Goal: Information Seeking & Learning: Learn about a topic

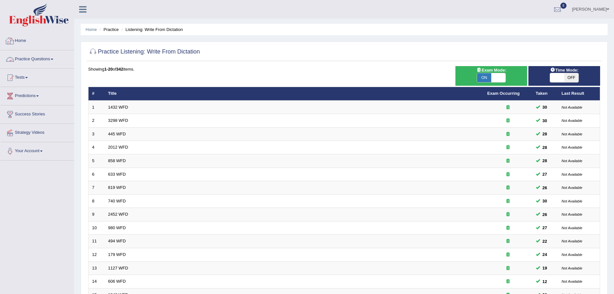
click at [38, 56] on link "Practice Questions" at bounding box center [37, 58] width 74 height 16
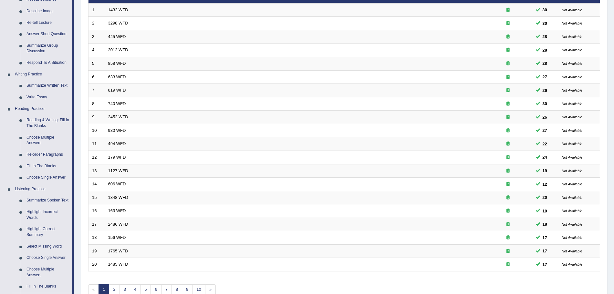
scroll to position [155, 0]
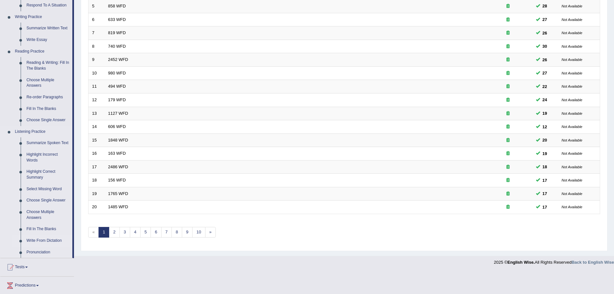
click at [47, 240] on link "Write From Dictation" at bounding box center [48, 241] width 49 height 12
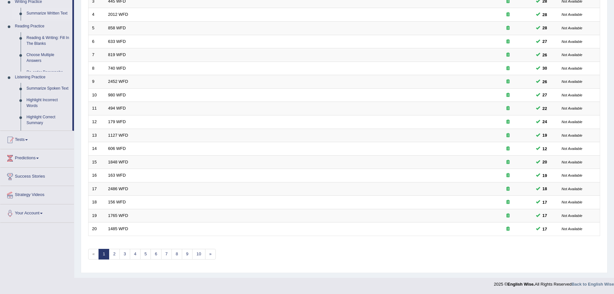
scroll to position [133, 0]
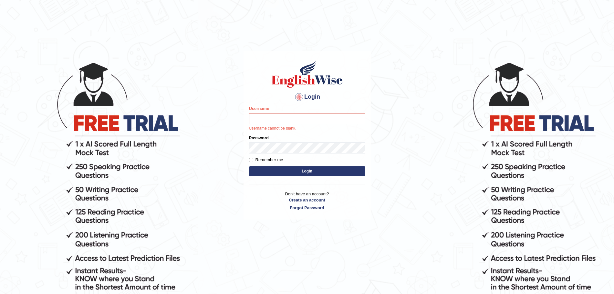
click at [270, 124] on input "Username" at bounding box center [307, 118] width 116 height 11
click at [287, 119] on input "Username" at bounding box center [307, 118] width 116 height 11
type input "surajshrestha100"
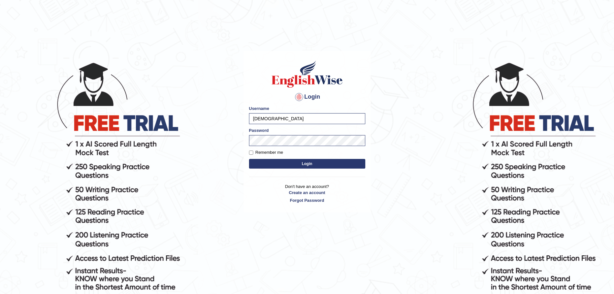
click at [285, 163] on button "Login" at bounding box center [307, 164] width 116 height 10
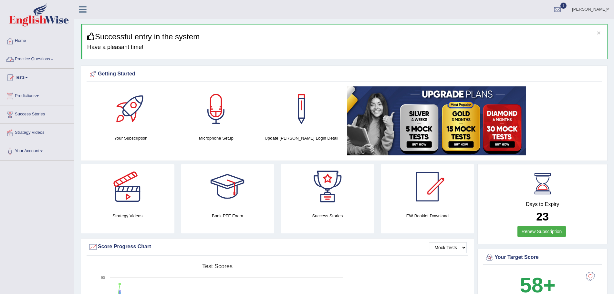
click at [51, 61] on link "Practice Questions" at bounding box center [37, 58] width 74 height 16
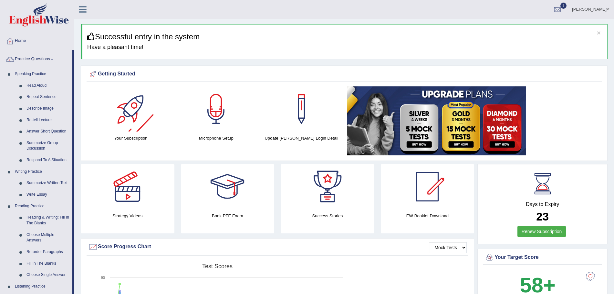
scroll to position [228, 0]
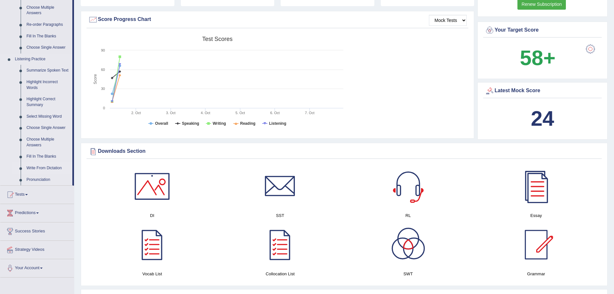
click at [47, 167] on link "Write From Dictation" at bounding box center [48, 169] width 49 height 12
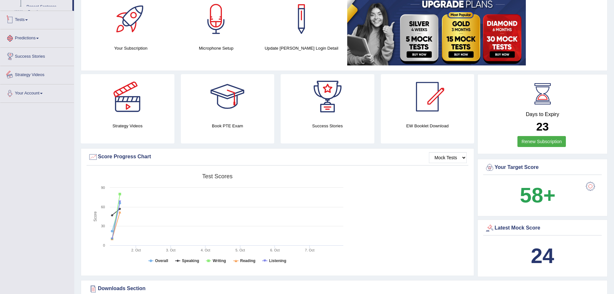
scroll to position [139, 0]
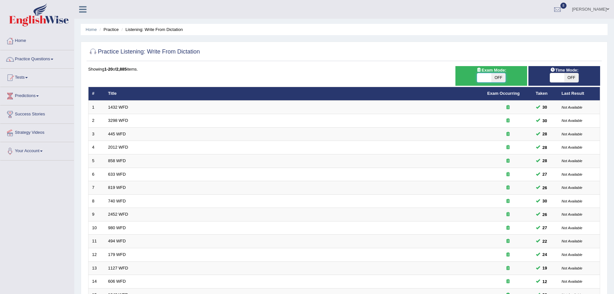
click at [484, 79] on span at bounding box center [484, 77] width 14 height 9
checkbox input "true"
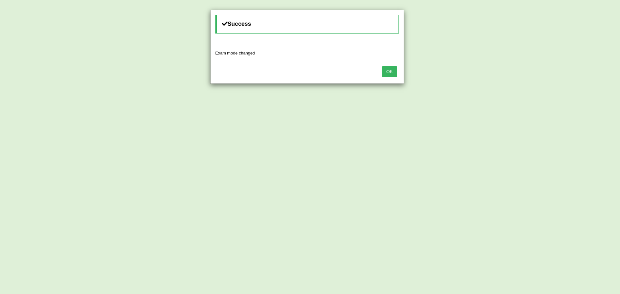
click at [387, 74] on button "OK" at bounding box center [389, 71] width 15 height 11
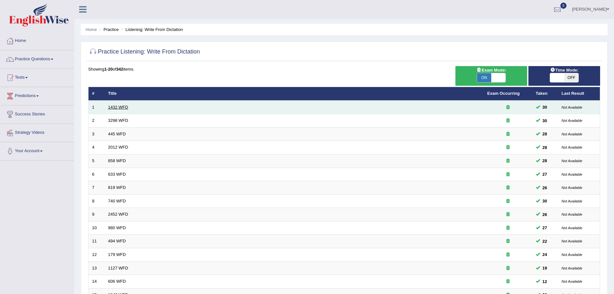
click at [119, 109] on link "1432 WFD" at bounding box center [118, 107] width 20 height 5
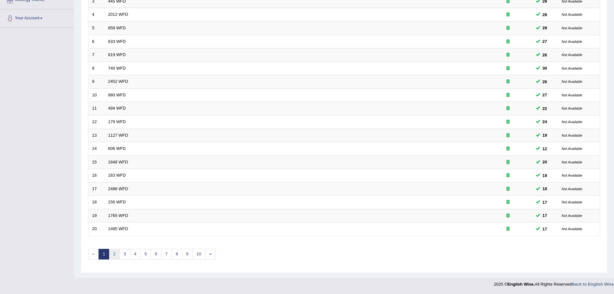
click at [117, 251] on link "2" at bounding box center [114, 254] width 11 height 11
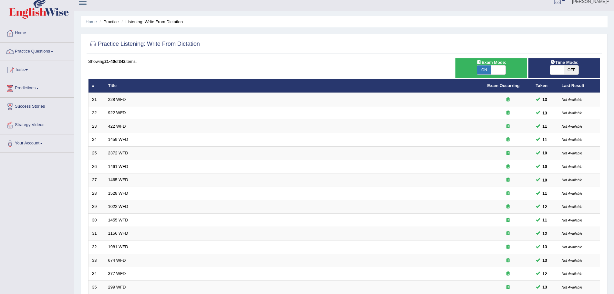
click at [613, 93] on html "Toggle navigation Home Practice Questions Speaking Practice Read Aloud Repeat S…" at bounding box center [307, 139] width 614 height 294
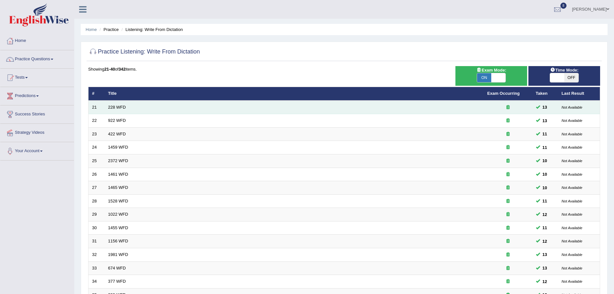
click at [127, 107] on td "228 WFD" at bounding box center [294, 108] width 379 height 14
click at [118, 107] on link "228 WFD" at bounding box center [117, 107] width 18 height 5
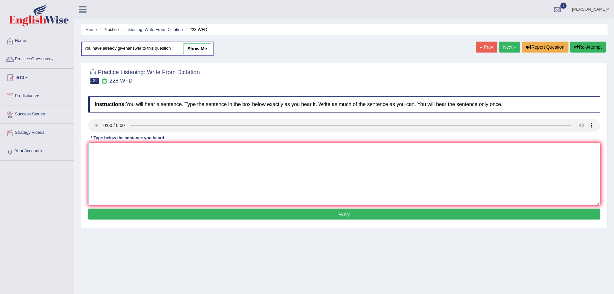
click at [113, 159] on textarea at bounding box center [344, 174] width 512 height 63
type textarea "Computer science has become a popular university degree course."
click at [128, 216] on button "Verify" at bounding box center [344, 214] width 512 height 11
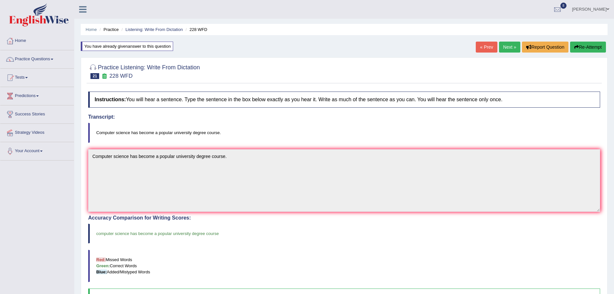
click at [503, 51] on link "Next »" at bounding box center [509, 47] width 21 height 11
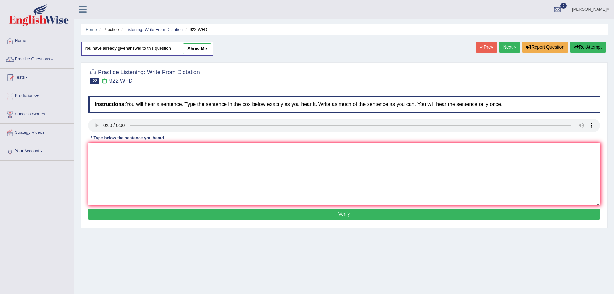
click at [115, 164] on textarea at bounding box center [344, 174] width 512 height 63
type textarea "Students intending to attend the conference must register first."
click at [150, 213] on button "Verify" at bounding box center [344, 214] width 512 height 11
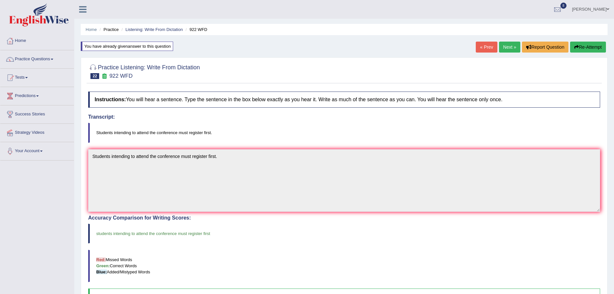
click at [504, 48] on link "Next »" at bounding box center [509, 47] width 21 height 11
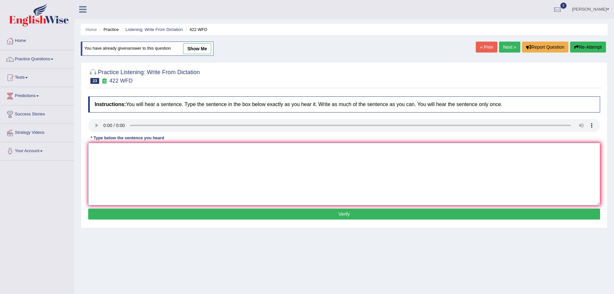
click at [117, 161] on textarea at bounding box center [344, 174] width 512 height 63
type textarea "The most important details in this argument are missing."
click at [202, 217] on button "Verify" at bounding box center [344, 214] width 512 height 11
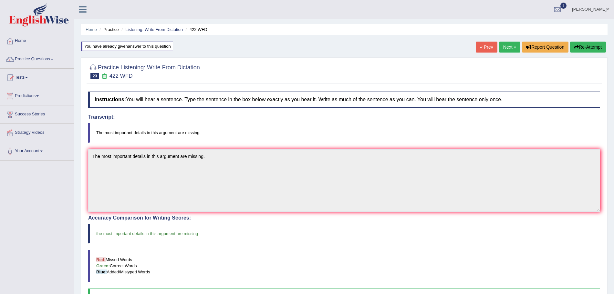
click at [509, 49] on link "Next »" at bounding box center [509, 47] width 21 height 11
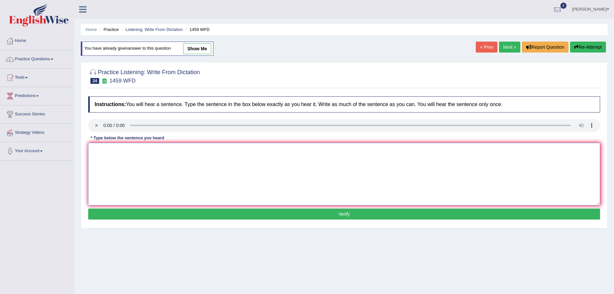
click at [114, 148] on textarea at bounding box center [344, 174] width 512 height 63
type textarea "All experiments and procedures have been outlined in the laboratory manual."
click at [140, 217] on button "Verify" at bounding box center [344, 214] width 512 height 11
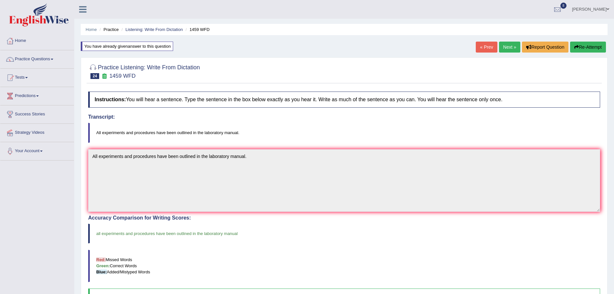
click at [507, 46] on link "Next »" at bounding box center [509, 47] width 21 height 11
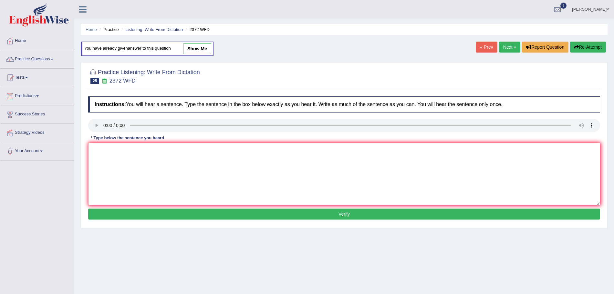
click at [113, 165] on textarea at bounding box center [344, 174] width 512 height 63
type textarea "We must hand in our assignment by the end of the semester."
click at [146, 217] on button "Verify" at bounding box center [344, 214] width 512 height 11
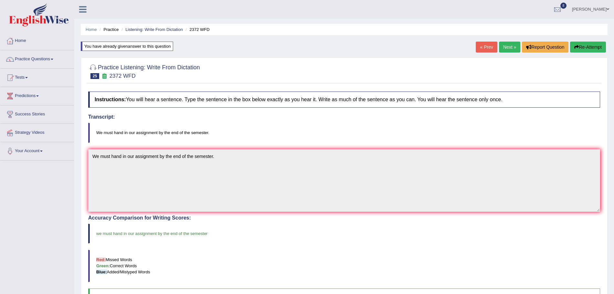
click at [508, 46] on link "Next »" at bounding box center [509, 47] width 21 height 11
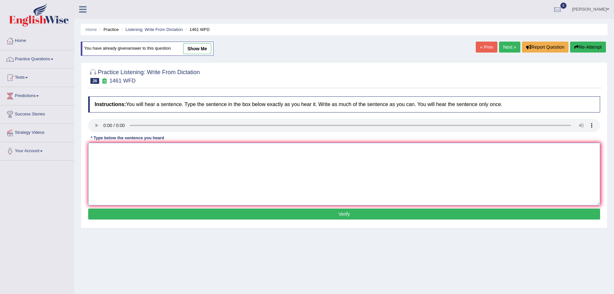
click at [132, 180] on textarea at bounding box center [344, 174] width 512 height 63
type textarea "My sister runs a business about small toys."
drag, startPoint x: 152, startPoint y: 222, endPoint x: 144, endPoint y: 217, distance: 9.7
click at [144, 217] on div "Instructions: You will hear a sentence. Type the sentence in the box below exac…" at bounding box center [344, 159] width 515 height 132
click at [144, 217] on button "Verify" at bounding box center [344, 214] width 512 height 11
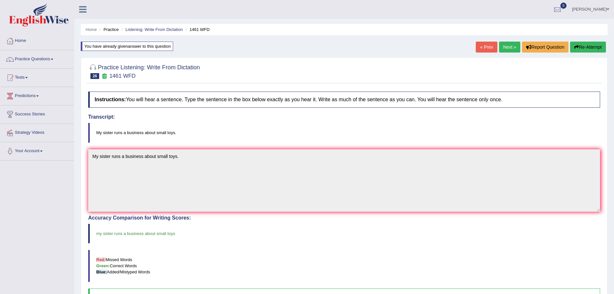
click at [504, 46] on link "Next »" at bounding box center [509, 47] width 21 height 11
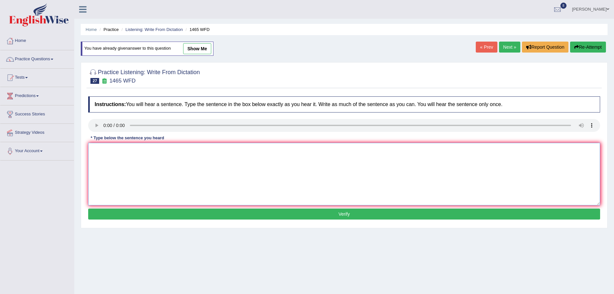
click at [116, 152] on textarea at bounding box center [344, 174] width 512 height 63
type textarea "You can find a complaint form on the website."
click at [143, 212] on button "Verify" at bounding box center [344, 214] width 512 height 11
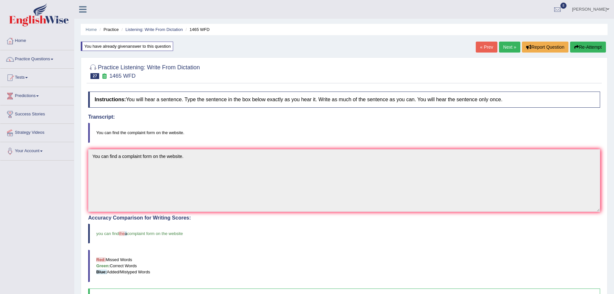
click at [509, 42] on link "Next »" at bounding box center [509, 47] width 21 height 11
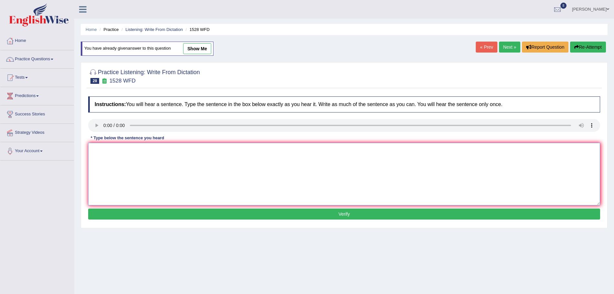
click at [118, 166] on textarea at bounding box center [344, 174] width 512 height 63
type textarea "We are looking at introducing new methods that are both practical and engaging."
click at [153, 211] on button "Verify" at bounding box center [344, 214] width 512 height 11
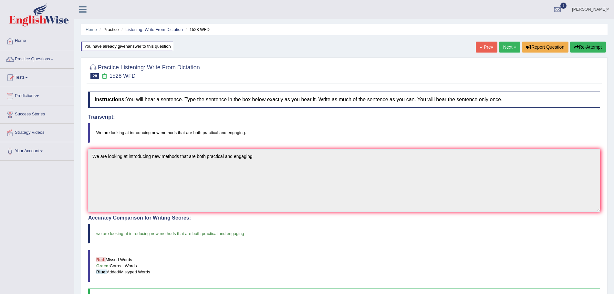
click at [502, 49] on link "Next »" at bounding box center [509, 47] width 21 height 11
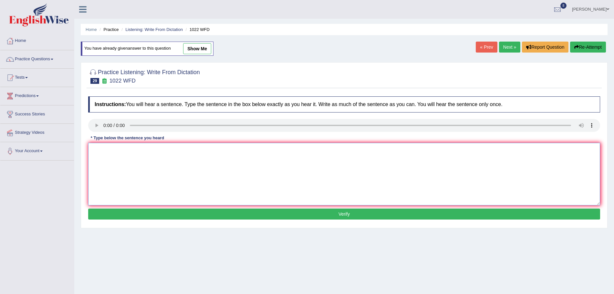
click at [114, 155] on textarea at bounding box center [344, 174] width 512 height 63
type textarea "Mathematics provides a foundation for understanding and analyzing data."
click at [141, 215] on button "Verify" at bounding box center [344, 214] width 512 height 11
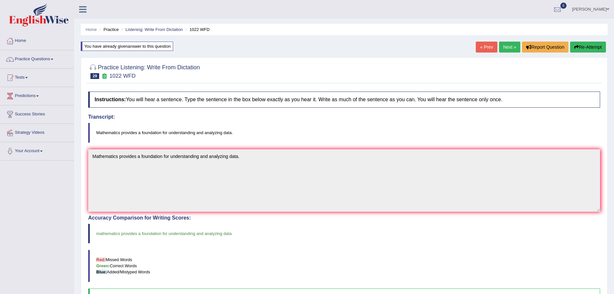
click at [504, 46] on link "Next »" at bounding box center [509, 47] width 21 height 11
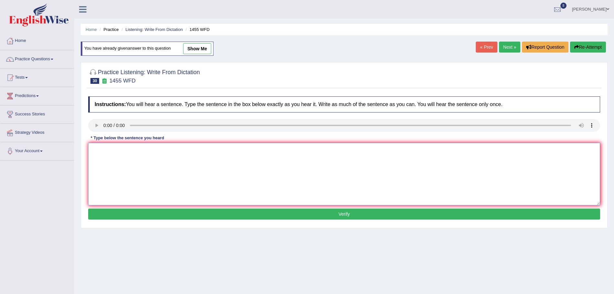
click at [124, 166] on textarea at bounding box center [344, 174] width 512 height 63
type textarea "You must wear a hard hat on the construction site."
click at [142, 209] on button "Verify" at bounding box center [344, 214] width 512 height 11
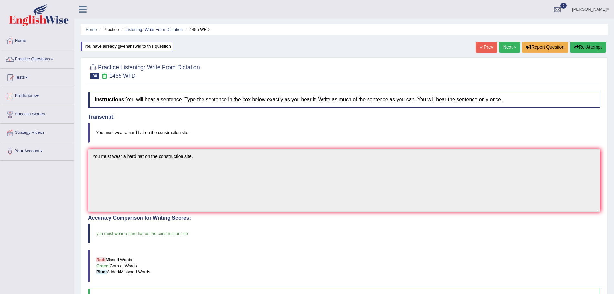
click at [504, 47] on link "Next »" at bounding box center [509, 47] width 21 height 11
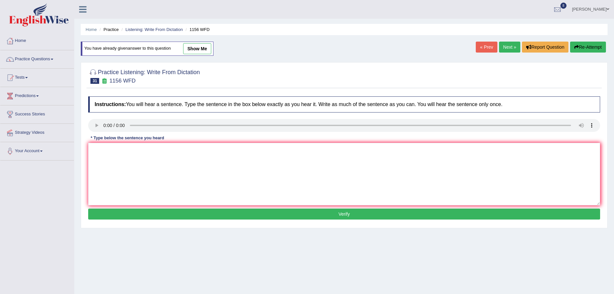
click at [98, 129] on div "Instructions: You will hear a sentence. Type the sentence in the box below exac…" at bounding box center [344, 159] width 515 height 132
click at [113, 164] on textarea at bounding box center [344, 174] width 512 height 63
type textarea "Chemical reaction occur when substances combine or change."
click at [140, 217] on button "Verify" at bounding box center [344, 214] width 512 height 11
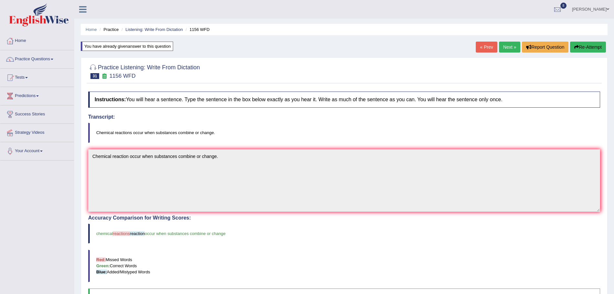
click at [507, 46] on link "Next »" at bounding box center [509, 47] width 21 height 11
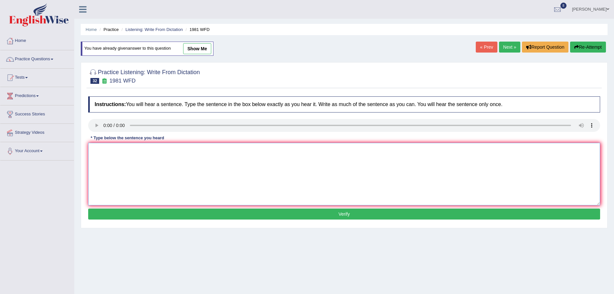
click at [117, 166] on textarea at bounding box center [344, 174] width 512 height 63
type textarea "All of your arguments must be supported by evidence and relevant theories."
click at [146, 217] on button "Verify" at bounding box center [344, 214] width 512 height 11
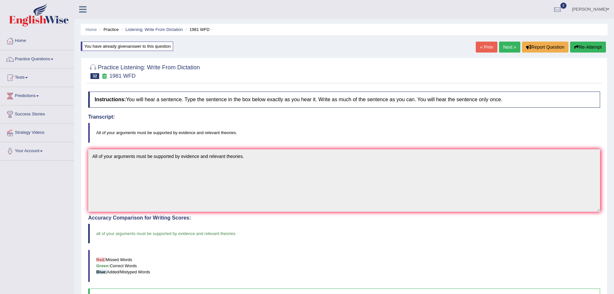
click at [506, 45] on link "Next »" at bounding box center [509, 47] width 21 height 11
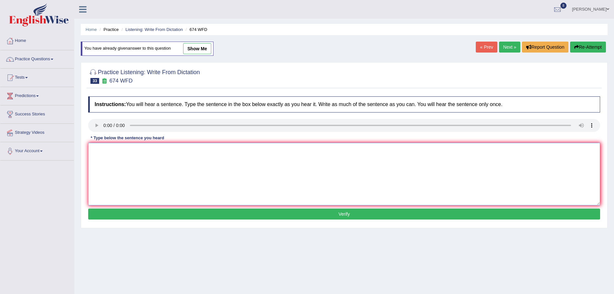
click at [109, 162] on textarea at bounding box center [344, 174] width 512 height 63
type textarea "Unemployment rate has fallen to its lowest level in years."
click at [217, 214] on button "Verify" at bounding box center [344, 214] width 512 height 11
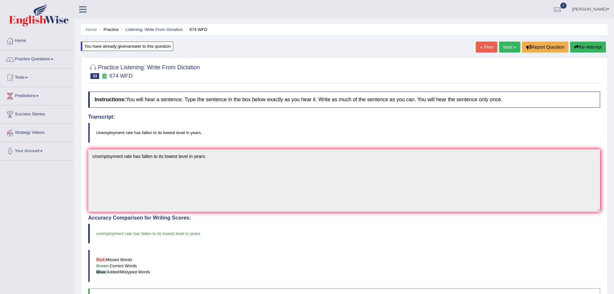
click at [503, 46] on link "Next »" at bounding box center [509, 47] width 21 height 11
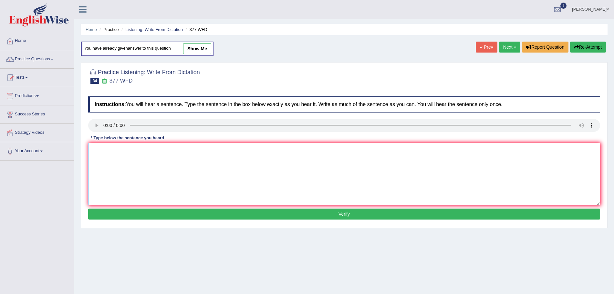
click at [115, 156] on textarea at bounding box center [344, 174] width 512 height 63
type textarea "The department has a higher proportion of postgraduate students."
click at [150, 214] on button "Verify" at bounding box center [344, 214] width 512 height 11
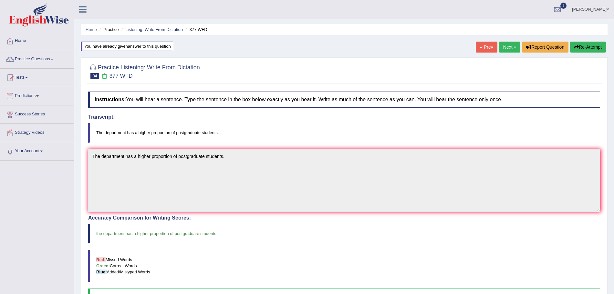
click at [504, 48] on link "Next »" at bounding box center [509, 47] width 21 height 11
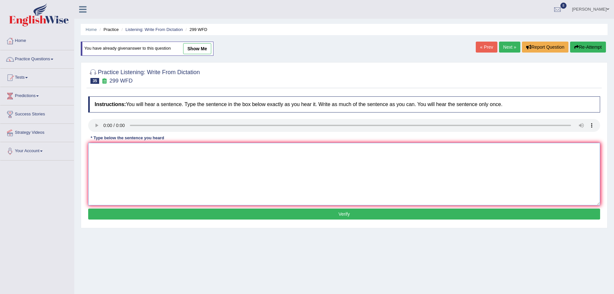
click at [120, 163] on textarea at bounding box center [344, 174] width 512 height 63
type textarea "Student representative will be visiting the classes with voting forms."
click at [143, 208] on div "Instructions: You will hear a sentence. Type the sentence in the box below exac…" at bounding box center [344, 159] width 515 height 132
click at [143, 212] on button "Verify" at bounding box center [344, 214] width 512 height 11
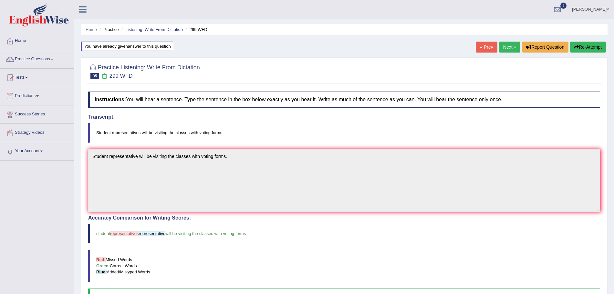
click at [507, 45] on link "Next »" at bounding box center [509, 47] width 21 height 11
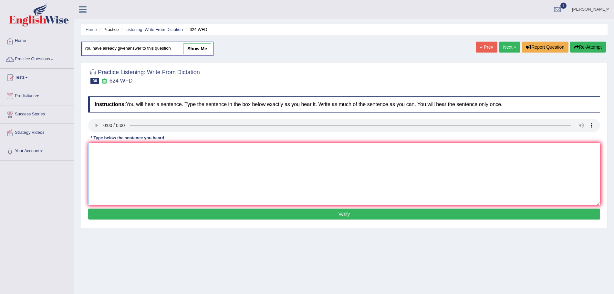
click at [124, 182] on textarea at bounding box center [344, 174] width 512 height 63
type textarea "Our courses help to improve critical thinking and independant learning skills."
click at [171, 209] on div "Instructions: You will hear a sentence. Type the sentence in the box below exac…" at bounding box center [344, 159] width 515 height 132
click at [172, 211] on button "Verify" at bounding box center [344, 214] width 512 height 11
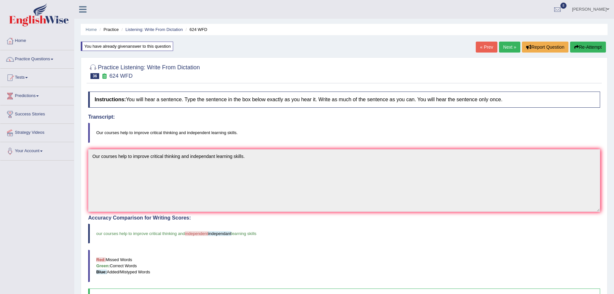
click at [505, 42] on link "Next »" at bounding box center [509, 47] width 21 height 11
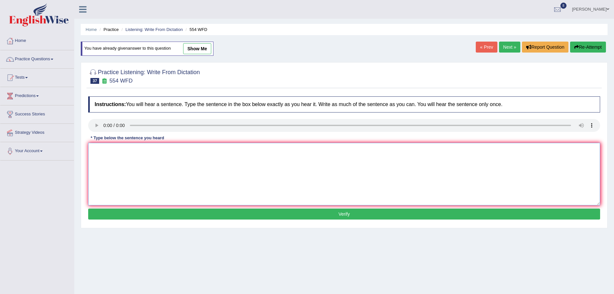
click at [116, 158] on textarea at bounding box center [344, 174] width 512 height 63
type textarea "We are able to work in a team."
click at [160, 213] on button "Verify" at bounding box center [344, 214] width 512 height 11
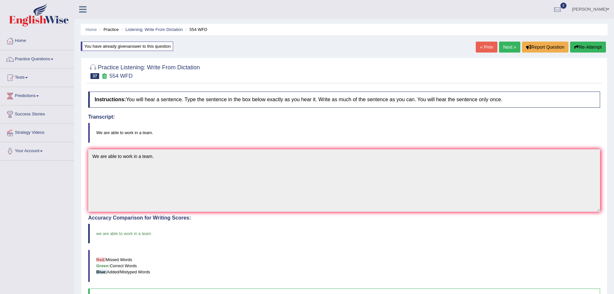
click at [507, 46] on link "Next »" at bounding box center [509, 47] width 21 height 11
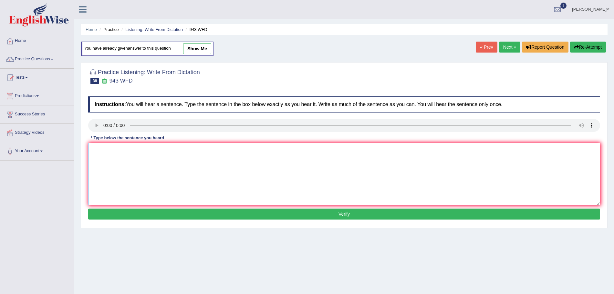
click at [107, 157] on textarea at bounding box center [344, 174] width 512 height 63
click at [167, 152] on textarea "Farming methods across the" at bounding box center [344, 174] width 512 height 63
type textarea "Farming methods across the world have greatly developed recently."
click at [194, 213] on button "Verify" at bounding box center [344, 214] width 512 height 11
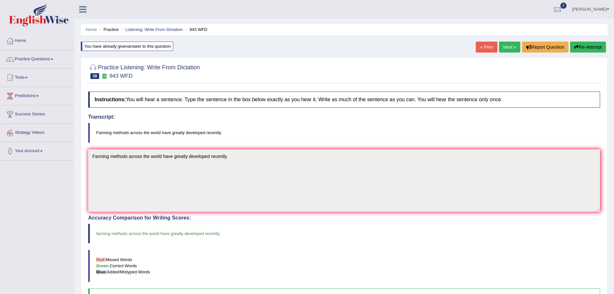
click at [504, 47] on link "Next »" at bounding box center [509, 47] width 21 height 11
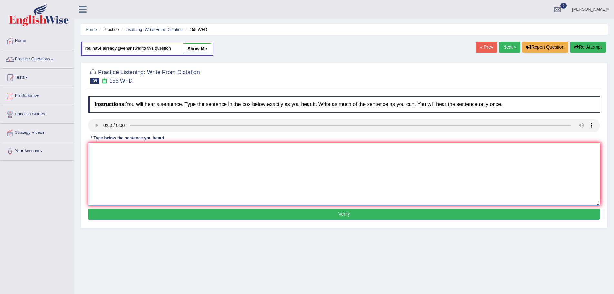
click at [106, 148] on textarea at bounding box center [344, 174] width 512 height 63
type textarea "Important details in the argument are missing in the summary"
click at [174, 214] on button "Verify" at bounding box center [344, 214] width 512 height 11
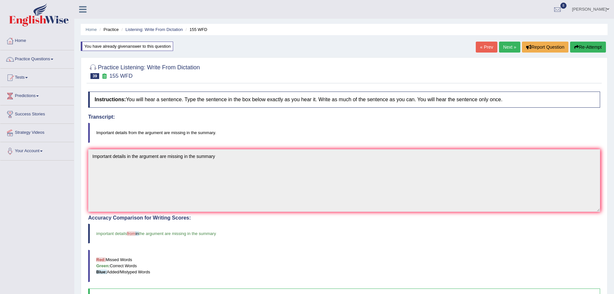
click at [580, 49] on button "Re-Attempt" at bounding box center [588, 47] width 36 height 11
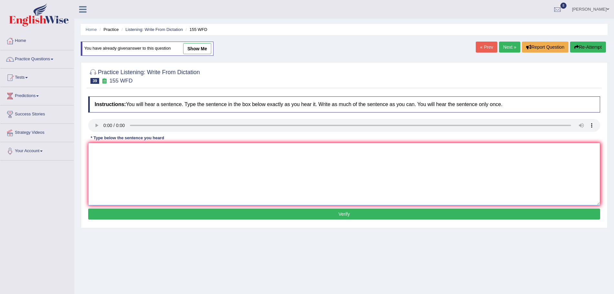
click at [124, 161] on textarea at bounding box center [344, 174] width 512 height 63
click at [146, 206] on textarea "Important details from the argument are missing in the summary." at bounding box center [344, 174] width 512 height 63
type textarea "Important details from the argument are missing in the summary."
click at [146, 219] on button "Verify" at bounding box center [344, 214] width 512 height 11
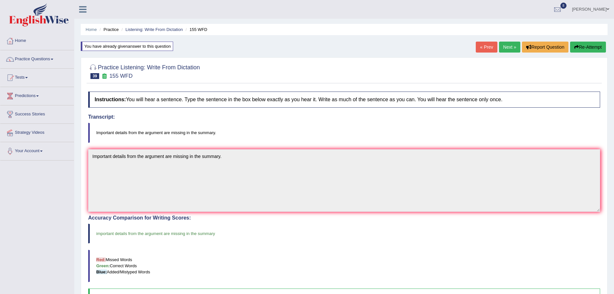
click at [504, 48] on link "Next »" at bounding box center [509, 47] width 21 height 11
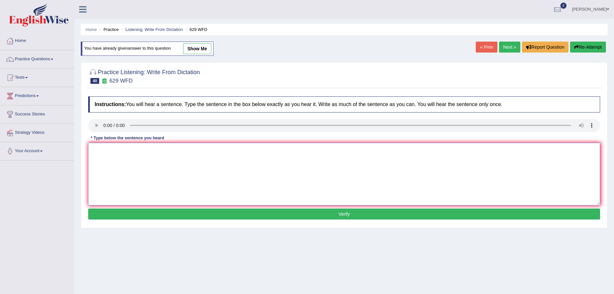
click at [115, 153] on textarea at bounding box center [344, 174] width 512 height 63
click at [174, 150] on textarea "Please provide the report to support the idea of these" at bounding box center [344, 174] width 512 height 63
click at [218, 151] on textarea "Please provide the report to support your idea of these" at bounding box center [344, 174] width 512 height 63
type textarea "Please provide the report to support your idea of these arguments."
click at [216, 213] on button "Verify" at bounding box center [344, 214] width 512 height 11
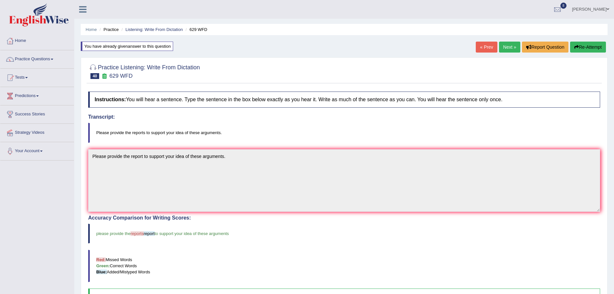
click at [505, 50] on link "Next »" at bounding box center [509, 47] width 21 height 11
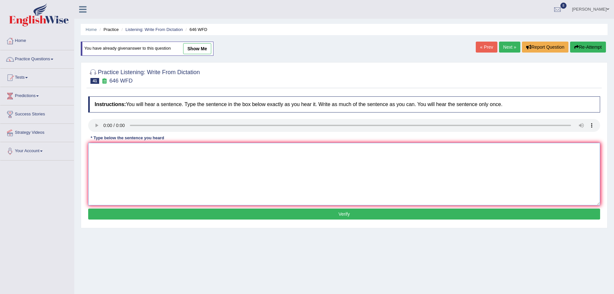
click at [108, 162] on textarea at bounding box center [344, 174] width 512 height 63
type textarea "The industrial revolution in Europe was driven by steam technology."
click at [136, 213] on button "Verify" at bounding box center [344, 214] width 512 height 11
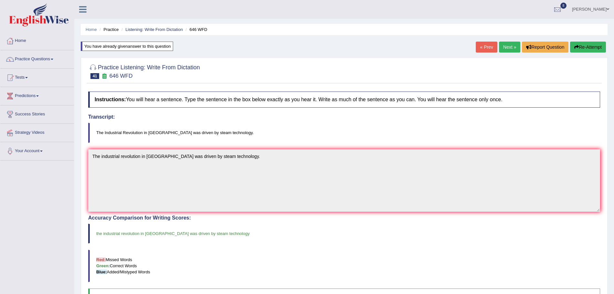
click at [505, 48] on link "Next »" at bounding box center [509, 47] width 21 height 11
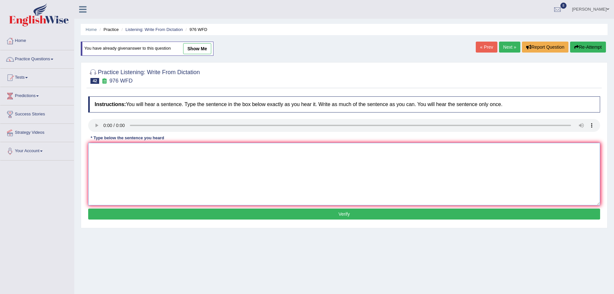
click at [113, 163] on textarea at bounding box center [344, 174] width 512 height 63
type textarea "The study of the economy is a tricky subject to research."
click at [227, 216] on button "Verify" at bounding box center [344, 214] width 512 height 11
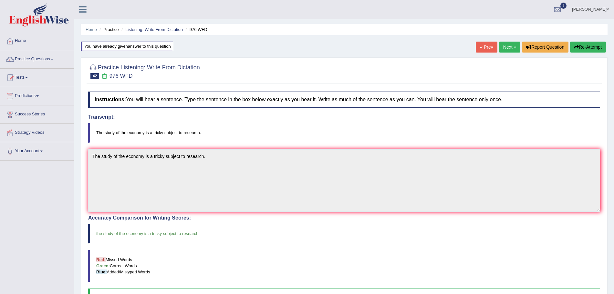
click at [500, 45] on link "Next »" at bounding box center [509, 47] width 21 height 11
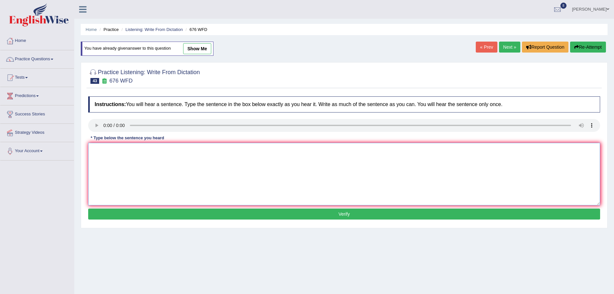
click at [119, 167] on textarea at bounding box center [344, 174] width 512 height 63
click at [146, 150] on textarea "Univerisity need to secure grants for research subjects." at bounding box center [344, 174] width 512 height 63
click at [114, 150] on textarea "Univerisity need to secure the grants for research subjects." at bounding box center [344, 174] width 512 height 63
type textarea "Univerisities need to secure the grants for research subjects."
click at [168, 210] on button "Verify" at bounding box center [344, 214] width 512 height 11
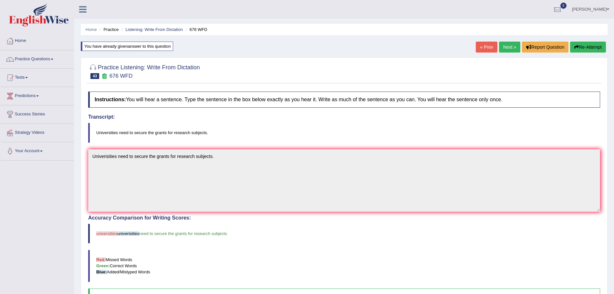
click at [510, 48] on link "Next »" at bounding box center [509, 47] width 21 height 11
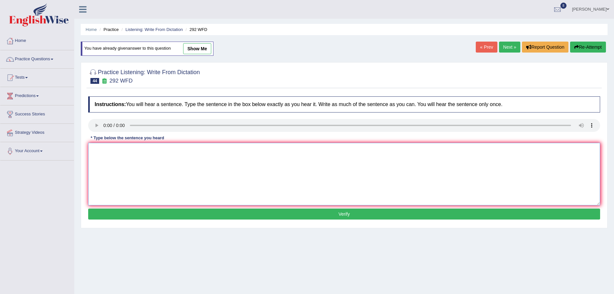
click at [113, 153] on textarea at bounding box center [344, 174] width 512 height 63
type textarea "Some people argue that education is not that important."
click at [141, 214] on button "Verify" at bounding box center [344, 214] width 512 height 11
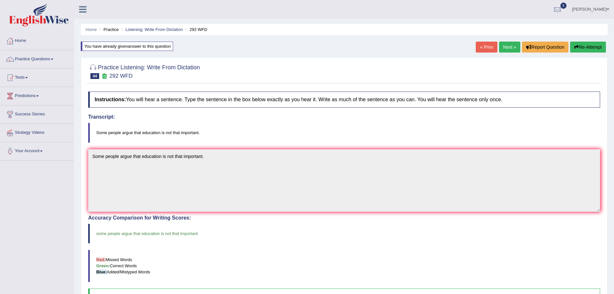
click at [504, 51] on link "Next »" at bounding box center [509, 47] width 21 height 11
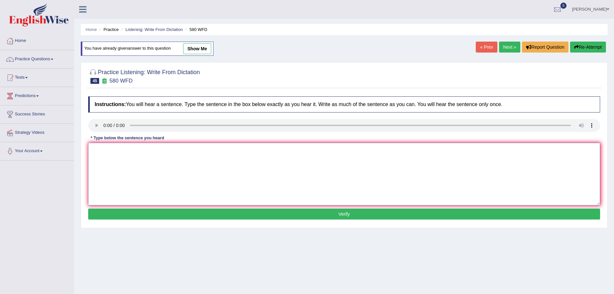
click at [107, 168] on textarea at bounding box center [344, 174] width 512 height 63
type textarea "You can use your laptops in the lecture."
click at [140, 213] on button "Verify" at bounding box center [344, 214] width 512 height 11
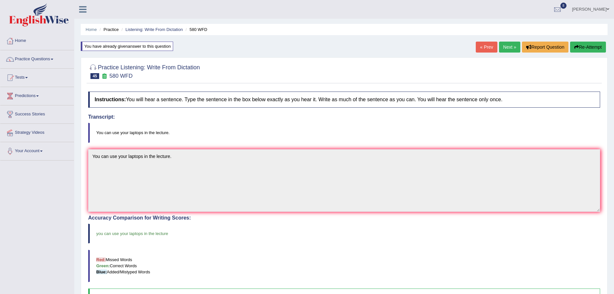
click at [499, 47] on link "Next »" at bounding box center [509, 47] width 21 height 11
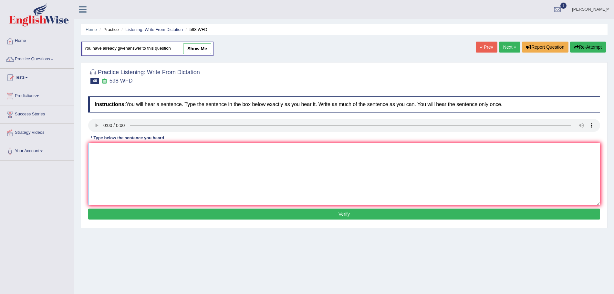
click at [107, 166] on textarea at bounding box center [344, 174] width 512 height 63
type textarea "Check the website if you are looking for discounted textbooks."
click at [120, 214] on button "Verify" at bounding box center [344, 214] width 512 height 11
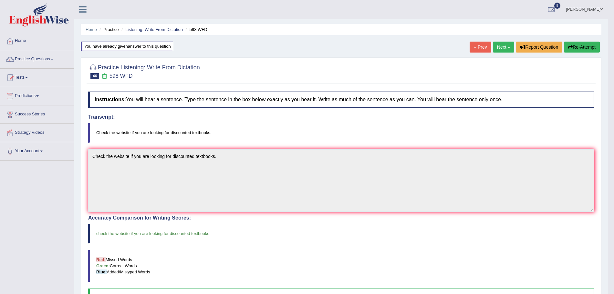
click at [504, 47] on link "Next »" at bounding box center [503, 47] width 21 height 11
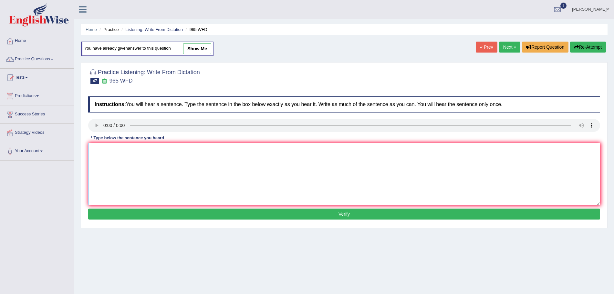
click at [107, 156] on textarea at bounding box center [344, 174] width 512 height 63
type textarea "You must answer security questions when you reset your password."
click at [214, 217] on button "Verify" at bounding box center [344, 214] width 512 height 11
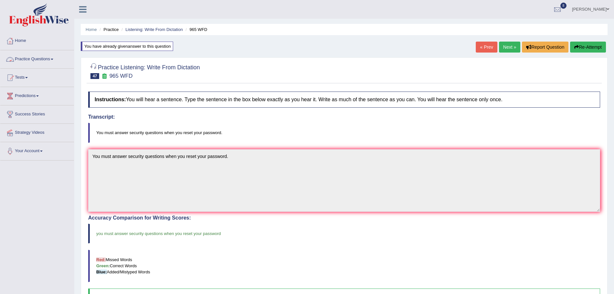
click at [27, 57] on link "Practice Questions" at bounding box center [37, 58] width 74 height 16
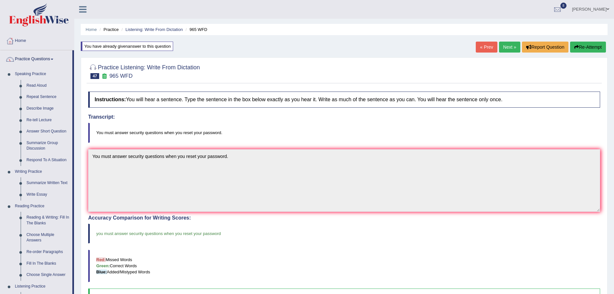
click at [511, 46] on link "Next »" at bounding box center [509, 47] width 21 height 11
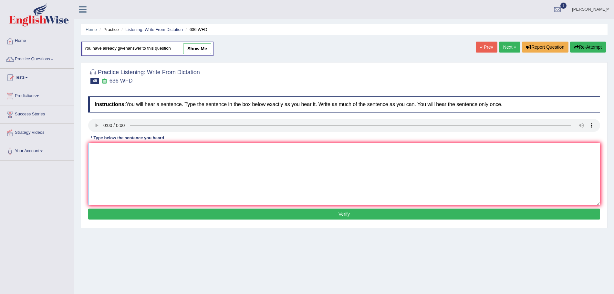
click at [112, 158] on textarea at bounding box center [344, 174] width 512 height 63
click at [212, 151] on textarea "Several candidates will be qualified as the greatest scientist of all time." at bounding box center [344, 174] width 512 height 63
type textarea "Several candidates will be qualified as the greatest scientists of all time."
click at [227, 213] on button "Verify" at bounding box center [344, 214] width 512 height 11
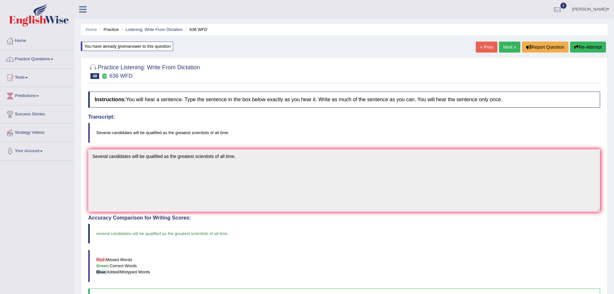
click at [504, 45] on link "Next »" at bounding box center [509, 47] width 21 height 11
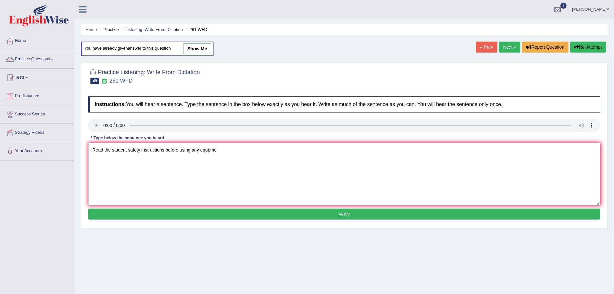
click at [231, 150] on textarea "Read the student safety instructions before using any equpme" at bounding box center [344, 174] width 512 height 63
type textarea "Read the student safety instructions before using any equipment in the workshop."
click at [188, 212] on button "Verify" at bounding box center [344, 214] width 512 height 11
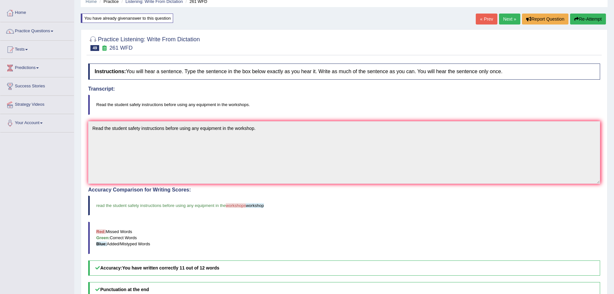
scroll to position [10, 0]
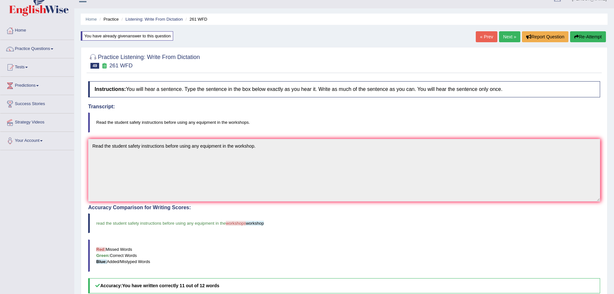
click at [503, 38] on link "Next »" at bounding box center [509, 36] width 21 height 11
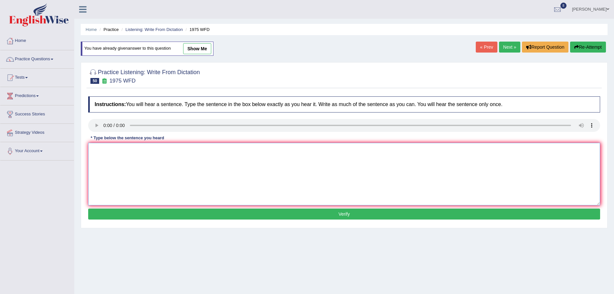
click at [124, 163] on textarea at bounding box center [344, 174] width 512 height 63
type textarea "His analysis study appears to be based on false premise."
click at [153, 218] on button "Verify" at bounding box center [344, 214] width 512 height 11
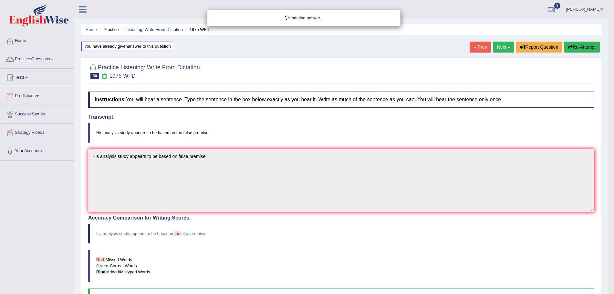
drag, startPoint x: 619, startPoint y: 103, endPoint x: 619, endPoint y: 193, distance: 89.7
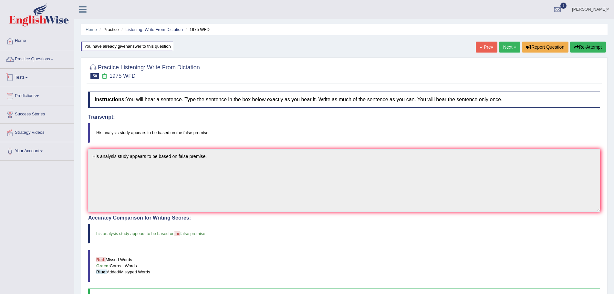
click at [50, 61] on link "Practice Questions" at bounding box center [37, 58] width 74 height 16
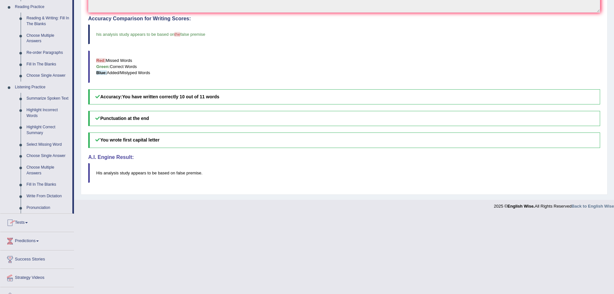
scroll to position [202, 0]
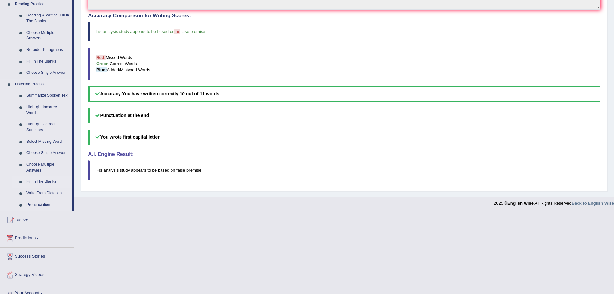
click at [38, 182] on link "Fill In The Blanks" at bounding box center [48, 182] width 49 height 12
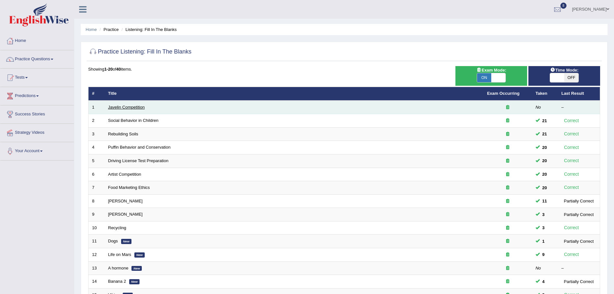
click link "Javelin Competition"
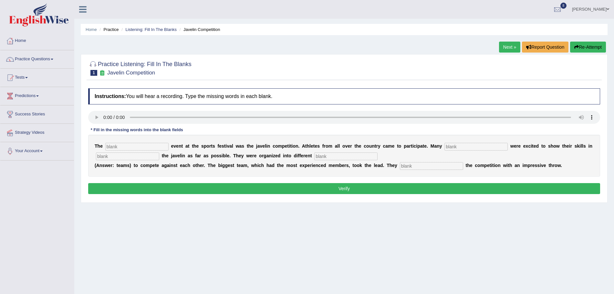
click at [125, 148] on input "text" at bounding box center [136, 147] width 63 height 8
type input "biggest"
type input "people"
click at [118, 157] on input "text" at bounding box center [127, 157] width 63 height 8
type input "floor"
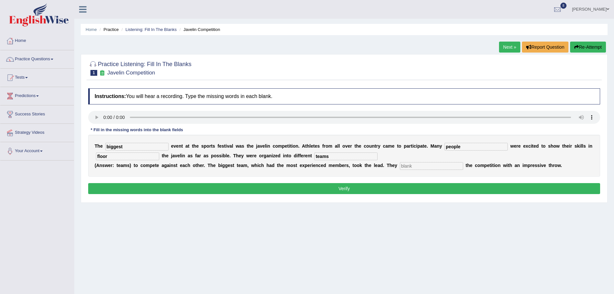
type input "teams"
type input "started"
click at [142, 187] on button "Verify" at bounding box center [344, 188] width 512 height 11
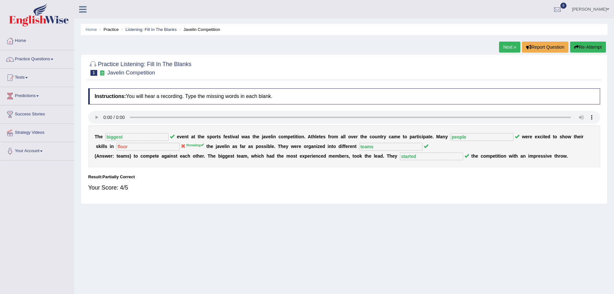
click at [506, 46] on link "Next »" at bounding box center [509, 47] width 21 height 11
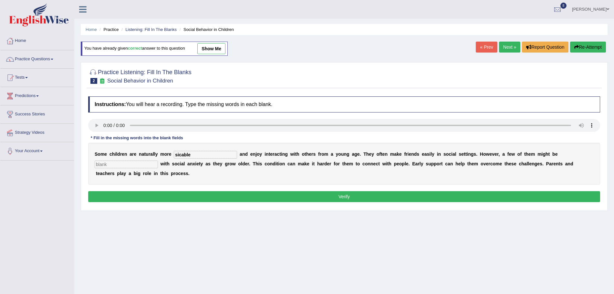
type input "sicable"
click at [198, 156] on input "sicable" at bounding box center [205, 155] width 63 height 8
type input "sociable"
type input "diagnosed"
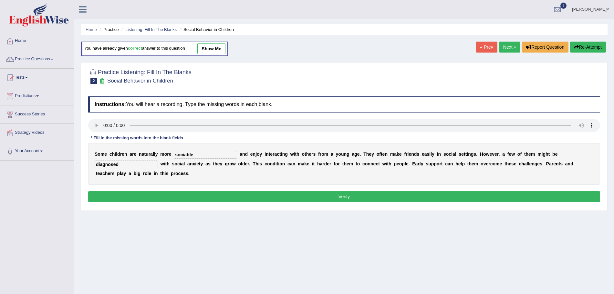
click at [212, 194] on button "Verify" at bounding box center [344, 196] width 512 height 11
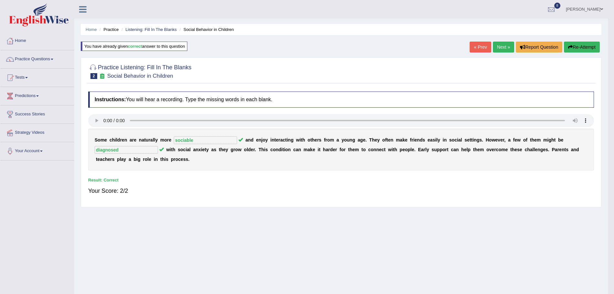
click at [506, 46] on link "Next »" at bounding box center [503, 47] width 21 height 11
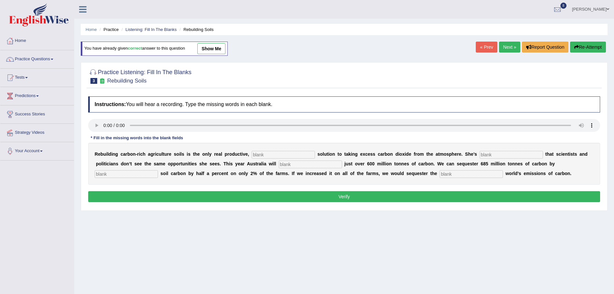
click at [270, 153] on input "text" at bounding box center [282, 155] width 63 height 8
type input "permanent"
type input "frustrated"
type input "emit"
type input "increasing"
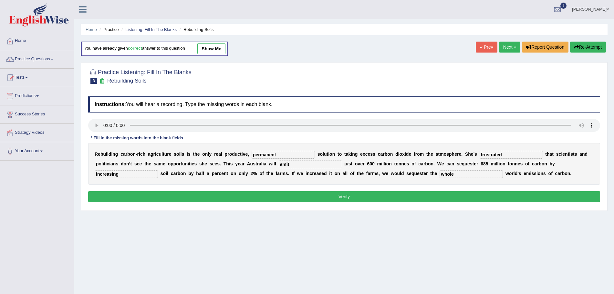
type input "whole"
click at [293, 193] on button "Verify" at bounding box center [344, 196] width 512 height 11
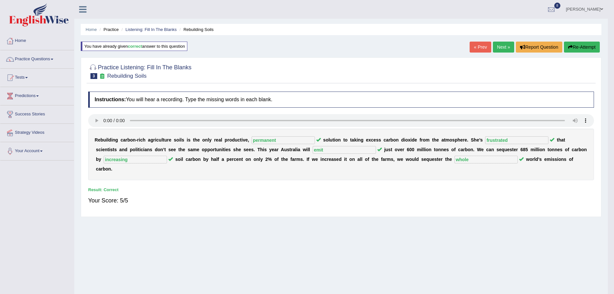
click at [509, 47] on link "Next »" at bounding box center [503, 47] width 21 height 11
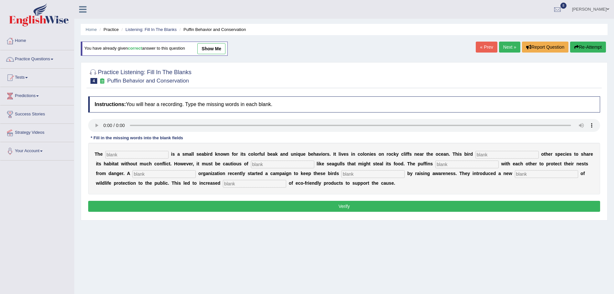
click at [127, 158] on input "text" at bounding box center [136, 155] width 63 height 8
type input "puffin"
type input "allows"
type input "predators"
type input "cooperate"
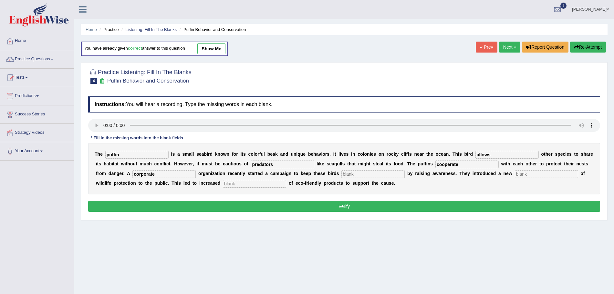
type input "corporate"
type input "d"
type input "safe"
type input "conception"
type input "consumption"
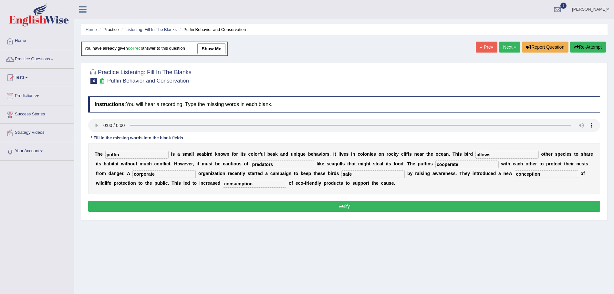
click at [170, 208] on button "Verify" at bounding box center [344, 206] width 512 height 11
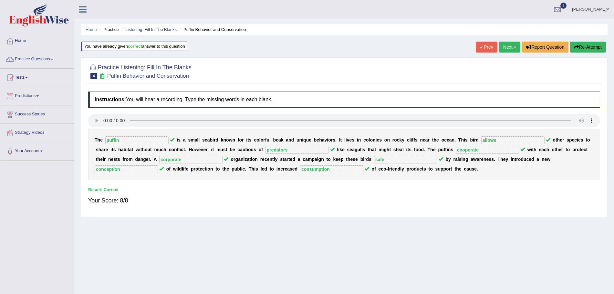
click at [505, 48] on link "Next »" at bounding box center [509, 47] width 21 height 11
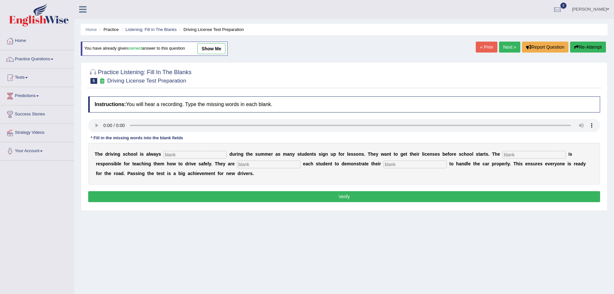
click at [186, 158] on input "text" at bounding box center [194, 155] width 63 height 8
type input "busy"
type input "instructor"
type input "requring"
type input "ability"
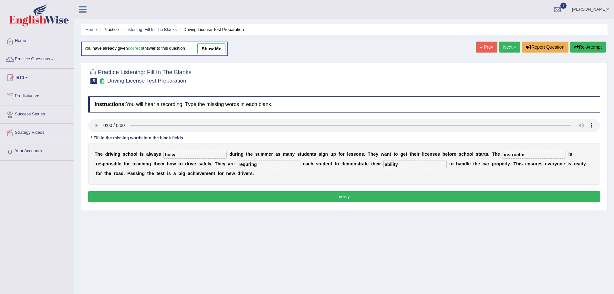
click at [246, 163] on input "requring" at bounding box center [268, 165] width 63 height 8
type input "requiring"
click at [288, 195] on button "Verify" at bounding box center [344, 196] width 512 height 11
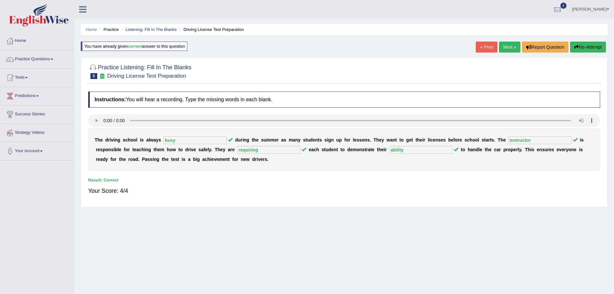
click at [506, 41] on div "Home Practice Listening: Fill In The Blanks Driving License Test Preparation Yo…" at bounding box center [343, 161] width 539 height 323
click at [506, 44] on link "Next »" at bounding box center [509, 47] width 21 height 11
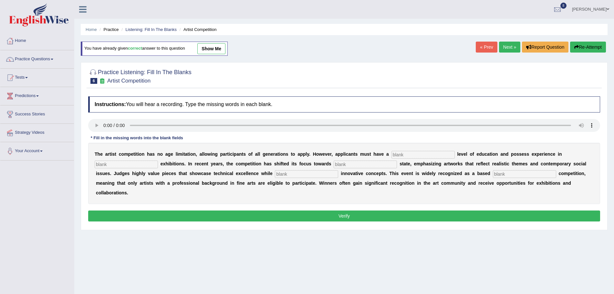
click at [403, 154] on input "text" at bounding box center [422, 155] width 63 height 8
type input "l"
type input "graduate"
type input "sculpture"
type input "real"
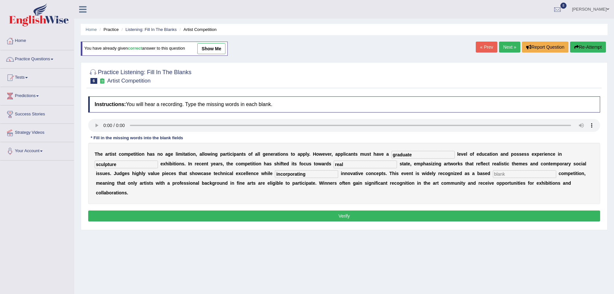
type input "incorporating"
type input "profession"
click at [392, 214] on button "Verify" at bounding box center [344, 216] width 512 height 11
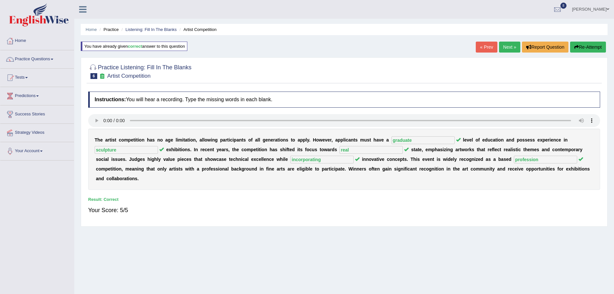
click at [502, 45] on link "Next »" at bounding box center [509, 47] width 21 height 11
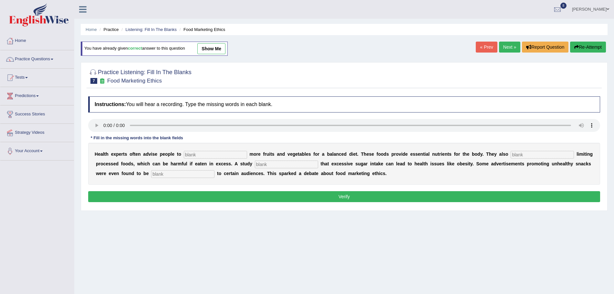
click at [206, 150] on div "H e a l t h e x p e r t s o f t e n a d v i s e p e o p l e t o m o r e f r u i…" at bounding box center [344, 164] width 512 height 42
click at [208, 154] on input "text" at bounding box center [215, 155] width 63 height 8
type input "consume"
click at [533, 155] on input "text" at bounding box center [541, 155] width 63 height 8
type input "recommended"
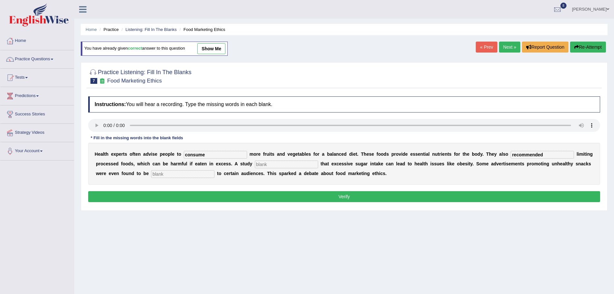
click at [282, 163] on input "text" at bounding box center [286, 165] width 63 height 8
type input "diagnosed"
type input "offensive"
click at [262, 195] on button "Verify" at bounding box center [344, 196] width 512 height 11
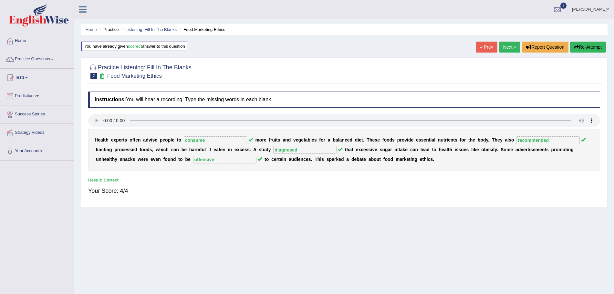
click at [508, 47] on link "Next »" at bounding box center [509, 47] width 21 height 11
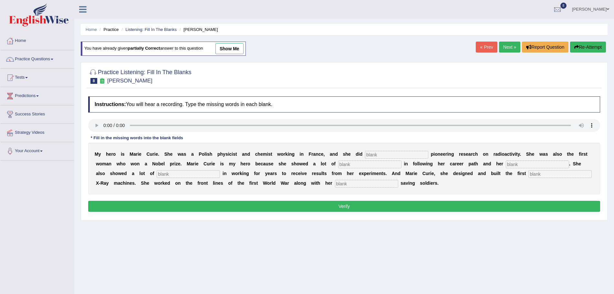
click at [384, 154] on input "text" at bounding box center [396, 155] width 63 height 8
type input "conduct"
type input "determination"
type input "passions"
type input "patience"
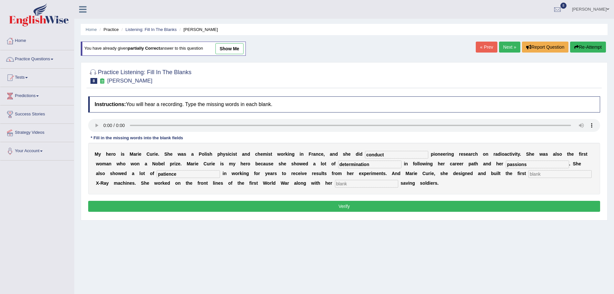
type input "b"
type input "mobile"
type input "daughter"
click at [390, 206] on button "Verify" at bounding box center [344, 206] width 512 height 11
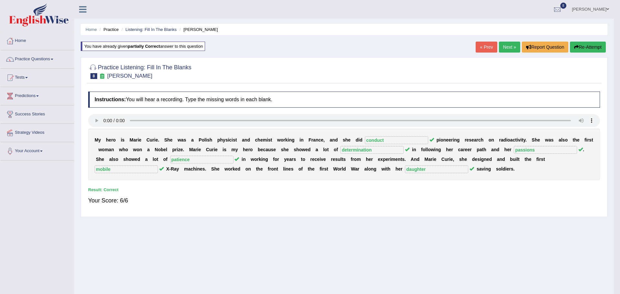
click at [507, 43] on body "Toggle navigation Home Practice Questions Speaking Practice Read Aloud Repeat S…" at bounding box center [310, 147] width 620 height 294
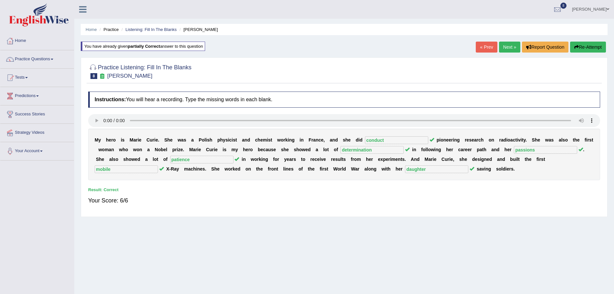
click at [507, 45] on link "Next »" at bounding box center [509, 47] width 21 height 11
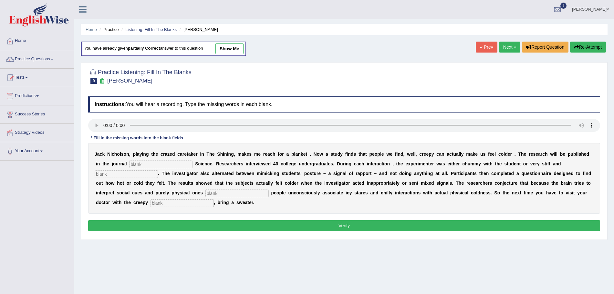
click at [149, 161] on input "text" at bounding box center [160, 165] width 63 height 8
type input "psychological"
type input "professional"
type input "simultaneously"
type input "receptionist"
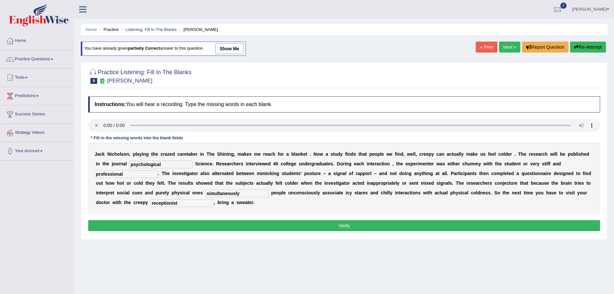
click at [215, 230] on button "Verify" at bounding box center [344, 225] width 512 height 11
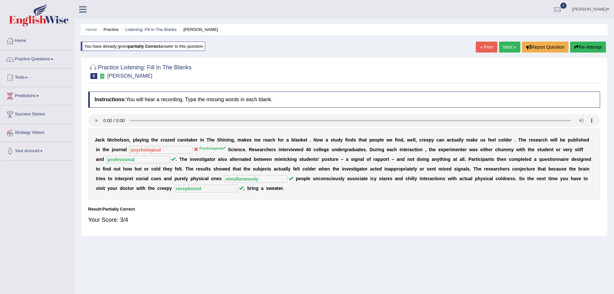
click at [503, 46] on link "Next »" at bounding box center [509, 47] width 21 height 11
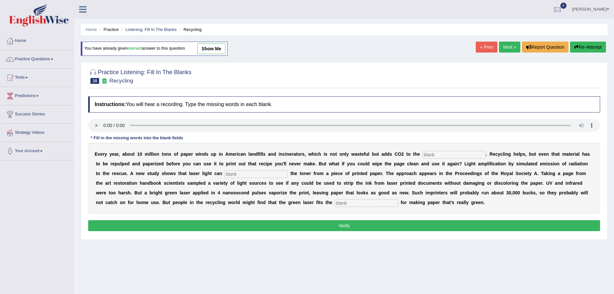
click at [443, 155] on input "text" at bounding box center [453, 155] width 63 height 8
type input "atmosphere"
click at [238, 174] on input "text" at bounding box center [255, 174] width 63 height 8
type input "erase"
type input "bill"
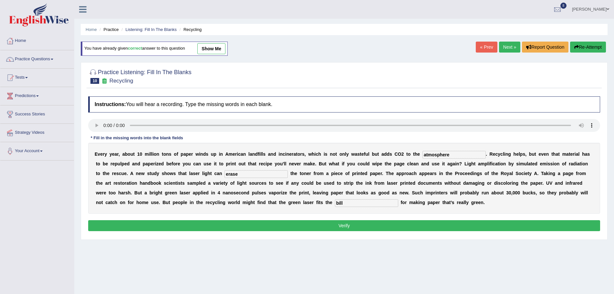
click at [240, 227] on button "Verify" at bounding box center [344, 225] width 512 height 11
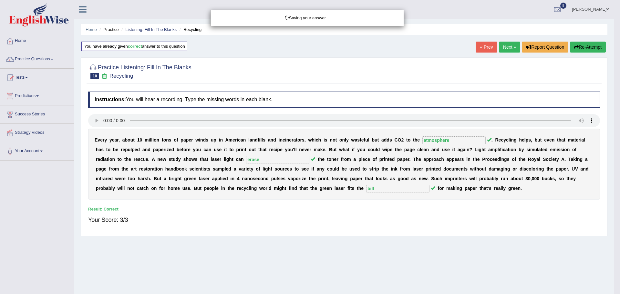
click at [32, 56] on body "Toggle navigation Home Practice Questions Speaking Practice Read Aloud Repeat S…" at bounding box center [310, 147] width 620 height 294
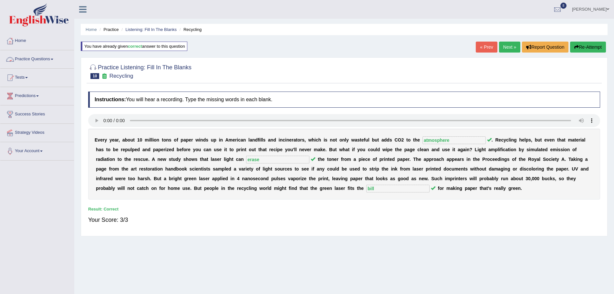
click at [38, 62] on link "Practice Questions" at bounding box center [37, 58] width 74 height 16
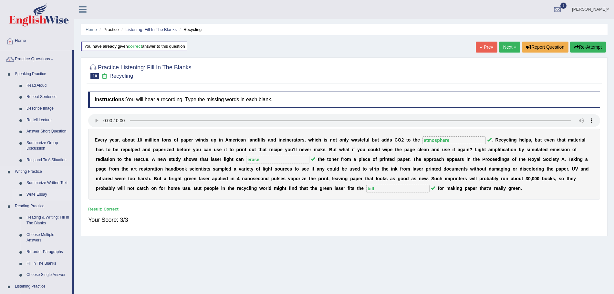
click at [38, 194] on link "Write Essay" at bounding box center [48, 195] width 49 height 12
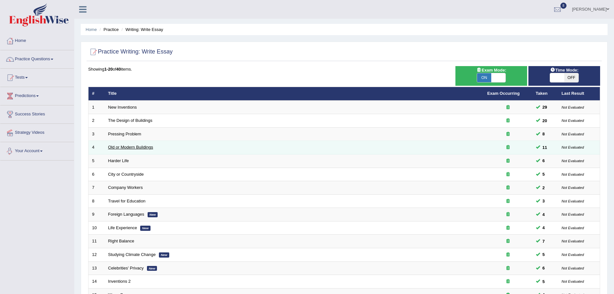
click at [138, 149] on link "Old or Modern Buildings" at bounding box center [130, 147] width 45 height 5
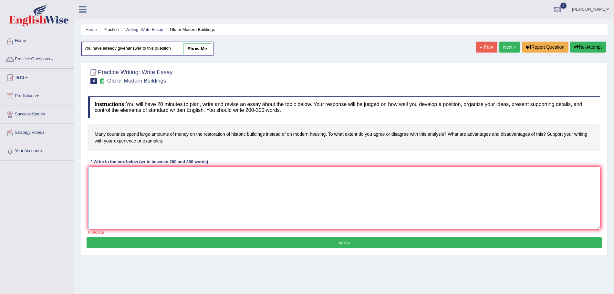
click at [137, 195] on textarea at bounding box center [344, 198] width 512 height 63
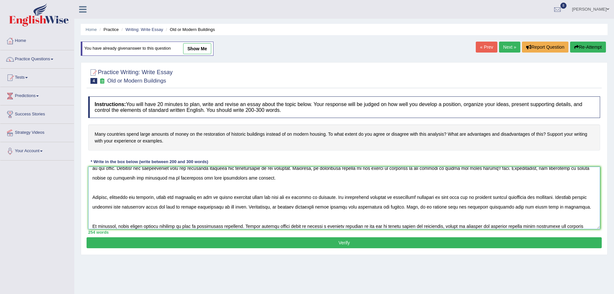
scroll to position [54, 0]
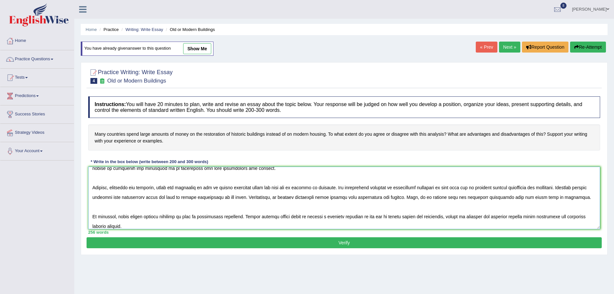
type textarea "The increasing influence of old or modern buildings on our lives has ignited nu…"
click at [393, 242] on button "Verify" at bounding box center [344, 243] width 515 height 11
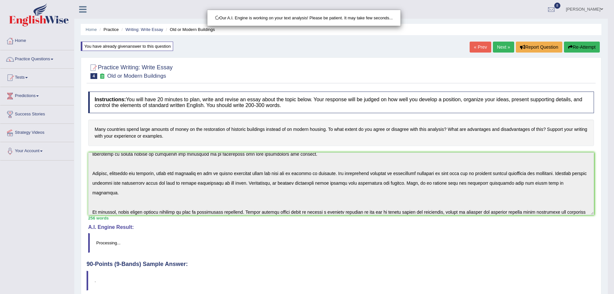
scroll to position [45, 0]
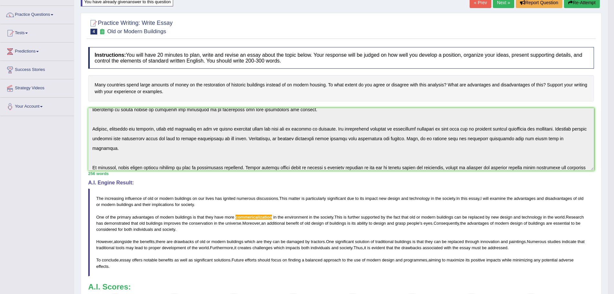
drag, startPoint x: 619, startPoint y: 122, endPoint x: 619, endPoint y: 184, distance: 62.0
click at [613, 184] on html "Toggle navigation Home Practice Questions Speaking Practice Read Aloud Repeat S…" at bounding box center [307, 102] width 614 height 294
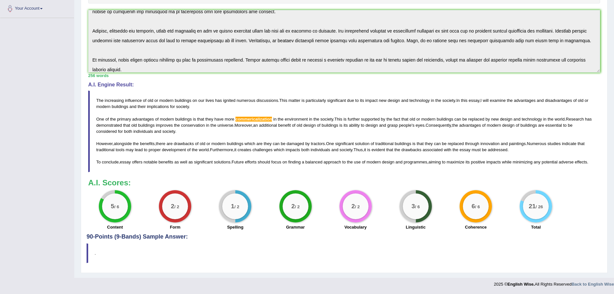
scroll to position [0, 0]
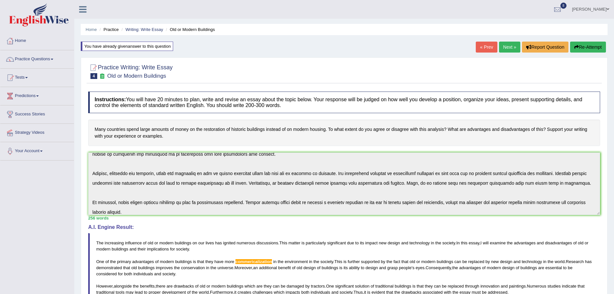
click at [587, 42] on button "Re-Attempt" at bounding box center [588, 47] width 36 height 11
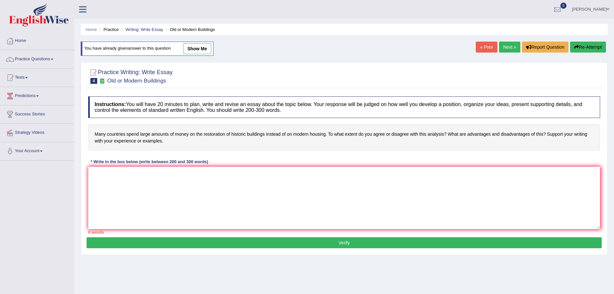
click at [237, 188] on textarea at bounding box center [344, 198] width 512 height 63
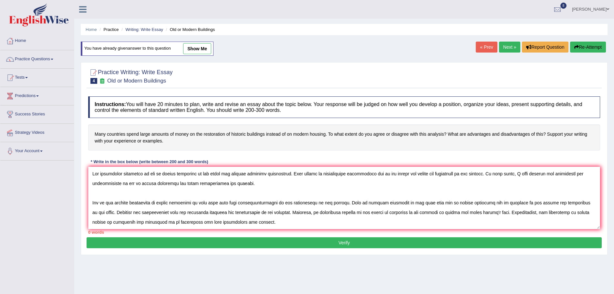
scroll to position [54, 0]
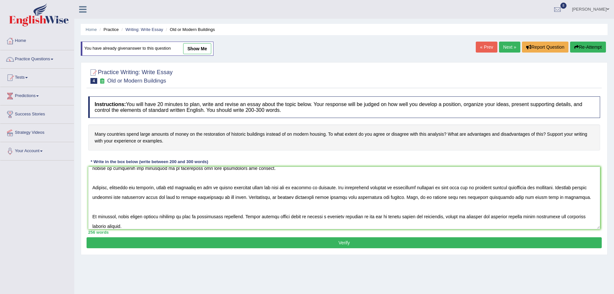
click at [249, 196] on textarea at bounding box center [344, 198] width 512 height 63
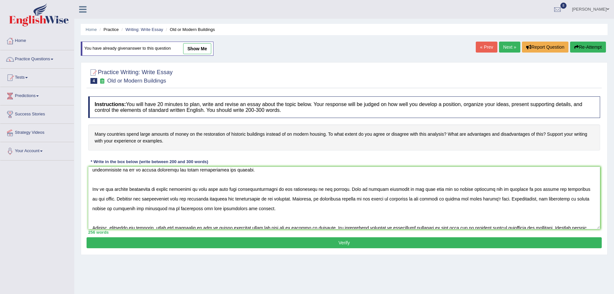
scroll to position [4, 0]
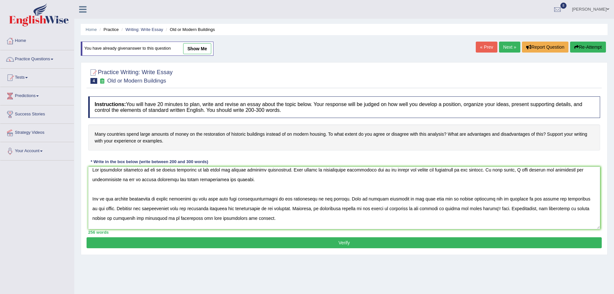
click at [274, 199] on textarea at bounding box center [344, 198] width 512 height 63
type textarea "The increasing influence of old or modern buildings on our lives has ignited nu…"
click at [273, 238] on button "Verify" at bounding box center [344, 243] width 515 height 11
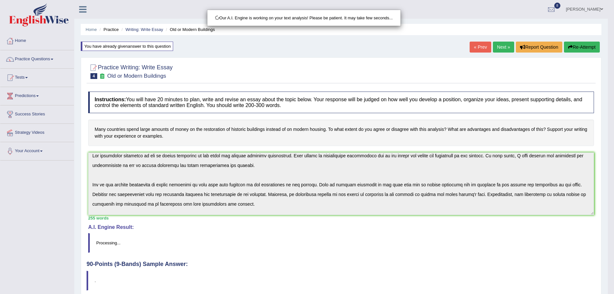
scroll to position [45, 0]
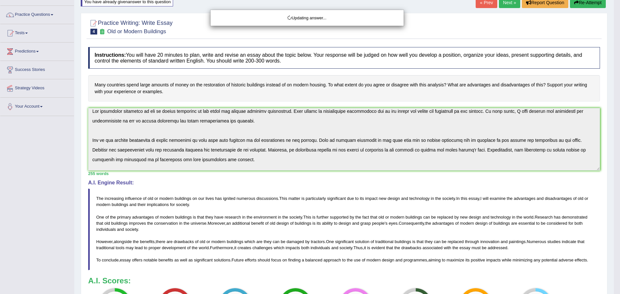
drag, startPoint x: 619, startPoint y: 143, endPoint x: 619, endPoint y: 190, distance: 47.1
click at [613, 190] on html "Toggle navigation Home Practice Questions Speaking Practice Read Aloud Repeat S…" at bounding box center [310, 102] width 620 height 294
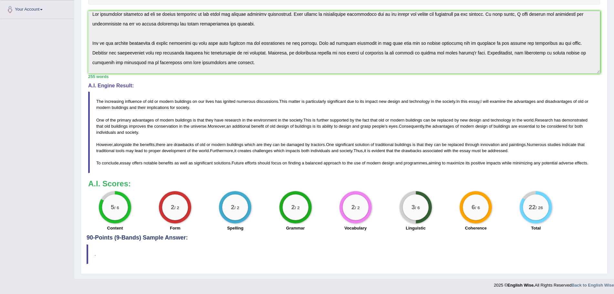
scroll to position [0, 0]
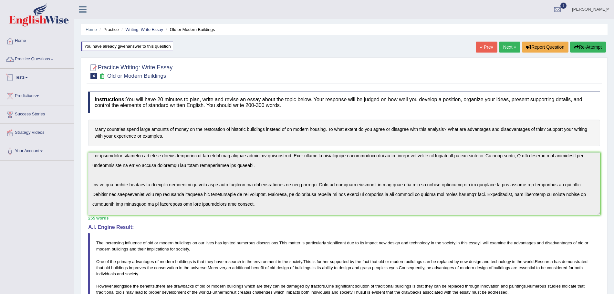
click at [30, 55] on link "Practice Questions" at bounding box center [37, 58] width 74 height 16
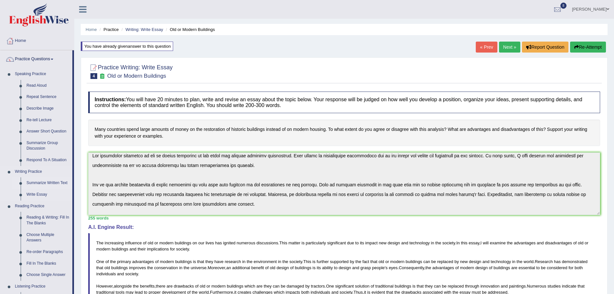
click at [55, 182] on link "Summarize Written Text" at bounding box center [48, 184] width 49 height 12
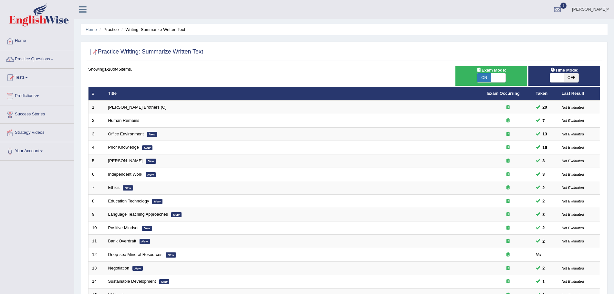
scroll to position [133, 0]
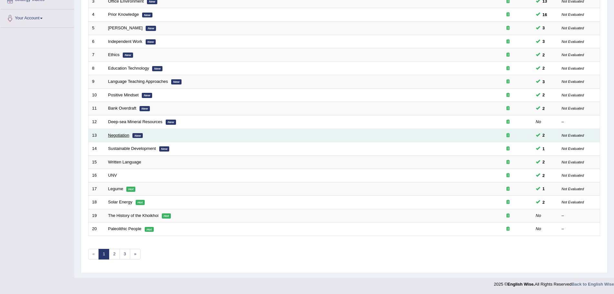
click at [114, 135] on link "Negotiation" at bounding box center [118, 135] width 21 height 5
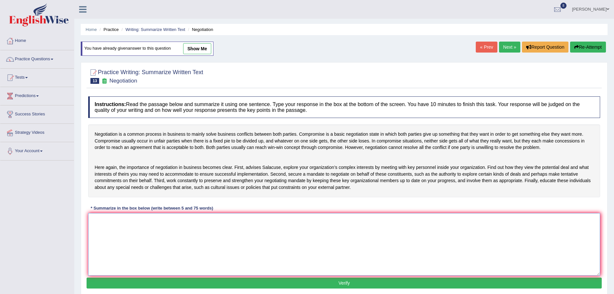
click at [178, 234] on textarea at bounding box center [344, 244] width 512 height 63
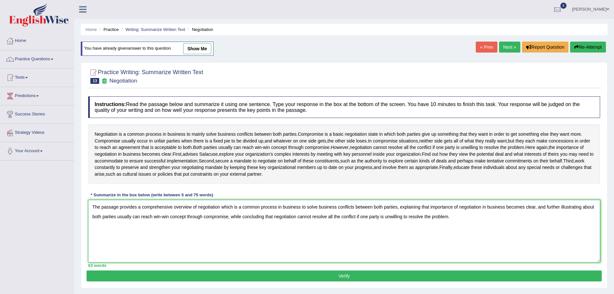
scroll to position [45, 0]
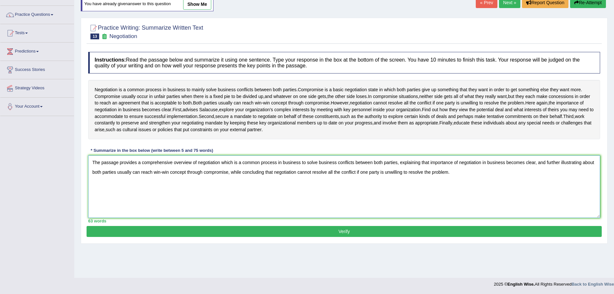
type textarea "The passage provides a comprehensive overview of negotiation which is a common …"
click at [320, 236] on button "Verify" at bounding box center [344, 231] width 515 height 11
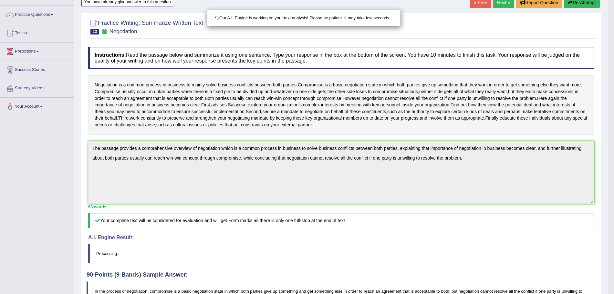
scroll to position [95, 0]
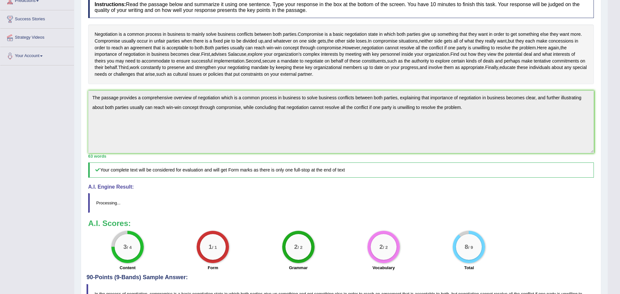
drag, startPoint x: 619, startPoint y: 135, endPoint x: 619, endPoint y: 222, distance: 87.2
click at [613, 199] on html "Toggle navigation Home Practice Questions Speaking Practice Read Aloud Repeat S…" at bounding box center [310, 52] width 620 height 294
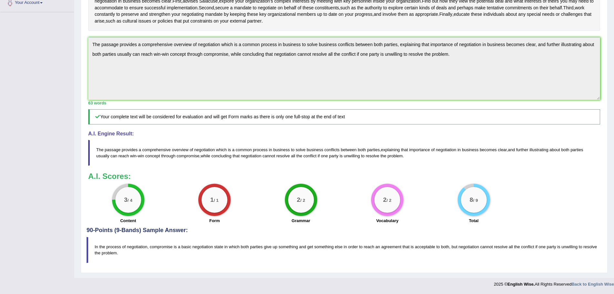
scroll to position [0, 0]
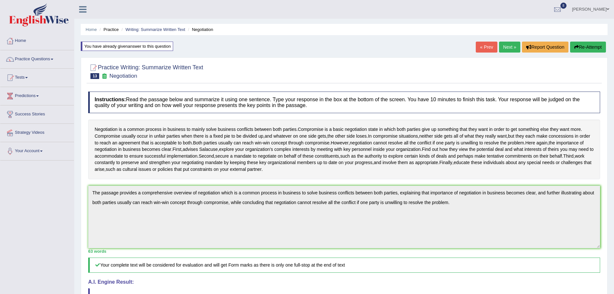
click at [505, 46] on link "Next »" at bounding box center [509, 47] width 21 height 11
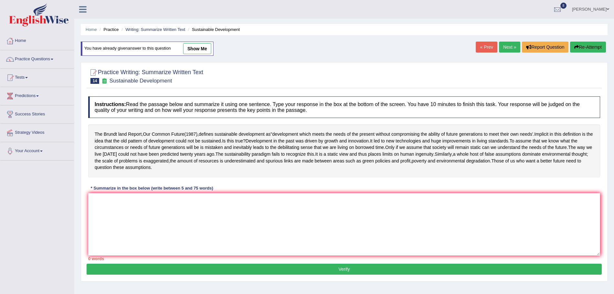
click at [173, 238] on textarea at bounding box center [344, 224] width 512 height 63
click at [184, 224] on textarea at bounding box center [344, 224] width 512 height 63
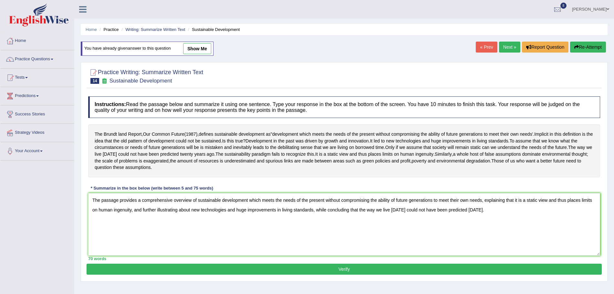
type textarea "The passage provides a comprehensive overview of sustainable development which …"
click at [212, 275] on button "Verify" at bounding box center [344, 269] width 515 height 11
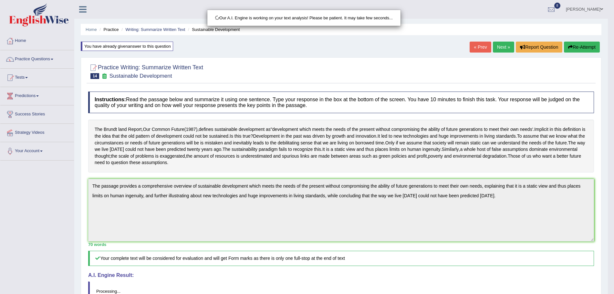
drag, startPoint x: 619, startPoint y: 105, endPoint x: 619, endPoint y: 202, distance: 97.5
click at [613, 202] on html "Toggle navigation Home Practice Questions Speaking Practice Read Aloud Repeat S…" at bounding box center [307, 147] width 614 height 294
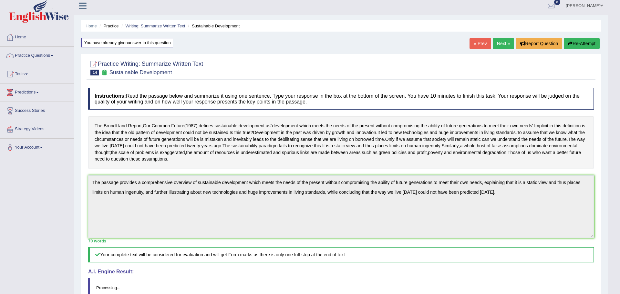
drag, startPoint x: 619, startPoint y: 202, endPoint x: 619, endPoint y: 302, distance: 99.7
click at [613, 291] on html "Toggle navigation Home Practice Questions Speaking Practice Read Aloud Repeat S…" at bounding box center [310, 143] width 620 height 294
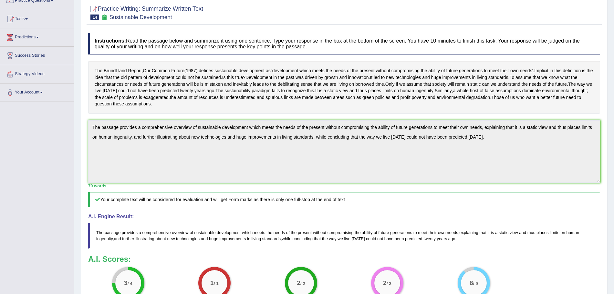
scroll to position [0, 0]
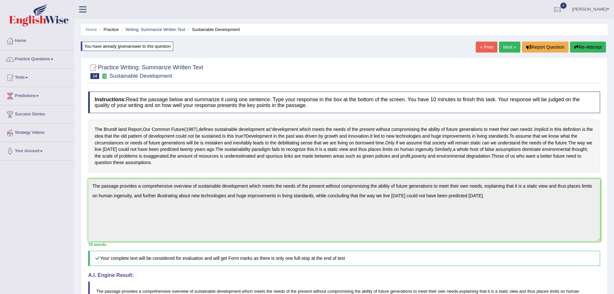
click at [506, 47] on link "Next »" at bounding box center [509, 47] width 21 height 11
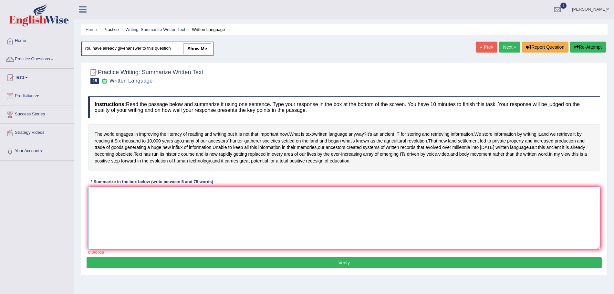
click at [261, 241] on textarea at bounding box center [344, 218] width 512 height 63
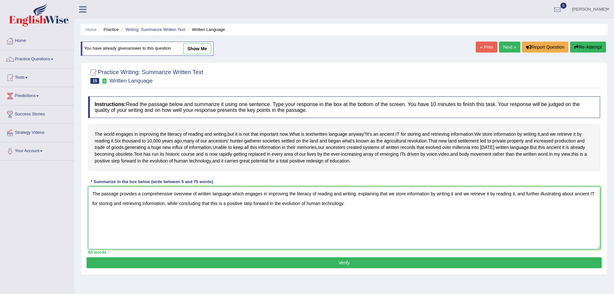
type textarea "The passage provides a comprehensive overview of written language which engages…"
click at [257, 269] on button "Verify" at bounding box center [344, 263] width 515 height 11
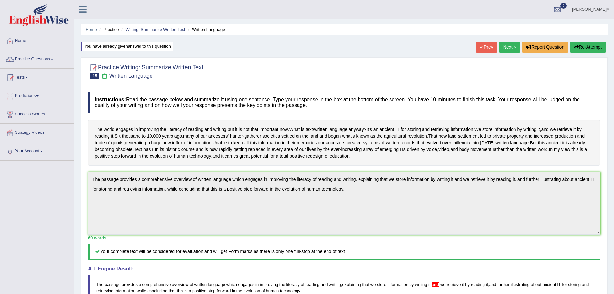
click at [586, 48] on button "Re-Attempt" at bounding box center [588, 47] width 36 height 11
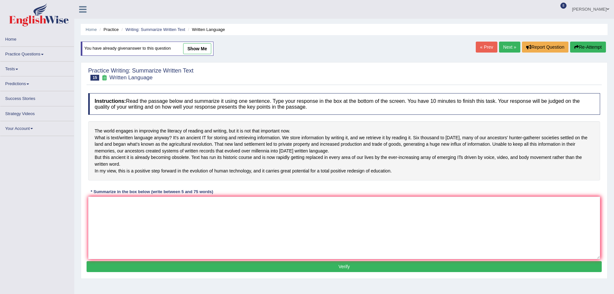
click at [411, 230] on textarea at bounding box center [344, 228] width 512 height 63
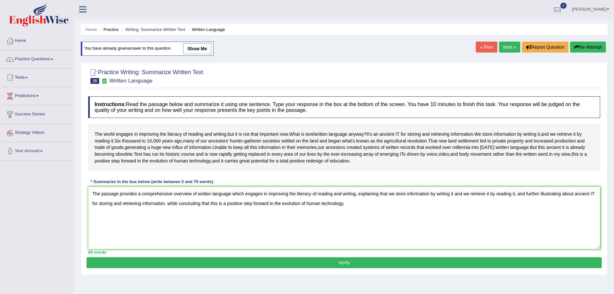
click at [418, 227] on textarea "The passage provides a comprehensive overview of written language which engages…" at bounding box center [344, 218] width 512 height 63
type textarea "The passage provides a comprehensive overview of written language which engages…"
click at [245, 269] on button "Verify" at bounding box center [344, 263] width 515 height 11
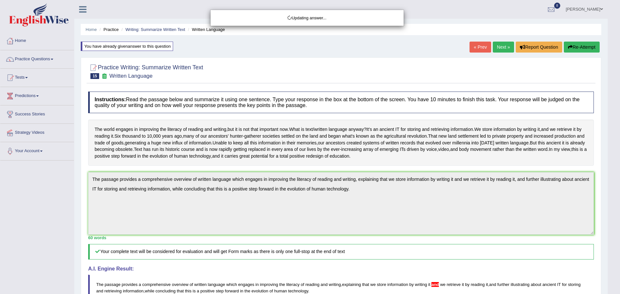
drag, startPoint x: 619, startPoint y: 82, endPoint x: 619, endPoint y: 169, distance: 87.5
click at [613, 169] on body "Toggle navigation Home Practice Questions Speaking Practice Read Aloud Repeat S…" at bounding box center [310, 147] width 620 height 294
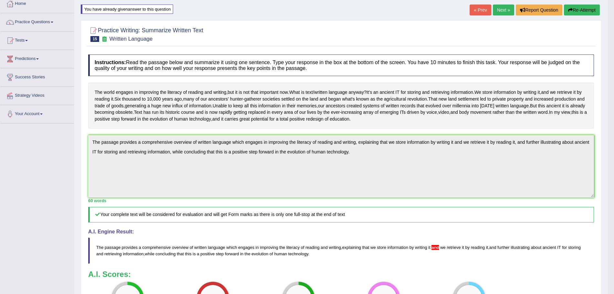
scroll to position [22, 0]
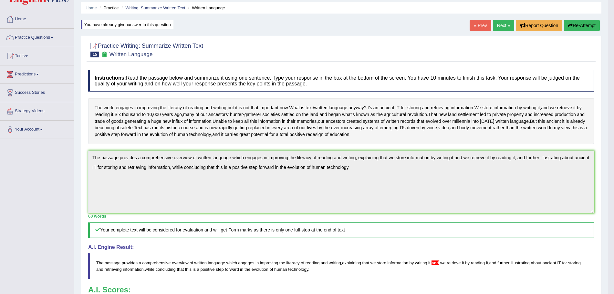
click at [577, 27] on button "Re-Attempt" at bounding box center [582, 25] width 36 height 11
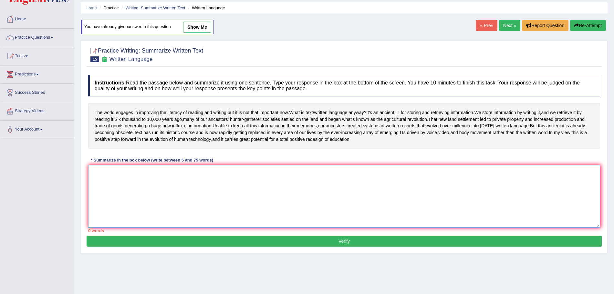
click at [203, 212] on textarea at bounding box center [344, 196] width 512 height 63
paste textarea "The passage provides a comprehensive overview of written language which engages…"
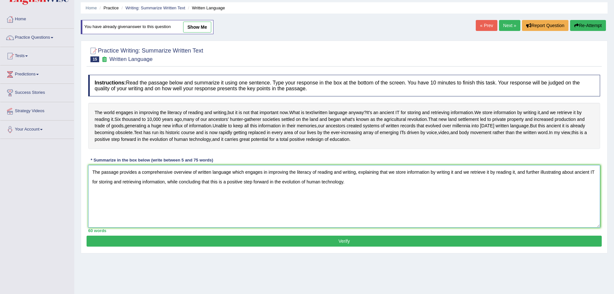
click at [465, 185] on textarea "The passage provides a comprehensive overview of written language which engages…" at bounding box center [344, 196] width 512 height 63
click at [375, 196] on textarea "The passage provides a comprehensive overview of written language which engages…" at bounding box center [344, 196] width 512 height 63
type textarea "The passage provides a comprehensive overview of written language which engages…"
click at [384, 247] on button "Verify" at bounding box center [344, 241] width 515 height 11
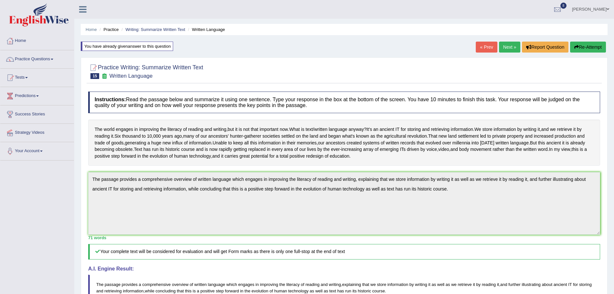
click at [506, 47] on link "Next »" at bounding box center [509, 47] width 21 height 11
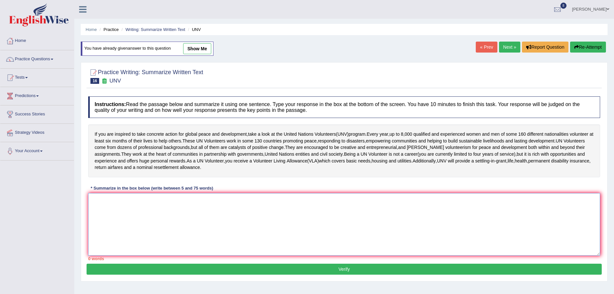
click at [231, 217] on textarea at bounding box center [344, 224] width 512 height 63
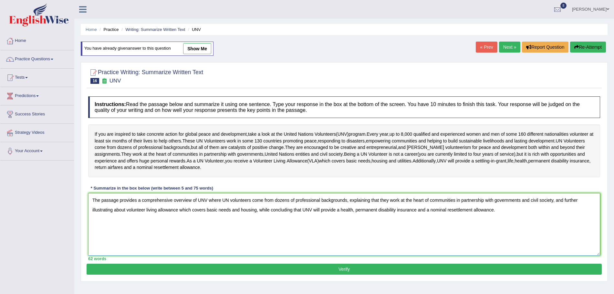
type textarea "The passage provides a comprehensive overview of UNV where UN volunteers come f…"
click at [246, 270] on button "Verify" at bounding box center [344, 269] width 515 height 11
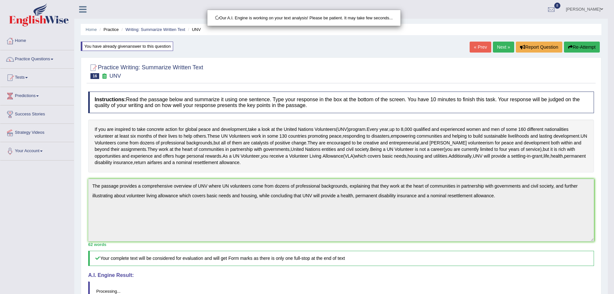
drag, startPoint x: 619, startPoint y: 90, endPoint x: 619, endPoint y: 171, distance: 80.4
click at [613, 171] on html "Toggle navigation Home Practice Questions Speaking Practice Read Aloud Repeat S…" at bounding box center [307, 147] width 614 height 294
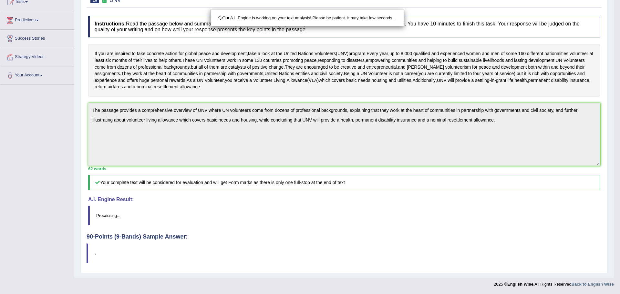
drag, startPoint x: 619, startPoint y: 171, endPoint x: 619, endPoint y: 266, distance: 95.5
click at [613, 219] on html "Toggle navigation Home Practice Questions Speaking Practice Read Aloud Repeat S…" at bounding box center [310, 71] width 620 height 294
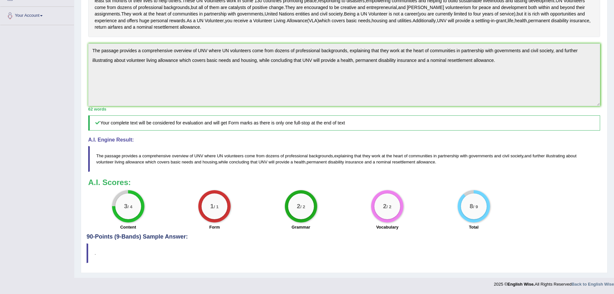
scroll to position [0, 0]
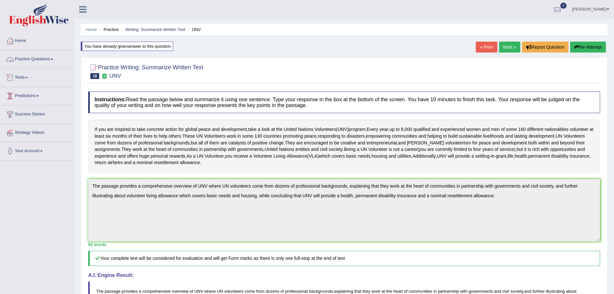
click at [48, 60] on link "Practice Questions" at bounding box center [37, 58] width 74 height 16
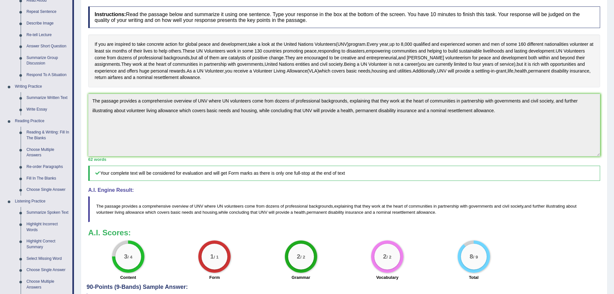
scroll to position [198, 0]
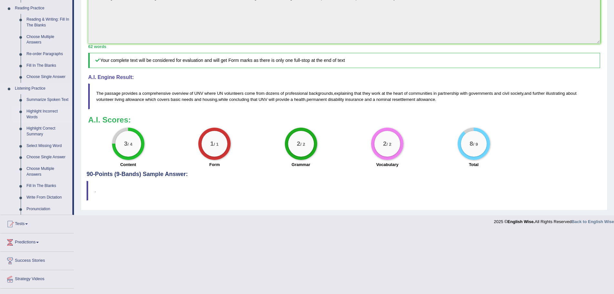
click at [32, 113] on link "Highlight Incorrect Words" at bounding box center [48, 114] width 49 height 17
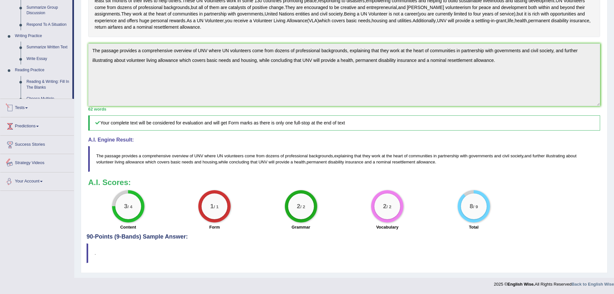
scroll to position [187, 0]
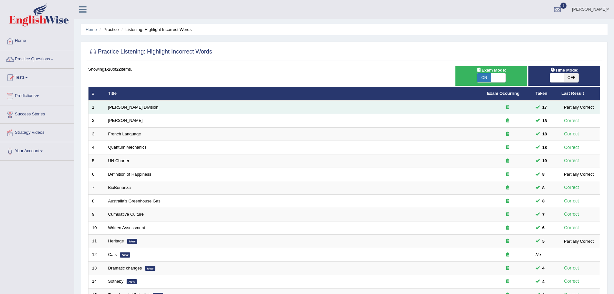
click at [123, 106] on link "[PERSON_NAME] Division" at bounding box center [133, 107] width 50 height 5
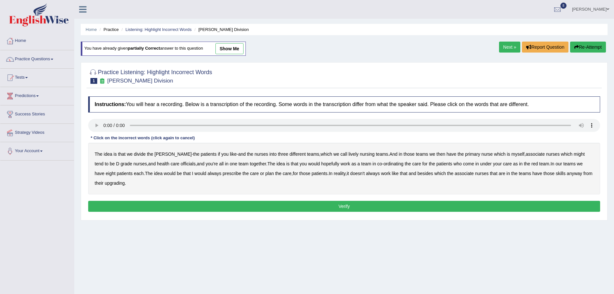
click at [348, 154] on b "lively" at bounding box center [353, 154] width 10 height 5
click at [573, 153] on b "might" at bounding box center [578, 154] width 11 height 5
click at [180, 163] on b "officials" at bounding box center [187, 163] width 15 height 5
click at [106, 185] on b "upgrading" at bounding box center [115, 183] width 20 height 5
click at [147, 209] on button "Verify" at bounding box center [344, 206] width 512 height 11
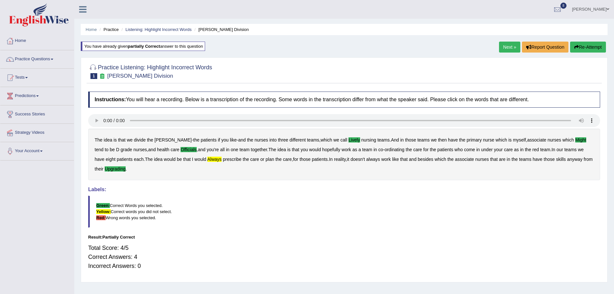
click at [505, 46] on link "Next »" at bounding box center [509, 47] width 21 height 11
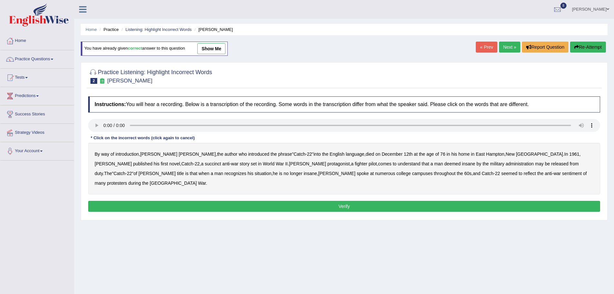
click at [205, 164] on b "succinct" at bounding box center [213, 163] width 16 height 5
click at [506, 165] on b "administration" at bounding box center [520, 163] width 28 height 5
click at [99, 175] on div "By way of introduction , Joseph Heller , the author who introduced the phrase "…" at bounding box center [344, 169] width 512 height 52
click at [254, 175] on b "situation" at bounding box center [262, 173] width 17 height 5
click at [523, 174] on b "reflect" at bounding box center [529, 173] width 12 height 5
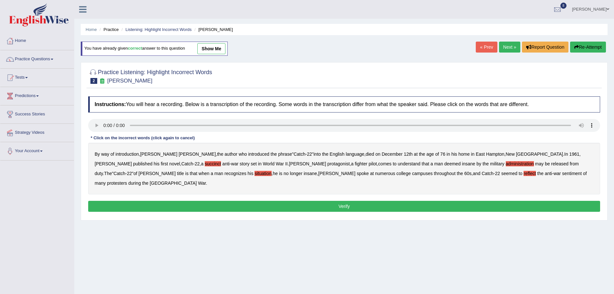
click at [305, 201] on button "Verify" at bounding box center [344, 206] width 512 height 11
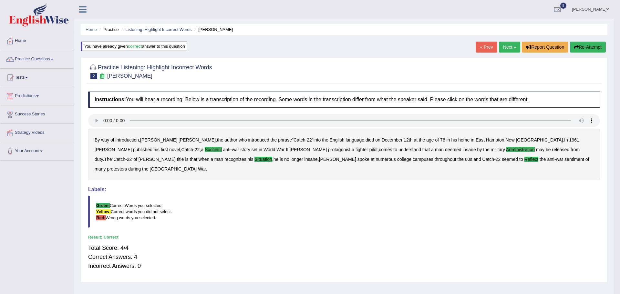
click at [501, 49] on div "Saving your answer..." at bounding box center [310, 147] width 620 height 294
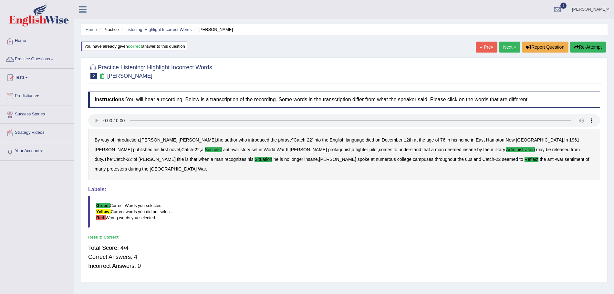
click at [501, 49] on link "Next »" at bounding box center [509, 47] width 21 height 11
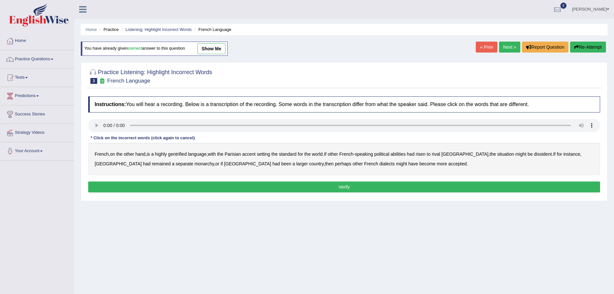
click at [178, 153] on b "gentrified" at bounding box center [177, 154] width 19 height 5
click at [400, 152] on b "abilities" at bounding box center [397, 154] width 15 height 5
click at [513, 158] on div "French , on the other hand , is a highly gentrified language , with the Parisia…" at bounding box center [344, 159] width 512 height 32
click at [534, 152] on b "dissident" at bounding box center [543, 154] width 18 height 5
click at [194, 162] on b "monarchy" at bounding box center [203, 163] width 19 height 5
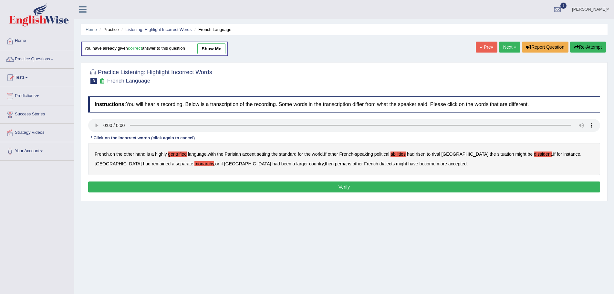
click at [265, 191] on button "Verify" at bounding box center [344, 187] width 512 height 11
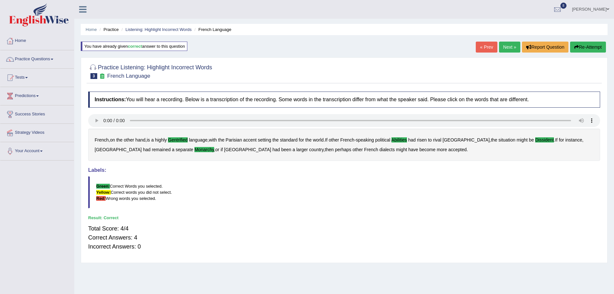
click at [504, 50] on link "Next »" at bounding box center [509, 47] width 21 height 11
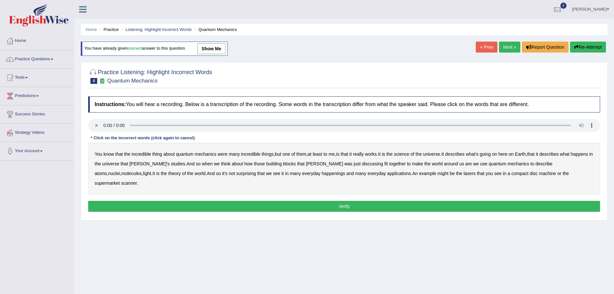
click at [406, 154] on b "science" at bounding box center [401, 154] width 15 height 5
click at [362, 163] on b "discussing" at bounding box center [372, 163] width 21 height 5
click at [322, 173] on b "happenings" at bounding box center [333, 173] width 23 height 5
click at [539, 174] on b "machine" at bounding box center [547, 173] width 17 height 5
click at [424, 201] on button "Verify" at bounding box center [344, 206] width 512 height 11
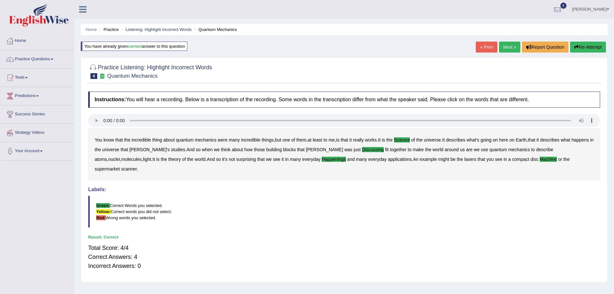
click at [504, 46] on link "Next »" at bounding box center [509, 47] width 21 height 11
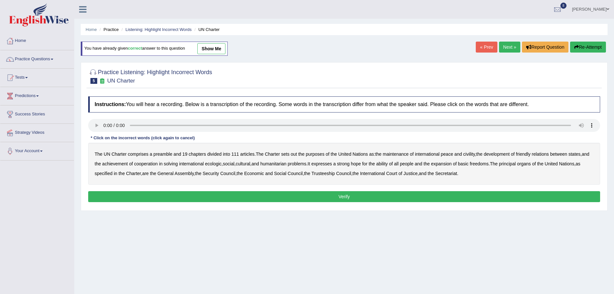
click at [296, 155] on b "out" at bounding box center [294, 154] width 6 height 5
click at [472, 154] on b "civility" at bounding box center [469, 154] width 12 height 5
click at [221, 166] on b "ecologic" at bounding box center [213, 163] width 16 height 5
click at [388, 163] on b "ability" at bounding box center [382, 163] width 12 height 5
click at [318, 195] on button "Verify" at bounding box center [344, 196] width 512 height 11
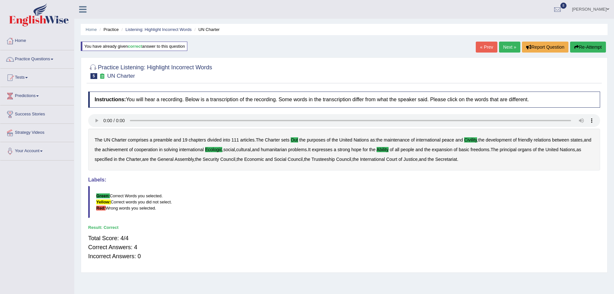
click at [509, 43] on link "Next »" at bounding box center [509, 47] width 21 height 11
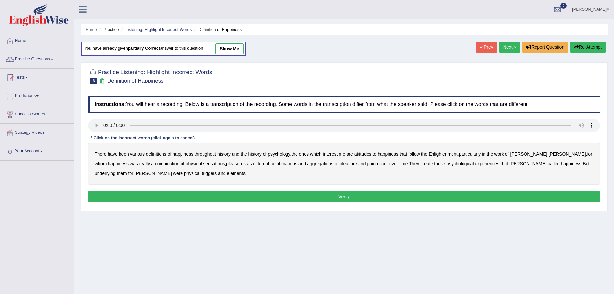
click at [284, 154] on b "psychology" at bounding box center [279, 154] width 22 height 5
click at [441, 155] on b "Enlightenment" at bounding box center [442, 154] width 29 height 5
click at [364, 156] on b "attitudes" at bounding box center [362, 154] width 17 height 5
click at [444, 153] on b "Enlightenment" at bounding box center [442, 154] width 29 height 5
click at [203, 162] on b "sensations" at bounding box center [214, 163] width 22 height 5
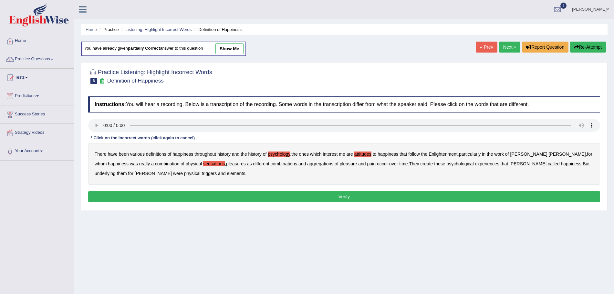
click at [446, 163] on b "psychological" at bounding box center [459, 163] width 27 height 5
click at [420, 163] on b "create" at bounding box center [426, 163] width 13 height 5
click at [227, 175] on b "elements" at bounding box center [236, 173] width 18 height 5
click at [205, 194] on button "Verify" at bounding box center [344, 196] width 512 height 11
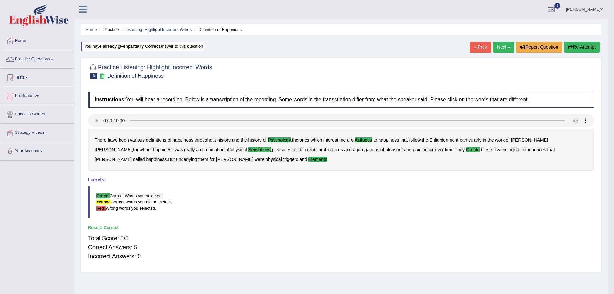
click at [508, 45] on link "Next »" at bounding box center [503, 47] width 21 height 11
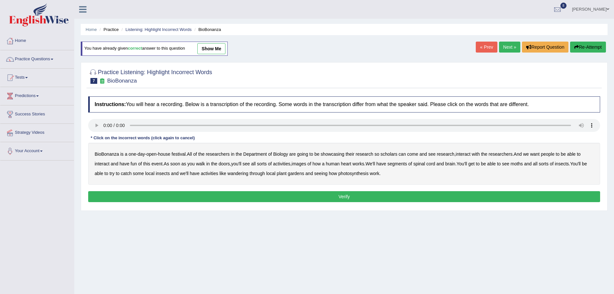
click at [391, 153] on b "scholars" at bounding box center [388, 154] width 17 height 5
click at [306, 166] on b "images" at bounding box center [298, 163] width 15 height 5
click at [403, 162] on b "segments" at bounding box center [397, 163] width 20 height 5
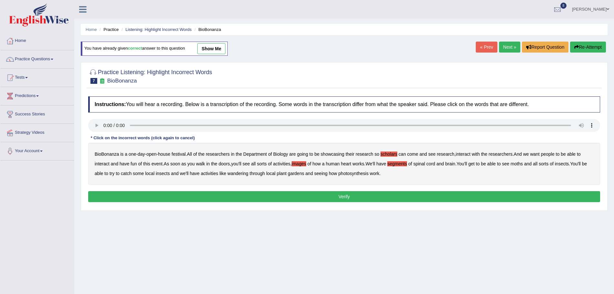
click at [522, 163] on b "moths" at bounding box center [516, 163] width 12 height 5
click at [248, 173] on b "wandering" at bounding box center [237, 173] width 21 height 5
click at [350, 197] on button "Verify" at bounding box center [344, 196] width 512 height 11
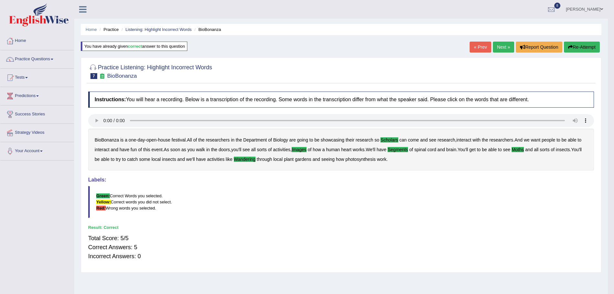
click at [505, 43] on link "Next »" at bounding box center [503, 47] width 21 height 11
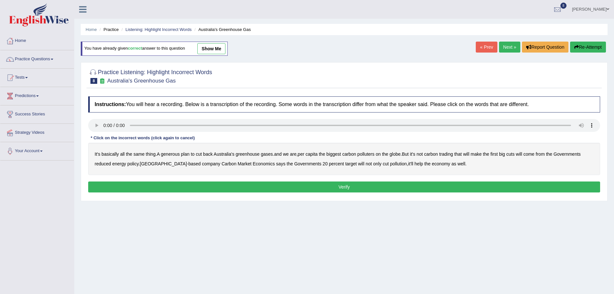
click at [172, 153] on b "generous" at bounding box center [170, 154] width 19 height 5
click at [395, 156] on b "globe" at bounding box center [394, 154] width 11 height 5
click at [120, 165] on b "energy" at bounding box center [119, 163] width 14 height 5
click at [202, 164] on b "company" at bounding box center [211, 163] width 18 height 5
click at [571, 154] on b "Governments" at bounding box center [566, 154] width 27 height 5
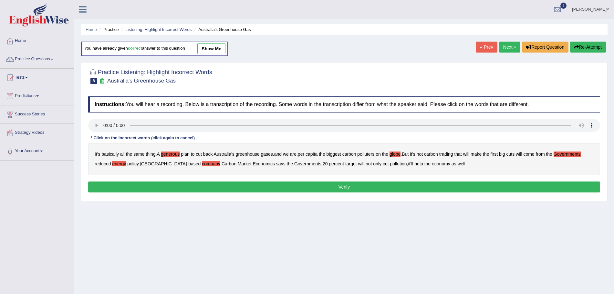
click at [101, 165] on b "reduced" at bounding box center [103, 163] width 16 height 5
click at [119, 164] on b "energy" at bounding box center [119, 163] width 14 height 5
click at [133, 164] on b "policy" at bounding box center [132, 163] width 11 height 5
click at [309, 185] on button "Verify" at bounding box center [344, 187] width 512 height 11
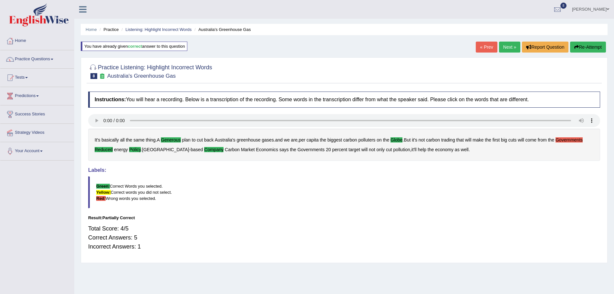
click at [507, 48] on link "Next »" at bounding box center [509, 47] width 21 height 11
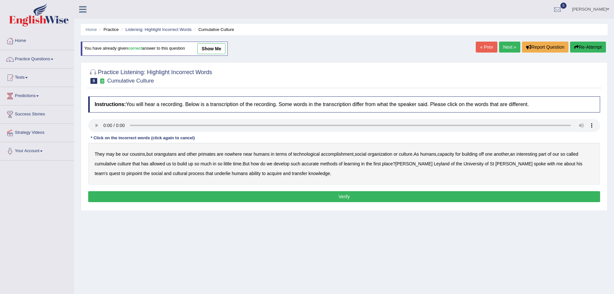
click at [335, 153] on b "accomplishment" at bounding box center [337, 154] width 33 height 5
click at [532, 155] on b "interesting" at bounding box center [526, 154] width 21 height 5
click at [311, 164] on b "accurate" at bounding box center [309, 163] width 17 height 5
click at [173, 173] on b "cultural" at bounding box center [180, 173] width 15 height 5
click at [292, 173] on b "transfer" at bounding box center [299, 173] width 15 height 5
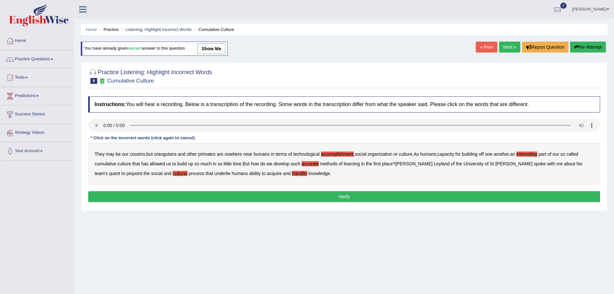
click at [276, 196] on button "Verify" at bounding box center [344, 196] width 512 height 11
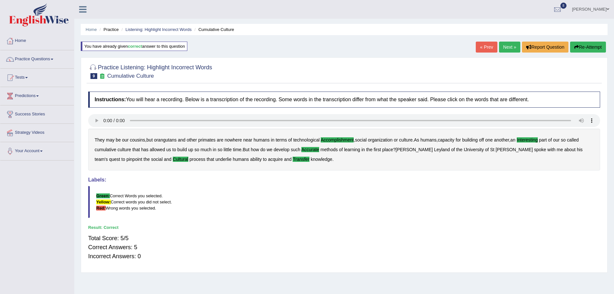
click at [512, 44] on link "Next »" at bounding box center [509, 47] width 21 height 11
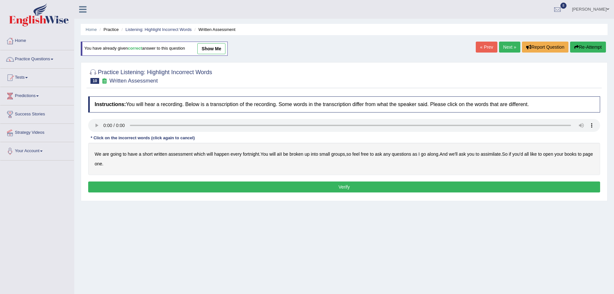
click at [300, 154] on b "broken" at bounding box center [296, 154] width 14 height 5
click at [496, 155] on b "assimilate" at bounding box center [490, 154] width 20 height 5
drag, startPoint x: 445, startPoint y: 197, endPoint x: 440, endPoint y: 193, distance: 5.6
click at [440, 193] on div "Instructions: You will hear a recording. Below is a transcription of the record…" at bounding box center [344, 145] width 515 height 105
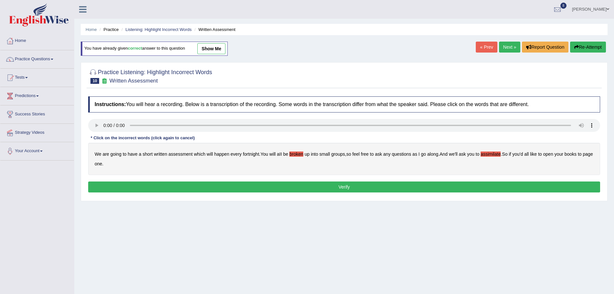
click at [425, 188] on button "Verify" at bounding box center [344, 187] width 512 height 11
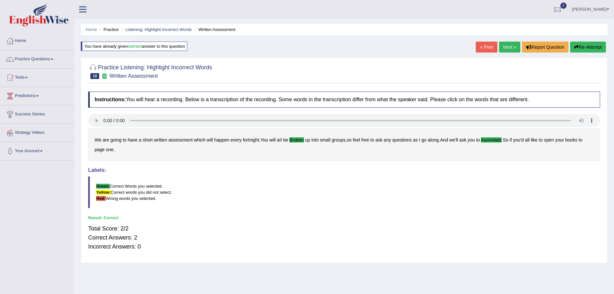
click at [502, 46] on link "Next »" at bounding box center [509, 47] width 21 height 11
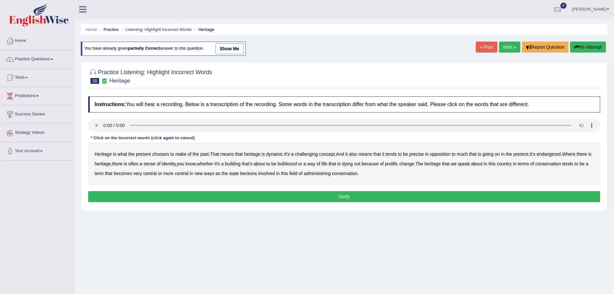
click at [310, 153] on b "challenging" at bounding box center [306, 154] width 23 height 5
click at [421, 155] on b "precise" at bounding box center [416, 154] width 15 height 5
click at [175, 167] on b "identity" at bounding box center [169, 163] width 14 height 5
click at [398, 164] on b "prolific" at bounding box center [391, 163] width 13 height 5
click at [257, 173] on b "beckons" at bounding box center [248, 173] width 17 height 5
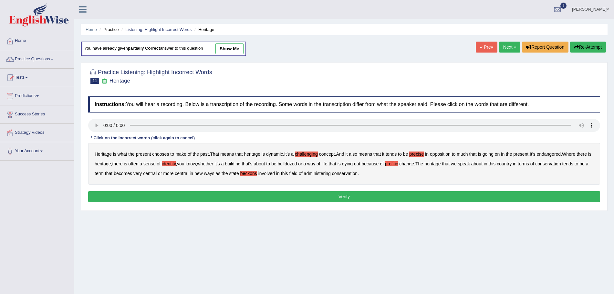
click at [257, 173] on b "beckons" at bounding box center [248, 173] width 17 height 5
click at [270, 196] on button "Verify" at bounding box center [344, 196] width 512 height 11
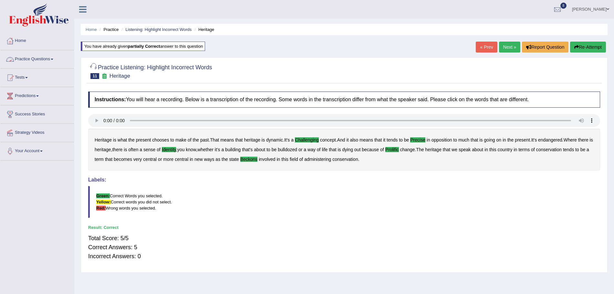
click at [37, 58] on link "Practice Questions" at bounding box center [37, 58] width 74 height 16
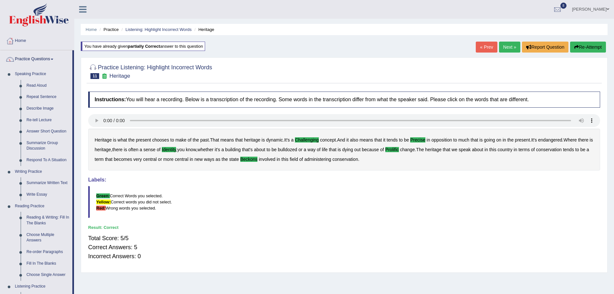
scroll to position [139, 0]
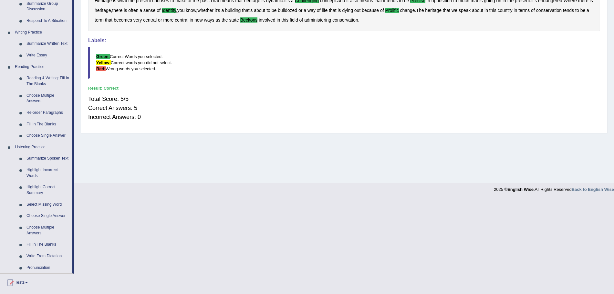
click at [202, 81] on div "Instructions: You will hear a recording. Below is a transcription of the record…" at bounding box center [344, 39] width 515 height 181
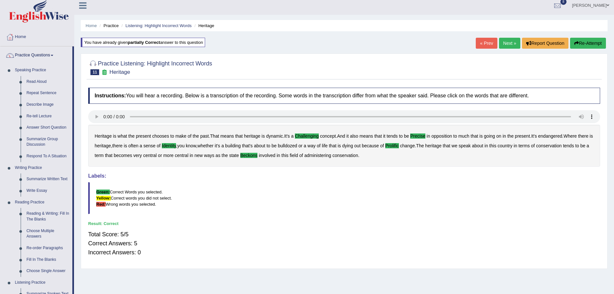
scroll to position [0, 0]
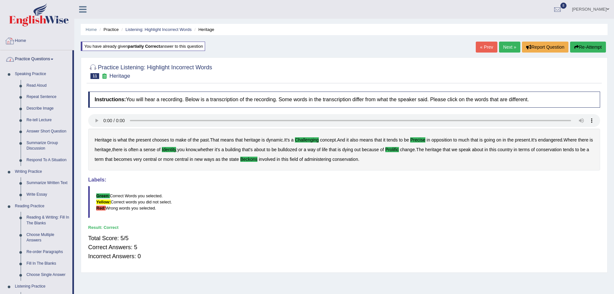
click at [36, 19] on img at bounding box center [39, 14] width 60 height 23
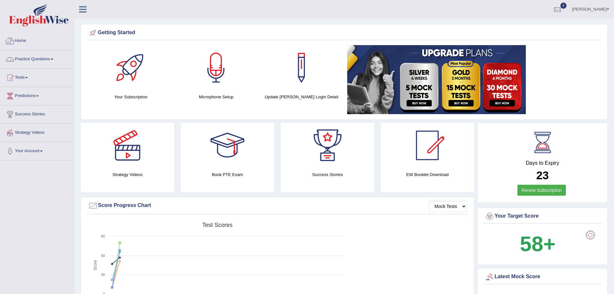
click at [48, 57] on link "Practice Questions" at bounding box center [37, 58] width 74 height 16
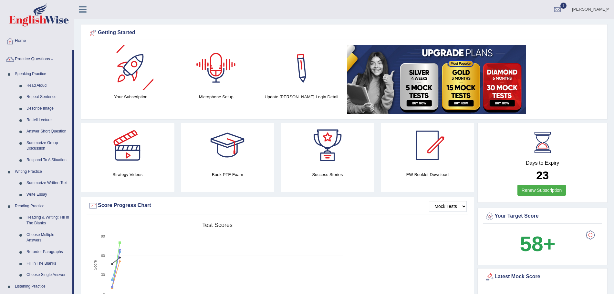
scroll to position [221, 0]
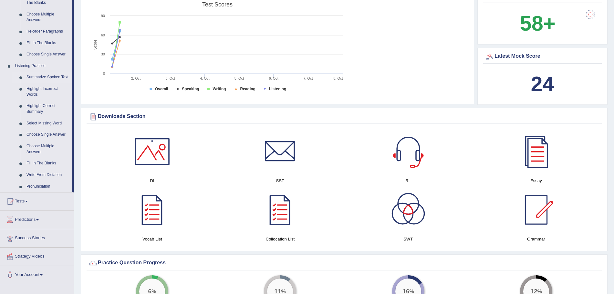
click at [37, 75] on link "Summarize Spoken Text" at bounding box center [48, 78] width 49 height 12
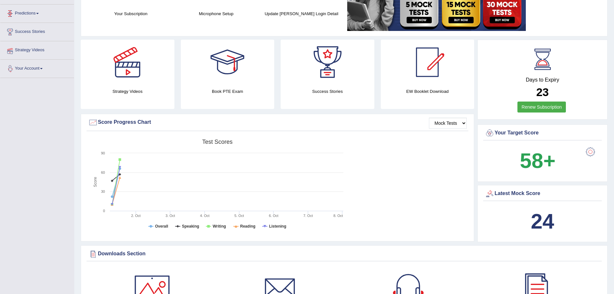
scroll to position [77, 0]
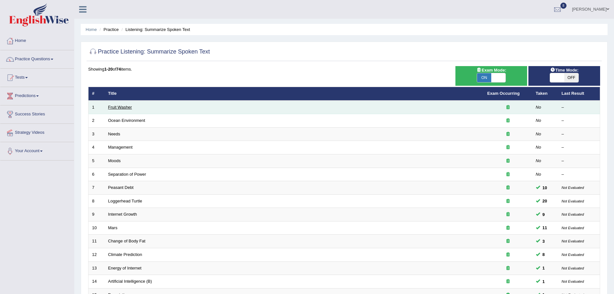
click at [123, 105] on link "Fruit Washer" at bounding box center [120, 107] width 24 height 5
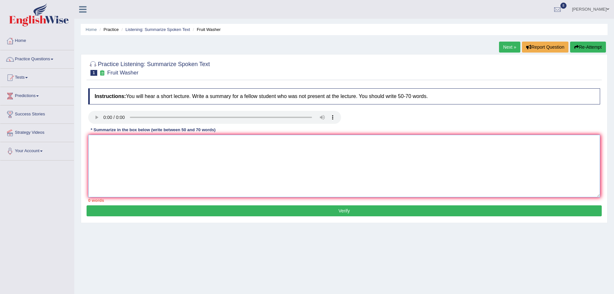
click at [139, 150] on textarea at bounding box center [344, 166] width 512 height 63
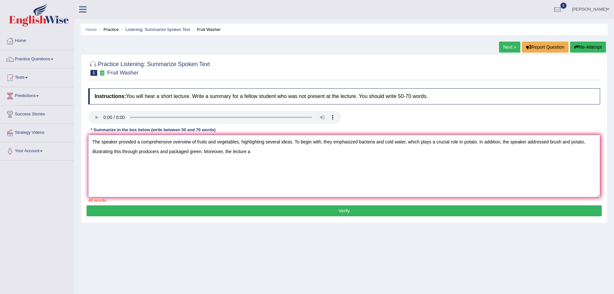
click at [551, 141] on textarea "The speaker provided a comprehensive overview of fruits and vegetables, highlig…" at bounding box center [344, 166] width 512 height 63
click at [240, 155] on textarea "The speaker provided a comprehensive overview of fruits and vegetables, highlig…" at bounding box center [344, 166] width 512 height 63
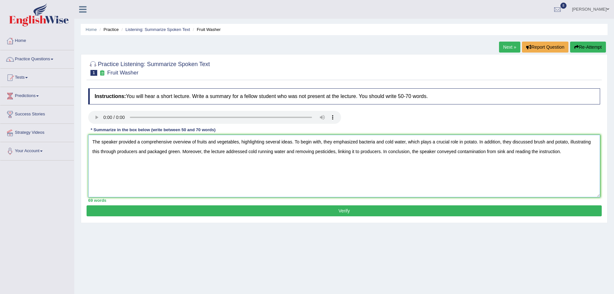
type textarea "The speaker provided a comprehensive overview of fruits and vegetables, highlig…"
click at [187, 208] on button "Verify" at bounding box center [344, 211] width 515 height 11
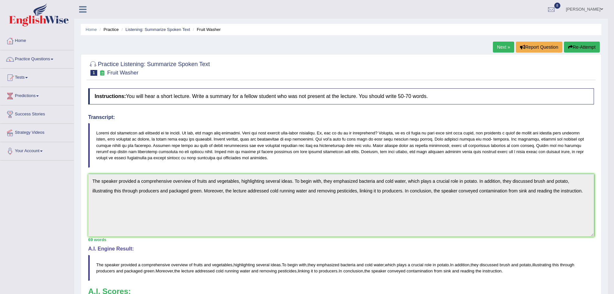
click at [499, 45] on link "Next »" at bounding box center [503, 47] width 21 height 11
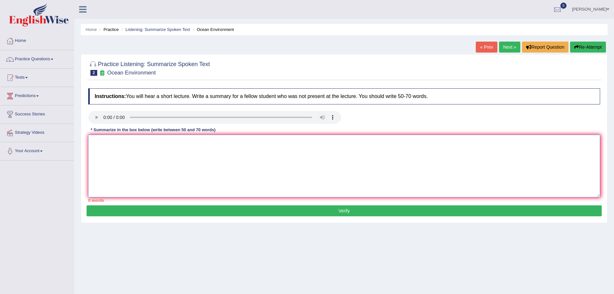
click at [138, 137] on textarea at bounding box center [344, 166] width 512 height 63
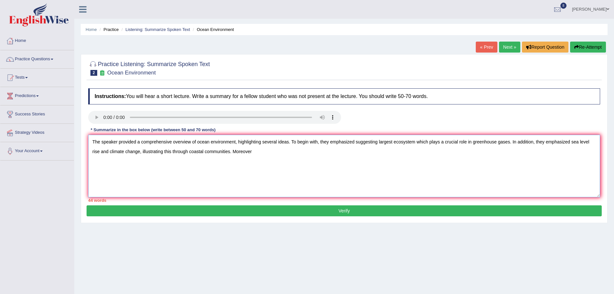
click at [566, 140] on textarea "The speaker provided a comprehensive overview of ocean environment, highlightin…" at bounding box center [344, 166] width 512 height 63
click at [301, 150] on textarea "The speaker provided a comprehensive overview of ocean environment, highlightin…" at bounding box center [344, 166] width 512 height 63
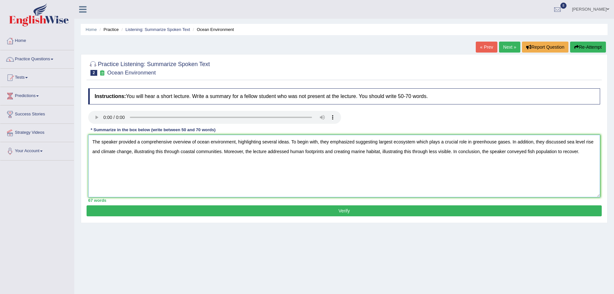
type textarea "The speaker provided a comprehensive overview of ocean environment, highlightin…"
click at [213, 207] on button "Verify" at bounding box center [344, 211] width 515 height 11
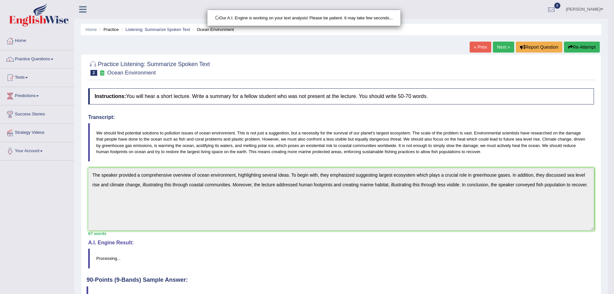
scroll to position [45, 0]
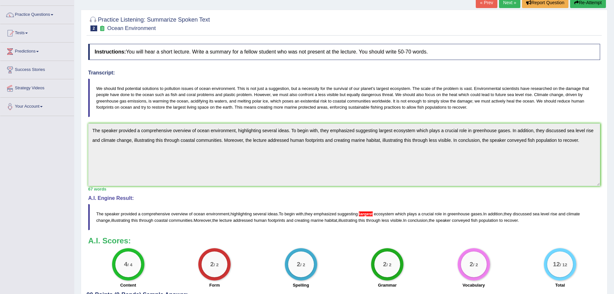
drag, startPoint x: 619, startPoint y: 93, endPoint x: 619, endPoint y: 136, distance: 43.3
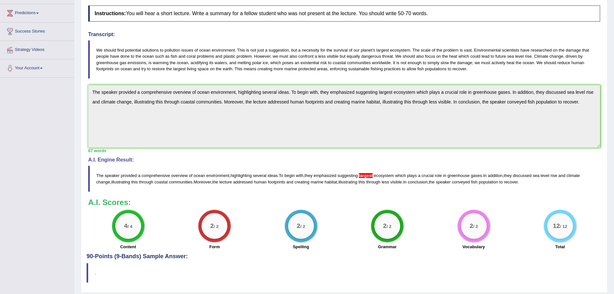
scroll to position [0, 0]
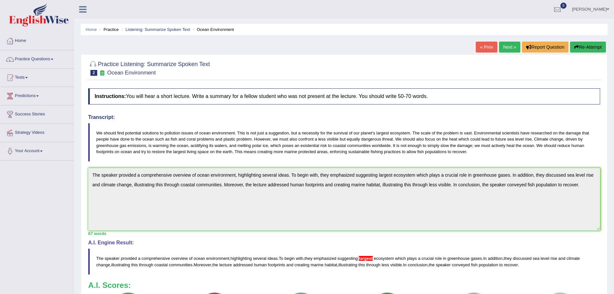
click at [587, 43] on button "Re-Attempt" at bounding box center [588, 47] width 36 height 11
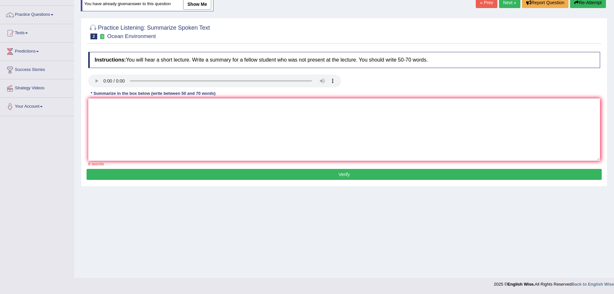
click at [413, 123] on textarea at bounding box center [344, 129] width 512 height 63
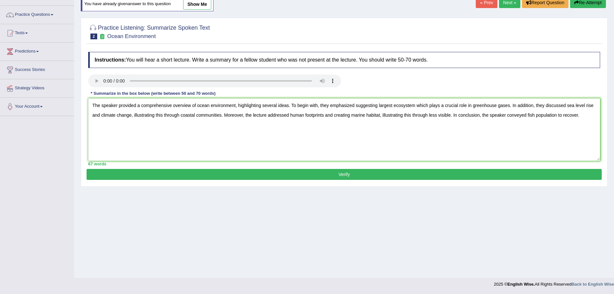
click at [380, 115] on textarea "The speaker provided a comprehensive overview of ocean environment, highlightin…" at bounding box center [344, 129] width 512 height 63
type textarea "The speaker provided a comprehensive overview of ocean environment, highlightin…"
click at [284, 173] on button "Verify" at bounding box center [344, 174] width 515 height 11
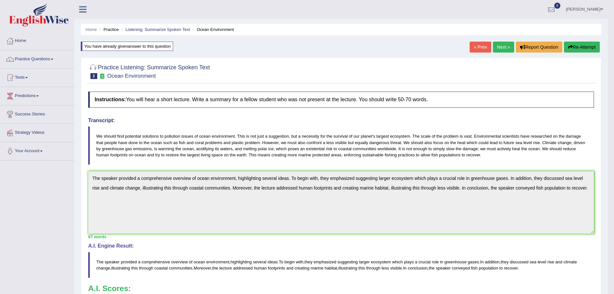
click at [499, 48] on link "Next »" at bounding box center [503, 47] width 21 height 11
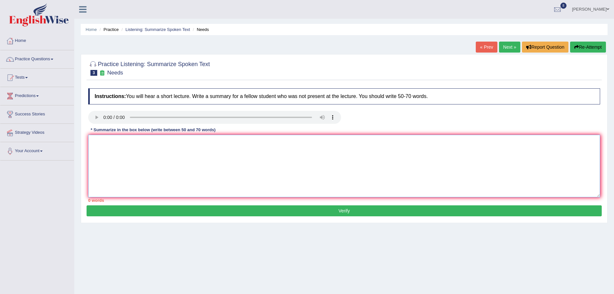
click at [145, 147] on textarea at bounding box center [344, 166] width 512 height 63
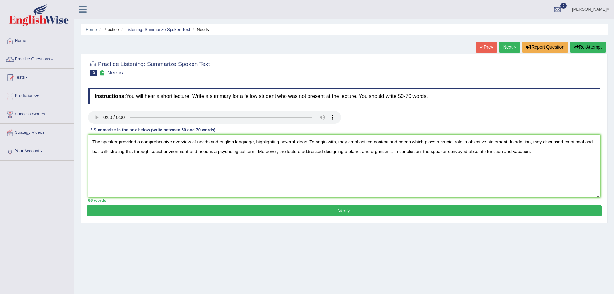
type textarea "The speaker provided a comprehensive overview of needs and english language, hi…"
click at [368, 211] on button "Verify" at bounding box center [344, 211] width 515 height 11
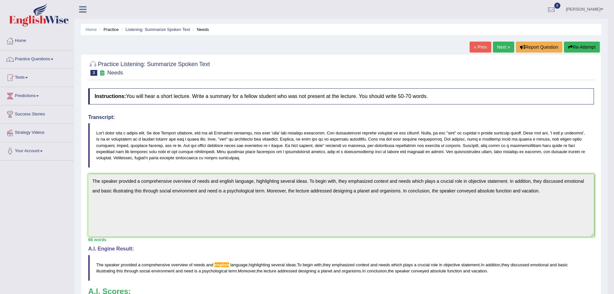
drag, startPoint x: 619, startPoint y: 21, endPoint x: 619, endPoint y: 125, distance: 104.3
click at [583, 44] on button "Re-Attempt" at bounding box center [582, 47] width 36 height 11
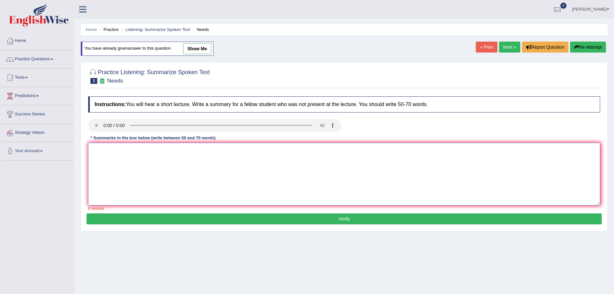
click at [206, 172] on textarea at bounding box center [344, 174] width 512 height 63
paste textarea "The speaker provided a comprehensive overview of needs and english language, hi…"
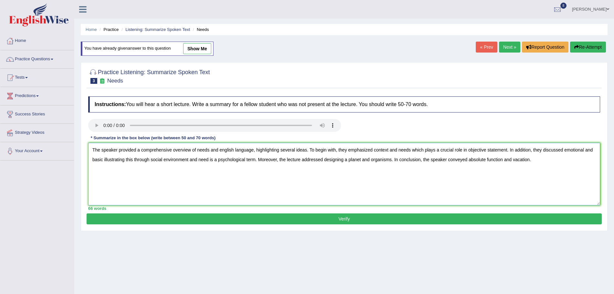
click at [234, 152] on textarea "The speaker provided a comprehensive overview of needs and english language, hi…" at bounding box center [344, 174] width 512 height 63
click at [216, 151] on textarea "The speaker provided a comprehensive overview of language, highlighting several…" at bounding box center [344, 174] width 512 height 63
type textarea "The speaker provided a comprehensive overview of needs, highlighting several id…"
click at [202, 169] on textarea "The speaker provided a comprehensive overview of needs, highlighting several id…" at bounding box center [344, 174] width 512 height 63
click at [201, 222] on button "Verify" at bounding box center [344, 219] width 515 height 11
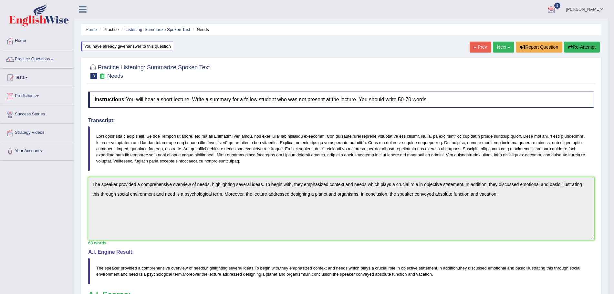
click at [502, 44] on link "Next »" at bounding box center [503, 47] width 21 height 11
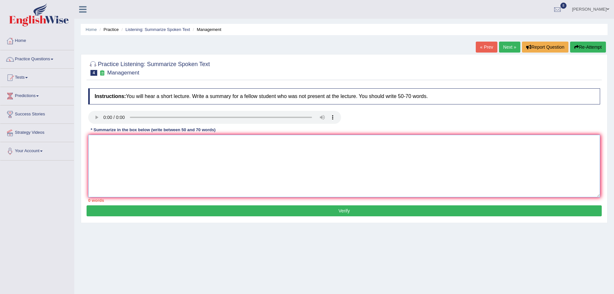
click at [181, 152] on textarea at bounding box center [344, 166] width 512 height 63
type textarea "Y"
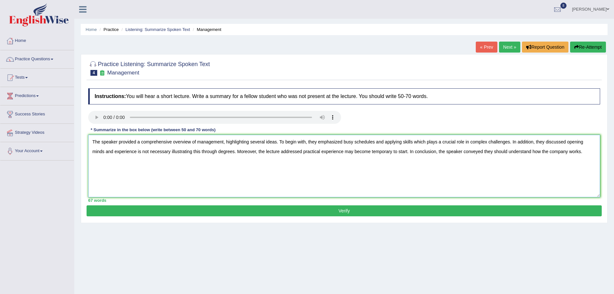
type textarea "The speaker provided a comprehensive overview of management, highlighting sever…"
click at [258, 210] on button "Verify" at bounding box center [344, 211] width 515 height 11
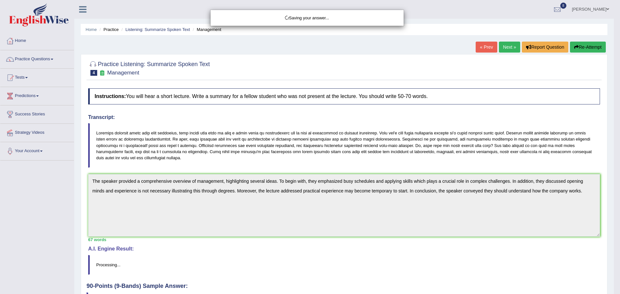
drag, startPoint x: 619, startPoint y: 75, endPoint x: 619, endPoint y: 173, distance: 98.1
click at [613, 173] on div "Saving your answer..." at bounding box center [310, 147] width 620 height 294
drag, startPoint x: 619, startPoint y: 93, endPoint x: 619, endPoint y: 197, distance: 104.6
click at [613, 197] on html "Toggle navigation Home Practice Questions Speaking Practice Read Aloud Repeat S…" at bounding box center [310, 147] width 620 height 294
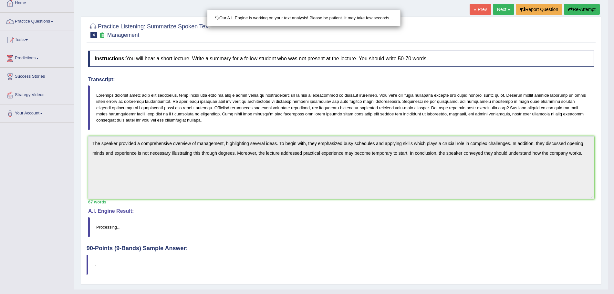
scroll to position [49, 0]
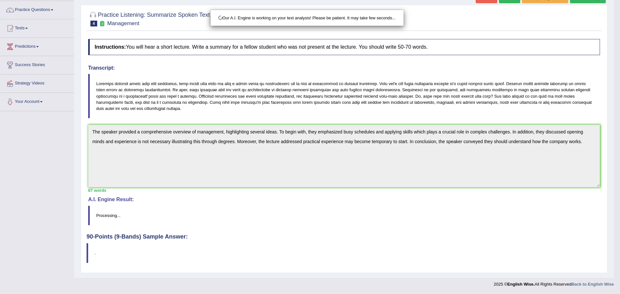
drag, startPoint x: 619, startPoint y: 259, endPoint x: 619, endPoint y: 288, distance: 29.7
click at [613, 245] on html "Toggle navigation Home Practice Questions Speaking Practice Read Aloud Repeat S…" at bounding box center [310, 98] width 620 height 294
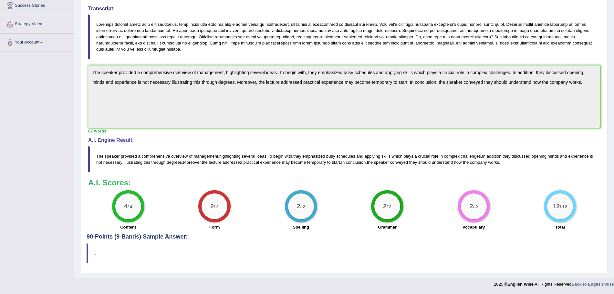
scroll to position [0, 0]
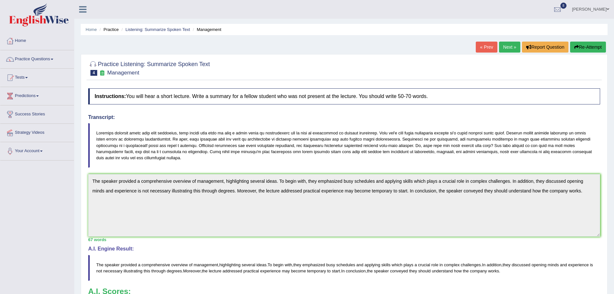
click at [45, 57] on link "Practice Questions" at bounding box center [37, 58] width 74 height 16
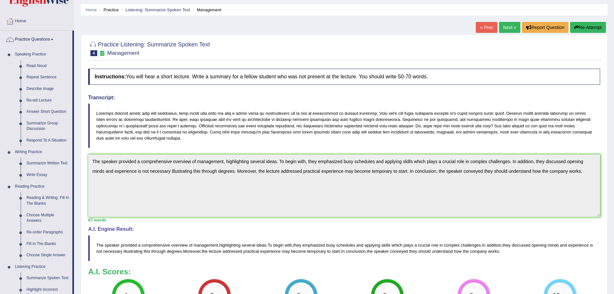
scroll to position [17, 0]
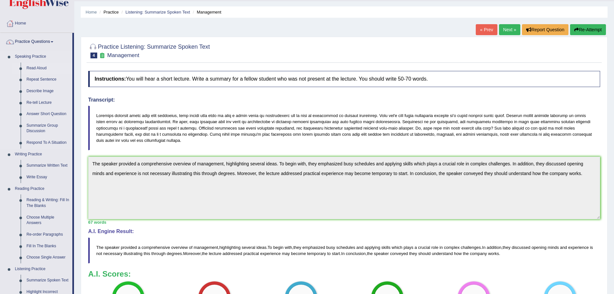
click at [36, 66] on link "Read Aloud" at bounding box center [48, 69] width 49 height 12
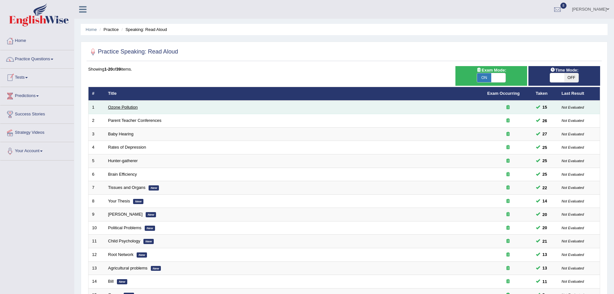
click at [119, 107] on link "Ozone Pollution" at bounding box center [123, 107] width 30 height 5
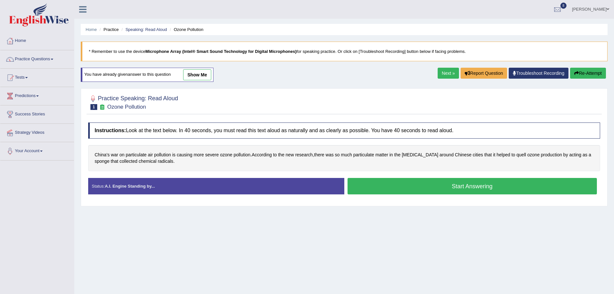
click at [386, 186] on button "Start Answering" at bounding box center [472, 186] width 250 height 16
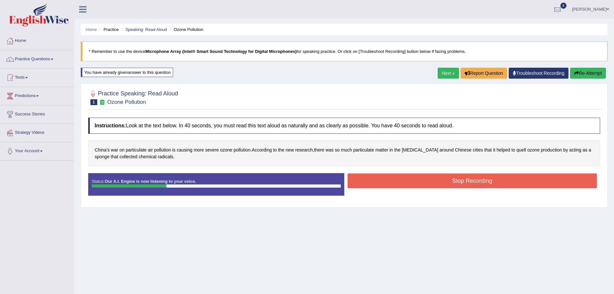
click at [379, 180] on button "Stop Recording" at bounding box center [472, 181] width 250 height 15
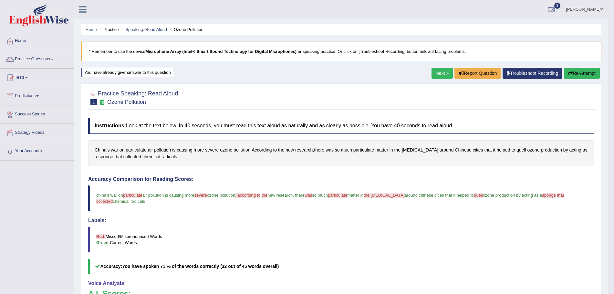
click at [441, 72] on link "Next »" at bounding box center [441, 73] width 21 height 11
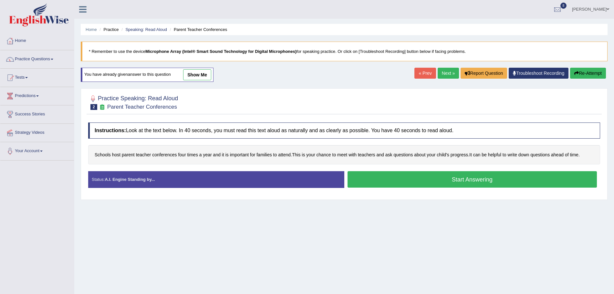
click at [399, 180] on button "Start Answering" at bounding box center [472, 179] width 250 height 16
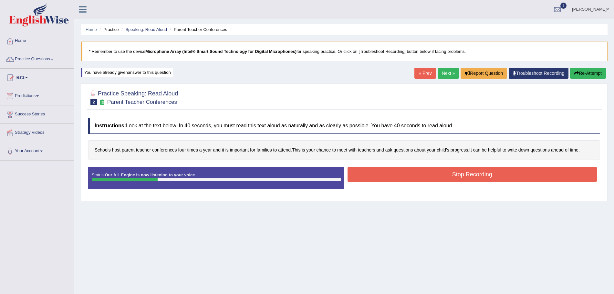
click at [380, 176] on button "Stop Recording" at bounding box center [472, 174] width 250 height 15
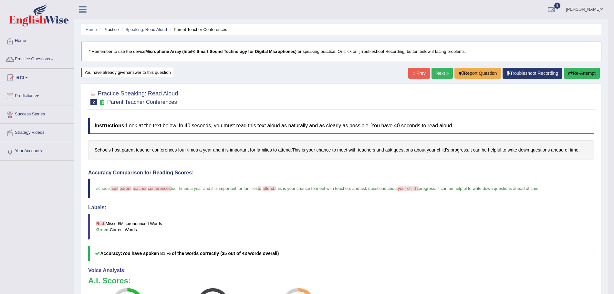
click at [442, 73] on link "Next »" at bounding box center [441, 73] width 21 height 11
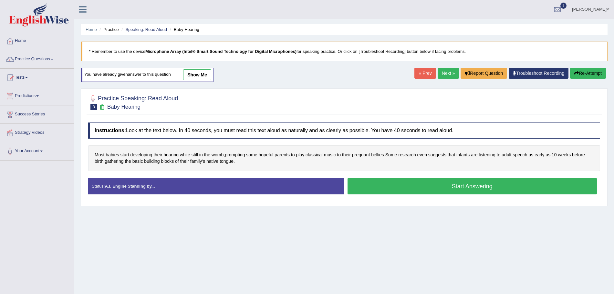
click at [415, 187] on button "Start Answering" at bounding box center [472, 186] width 250 height 16
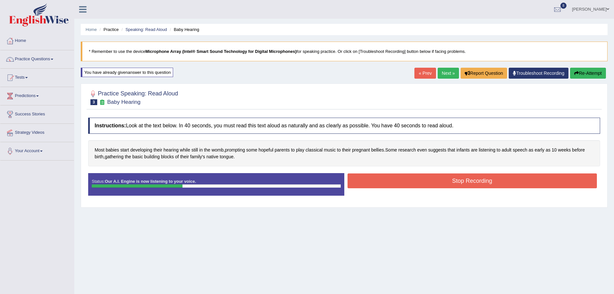
click at [392, 179] on button "Stop Recording" at bounding box center [472, 181] width 250 height 15
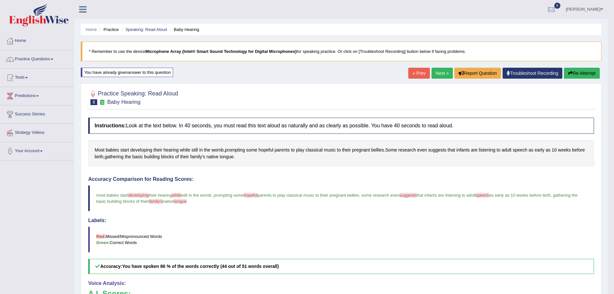
click at [441, 71] on link "Next »" at bounding box center [441, 73] width 21 height 11
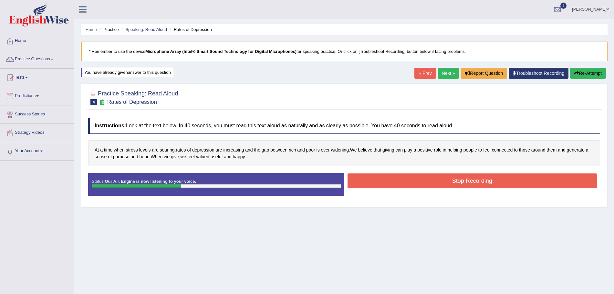
click at [388, 180] on button "Stop Recording" at bounding box center [472, 181] width 250 height 15
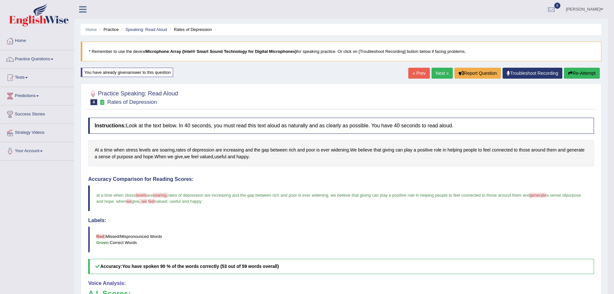
click at [440, 76] on link "Next »" at bounding box center [441, 73] width 21 height 11
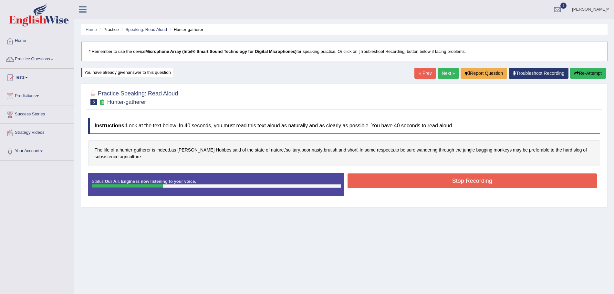
click at [396, 180] on button "Stop Recording" at bounding box center [472, 181] width 250 height 15
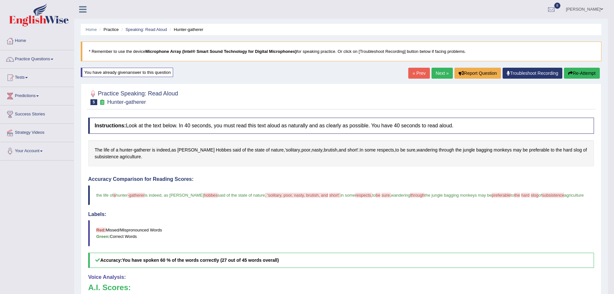
click at [445, 69] on link "Next »" at bounding box center [441, 73] width 21 height 11
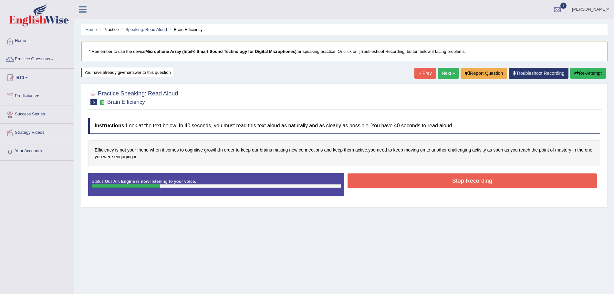
click at [383, 183] on button "Stop Recording" at bounding box center [472, 181] width 250 height 15
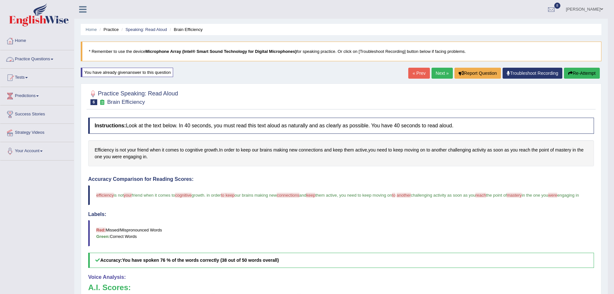
click at [47, 57] on link "Practice Questions" at bounding box center [37, 58] width 74 height 16
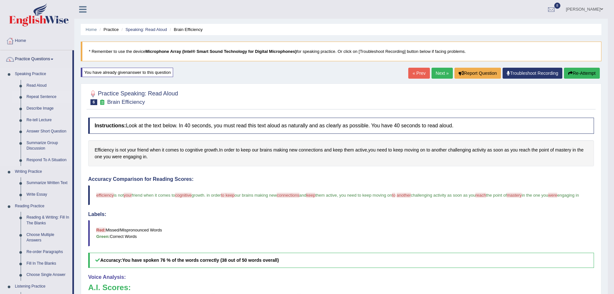
click at [40, 97] on link "Repeat Sentence" at bounding box center [48, 97] width 49 height 12
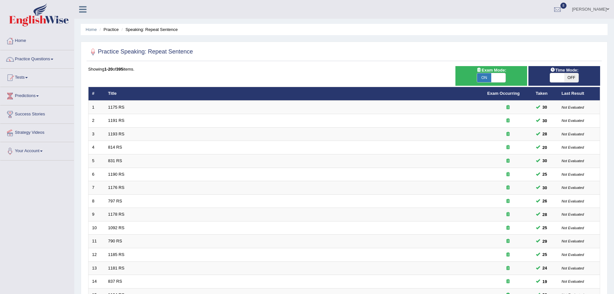
scroll to position [133, 0]
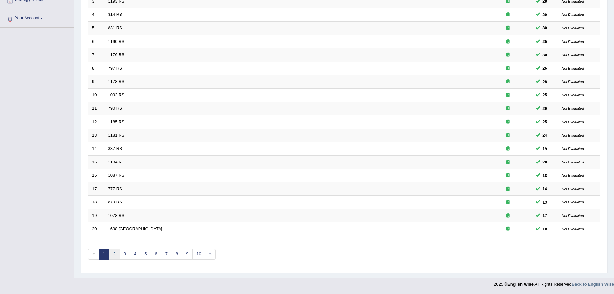
click at [115, 252] on link "2" at bounding box center [114, 254] width 11 height 11
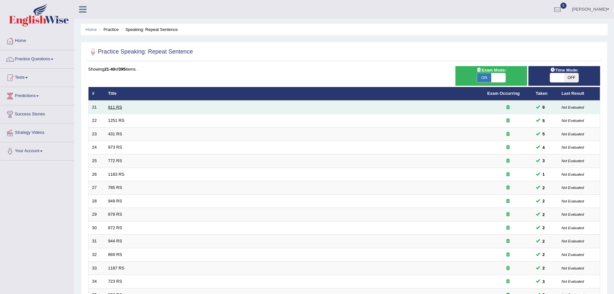
click at [116, 108] on link "911 RS" at bounding box center [115, 107] width 14 height 5
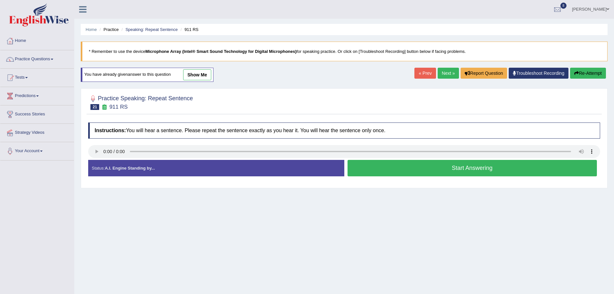
click at [426, 168] on button "Start Answering" at bounding box center [472, 168] width 250 height 16
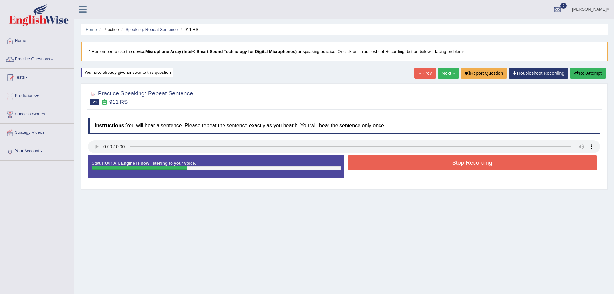
click at [402, 162] on button "Stop Recording" at bounding box center [472, 163] width 250 height 15
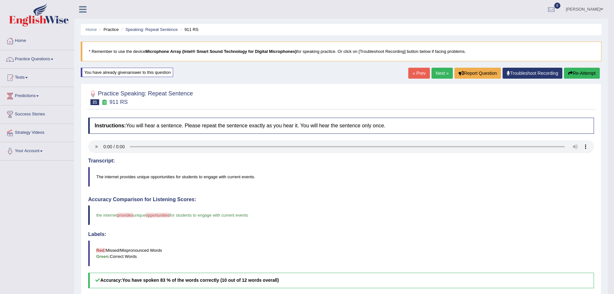
click at [444, 71] on link "Next »" at bounding box center [441, 73] width 21 height 11
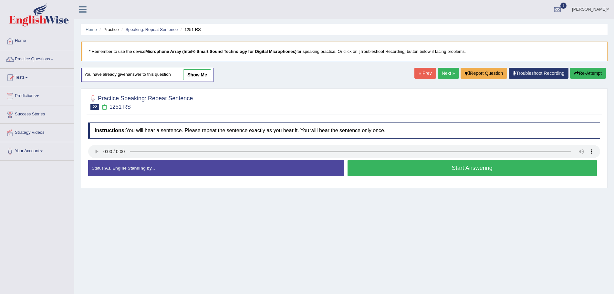
click at [443, 170] on button "Start Answering" at bounding box center [472, 168] width 250 height 16
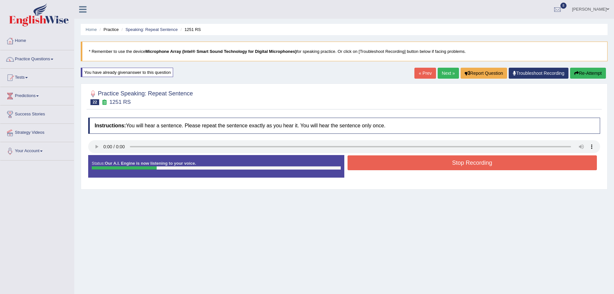
click at [424, 167] on button "Stop Recording" at bounding box center [472, 163] width 250 height 15
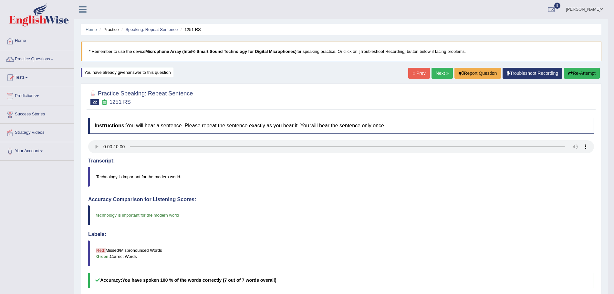
click at [438, 73] on link "Next »" at bounding box center [441, 73] width 21 height 11
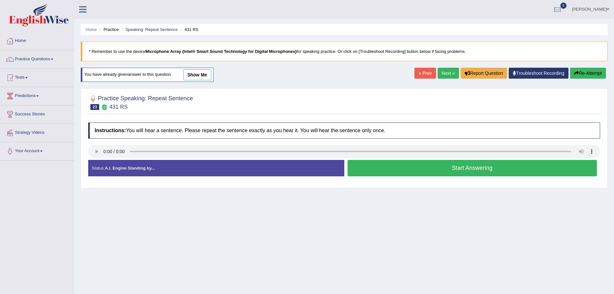
click at [419, 164] on button "Start Answering" at bounding box center [472, 168] width 250 height 16
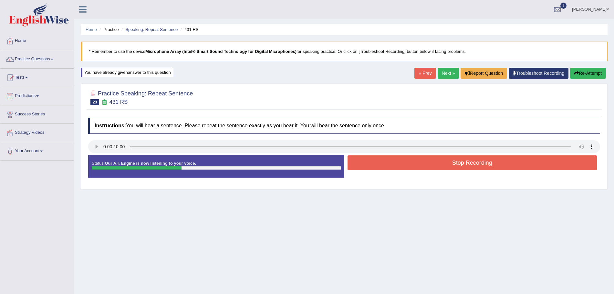
click at [419, 164] on button "Stop Recording" at bounding box center [472, 163] width 250 height 15
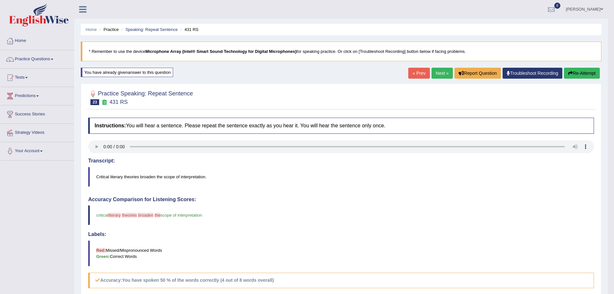
click at [576, 74] on button "Re-Attempt" at bounding box center [582, 73] width 36 height 11
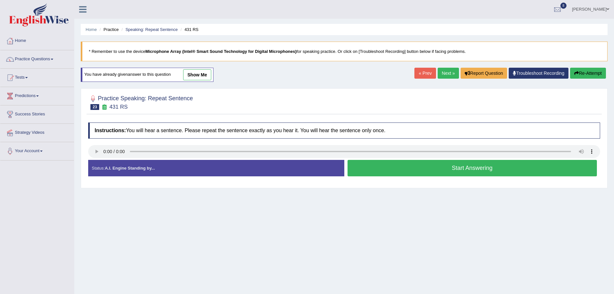
click at [360, 169] on button "Start Answering" at bounding box center [472, 168] width 250 height 16
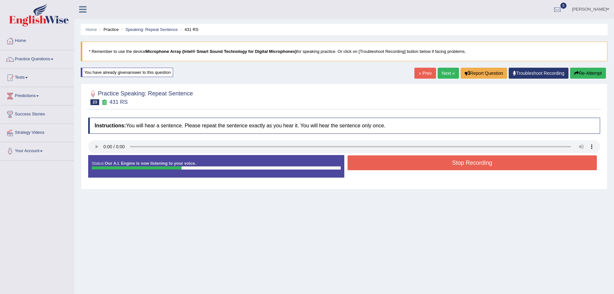
click at [407, 167] on button "Stop Recording" at bounding box center [472, 163] width 250 height 15
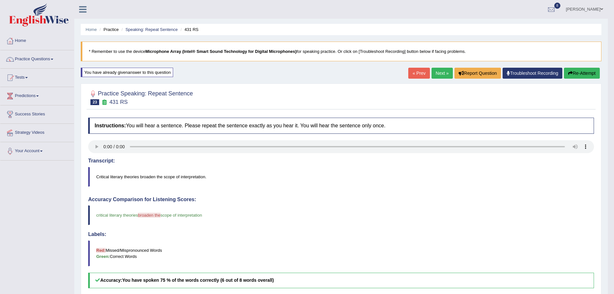
click at [439, 68] on link "Next »" at bounding box center [441, 73] width 21 height 11
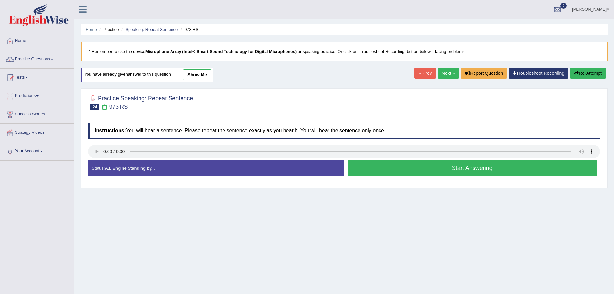
click at [367, 162] on button "Start Answering" at bounding box center [472, 168] width 250 height 16
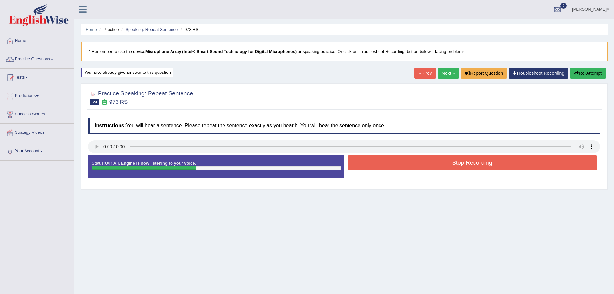
click at [386, 165] on button "Stop Recording" at bounding box center [472, 163] width 250 height 15
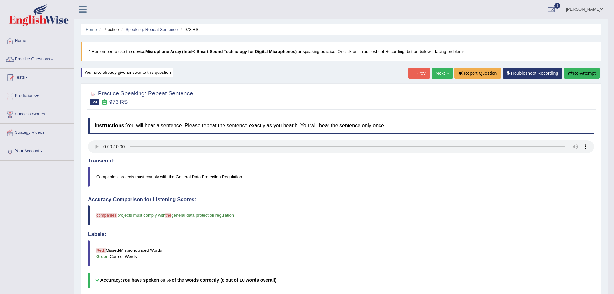
click at [438, 71] on link "Next »" at bounding box center [441, 73] width 21 height 11
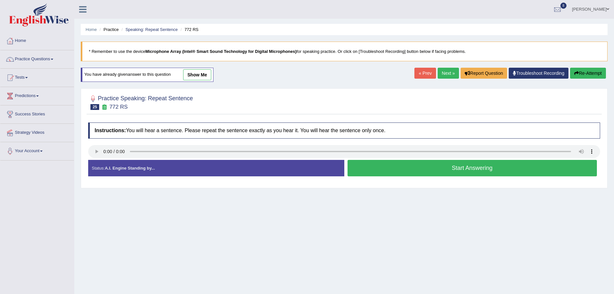
click at [427, 168] on button "Start Answering" at bounding box center [472, 168] width 250 height 16
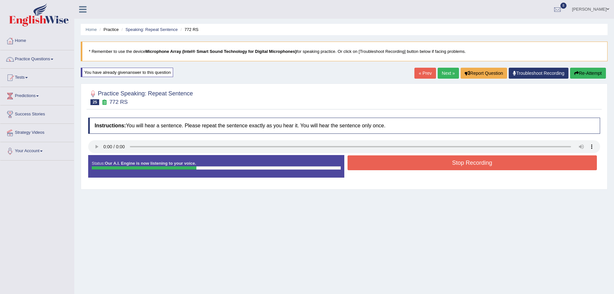
click at [442, 165] on button "Stop Recording" at bounding box center [472, 163] width 250 height 15
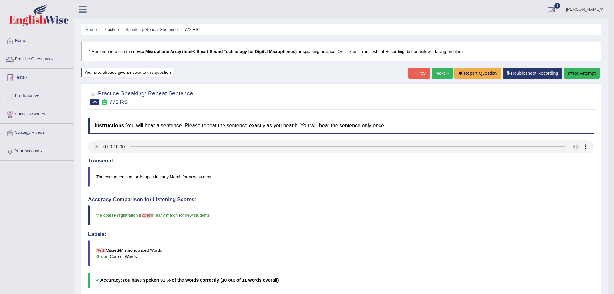
click at [439, 74] on link "Next »" at bounding box center [441, 73] width 21 height 11
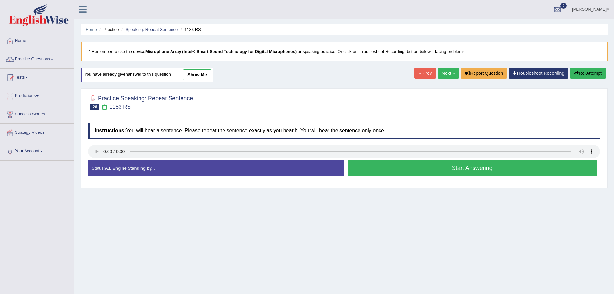
click at [384, 171] on button "Start Answering" at bounding box center [472, 168] width 250 height 16
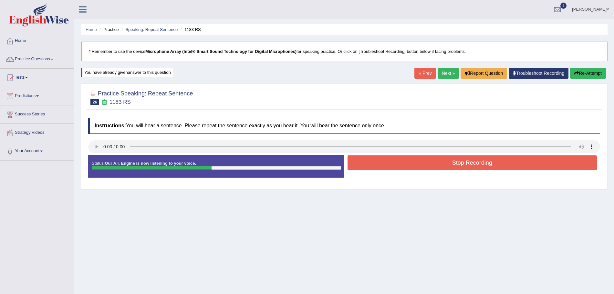
click at [405, 166] on button "Stop Recording" at bounding box center [472, 163] width 250 height 15
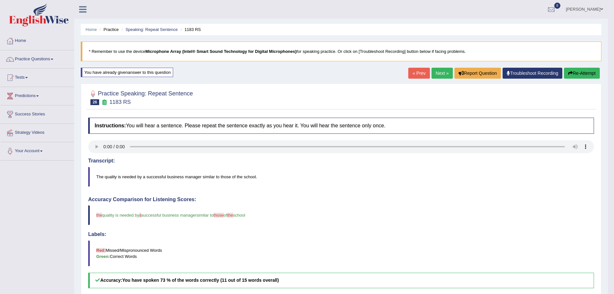
click at [440, 70] on link "Next »" at bounding box center [441, 73] width 21 height 11
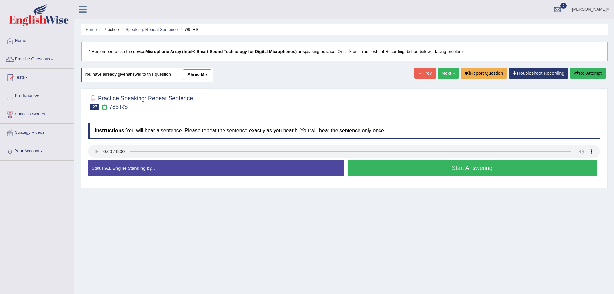
click at [394, 168] on button "Start Answering" at bounding box center [472, 168] width 250 height 16
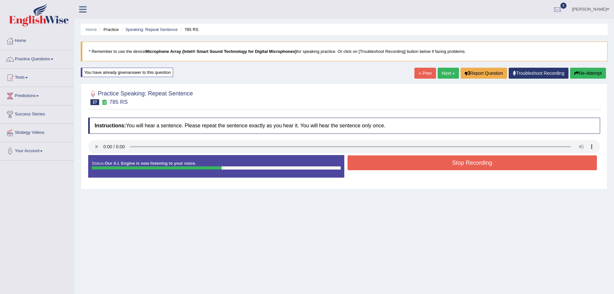
click at [412, 164] on button "Stop Recording" at bounding box center [472, 163] width 250 height 15
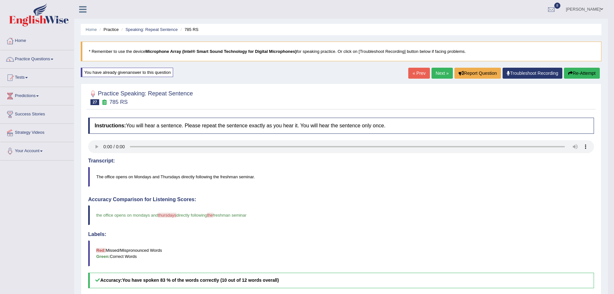
click at [439, 70] on link "Next »" at bounding box center [441, 73] width 21 height 11
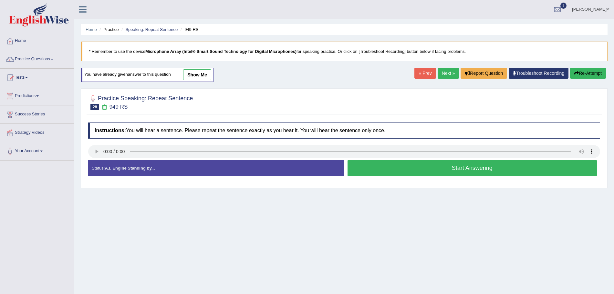
click at [405, 164] on button "Start Answering" at bounding box center [472, 168] width 250 height 16
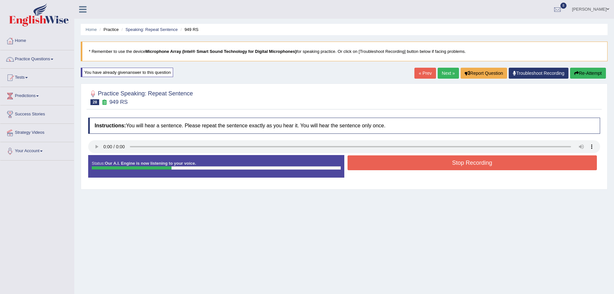
click at [405, 164] on button "Stop Recording" at bounding box center [472, 163] width 250 height 15
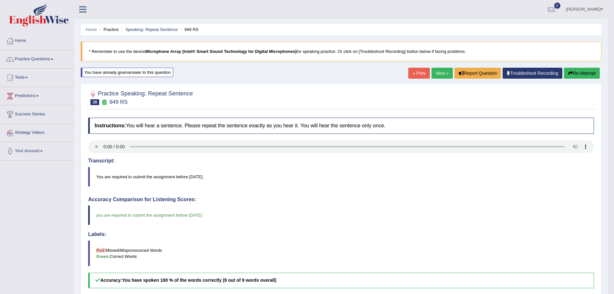
click at [443, 76] on link "Next »" at bounding box center [441, 73] width 21 height 11
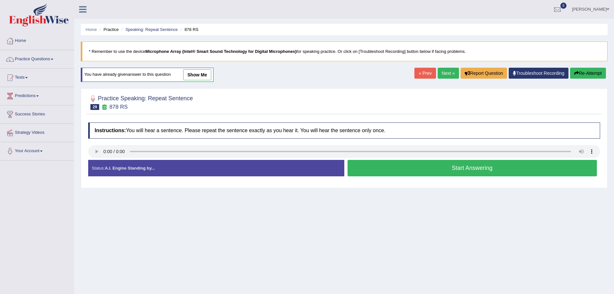
click at [394, 168] on button "Start Answering" at bounding box center [472, 168] width 250 height 16
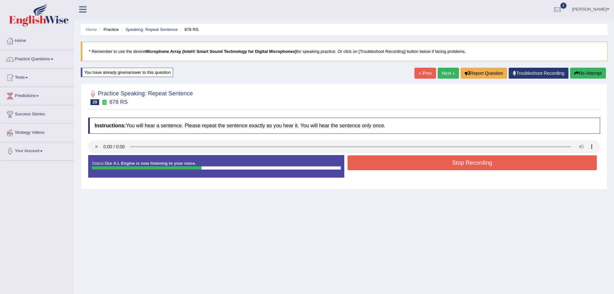
click at [380, 163] on button "Stop Recording" at bounding box center [472, 163] width 250 height 15
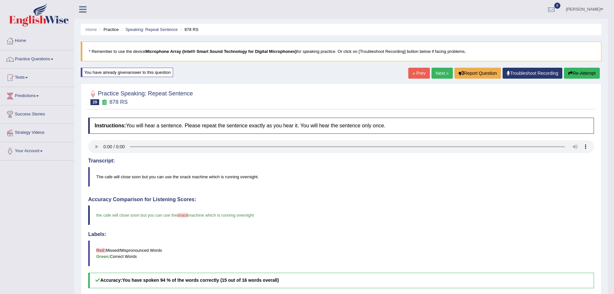
click at [438, 75] on link "Next »" at bounding box center [441, 73] width 21 height 11
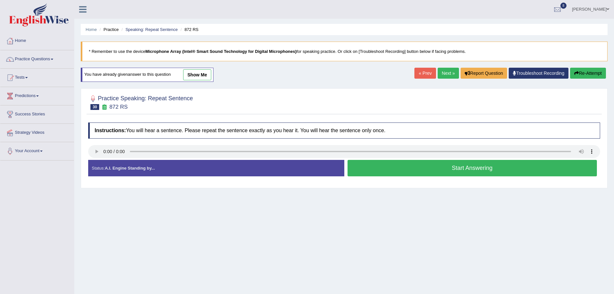
click at [392, 168] on button "Start Answering" at bounding box center [472, 168] width 250 height 16
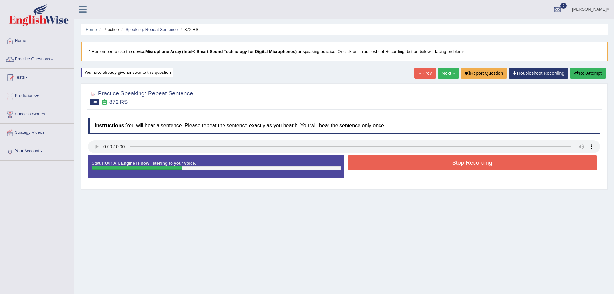
click at [375, 164] on button "Stop Recording" at bounding box center [472, 163] width 250 height 15
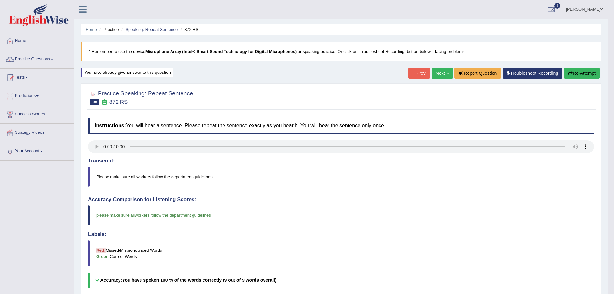
click at [446, 77] on link "Next »" at bounding box center [441, 73] width 21 height 11
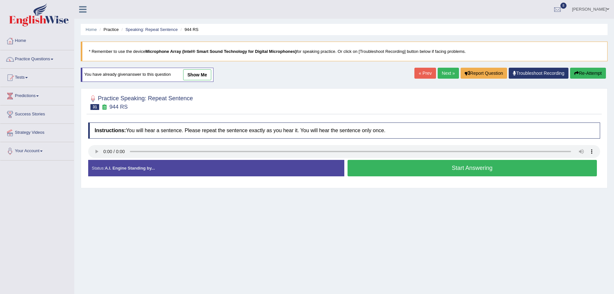
click at [421, 177] on div "Start Answering" at bounding box center [472, 169] width 256 height 18
click at [407, 172] on button "Start Answering" at bounding box center [472, 168] width 250 height 16
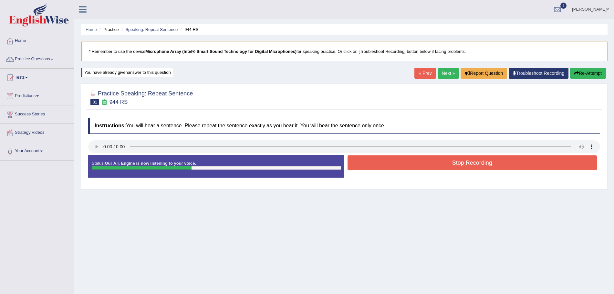
click at [439, 161] on button "Stop Recording" at bounding box center [472, 163] width 250 height 15
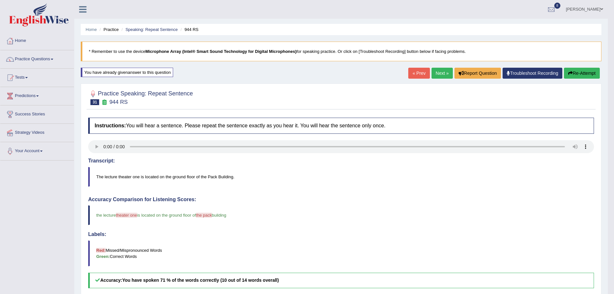
click at [440, 72] on link "Next »" at bounding box center [441, 73] width 21 height 11
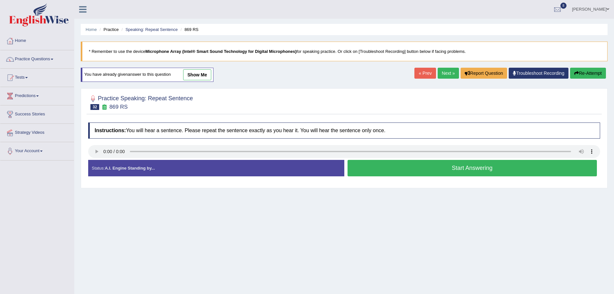
click at [366, 170] on button "Start Answering" at bounding box center [472, 168] width 250 height 16
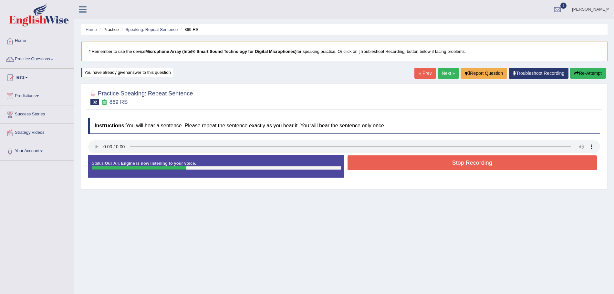
click at [374, 168] on button "Stop Recording" at bounding box center [472, 163] width 250 height 15
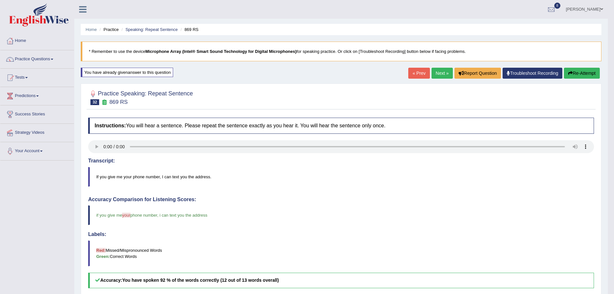
click at [445, 73] on link "Next »" at bounding box center [441, 73] width 21 height 11
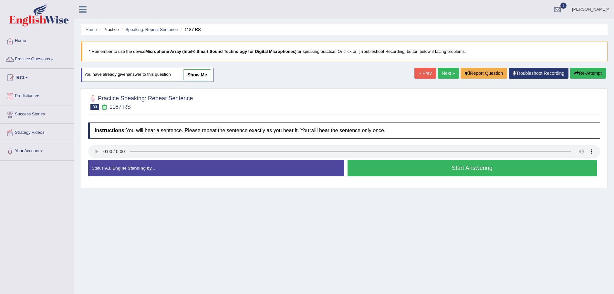
click at [382, 169] on button "Start Answering" at bounding box center [472, 168] width 250 height 16
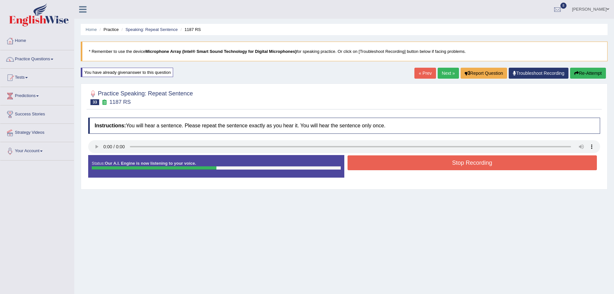
click at [414, 165] on button "Stop Recording" at bounding box center [472, 163] width 250 height 15
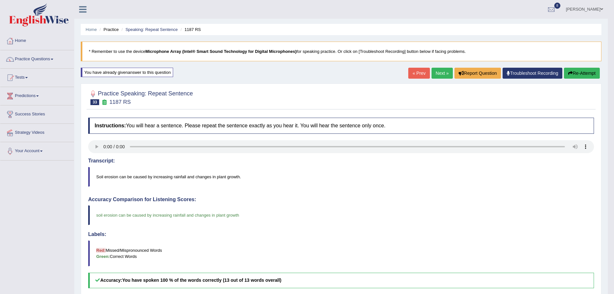
click at [437, 71] on link "Next »" at bounding box center [441, 73] width 21 height 11
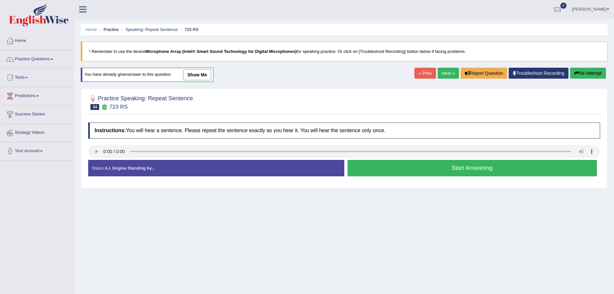
click at [437, 166] on button "Start Answering" at bounding box center [472, 168] width 250 height 16
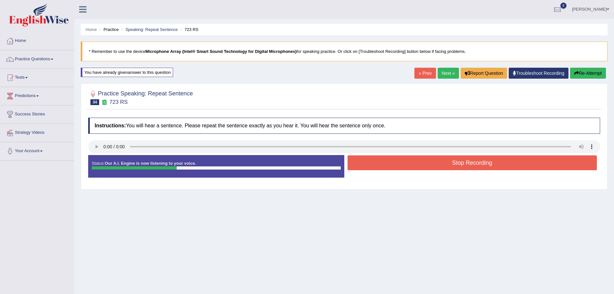
click at [437, 166] on button "Stop Recording" at bounding box center [472, 163] width 250 height 15
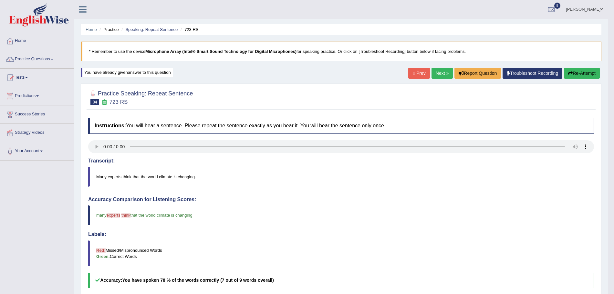
click at [439, 74] on link "Next »" at bounding box center [441, 73] width 21 height 11
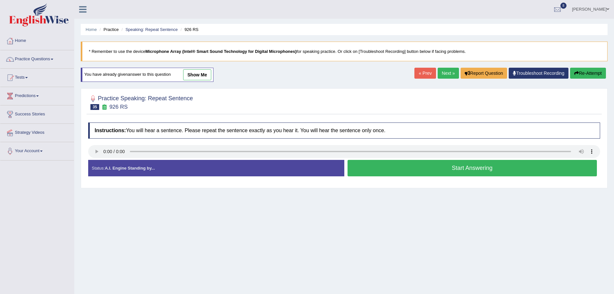
click at [392, 170] on button "Start Answering" at bounding box center [472, 168] width 250 height 16
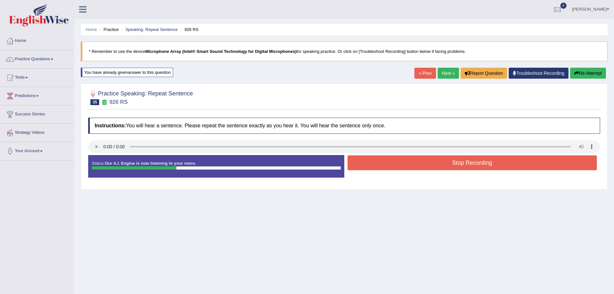
click at [385, 163] on button "Stop Recording" at bounding box center [472, 163] width 250 height 15
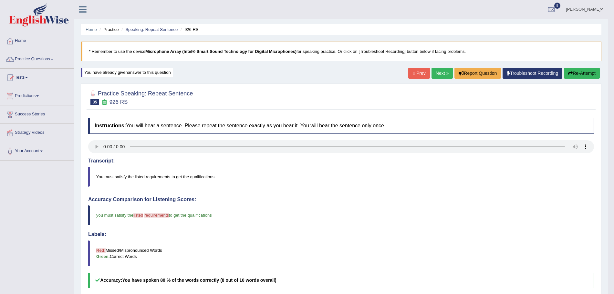
click at [438, 68] on link "Next »" at bounding box center [441, 73] width 21 height 11
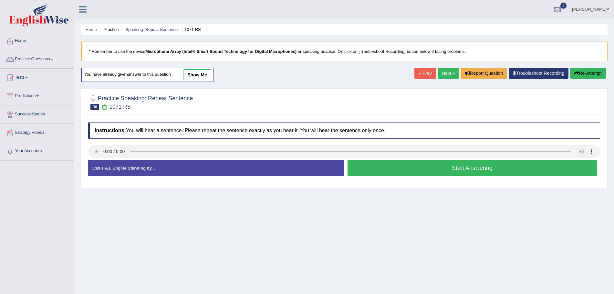
click at [424, 172] on button "Start Answering" at bounding box center [472, 168] width 250 height 16
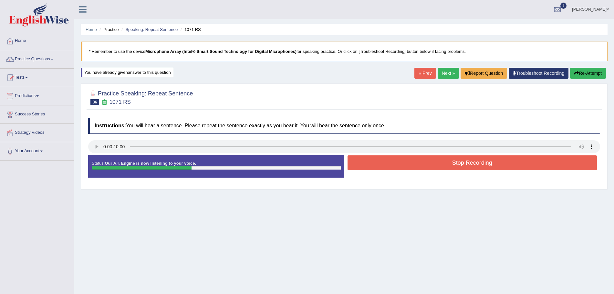
click at [405, 163] on button "Stop Recording" at bounding box center [472, 163] width 250 height 15
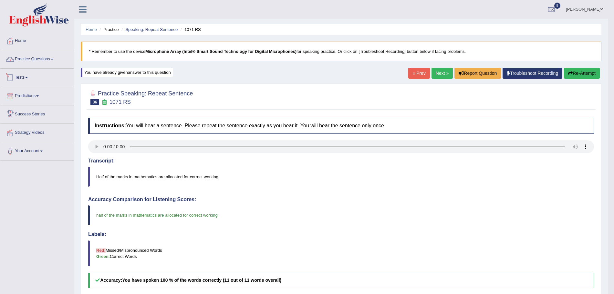
click at [39, 57] on link "Practice Questions" at bounding box center [37, 58] width 74 height 16
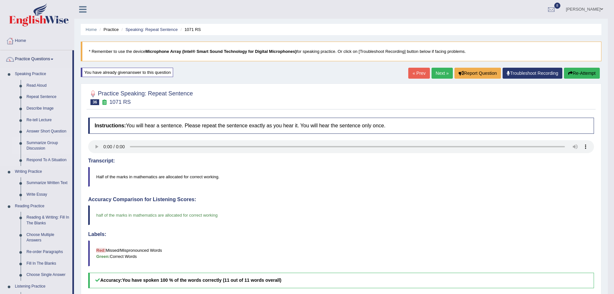
click at [37, 144] on link "Summarize Group Discussion" at bounding box center [48, 146] width 49 height 17
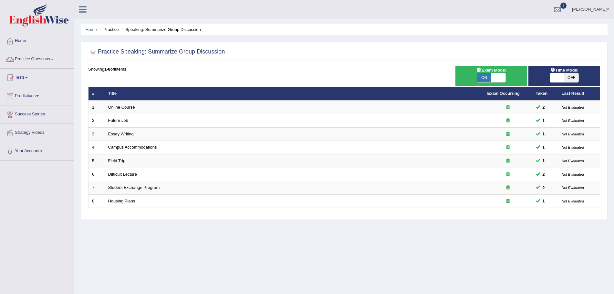
click at [39, 57] on link "Practice Questions" at bounding box center [37, 58] width 74 height 16
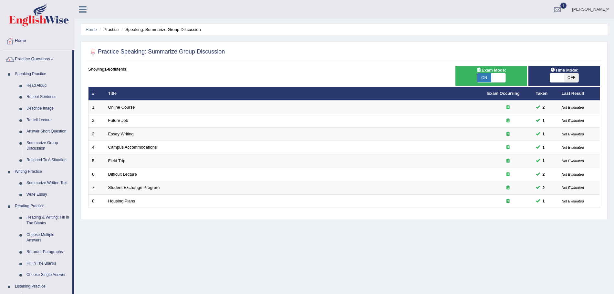
click at [40, 129] on link "Answer Short Question" at bounding box center [48, 132] width 49 height 12
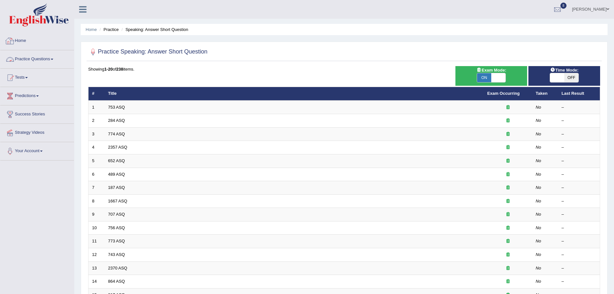
click at [36, 60] on link "Practice Questions" at bounding box center [37, 58] width 74 height 16
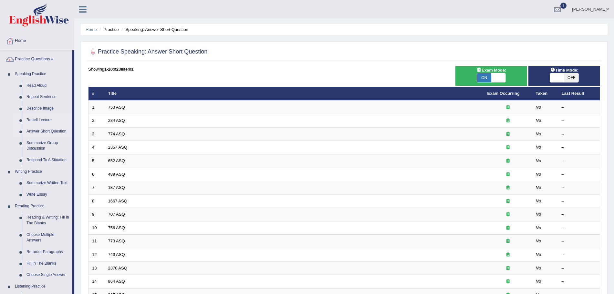
click at [35, 120] on link "Re-tell Lecture" at bounding box center [48, 121] width 49 height 12
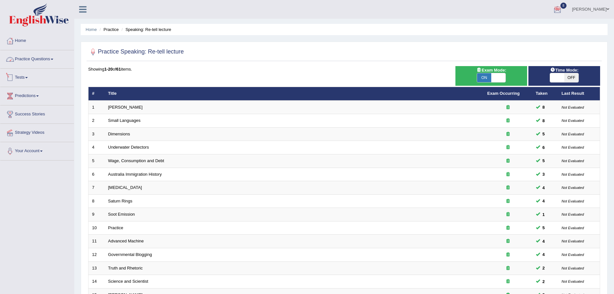
click at [36, 60] on link "Practice Questions" at bounding box center [37, 58] width 74 height 16
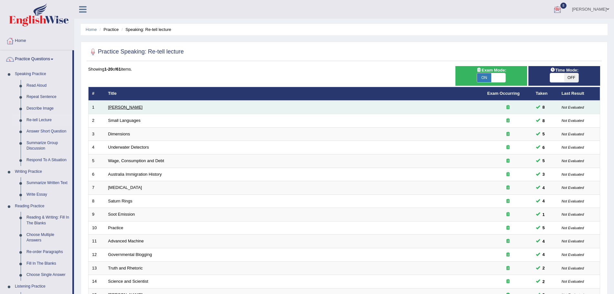
click at [126, 109] on link "Amory Lovins" at bounding box center [125, 107] width 35 height 5
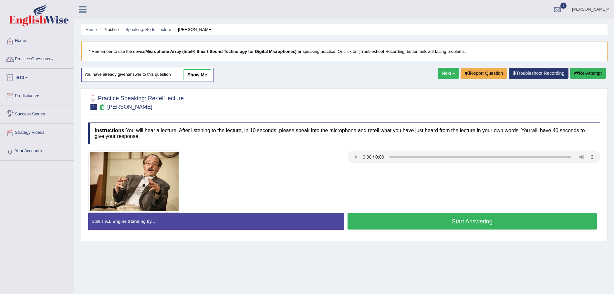
click at [31, 58] on link "Practice Questions" at bounding box center [37, 58] width 74 height 16
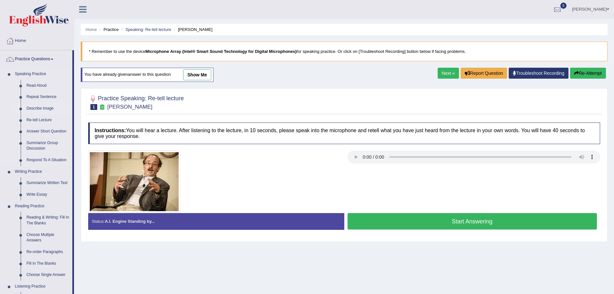
click at [35, 107] on link "Describe Image" at bounding box center [48, 109] width 49 height 12
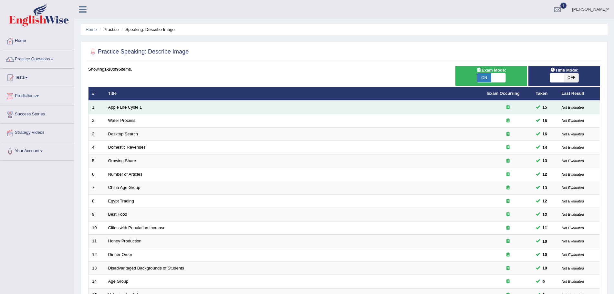
click at [127, 109] on link "Apple Life Cycle 1" at bounding box center [125, 107] width 34 height 5
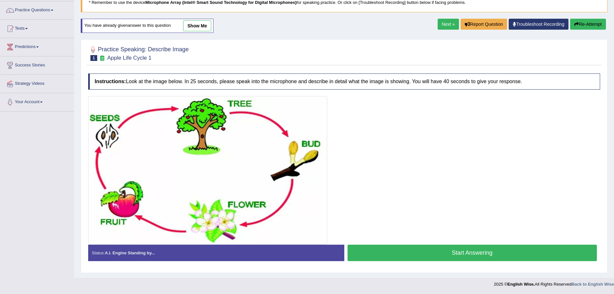
drag, startPoint x: 0, startPoint y: 0, endPoint x: 619, endPoint y: 188, distance: 647.2
click at [613, 188] on html "Toggle navigation Home Practice Questions Speaking Practice Read Aloud Repeat S…" at bounding box center [307, 98] width 614 height 294
click at [446, 251] on button "Start Answering" at bounding box center [472, 253] width 250 height 16
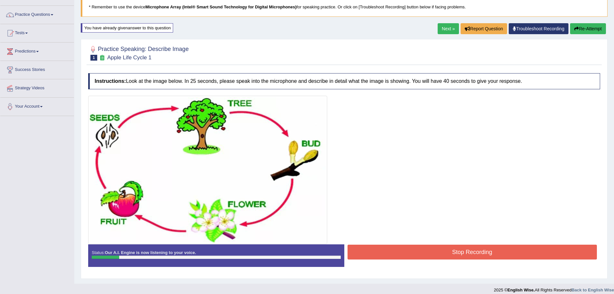
click at [446, 251] on button "Stop Recording" at bounding box center [472, 252] width 250 height 15
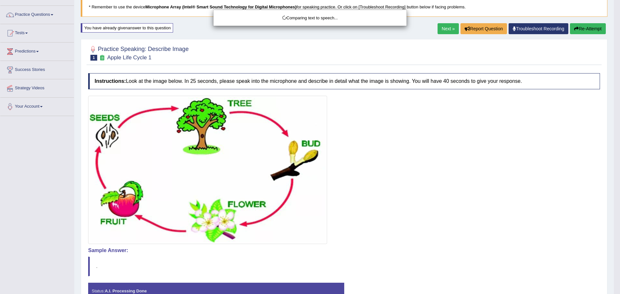
drag, startPoint x: 619, startPoint y: 155, endPoint x: 619, endPoint y: 182, distance: 26.8
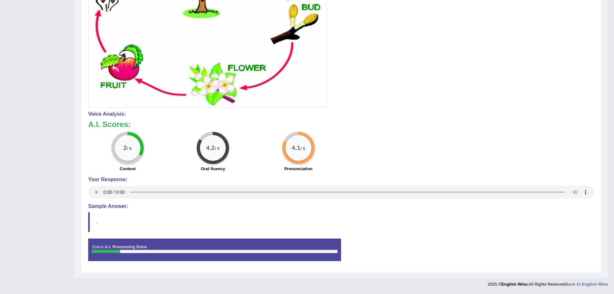
scroll to position [0, 0]
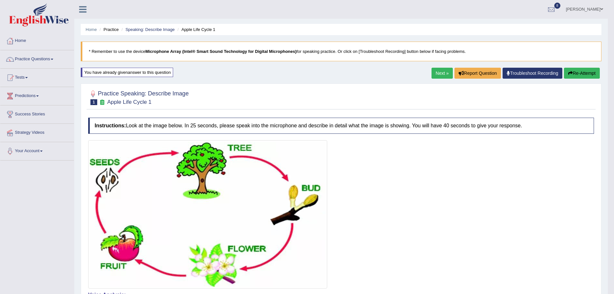
click at [574, 73] on button "Re-Attempt" at bounding box center [582, 73] width 36 height 11
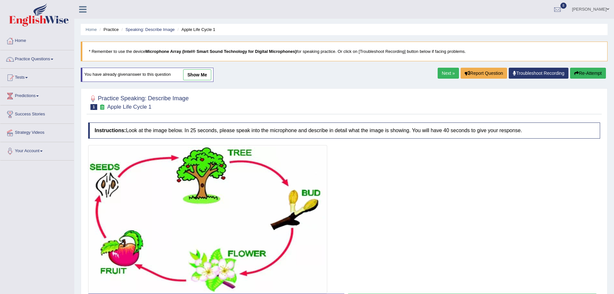
scroll to position [49, 0]
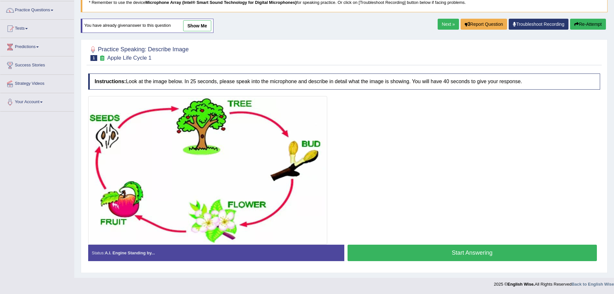
click at [446, 249] on button "Start Answering" at bounding box center [472, 253] width 250 height 16
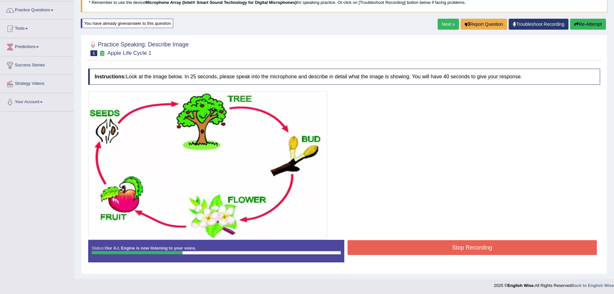
click at [421, 249] on button "Stop Recording" at bounding box center [472, 247] width 250 height 15
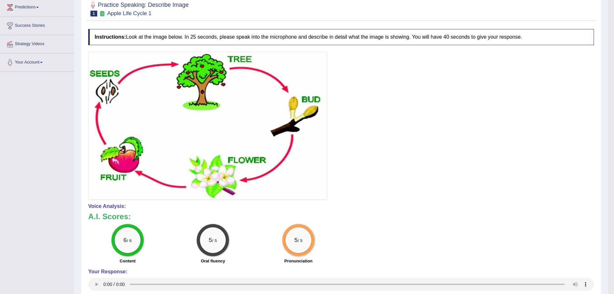
scroll to position [0, 0]
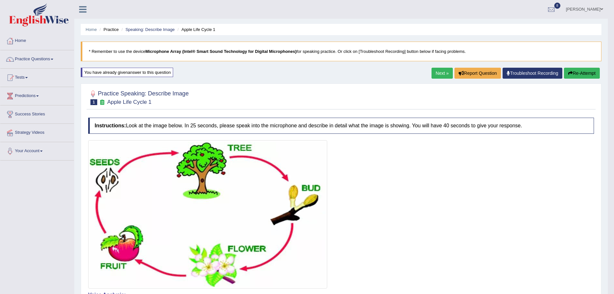
click at [437, 75] on link "Next »" at bounding box center [441, 73] width 21 height 11
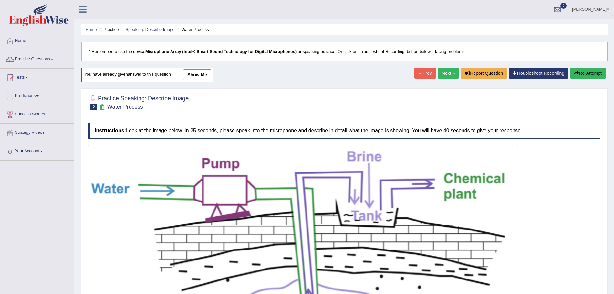
scroll to position [162, 0]
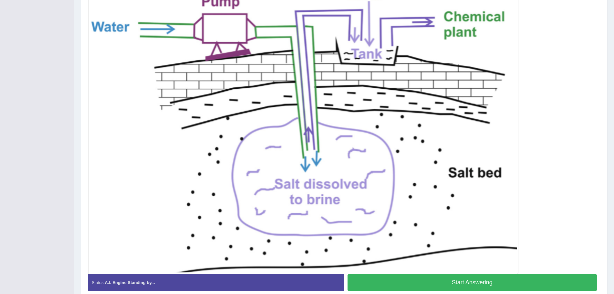
click at [471, 278] on button "Start Answering" at bounding box center [472, 283] width 250 height 16
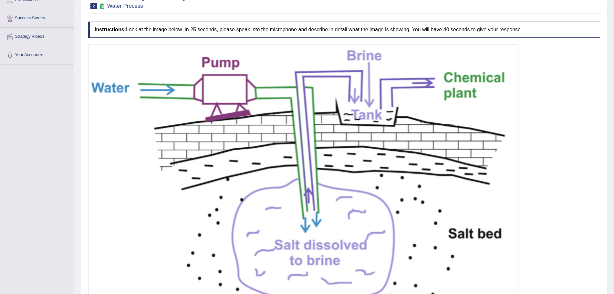
scroll to position [193, 0]
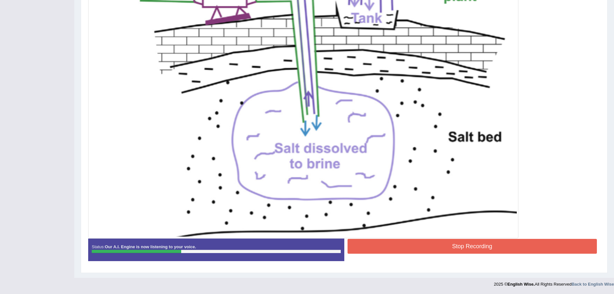
click at [451, 254] on button "Stop Recording" at bounding box center [472, 246] width 250 height 15
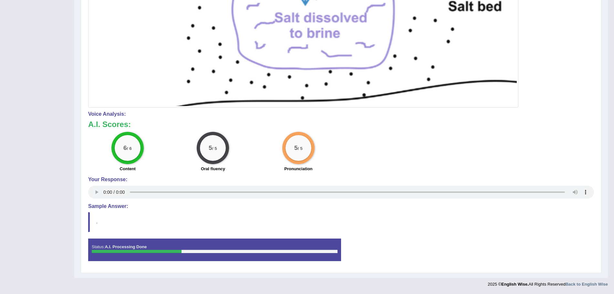
scroll to position [14, 0]
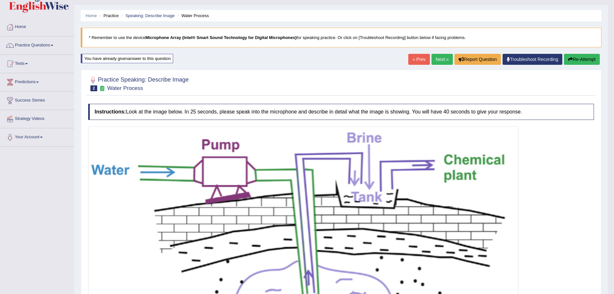
click at [432, 62] on link "Next »" at bounding box center [441, 59] width 21 height 11
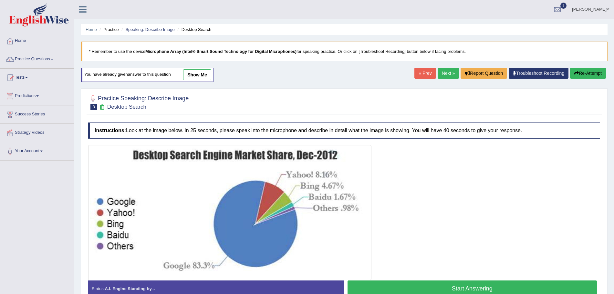
scroll to position [45, 0]
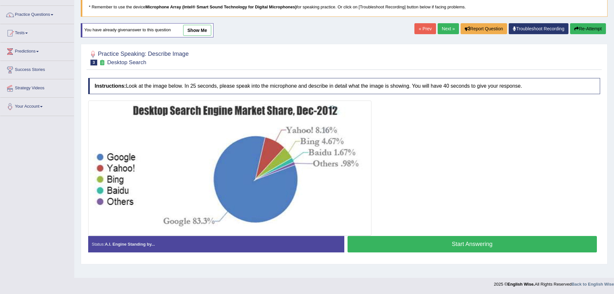
click at [406, 240] on button "Start Answering" at bounding box center [472, 244] width 250 height 16
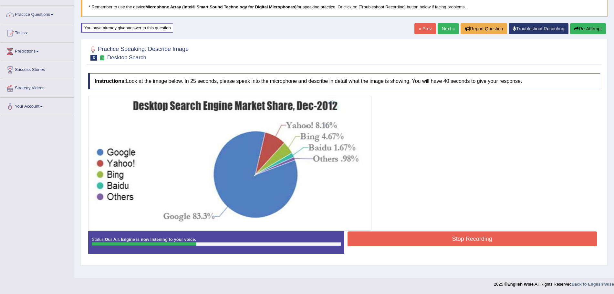
click at [387, 237] on button "Stop Recording" at bounding box center [472, 239] width 250 height 15
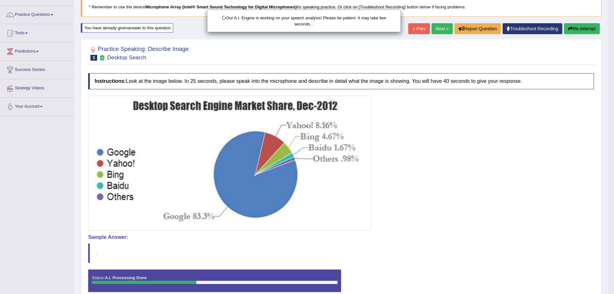
scroll to position [76, 0]
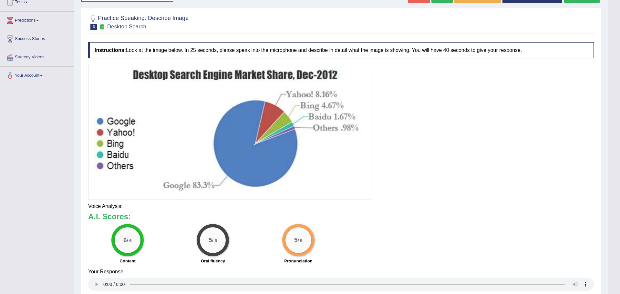
drag, startPoint x: 619, startPoint y: 119, endPoint x: 619, endPoint y: 210, distance: 91.0
click at [613, 210] on html "Toggle navigation Home Practice Questions Speaking Practice Read Aloud Repeat S…" at bounding box center [310, 71] width 620 height 294
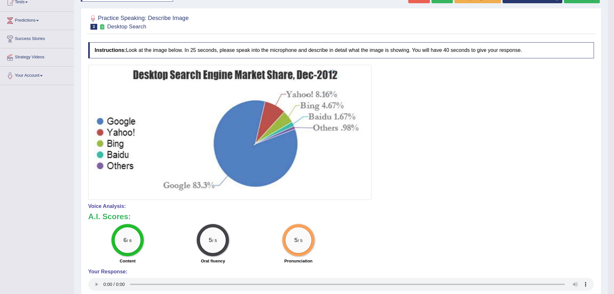
scroll to position [0, 0]
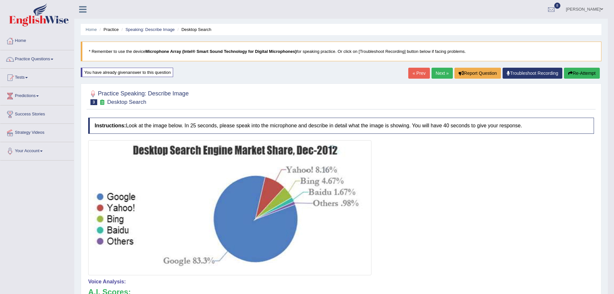
click at [446, 77] on link "Next »" at bounding box center [441, 73] width 21 height 11
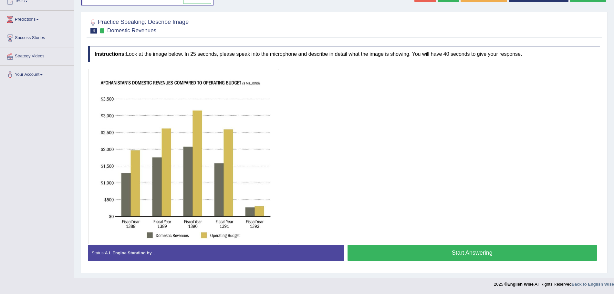
click at [419, 253] on button "Start Answering" at bounding box center [472, 253] width 250 height 16
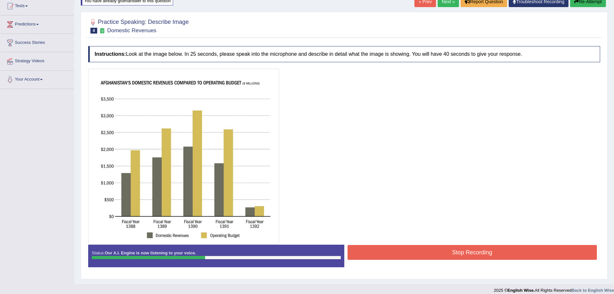
click at [419, 250] on button "Stop Recording" at bounding box center [472, 252] width 250 height 15
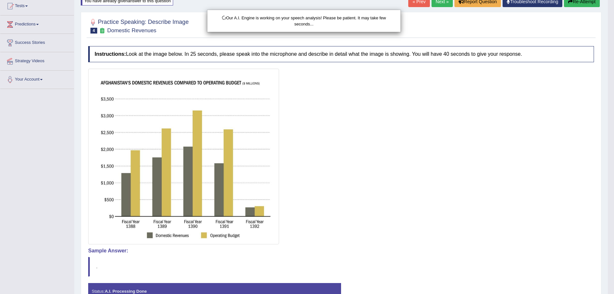
scroll to position [116, 0]
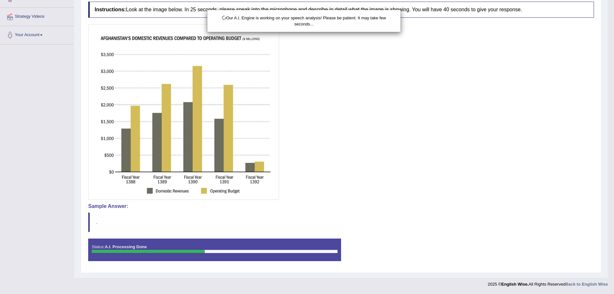
click at [613, 178] on html "Toggle navigation Home Practice Questions Speaking Practice Read Aloud Repeat S…" at bounding box center [307, 31] width 614 height 294
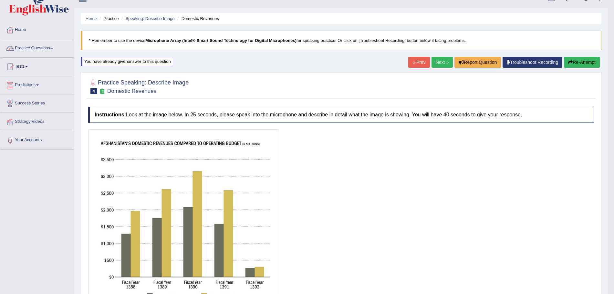
scroll to position [0, 0]
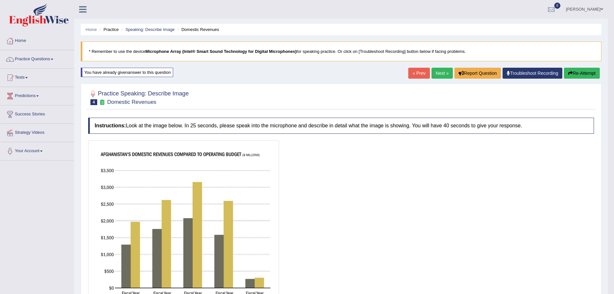
click at [433, 75] on link "Next »" at bounding box center [441, 73] width 21 height 11
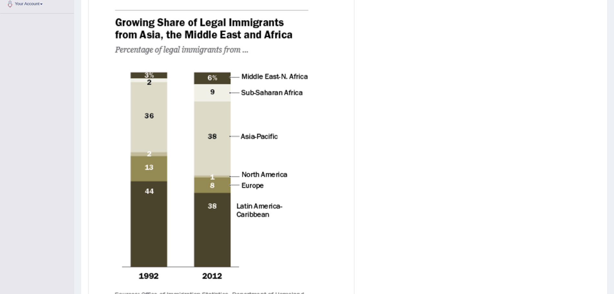
scroll to position [245, 0]
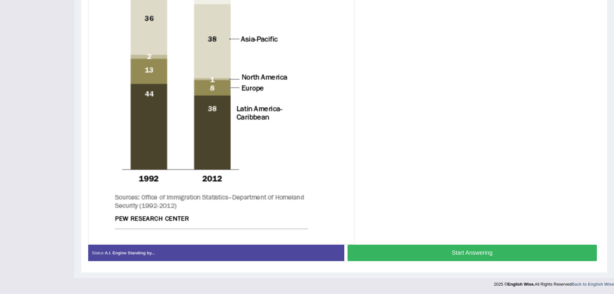
click at [458, 254] on button "Start Answering" at bounding box center [472, 253] width 250 height 16
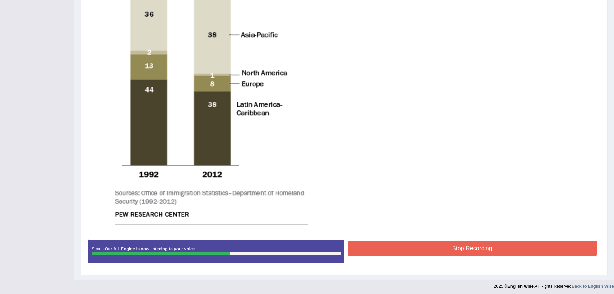
scroll to position [246, 0]
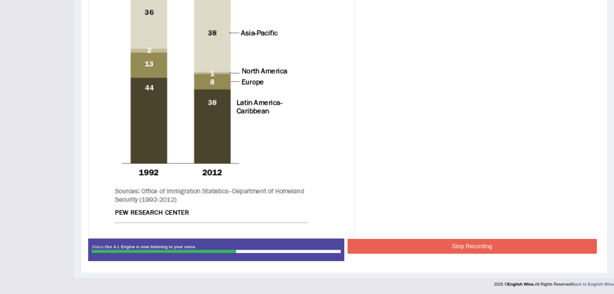
click at [465, 250] on button "Stop Recording" at bounding box center [472, 246] width 250 height 15
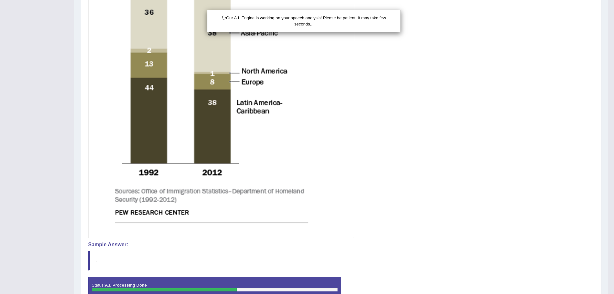
click at [594, 124] on div "Our A.I. Engine is working on your speech analysis! Please be patient. It may t…" at bounding box center [307, 147] width 614 height 294
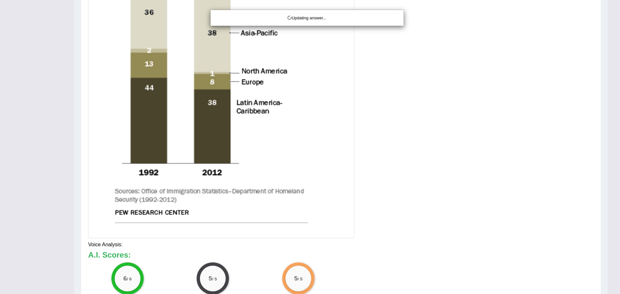
drag, startPoint x: 619, startPoint y: 170, endPoint x: 619, endPoint y: 245, distance: 74.2
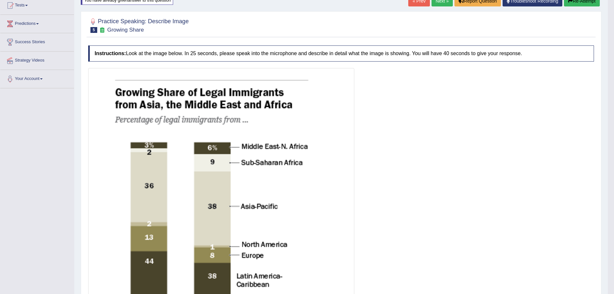
scroll to position [33, 0]
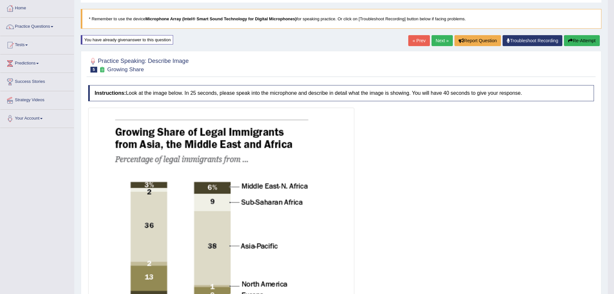
click at [442, 49] on div "Home Practice Speaking: Describe Image Growing Share * Remember to use the devi…" at bounding box center [340, 294] width 533 height 655
click at [440, 44] on link "Next »" at bounding box center [441, 40] width 21 height 11
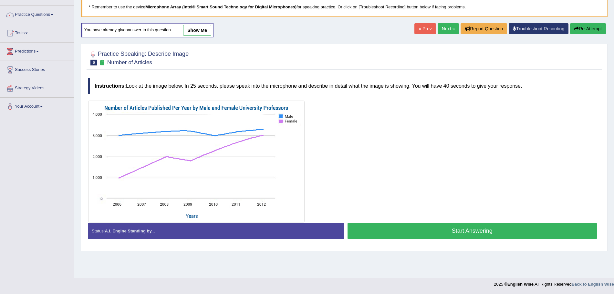
click at [411, 232] on button "Start Answering" at bounding box center [472, 231] width 250 height 16
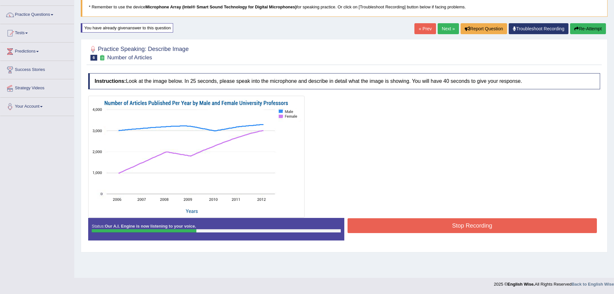
click at [431, 225] on button "Stop Recording" at bounding box center [472, 226] width 250 height 15
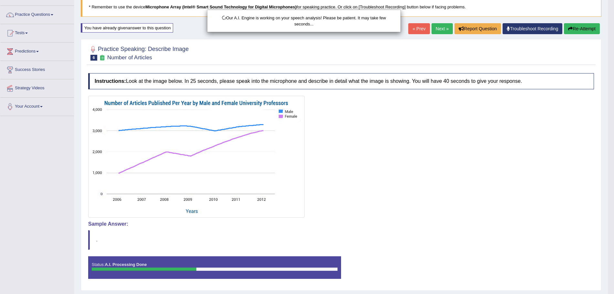
scroll to position [62, 0]
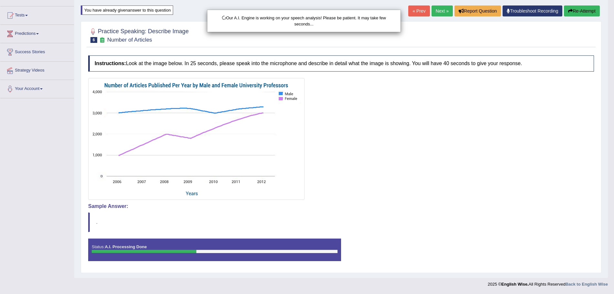
click at [613, 180] on html "Toggle navigation Home Practice Questions Speaking Practice Read Aloud Repeat S…" at bounding box center [307, 85] width 614 height 294
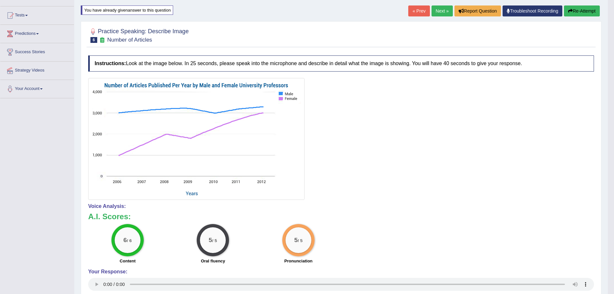
scroll to position [0, 0]
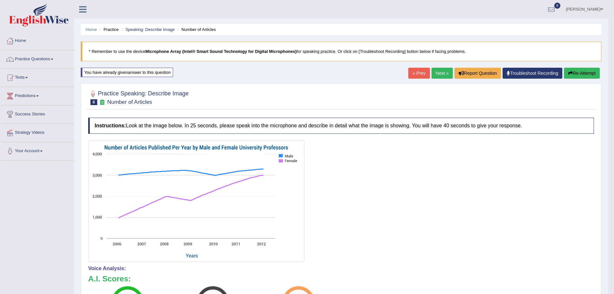
click at [437, 74] on link "Next »" at bounding box center [441, 73] width 21 height 11
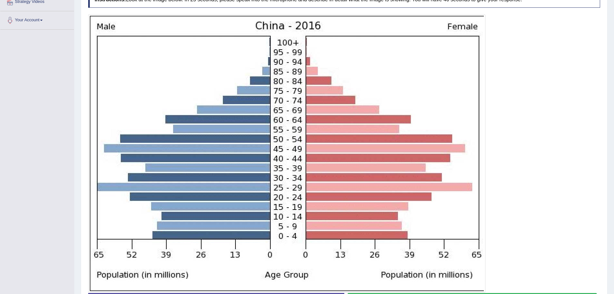
scroll to position [179, 0]
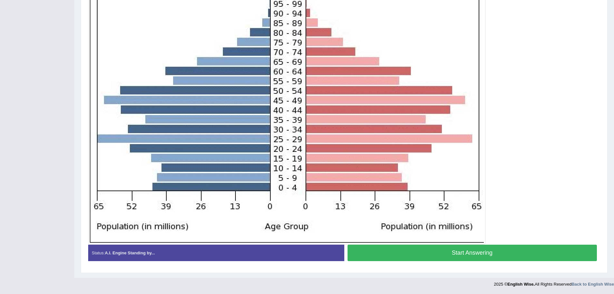
click at [455, 248] on button "Start Answering" at bounding box center [472, 253] width 250 height 16
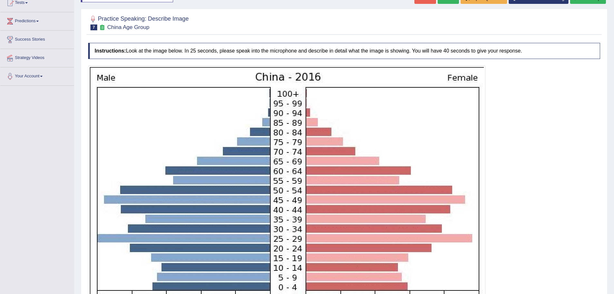
scroll to position [181, 0]
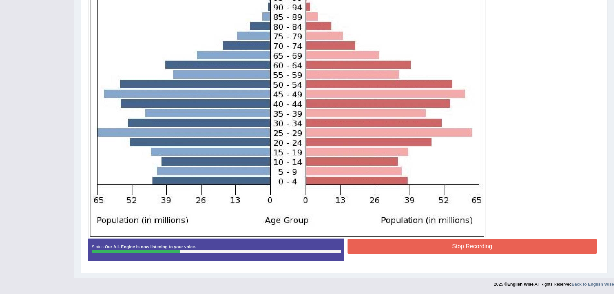
click at [424, 250] on button "Stop Recording" at bounding box center [472, 246] width 250 height 15
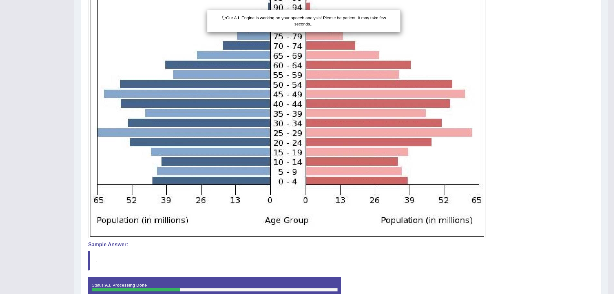
scroll to position [214, 0]
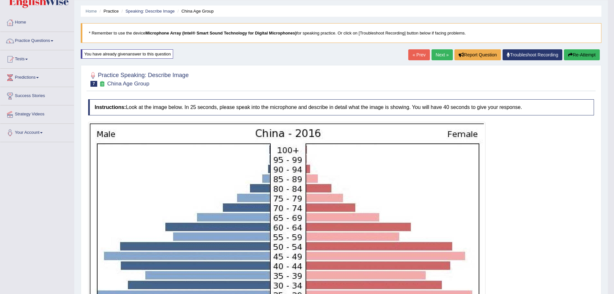
scroll to position [0, 0]
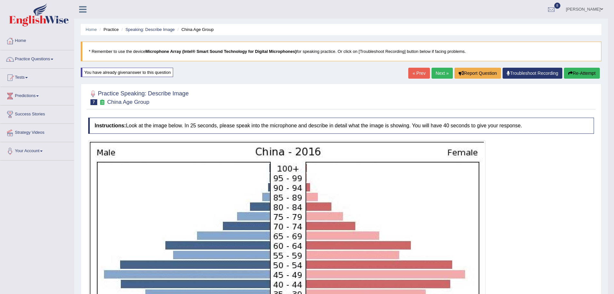
click at [432, 71] on link "Next »" at bounding box center [441, 73] width 21 height 11
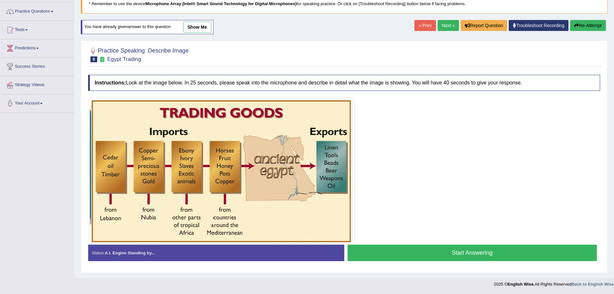
click at [423, 255] on button "Start Answering" at bounding box center [472, 253] width 250 height 16
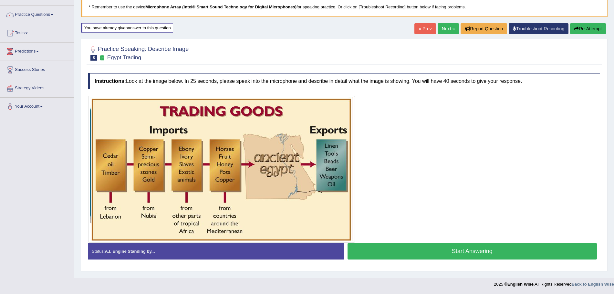
scroll to position [48, 0]
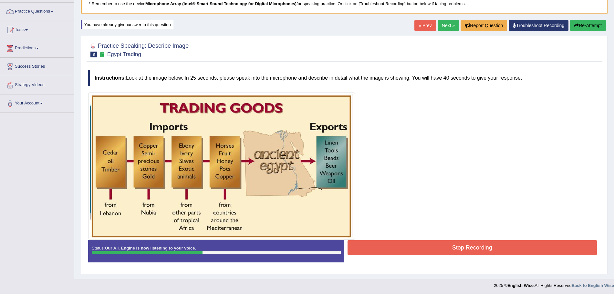
click at [396, 254] on button "Stop Recording" at bounding box center [472, 247] width 250 height 15
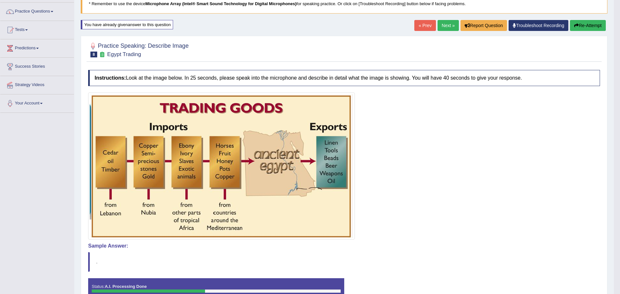
drag, startPoint x: 619, startPoint y: 157, endPoint x: 619, endPoint y: 222, distance: 65.2
click at [613, 222] on body "Toggle navigation Home Practice Questions Speaking Practice Read Aloud Repeat S…" at bounding box center [310, 99] width 620 height 294
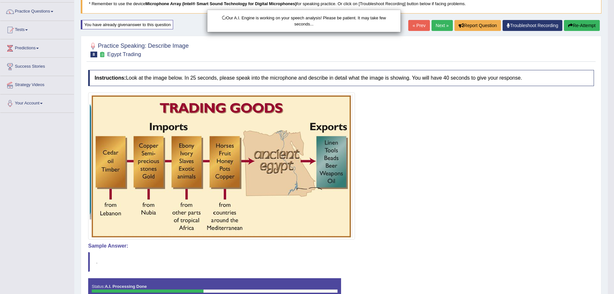
drag, startPoint x: 619, startPoint y: 222, endPoint x: 619, endPoint y: 281, distance: 59.4
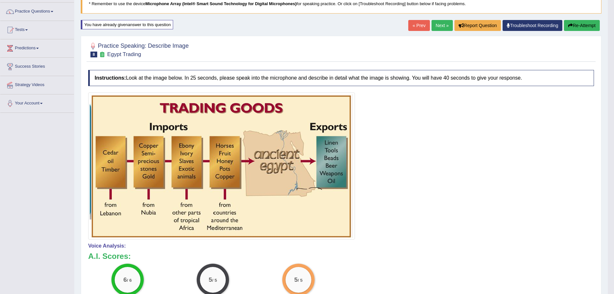
drag, startPoint x: 619, startPoint y: 241, endPoint x: 611, endPoint y: 170, distance: 71.2
click at [434, 31] on div "« Prev Next » Report Question Troubleshoot Recording Re-Attempt" at bounding box center [504, 26] width 193 height 13
click at [435, 30] on link "Next »" at bounding box center [441, 25] width 21 height 11
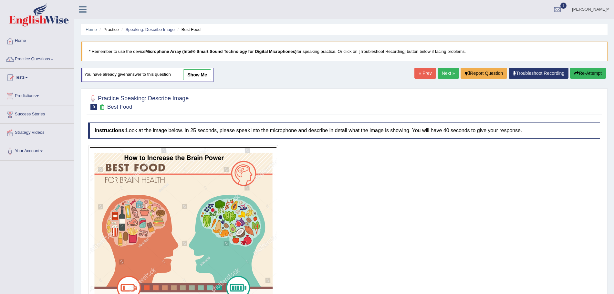
scroll to position [91, 0]
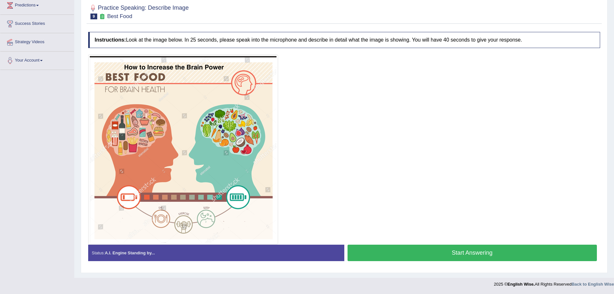
click at [454, 248] on button "Start Answering" at bounding box center [472, 253] width 250 height 16
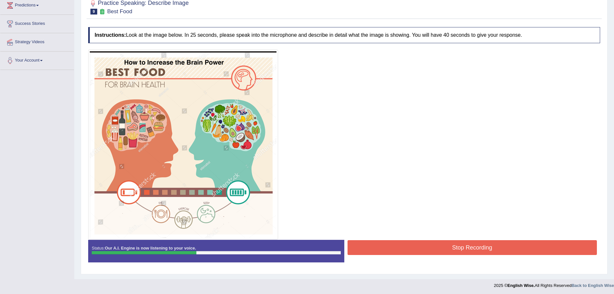
click at [412, 250] on button "Stop Recording" at bounding box center [472, 247] width 250 height 15
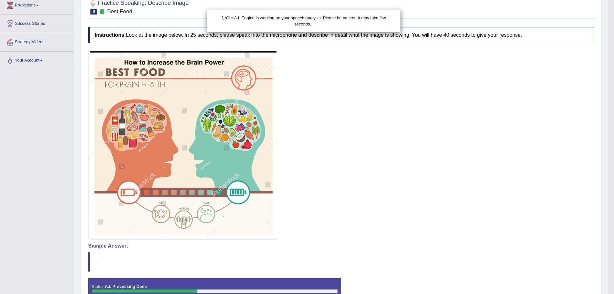
scroll to position [130, 0]
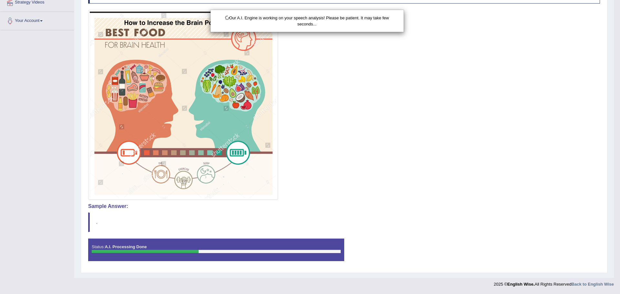
drag, startPoint x: 619, startPoint y: 138, endPoint x: 619, endPoint y: 220, distance: 83.0
click at [613, 164] on html "Toggle navigation Home Practice Questions Speaking Practice Read Aloud Repeat S…" at bounding box center [310, 17] width 620 height 294
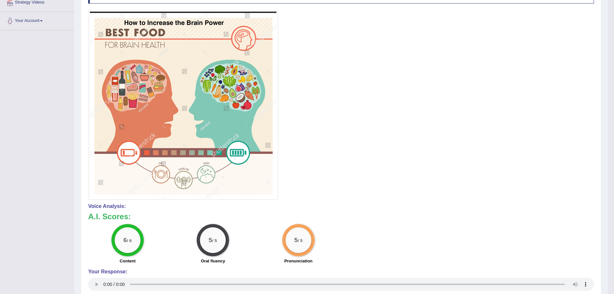
scroll to position [0, 0]
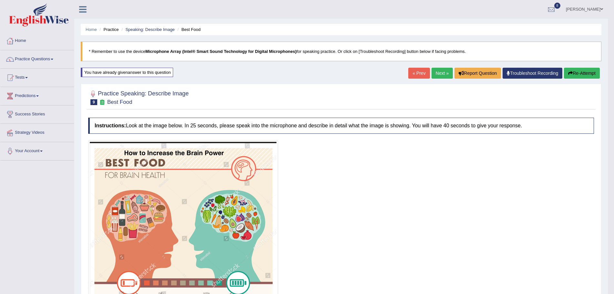
click at [437, 77] on link "Next »" at bounding box center [441, 73] width 21 height 11
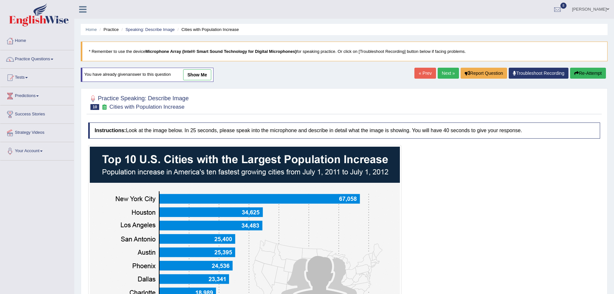
scroll to position [124, 0]
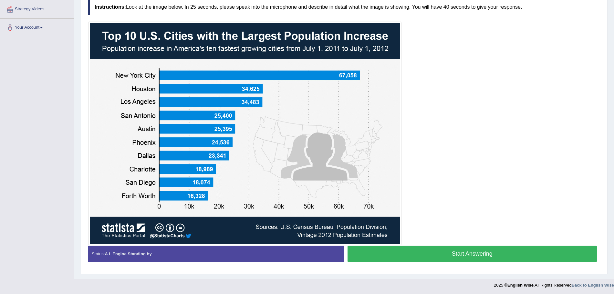
click at [456, 247] on button "Start Answering" at bounding box center [472, 254] width 250 height 16
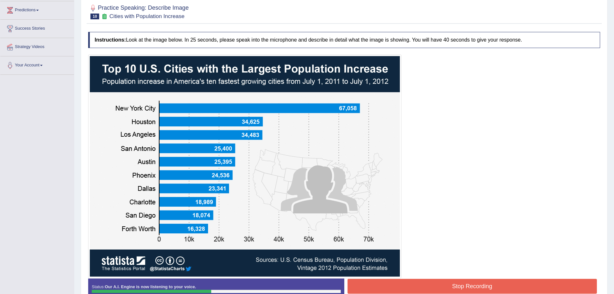
scroll to position [126, 0]
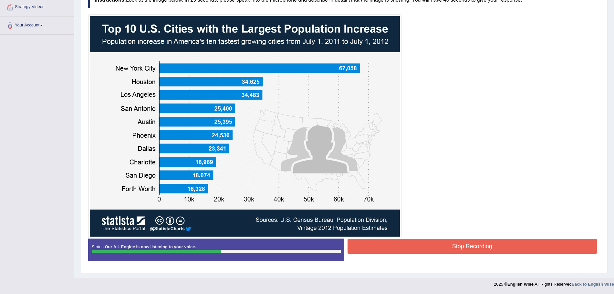
click at [431, 243] on button "Stop Recording" at bounding box center [472, 246] width 250 height 15
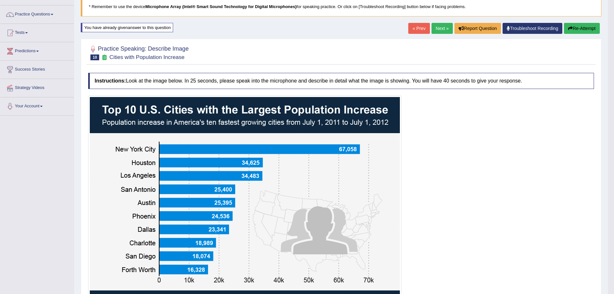
scroll to position [0, 0]
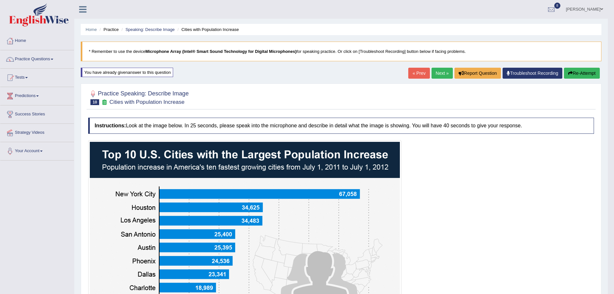
click at [437, 70] on link "Next »" at bounding box center [441, 73] width 21 height 11
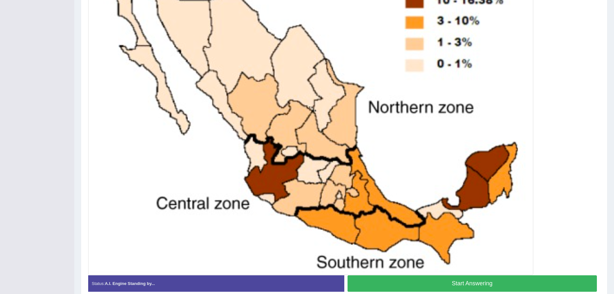
scroll to position [236, 0]
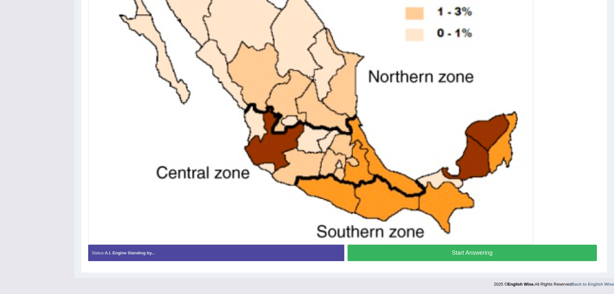
click at [475, 256] on button "Start Answering" at bounding box center [472, 253] width 250 height 16
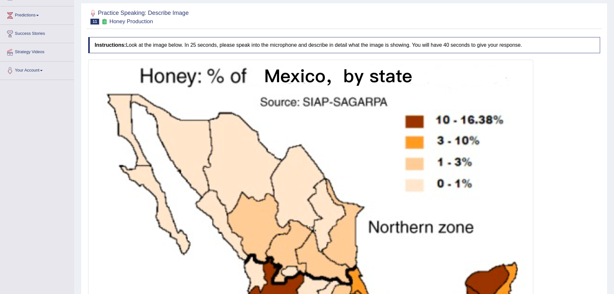
scroll to position [238, 0]
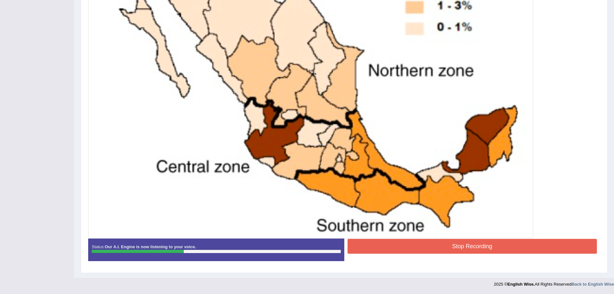
click at [424, 245] on button "Stop Recording" at bounding box center [472, 246] width 250 height 15
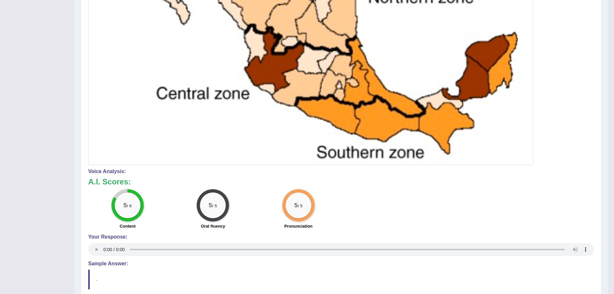
scroll to position [0, 0]
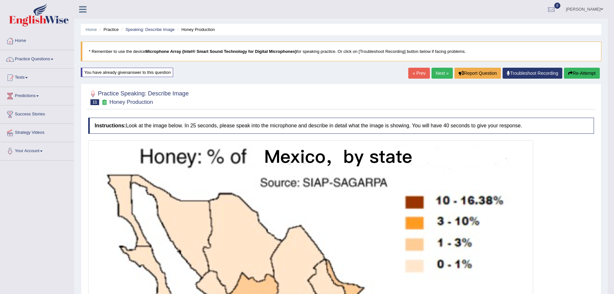
click at [437, 74] on link "Next »" at bounding box center [441, 73] width 21 height 11
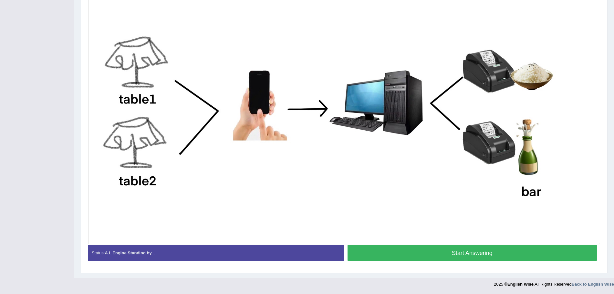
click at [500, 253] on button "Start Answering" at bounding box center [472, 253] width 250 height 16
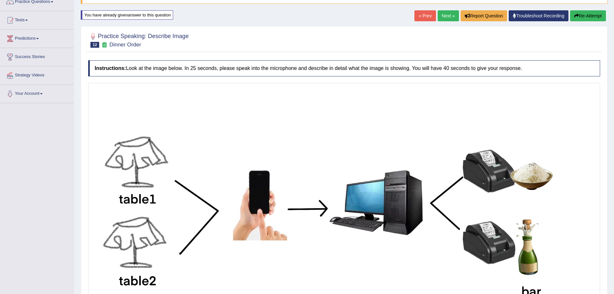
scroll to position [164, 0]
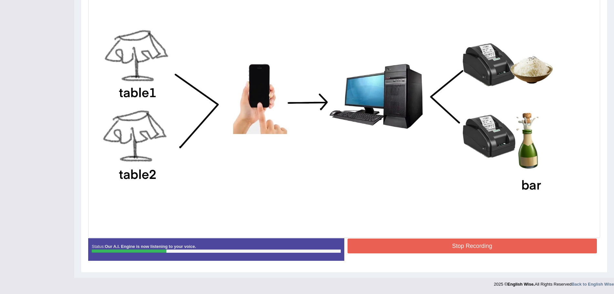
click at [435, 245] on button "Stop Recording" at bounding box center [472, 246] width 250 height 15
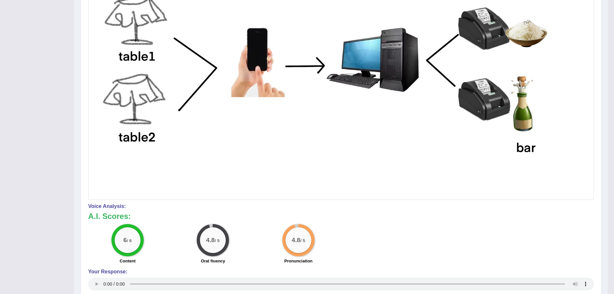
scroll to position [0, 0]
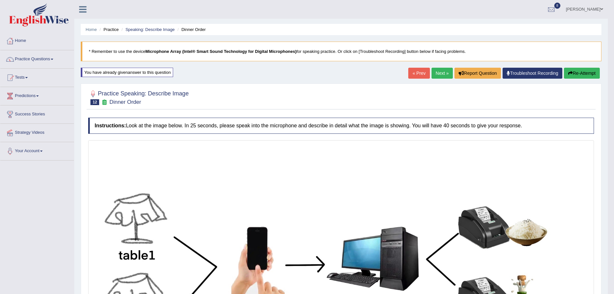
click at [441, 76] on link "Next »" at bounding box center [441, 73] width 21 height 11
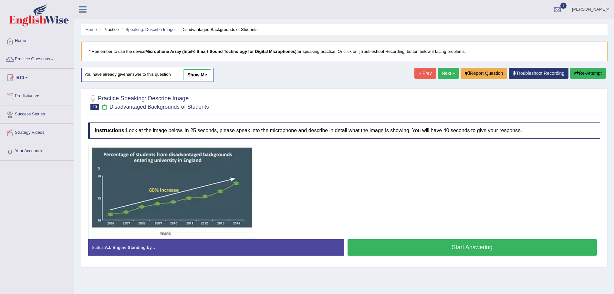
scroll to position [45, 0]
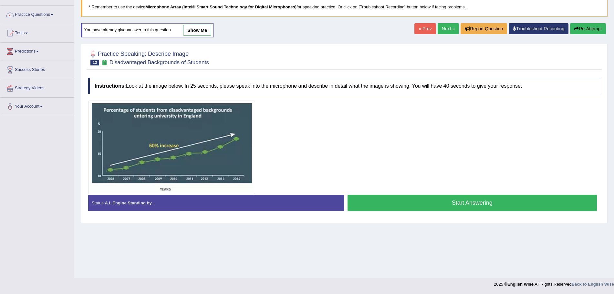
click at [401, 202] on button "Start Answering" at bounding box center [472, 203] width 250 height 16
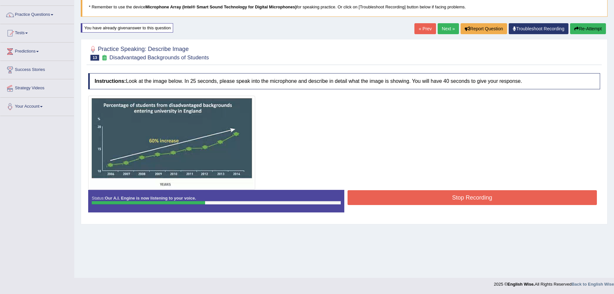
click at [399, 199] on button "Stop Recording" at bounding box center [472, 197] width 250 height 15
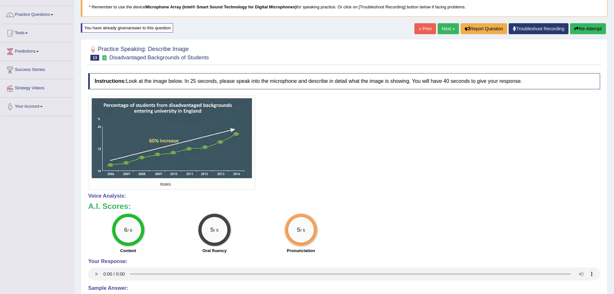
drag, startPoint x: 619, startPoint y: 115, endPoint x: 619, endPoint y: 153, distance: 37.8
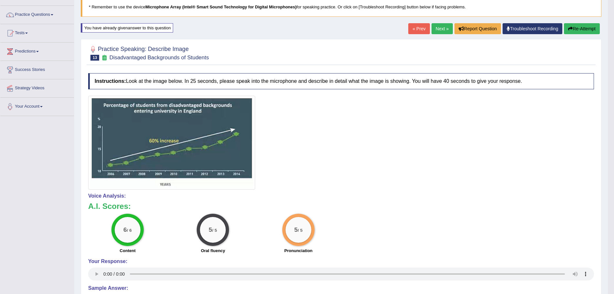
scroll to position [0, 0]
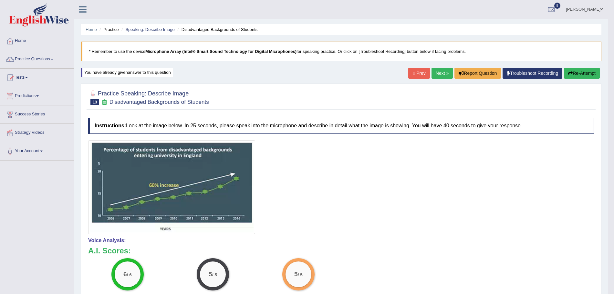
click at [442, 75] on link "Next »" at bounding box center [441, 73] width 21 height 11
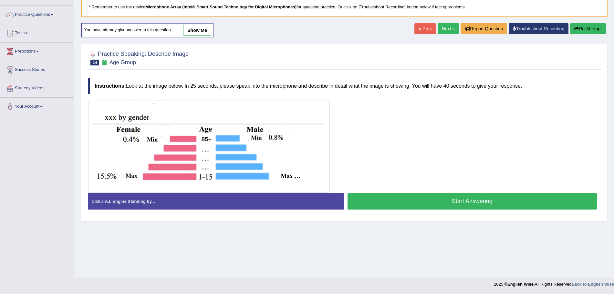
click at [404, 205] on button "Start Answering" at bounding box center [472, 201] width 250 height 16
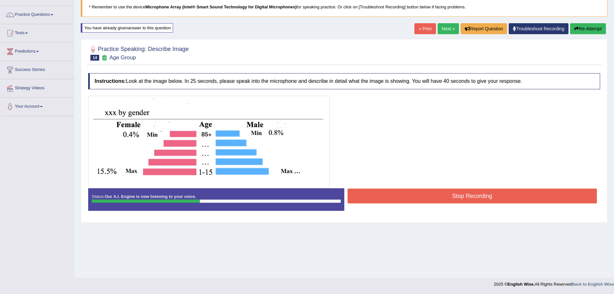
click at [394, 198] on button "Stop Recording" at bounding box center [472, 196] width 250 height 15
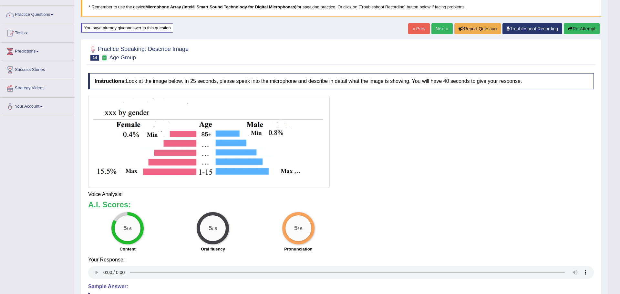
drag, startPoint x: 619, startPoint y: 147, endPoint x: 619, endPoint y: 185, distance: 37.8
click at [613, 185] on html "Toggle navigation Home Practice Questions Speaking Practice Read Aloud Repeat S…" at bounding box center [310, 102] width 620 height 294
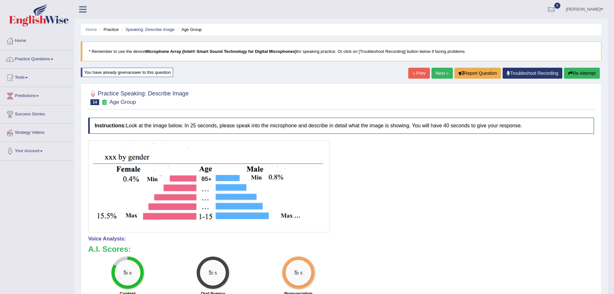
click at [439, 72] on link "Next »" at bounding box center [441, 73] width 21 height 11
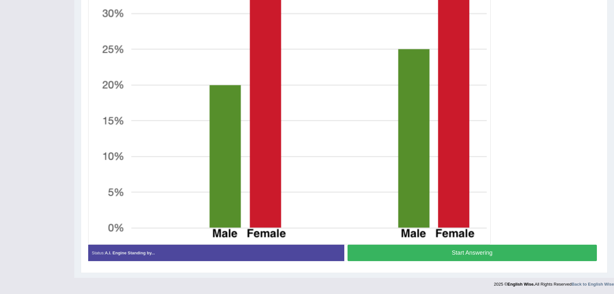
click at [473, 247] on button "Start Answering" at bounding box center [472, 253] width 250 height 16
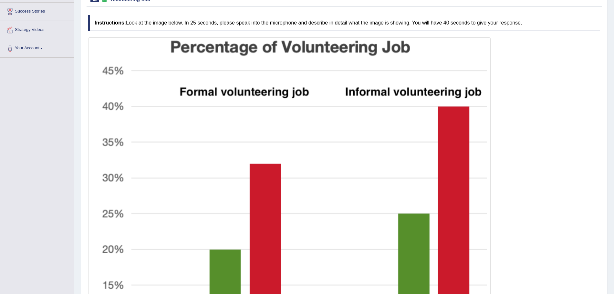
scroll to position [274, 0]
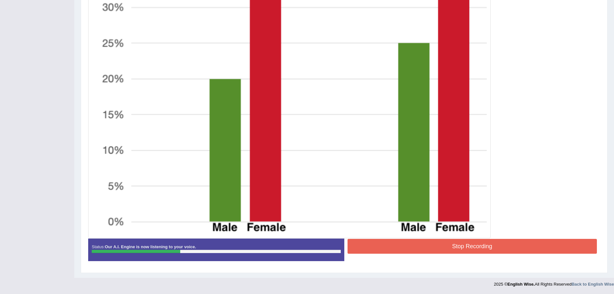
click at [473, 248] on button "Stop Recording" at bounding box center [472, 246] width 250 height 15
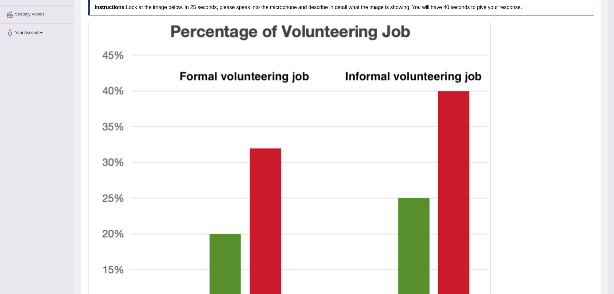
scroll to position [0, 0]
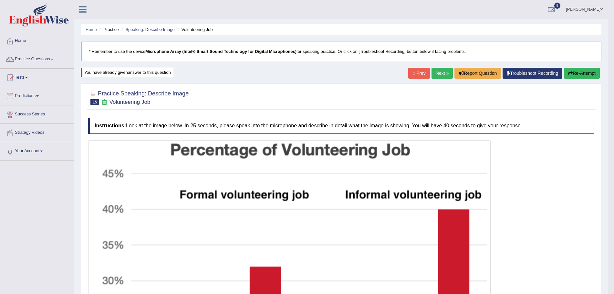
click at [434, 72] on link "Next »" at bounding box center [441, 73] width 21 height 11
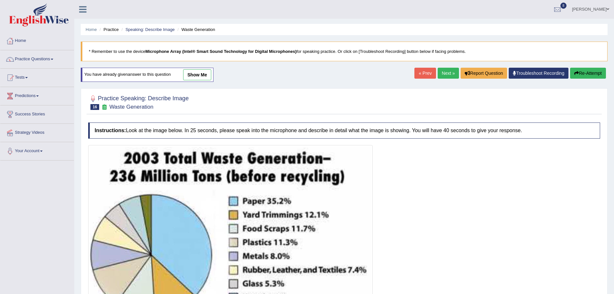
scroll to position [79, 0]
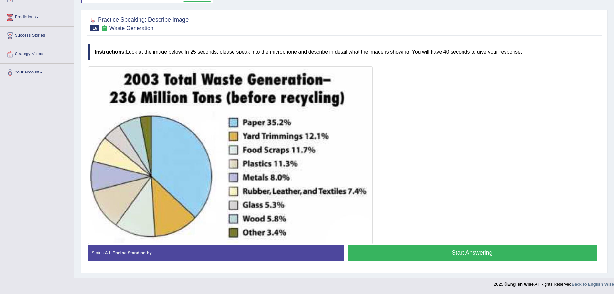
click at [423, 247] on button "Start Answering" at bounding box center [472, 253] width 250 height 16
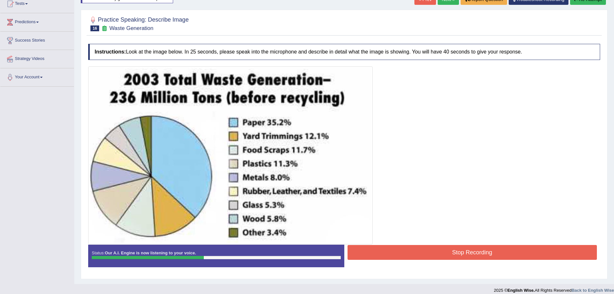
click at [422, 251] on button "Stop Recording" at bounding box center [472, 252] width 250 height 15
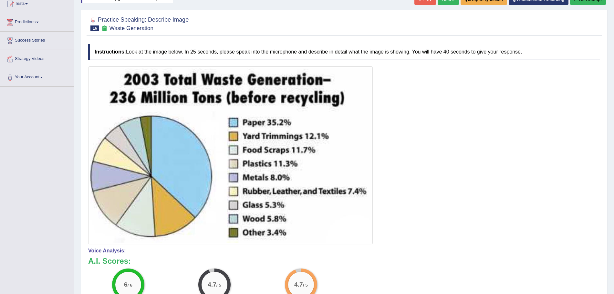
drag, startPoint x: 619, startPoint y: 155, endPoint x: 619, endPoint y: 222, distance: 66.8
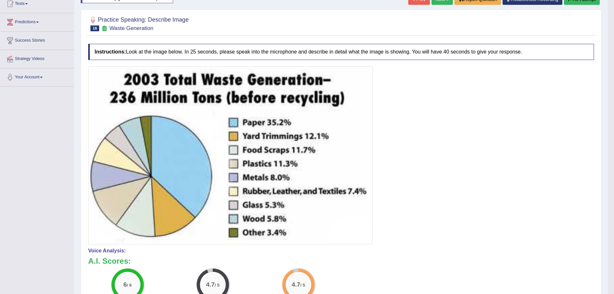
scroll to position [0, 0]
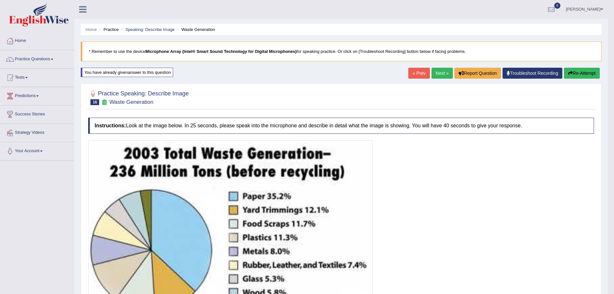
click at [435, 72] on link "Next »" at bounding box center [441, 73] width 21 height 11
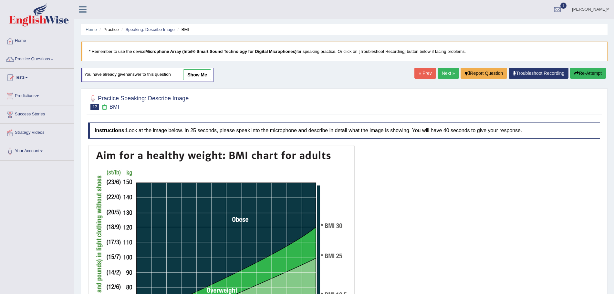
click at [613, 113] on html "Toggle navigation Home Practice Questions Speaking Practice Read Aloud Repeat S…" at bounding box center [307, 147] width 614 height 294
click at [438, 70] on link "Next »" at bounding box center [447, 73] width 21 height 11
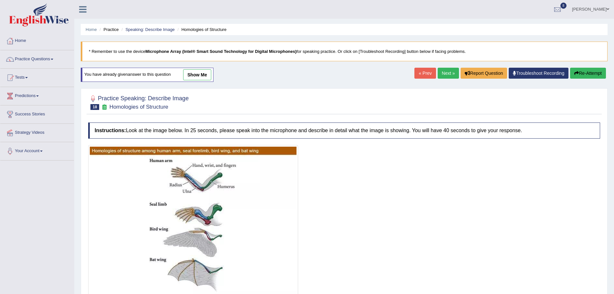
scroll to position [59, 0]
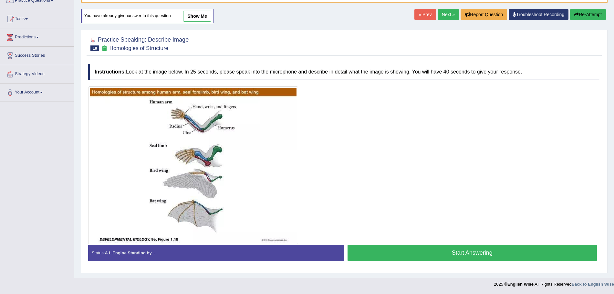
click at [415, 251] on button "Start Answering" at bounding box center [472, 253] width 250 height 16
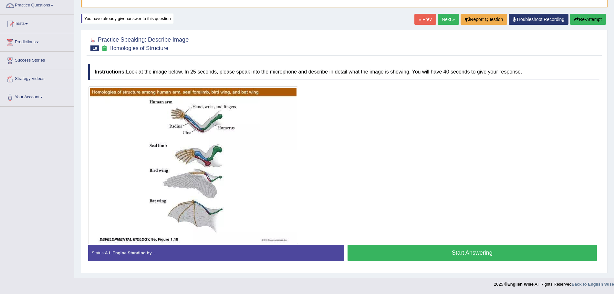
scroll to position [54, 0]
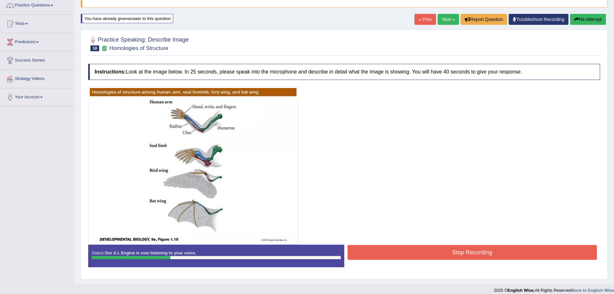
click at [415, 251] on button "Stop Recording" at bounding box center [472, 252] width 250 height 15
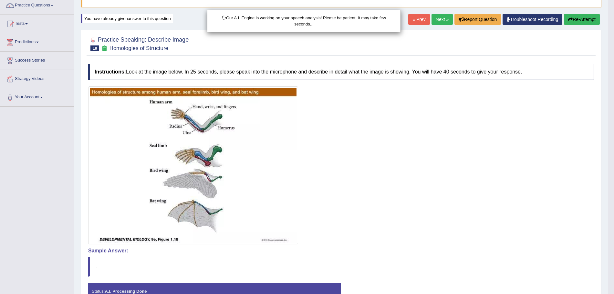
click at [613, 206] on html "Toggle navigation Home Practice Questions Speaking Practice Read Aloud Repeat S…" at bounding box center [307, 93] width 614 height 294
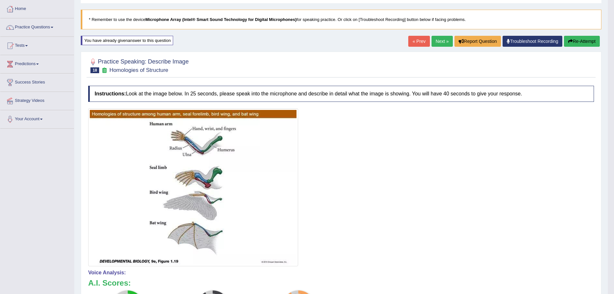
scroll to position [0, 0]
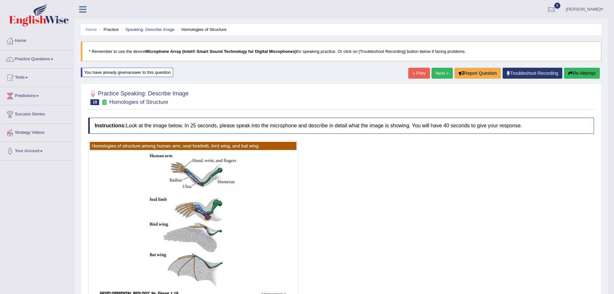
drag, startPoint x: 619, startPoint y: 206, endPoint x: 599, endPoint y: 152, distance: 57.8
click at [599, 152] on html "Toggle navigation Home Practice Questions Speaking Practice Read Aloud Repeat S…" at bounding box center [307, 147] width 614 height 294
click at [436, 68] on link "Next »" at bounding box center [441, 73] width 21 height 11
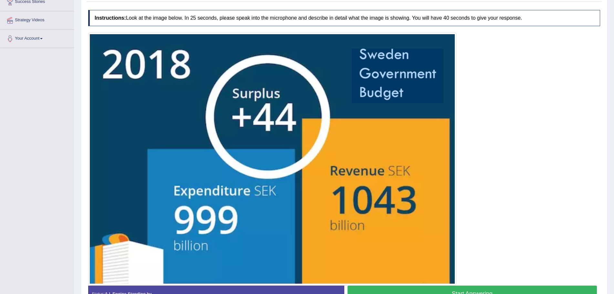
scroll to position [154, 0]
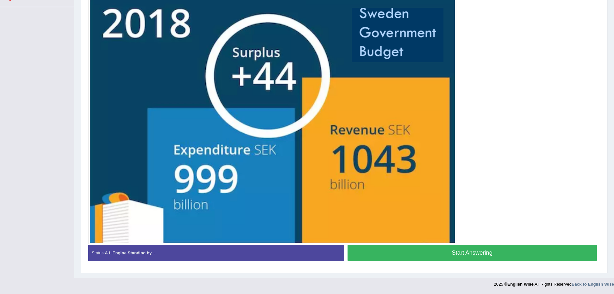
click at [470, 252] on button "Start Answering" at bounding box center [472, 253] width 250 height 16
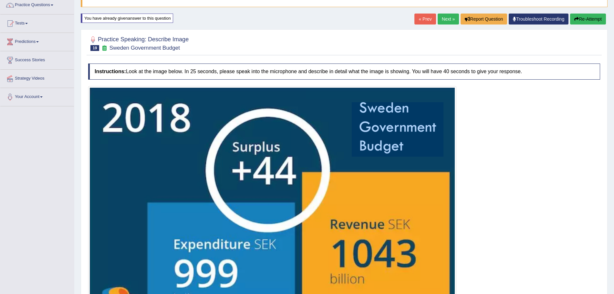
scroll to position [155, 0]
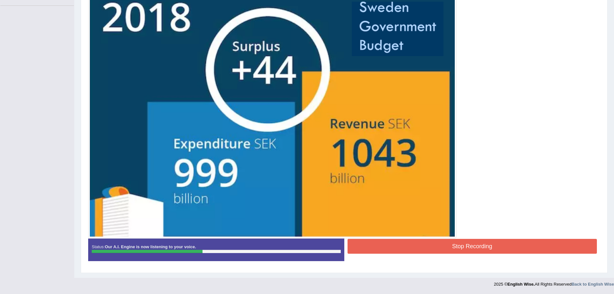
click at [470, 245] on button "Stop Recording" at bounding box center [472, 246] width 250 height 15
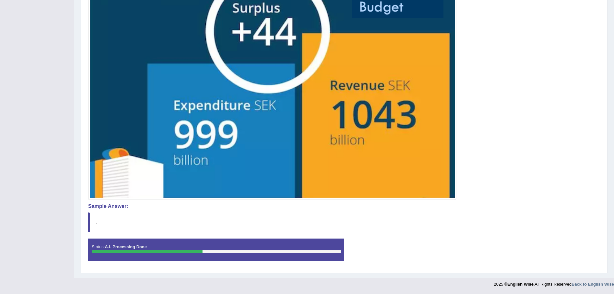
scroll to position [0, 0]
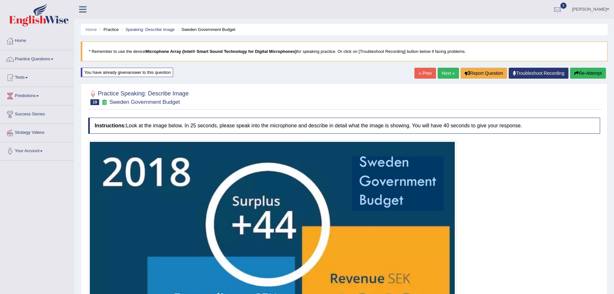
click at [443, 76] on link "Next »" at bounding box center [447, 73] width 21 height 11
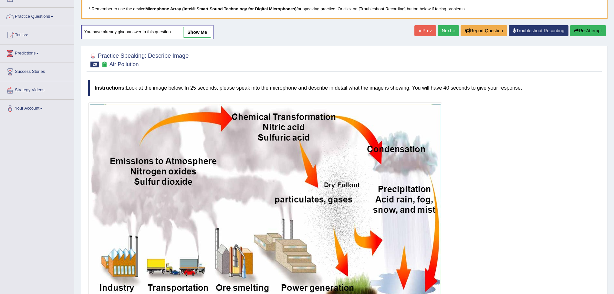
scroll to position [97, 0]
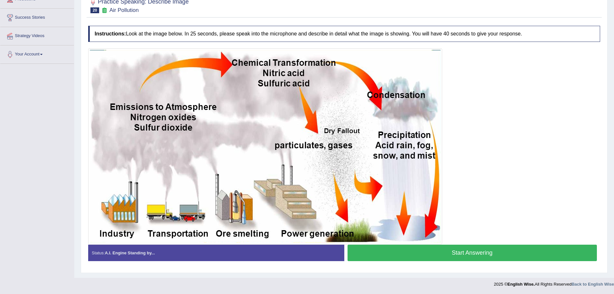
click at [473, 256] on button "Start Answering" at bounding box center [472, 253] width 250 height 16
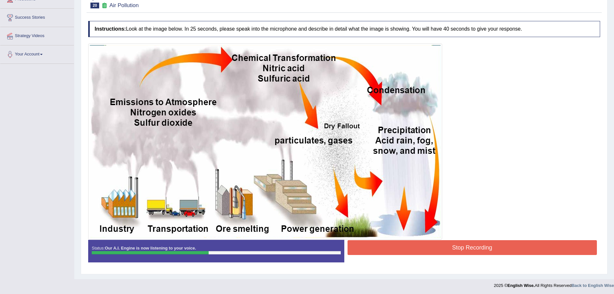
click at [415, 250] on button "Stop Recording" at bounding box center [472, 247] width 250 height 15
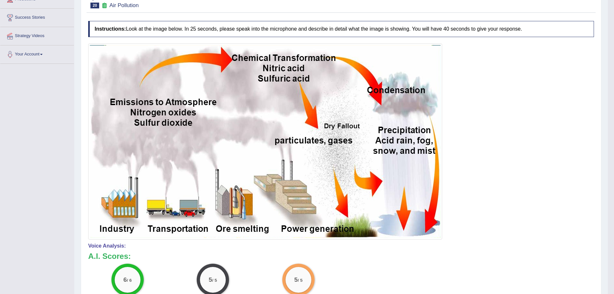
scroll to position [0, 0]
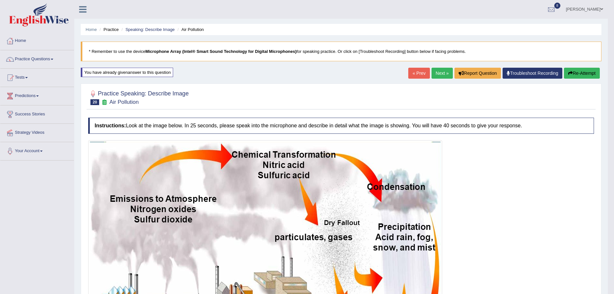
click at [431, 71] on link "Next »" at bounding box center [441, 73] width 21 height 11
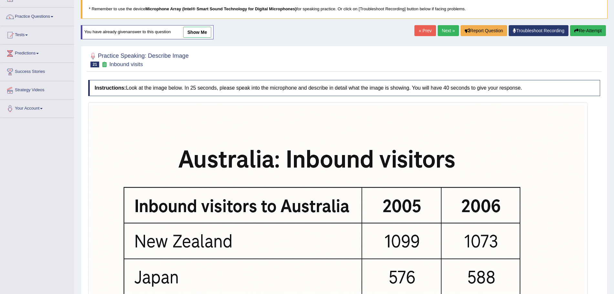
scroll to position [234, 0]
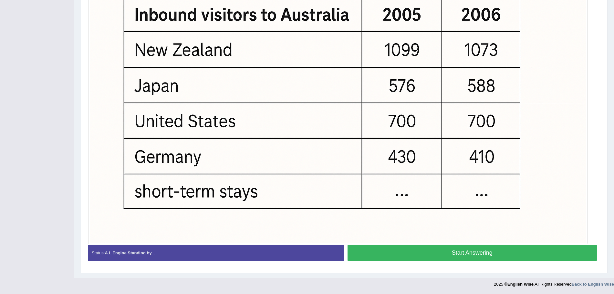
click at [435, 251] on button "Start Answering" at bounding box center [472, 253] width 250 height 16
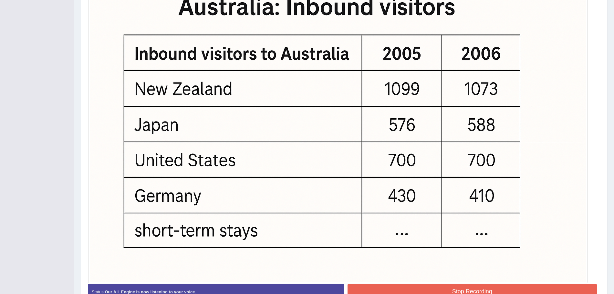
scroll to position [236, 0]
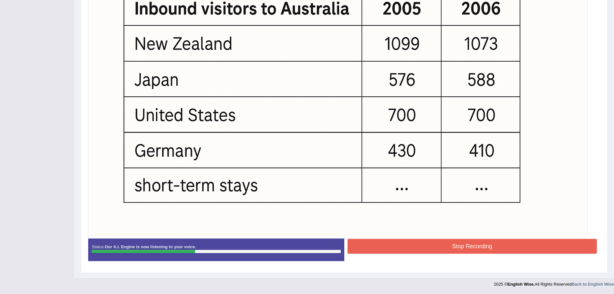
click at [442, 247] on button "Stop Recording" at bounding box center [472, 246] width 250 height 15
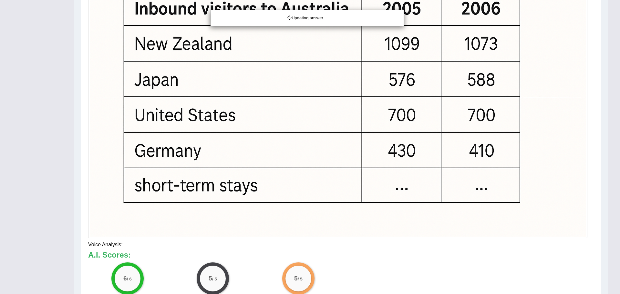
drag, startPoint x: 619, startPoint y: 169, endPoint x: 619, endPoint y: 227, distance: 58.1
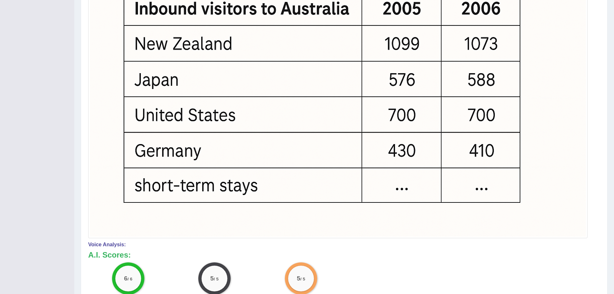
scroll to position [0, 0]
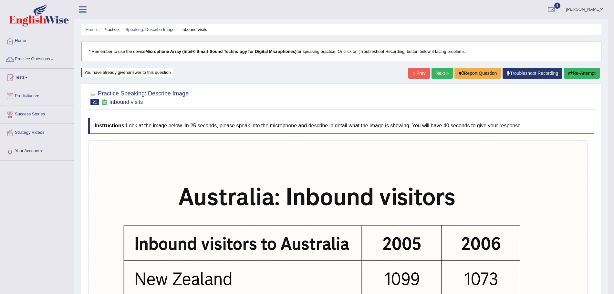
click at [442, 78] on link "Next »" at bounding box center [441, 73] width 21 height 11
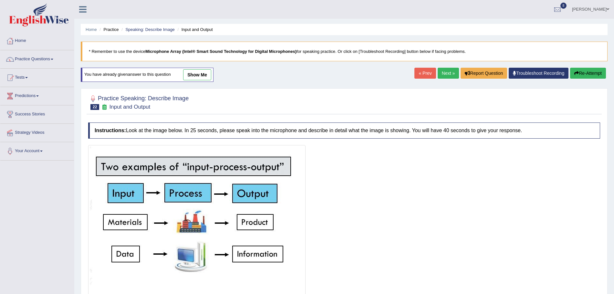
scroll to position [54, 0]
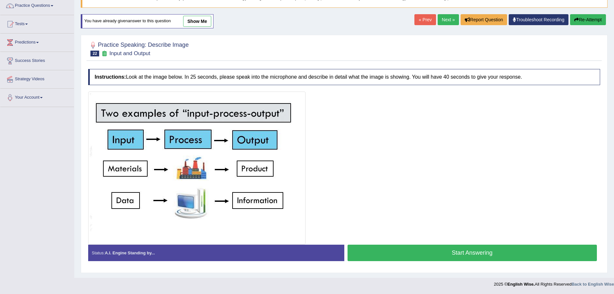
click at [409, 245] on button "Start Answering" at bounding box center [472, 253] width 250 height 16
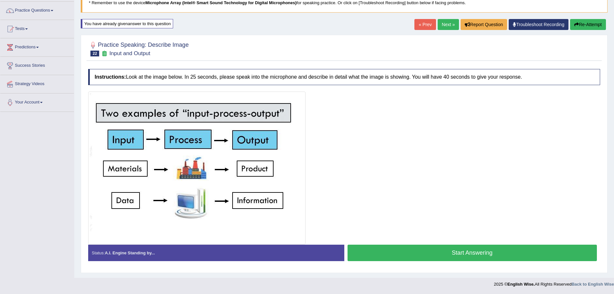
click at [409, 245] on button "Start Answering" at bounding box center [472, 253] width 250 height 16
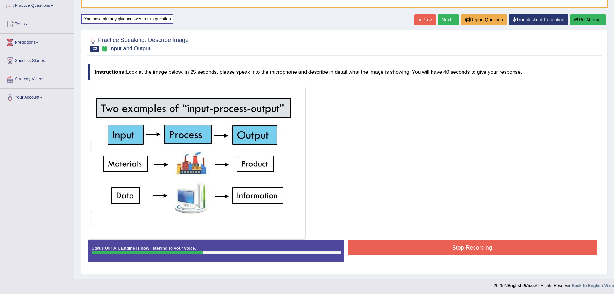
click at [423, 242] on button "Stop Recording" at bounding box center [472, 247] width 250 height 15
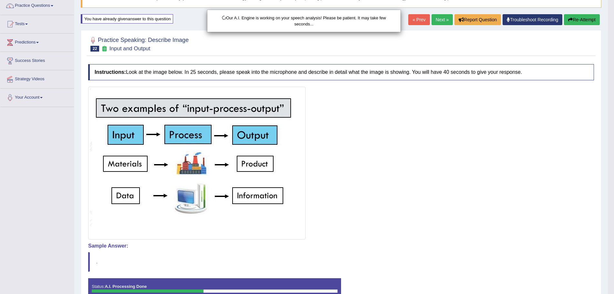
scroll to position [93, 0]
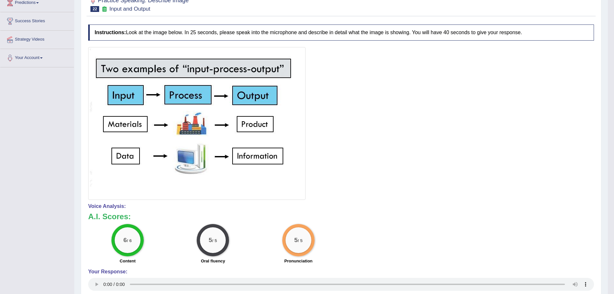
drag, startPoint x: 619, startPoint y: 191, endPoint x: 613, endPoint y: 97, distance: 94.8
click at [613, 97] on body "Toggle navigation Home Practice Questions Speaking Practice Read Aloud Repeat S…" at bounding box center [307, 54] width 614 height 294
drag, startPoint x: 613, startPoint y: 97, endPoint x: 619, endPoint y: 96, distance: 6.9
click at [613, 96] on html "Toggle navigation Home Practice Questions Speaking Practice Read Aloud Repeat S…" at bounding box center [307, 54] width 614 height 294
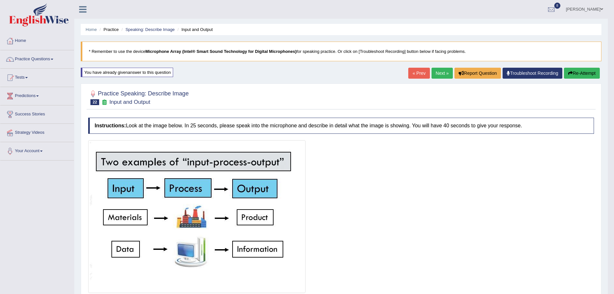
click at [436, 78] on link "Next »" at bounding box center [441, 73] width 21 height 11
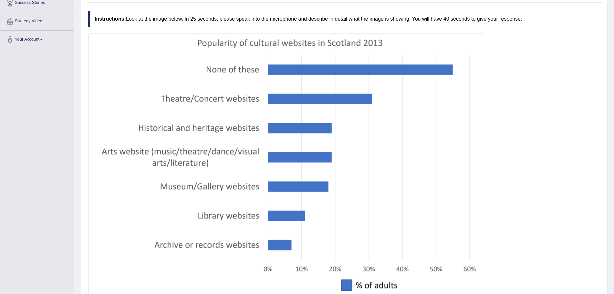
scroll to position [169, 0]
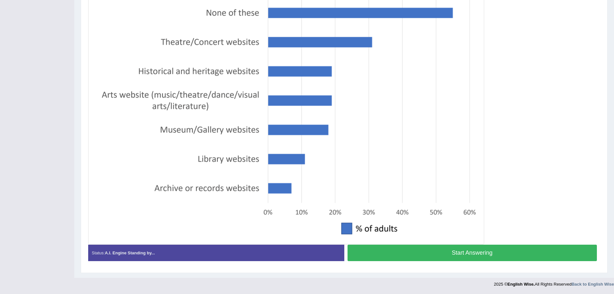
click at [461, 255] on button "Start Answering" at bounding box center [472, 253] width 250 height 16
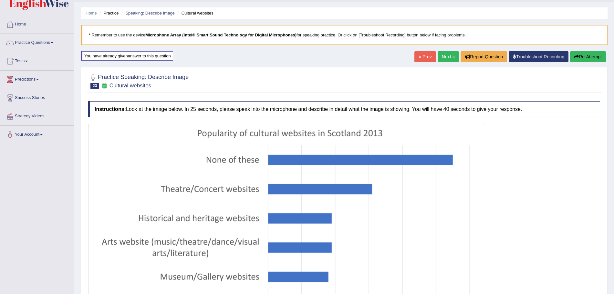
scroll to position [170, 0]
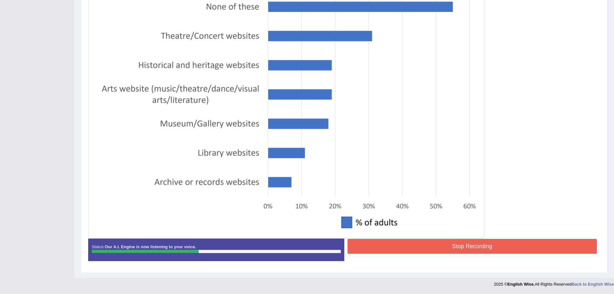
click at [470, 243] on button "Stop Recording" at bounding box center [472, 246] width 250 height 15
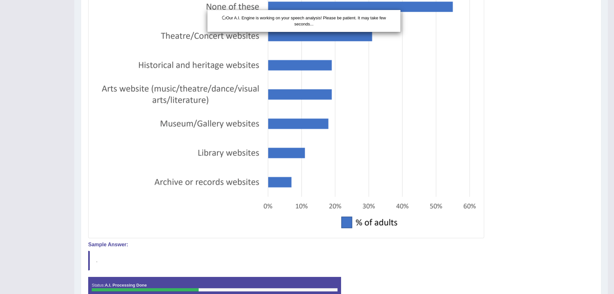
scroll to position [208, 0]
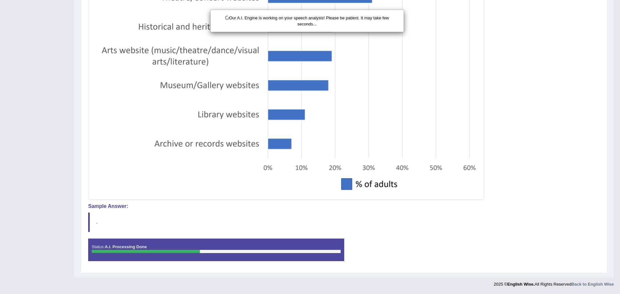
drag, startPoint x: 619, startPoint y: 156, endPoint x: 619, endPoint y: 218, distance: 61.7
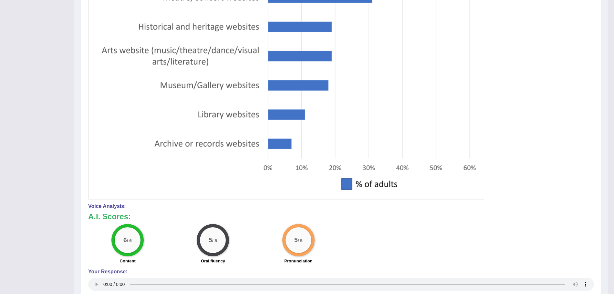
scroll to position [0, 0]
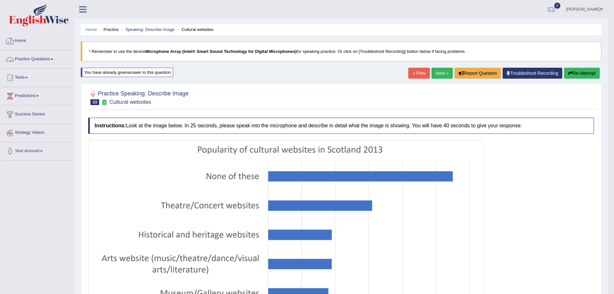
click at [33, 53] on link "Practice Questions" at bounding box center [37, 58] width 74 height 16
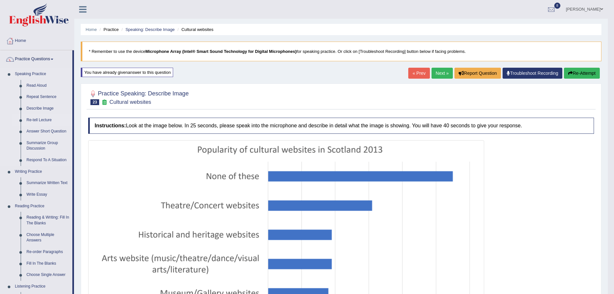
click at [38, 119] on link "Re-tell Lecture" at bounding box center [48, 121] width 49 height 12
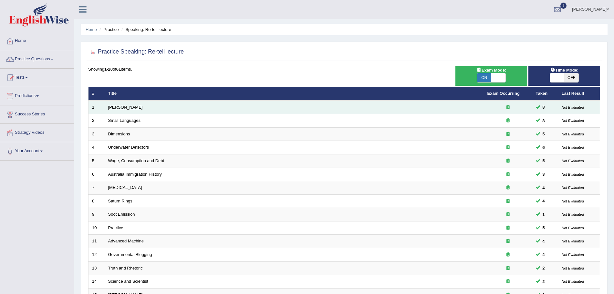
click at [117, 105] on link "[PERSON_NAME]" at bounding box center [125, 107] width 35 height 5
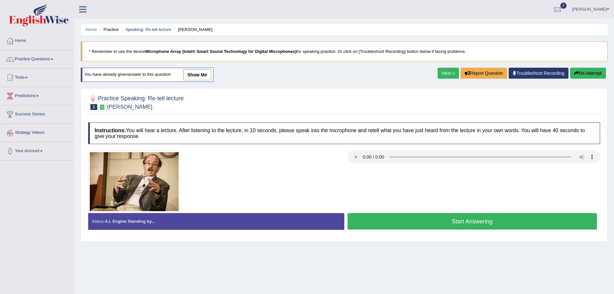
click at [401, 228] on button "Start Answering" at bounding box center [472, 221] width 250 height 16
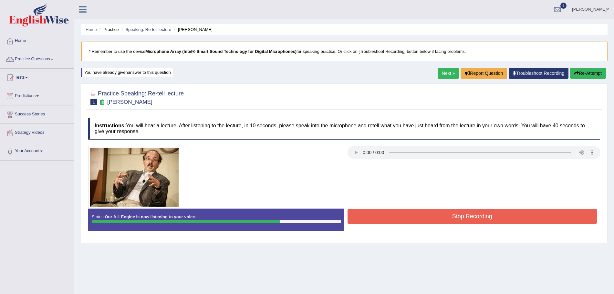
click at [386, 220] on button "Stop Recording" at bounding box center [472, 216] width 250 height 15
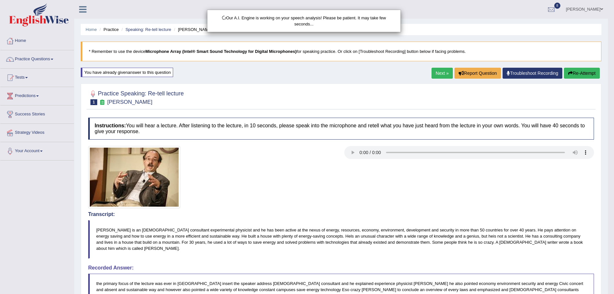
scroll to position [100, 0]
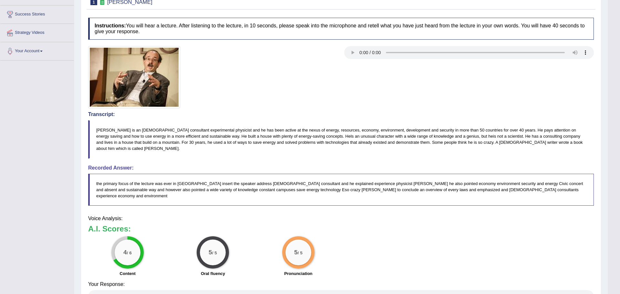
click at [613, 194] on html "Toggle navigation Home Practice Questions Speaking Practice Read Aloud Repeat S…" at bounding box center [310, 47] width 620 height 294
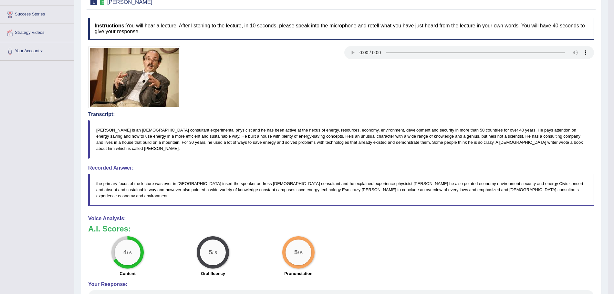
scroll to position [0, 0]
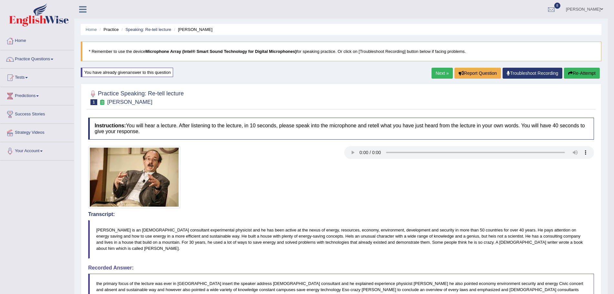
click at [439, 76] on link "Next »" at bounding box center [441, 73] width 21 height 11
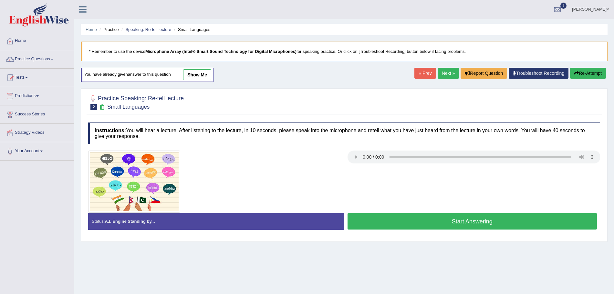
click at [426, 222] on button "Start Answering" at bounding box center [472, 221] width 250 height 16
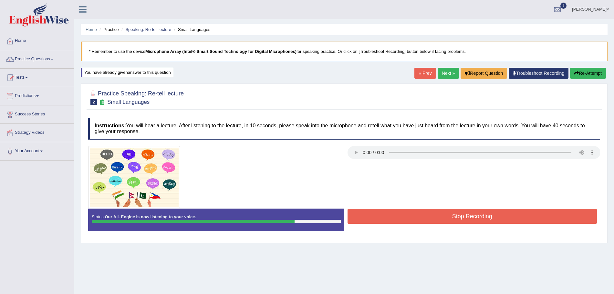
click at [426, 222] on button "Stop Recording" at bounding box center [472, 216] width 250 height 15
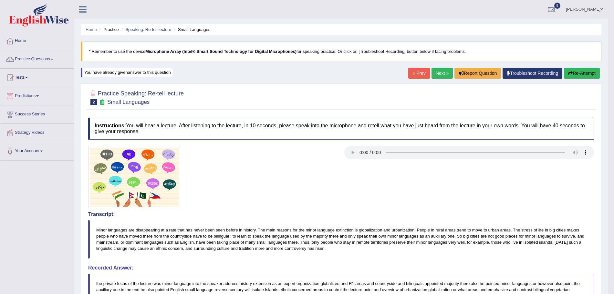
click at [439, 75] on link "Next »" at bounding box center [441, 73] width 21 height 11
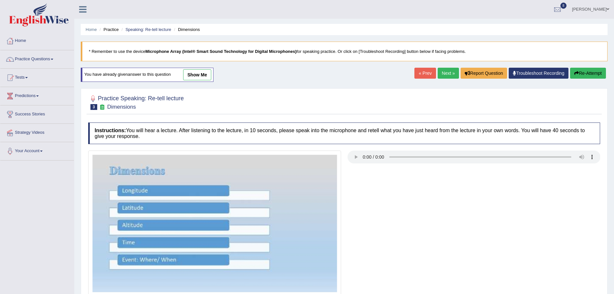
scroll to position [45, 0]
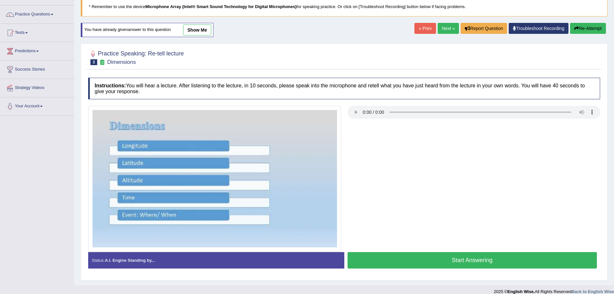
click at [404, 260] on button "Start Answering" at bounding box center [472, 260] width 250 height 16
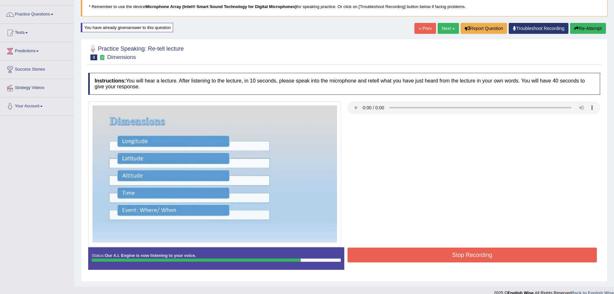
click at [400, 257] on button "Stop Recording" at bounding box center [472, 255] width 250 height 15
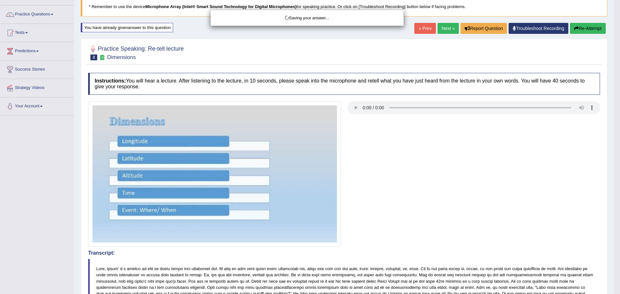
click at [613, 109] on div "Saving your answer..." at bounding box center [310, 147] width 620 height 294
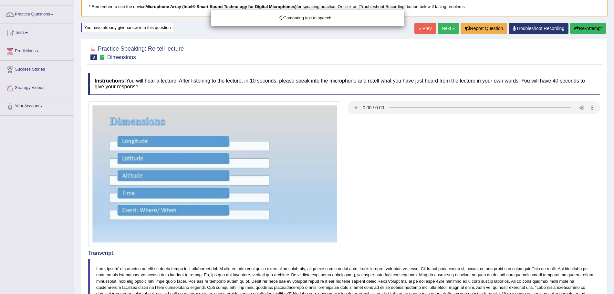
drag, startPoint x: 619, startPoint y: 109, endPoint x: 619, endPoint y: 151, distance: 42.3
click at [613, 151] on div "Comparing text to speech..." at bounding box center [307, 147] width 614 height 294
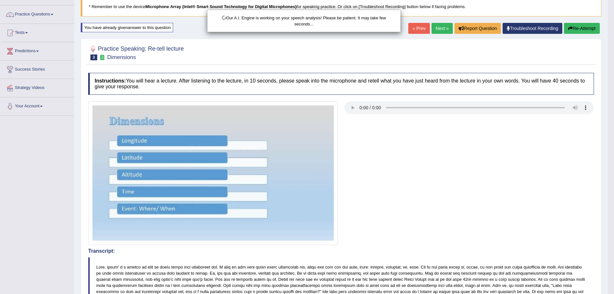
drag, startPoint x: 619, startPoint y: 151, endPoint x: 619, endPoint y: 247, distance: 96.2
click at [613, 247] on html "Toggle navigation Home Practice Questions Speaking Practice Read Aloud Repeat S…" at bounding box center [307, 102] width 614 height 294
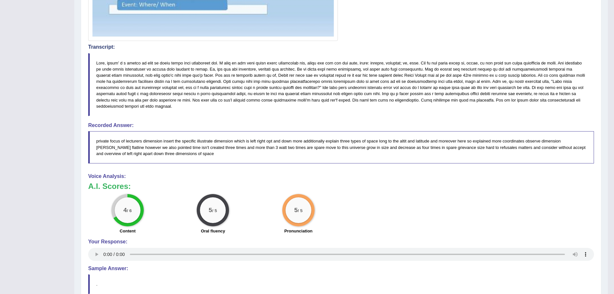
scroll to position [0, 0]
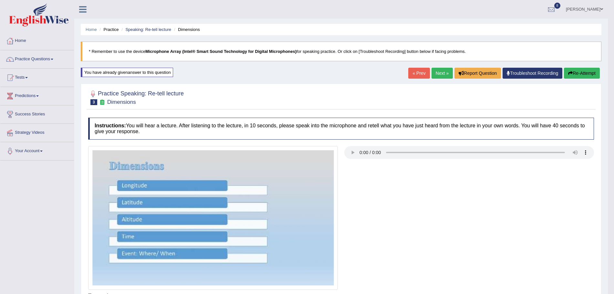
click at [439, 72] on link "Next »" at bounding box center [441, 73] width 21 height 11
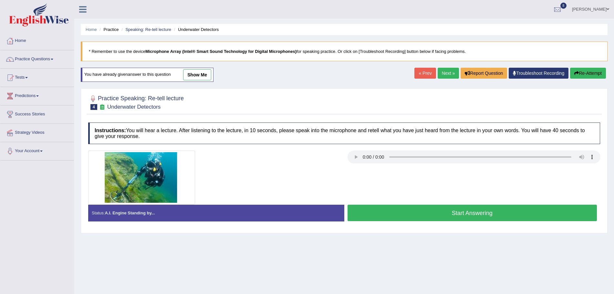
click at [410, 216] on button "Start Answering" at bounding box center [472, 213] width 250 height 16
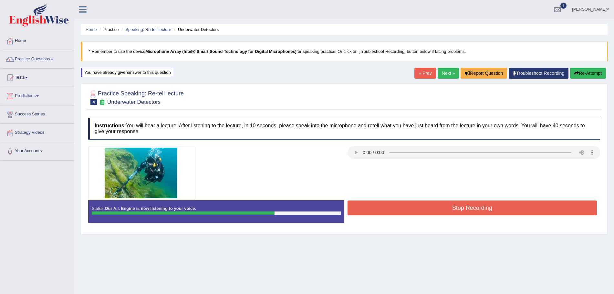
click at [410, 216] on div "Stop Recording" at bounding box center [472, 209] width 256 height 16
click at [397, 210] on button "Stop Recording" at bounding box center [472, 208] width 250 height 15
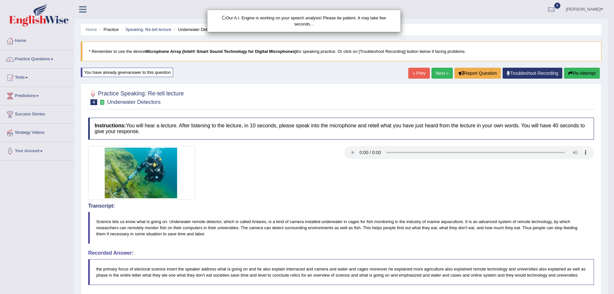
scroll to position [56, 0]
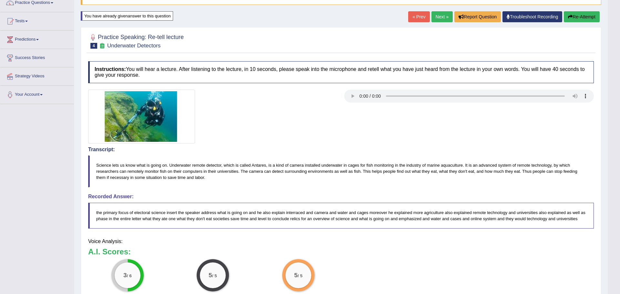
drag, startPoint x: 619, startPoint y: 121, endPoint x: 619, endPoint y: 225, distance: 103.3
click at [613, 225] on html "Toggle navigation Home Practice Questions Speaking Practice Read Aloud Repeat S…" at bounding box center [310, 91] width 620 height 294
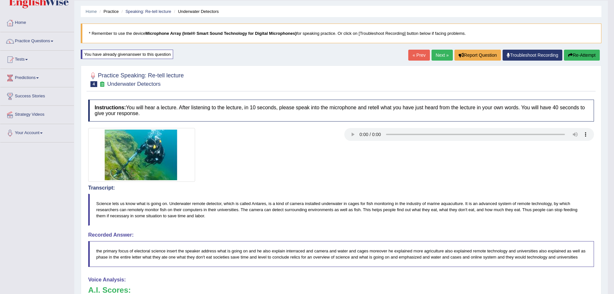
scroll to position [0, 0]
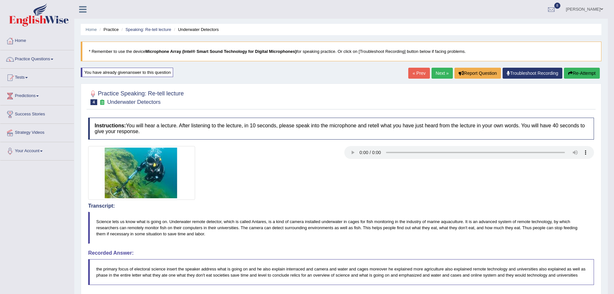
click at [574, 74] on button "Re-Attempt" at bounding box center [582, 73] width 36 height 11
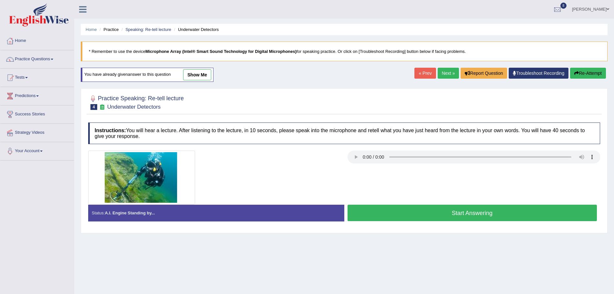
click at [388, 216] on button "Start Answering" at bounding box center [472, 213] width 250 height 16
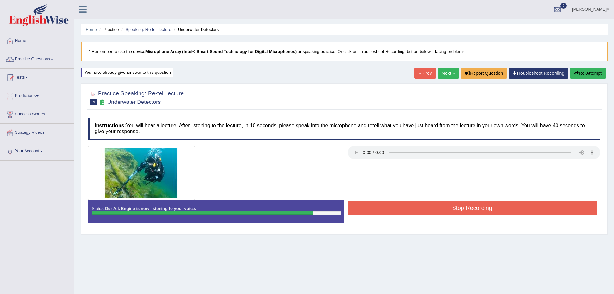
click at [408, 207] on button "Stop Recording" at bounding box center [472, 208] width 250 height 15
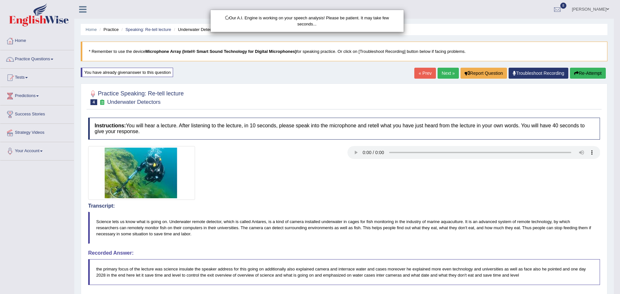
drag, startPoint x: 619, startPoint y: 111, endPoint x: 619, endPoint y: 191, distance: 79.4
click at [613, 191] on body "Toggle navigation Home Practice Questions Speaking Practice Read Aloud Repeat S…" at bounding box center [310, 147] width 620 height 294
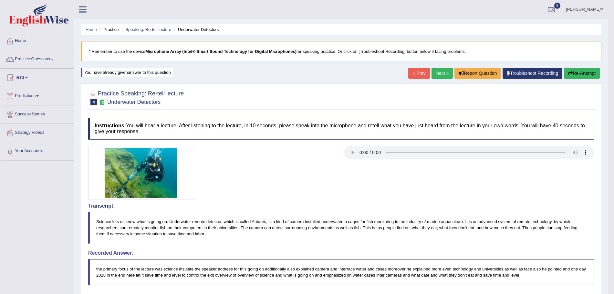
click at [436, 72] on link "Next »" at bounding box center [441, 73] width 21 height 11
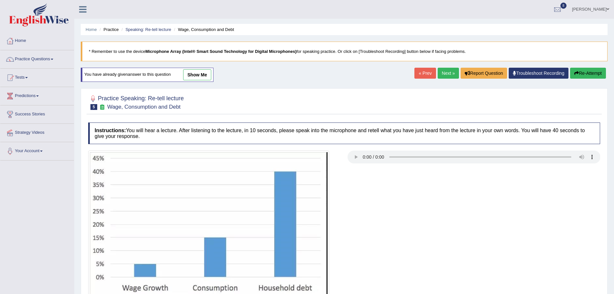
scroll to position [54, 0]
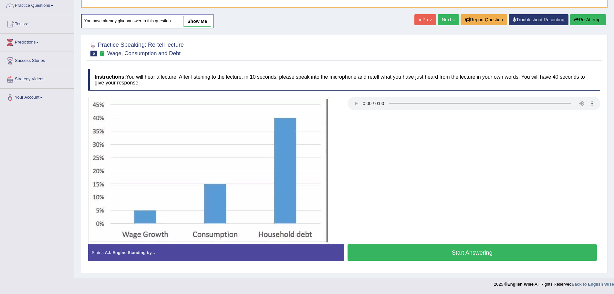
click at [475, 253] on button "Start Answering" at bounding box center [472, 253] width 250 height 16
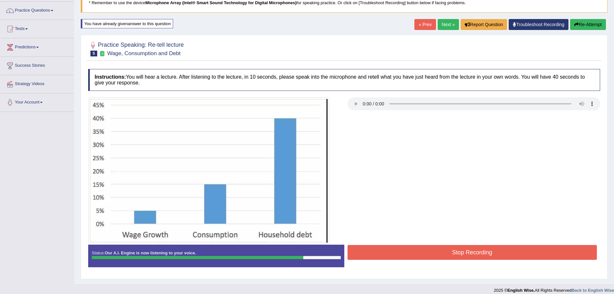
click at [475, 253] on button "Stop Recording" at bounding box center [472, 252] width 250 height 15
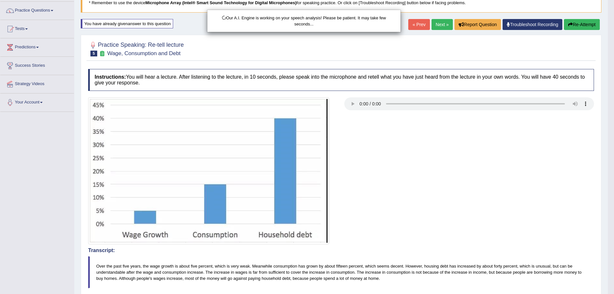
drag, startPoint x: 619, startPoint y: 122, endPoint x: 619, endPoint y: 216, distance: 94.6
click at [613, 216] on html "Toggle navigation Home Practice Questions Speaking Practice Read Aloud Repeat S…" at bounding box center [307, 98] width 614 height 294
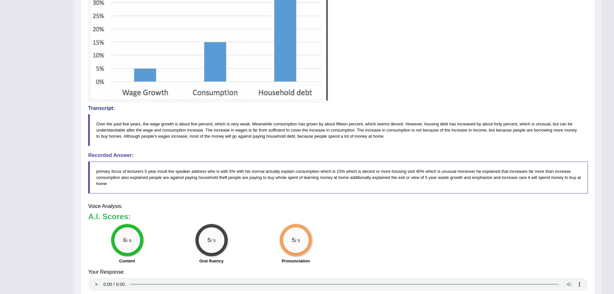
drag, startPoint x: 619, startPoint y: 216, endPoint x: 619, endPoint y: 250, distance: 33.6
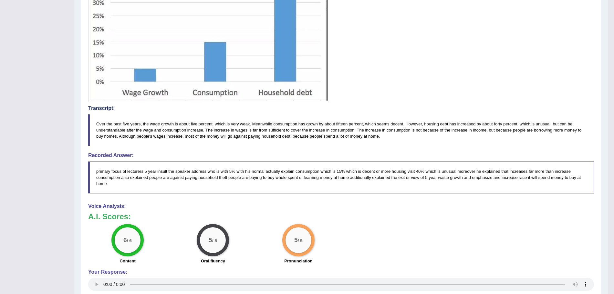
scroll to position [0, 0]
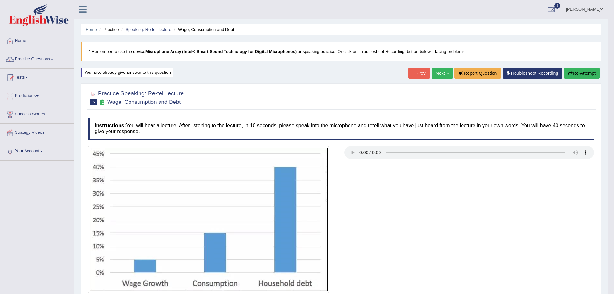
click at [436, 76] on link "Next »" at bounding box center [441, 73] width 21 height 11
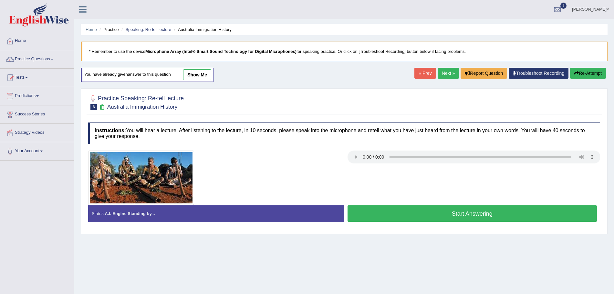
click at [451, 78] on link "Next »" at bounding box center [447, 73] width 21 height 11
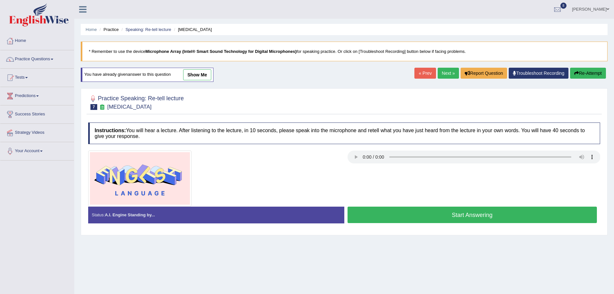
click at [415, 215] on button "Start Answering" at bounding box center [472, 215] width 250 height 16
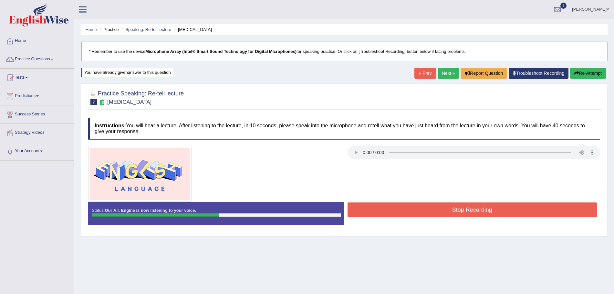
click at [592, 74] on button "Re-Attempt" at bounding box center [588, 73] width 36 height 11
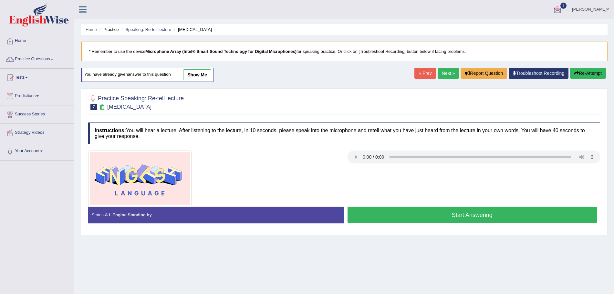
click at [433, 209] on button "Start Answering" at bounding box center [472, 215] width 250 height 16
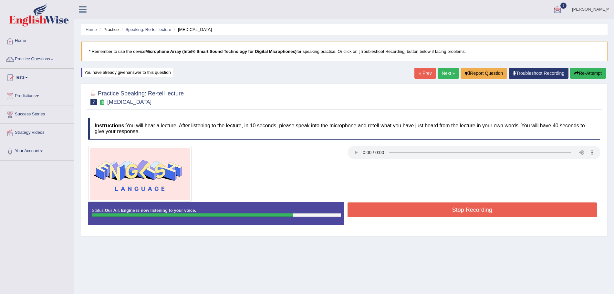
click at [433, 209] on button "Stop Recording" at bounding box center [472, 210] width 250 height 15
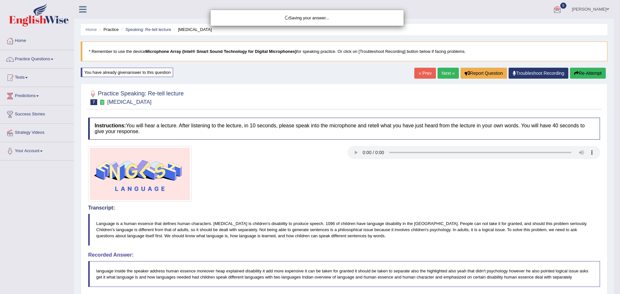
click at [613, 209] on div "Saving your answer..." at bounding box center [310, 147] width 620 height 294
click at [613, 160] on div "Saving your answer..." at bounding box center [310, 147] width 620 height 294
drag, startPoint x: 619, startPoint y: 160, endPoint x: 618, endPoint y: 203, distance: 42.6
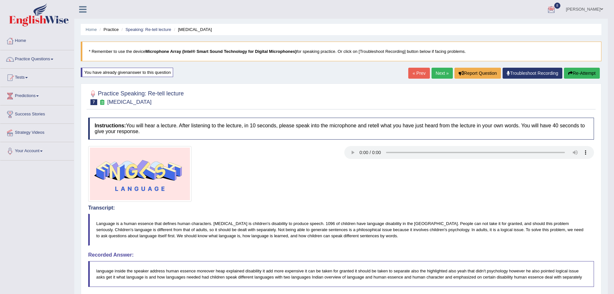
click at [439, 76] on link "Next »" at bounding box center [441, 73] width 21 height 11
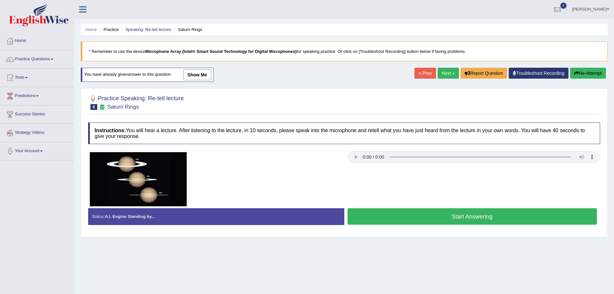
click at [415, 214] on button "Start Answering" at bounding box center [472, 217] width 250 height 16
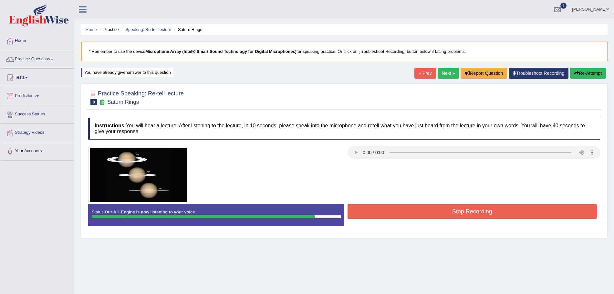
click at [415, 214] on button "Stop Recording" at bounding box center [472, 211] width 250 height 15
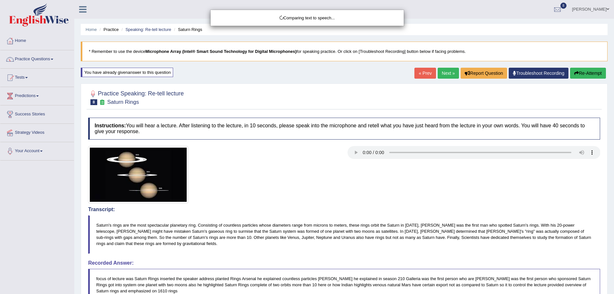
drag, startPoint x: 619, startPoint y: 84, endPoint x: 619, endPoint y: 138, distance: 53.6
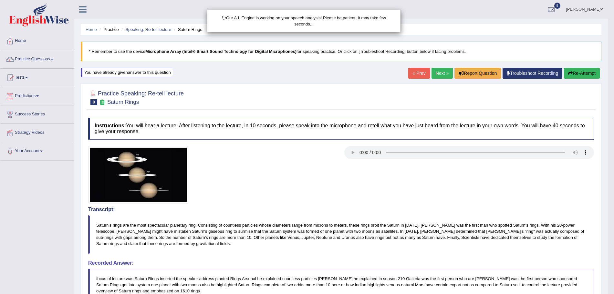
drag, startPoint x: 619, startPoint y: 138, endPoint x: 619, endPoint y: 262, distance: 124.6
click at [613, 262] on html "Toggle navigation Home Practice Questions Speaking Practice Read Aloud Repeat S…" at bounding box center [307, 147] width 614 height 294
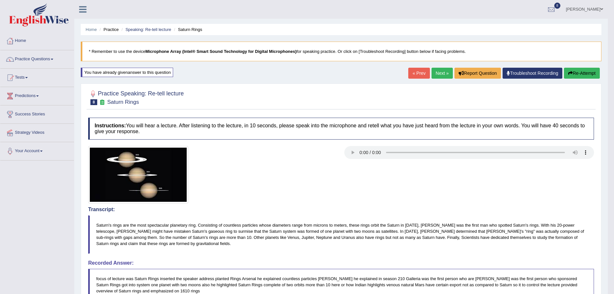
click at [435, 75] on link "Next »" at bounding box center [441, 73] width 21 height 11
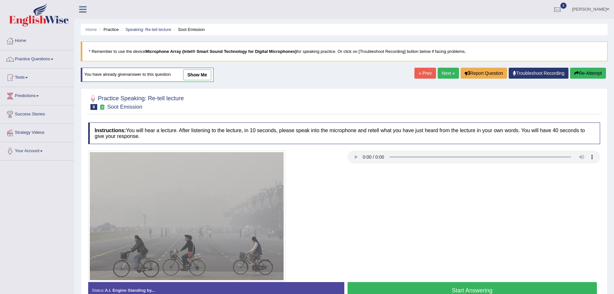
click at [449, 74] on link "Next »" at bounding box center [447, 73] width 21 height 11
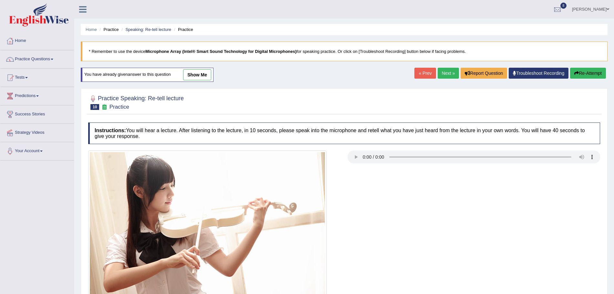
scroll to position [56, 0]
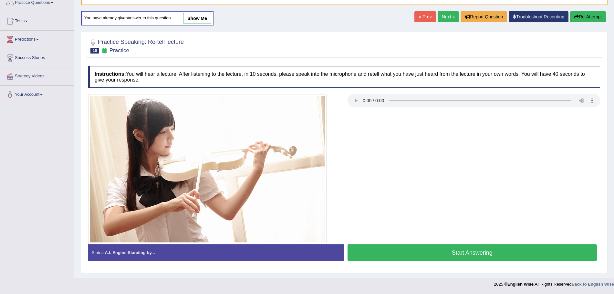
click at [484, 254] on button "Start Answering" at bounding box center [472, 253] width 250 height 16
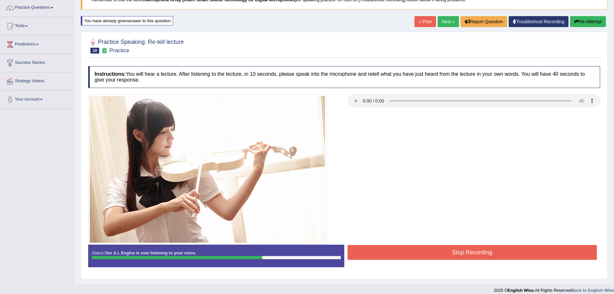
click at [484, 254] on button "Stop Recording" at bounding box center [472, 252] width 250 height 15
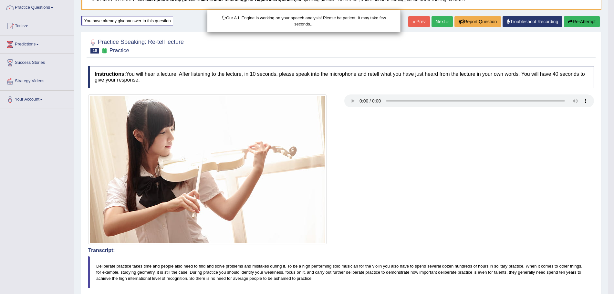
drag, startPoint x: 619, startPoint y: 116, endPoint x: 619, endPoint y: 176, distance: 59.7
click at [613, 176] on html "Toggle navigation Home Practice Questions Speaking Practice Read Aloud Repeat S…" at bounding box center [307, 95] width 614 height 294
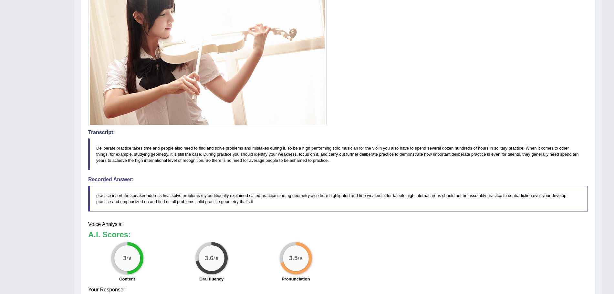
scroll to position [181, 0]
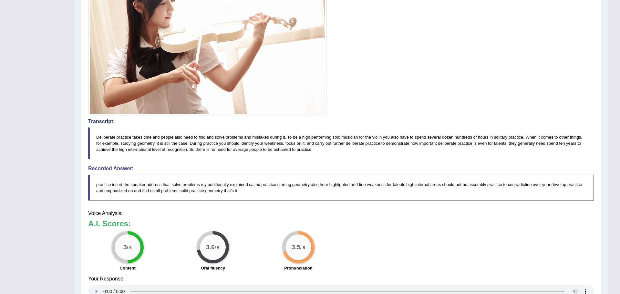
drag, startPoint x: 619, startPoint y: 176, endPoint x: 619, endPoint y: 265, distance: 89.4
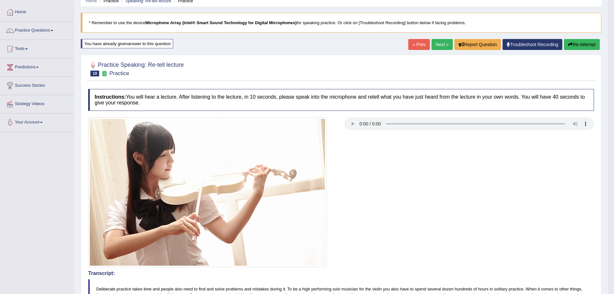
scroll to position [0, 0]
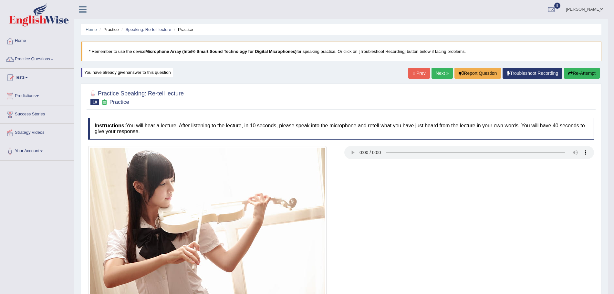
click at [438, 75] on link "Next »" at bounding box center [441, 73] width 21 height 11
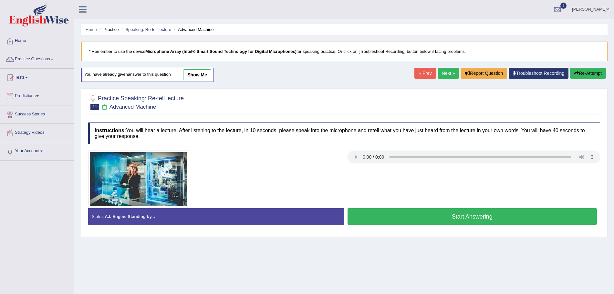
click at [427, 220] on button "Start Answering" at bounding box center [472, 217] width 250 height 16
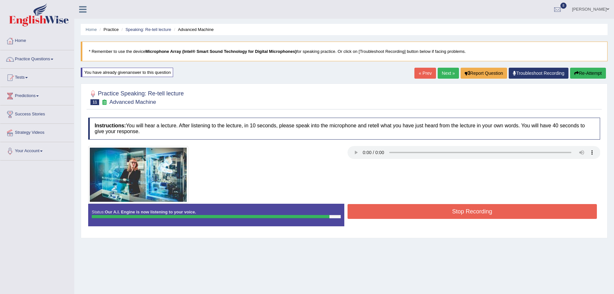
click at [416, 210] on button "Stop Recording" at bounding box center [472, 211] width 250 height 15
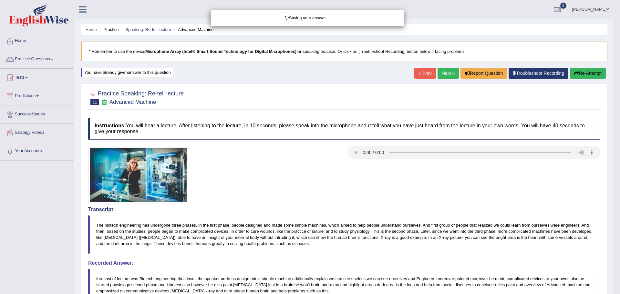
click at [613, 186] on div "Saving your answer..." at bounding box center [310, 147] width 620 height 294
click at [613, 138] on div "Saving your answer..." at bounding box center [310, 147] width 620 height 294
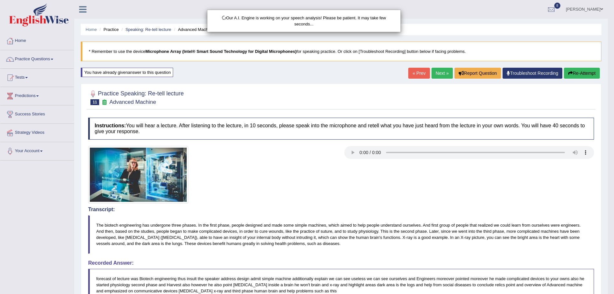
drag, startPoint x: 619, startPoint y: 119, endPoint x: 619, endPoint y: 210, distance: 91.7
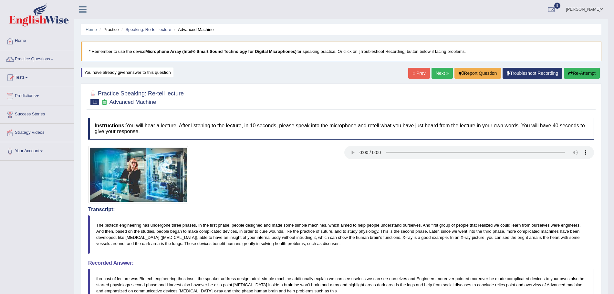
click at [440, 69] on link "Next »" at bounding box center [441, 73] width 21 height 11
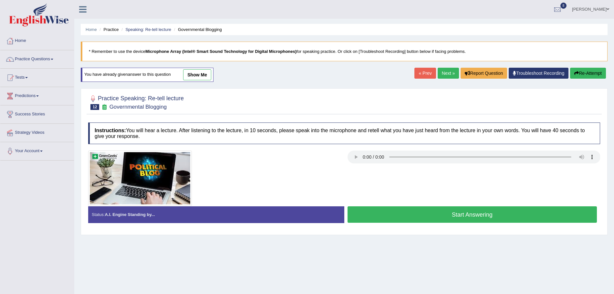
click at [395, 215] on button "Start Answering" at bounding box center [472, 215] width 250 height 16
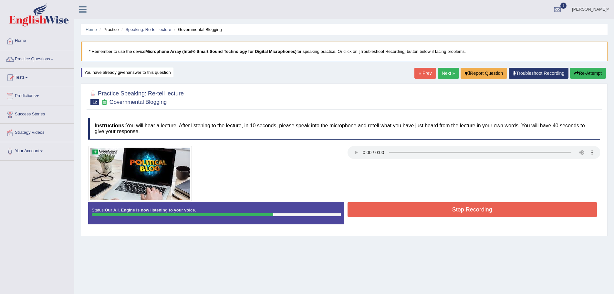
click at [395, 215] on button "Stop Recording" at bounding box center [472, 209] width 250 height 15
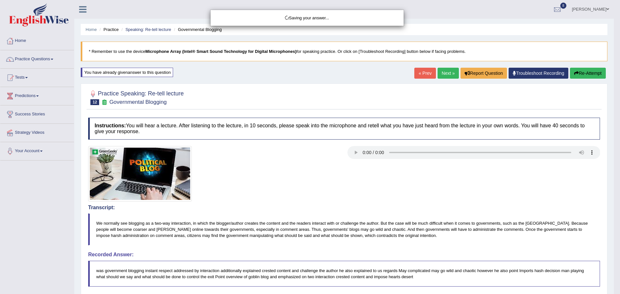
click at [613, 206] on div "Saving your answer..." at bounding box center [310, 147] width 620 height 294
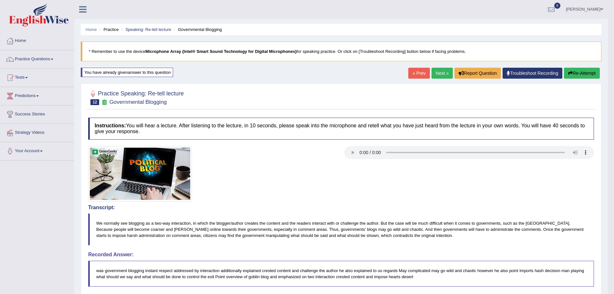
click at [581, 78] on button "Re-Attempt" at bounding box center [582, 73] width 36 height 11
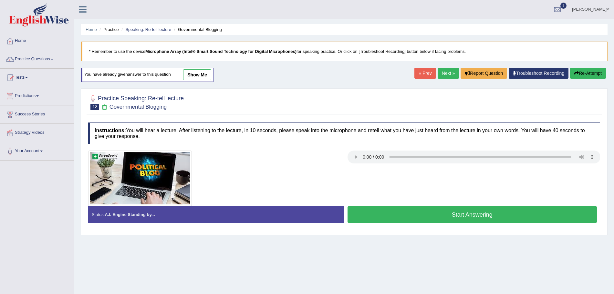
click at [428, 216] on button "Start Answering" at bounding box center [472, 215] width 250 height 16
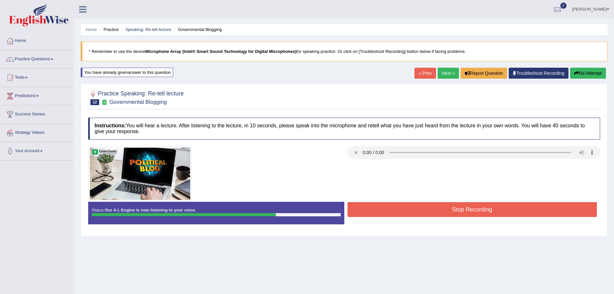
click at [428, 216] on button "Stop Recording" at bounding box center [472, 209] width 250 height 15
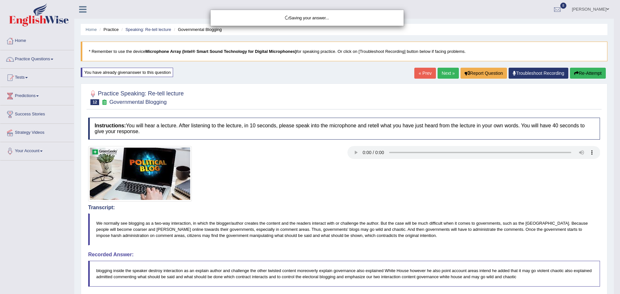
click at [613, 215] on div "Saving your answer..." at bounding box center [310, 147] width 620 height 294
drag, startPoint x: 619, startPoint y: 184, endPoint x: 619, endPoint y: 259, distance: 74.9
click at [613, 259] on body "Toggle navigation Home Practice Questions Speaking Practice Read Aloud Repeat S…" at bounding box center [310, 147] width 620 height 294
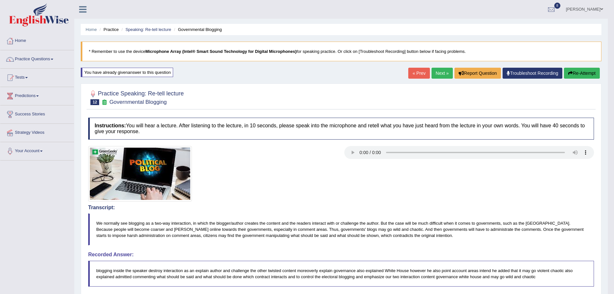
click at [438, 72] on link "Next »" at bounding box center [441, 73] width 21 height 11
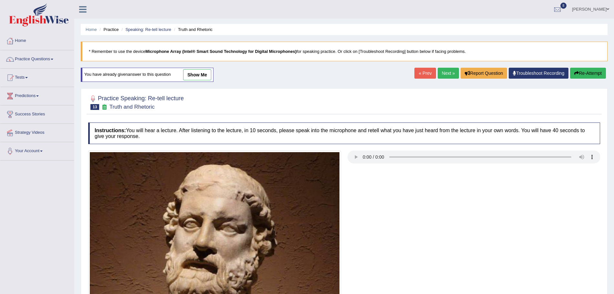
click at [448, 71] on link "Next »" at bounding box center [447, 73] width 21 height 11
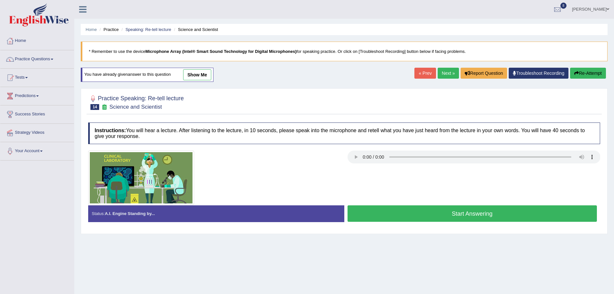
click at [417, 213] on button "Start Answering" at bounding box center [472, 214] width 250 height 16
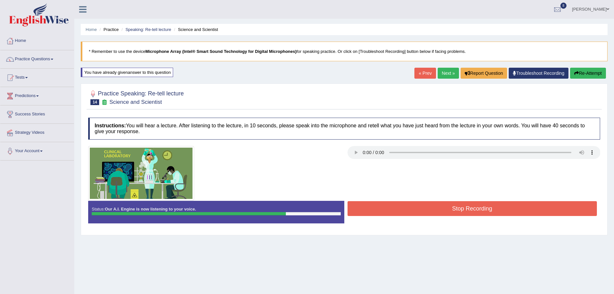
click at [411, 209] on button "Stop Recording" at bounding box center [472, 208] width 250 height 15
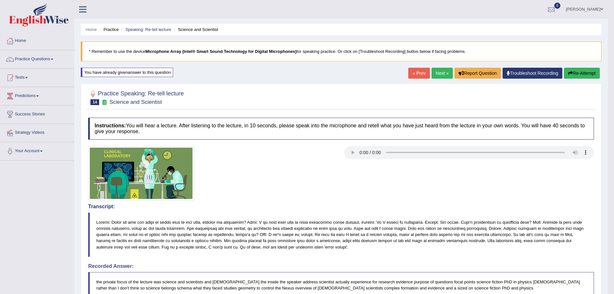
click at [434, 76] on link "Next »" at bounding box center [441, 73] width 21 height 11
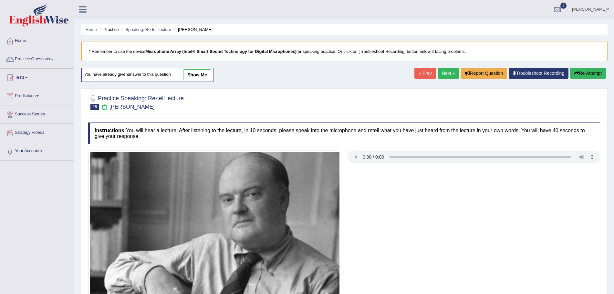
click at [444, 75] on link "Next »" at bounding box center [447, 73] width 21 height 11
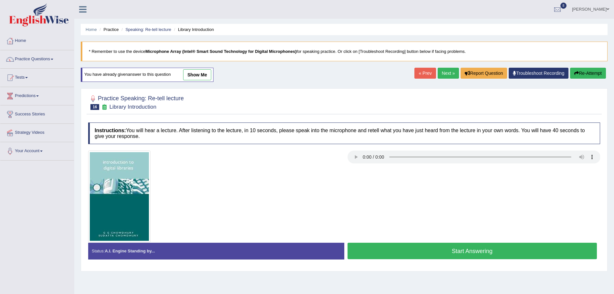
click at [419, 245] on button "Start Answering" at bounding box center [472, 251] width 250 height 16
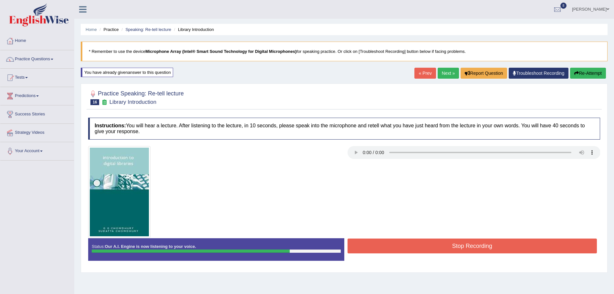
click at [419, 245] on button "Stop Recording" at bounding box center [472, 246] width 250 height 15
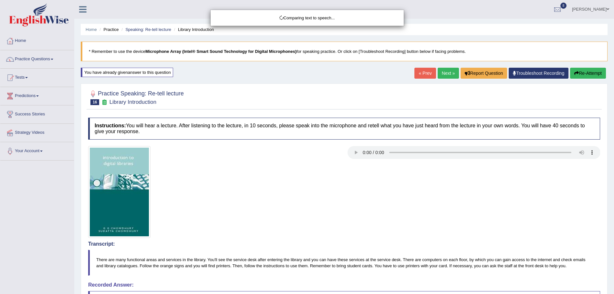
drag, startPoint x: 619, startPoint y: 119, endPoint x: 619, endPoint y: 176, distance: 56.5
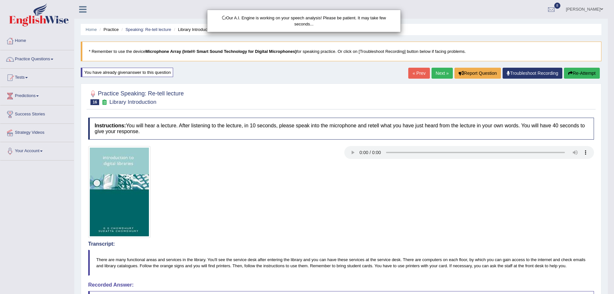
drag, startPoint x: 619, startPoint y: 176, endPoint x: 619, endPoint y: 267, distance: 91.4
click at [613, 267] on html "Toggle navigation Home Practice Questions Speaking Practice Read Aloud Repeat S…" at bounding box center [307, 147] width 614 height 294
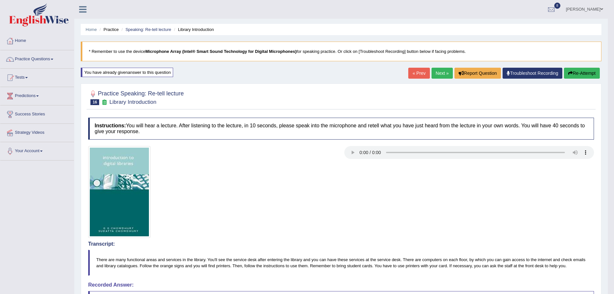
click at [443, 74] on link "Next »" at bounding box center [441, 73] width 21 height 11
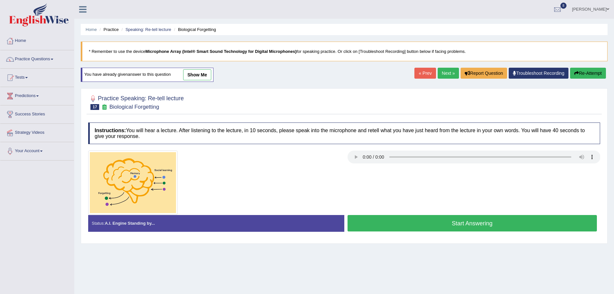
click at [404, 226] on button "Start Answering" at bounding box center [472, 223] width 250 height 16
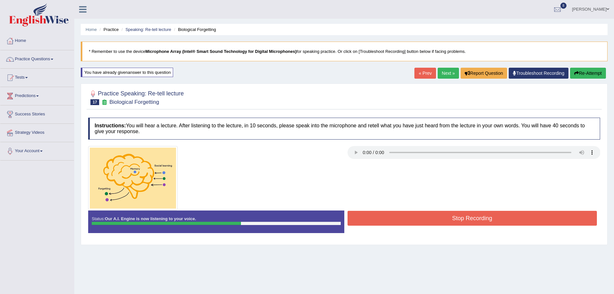
click at [404, 226] on button "Stop Recording" at bounding box center [472, 218] width 250 height 15
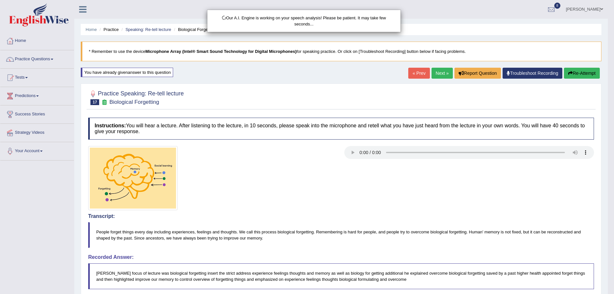
drag, startPoint x: 619, startPoint y: 125, endPoint x: 619, endPoint y: 223, distance: 97.8
click at [613, 223] on html "Toggle navigation Home Practice Questions Speaking Practice Read Aloud Repeat S…" at bounding box center [307, 147] width 614 height 294
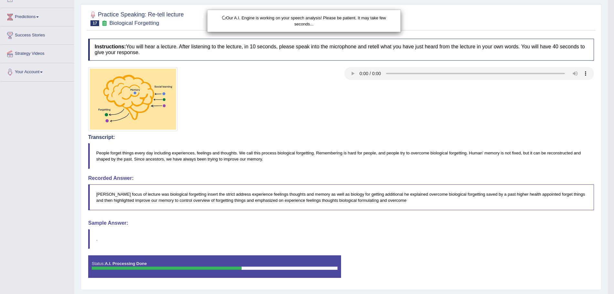
scroll to position [96, 0]
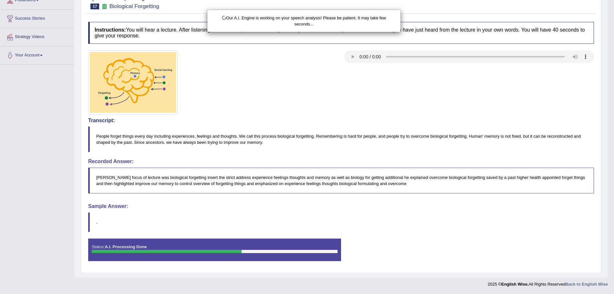
click at [613, 199] on html "Toggle navigation Home Practice Questions Speaking Practice Read Aloud Repeat S…" at bounding box center [307, 51] width 614 height 294
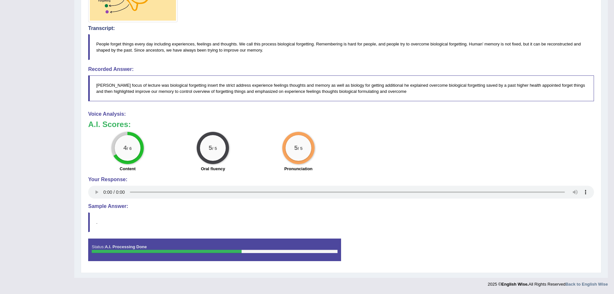
scroll to position [0, 0]
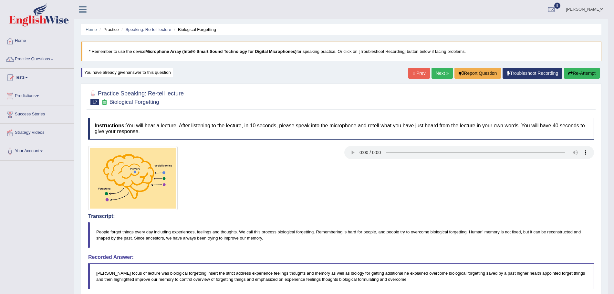
click at [437, 70] on link "Next »" at bounding box center [441, 73] width 21 height 11
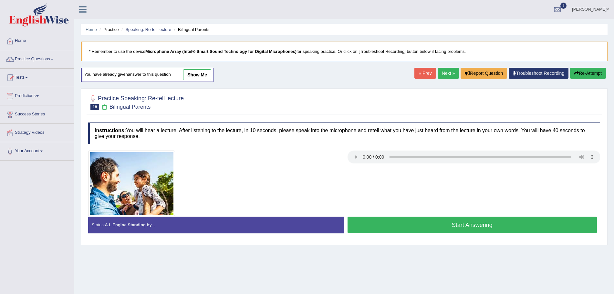
click at [432, 222] on button "Start Answering" at bounding box center [472, 225] width 250 height 16
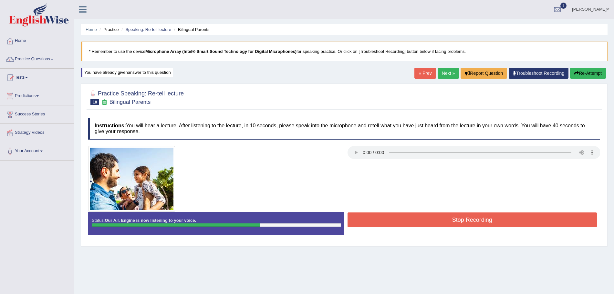
click at [432, 222] on button "Stop Recording" at bounding box center [472, 220] width 250 height 15
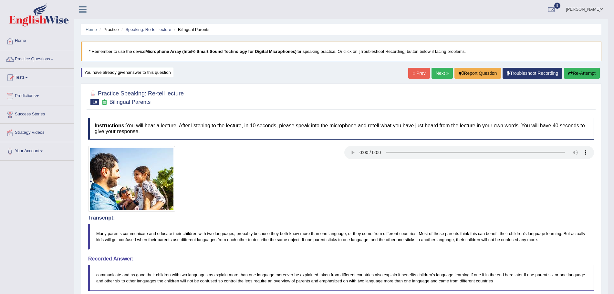
click at [577, 77] on button "Re-Attempt" at bounding box center [582, 73] width 36 height 11
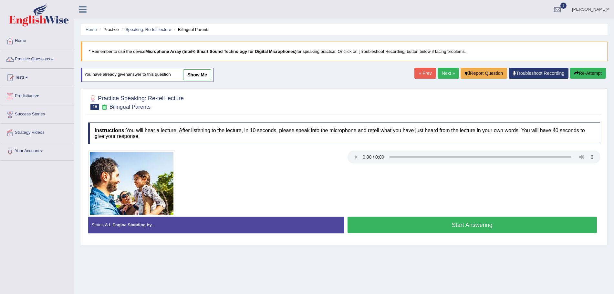
click at [399, 222] on button "Start Answering" at bounding box center [472, 225] width 250 height 16
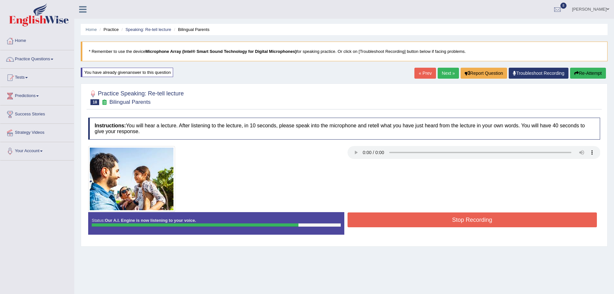
click at [399, 222] on button "Stop Recording" at bounding box center [472, 220] width 250 height 15
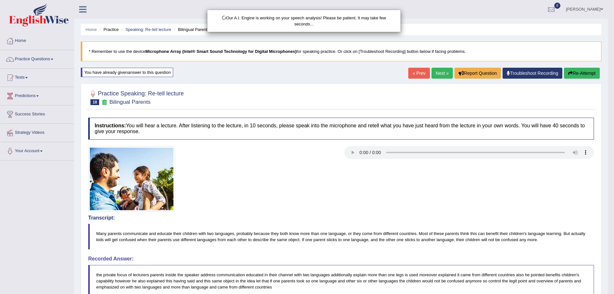
drag, startPoint x: 619, startPoint y: 128, endPoint x: 619, endPoint y: 209, distance: 80.4
click at [613, 209] on html "Toggle navigation Home Practice Questions Speaking Practice Read Aloud Repeat S…" at bounding box center [307, 147] width 614 height 294
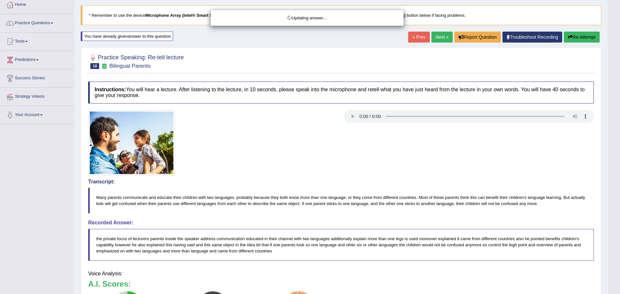
drag, startPoint x: 619, startPoint y: 209, endPoint x: 619, endPoint y: 305, distance: 96.2
click at [613, 258] on html "Toggle navigation Home Practice Questions Speaking Practice Read Aloud Repeat S…" at bounding box center [310, 111] width 620 height 294
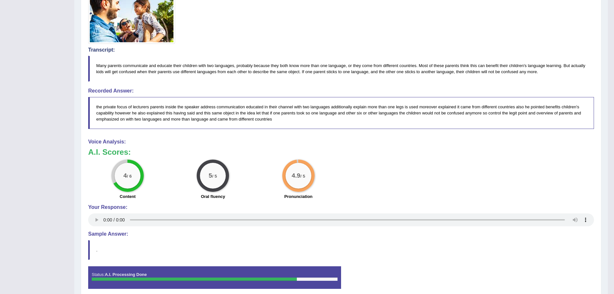
scroll to position [0, 0]
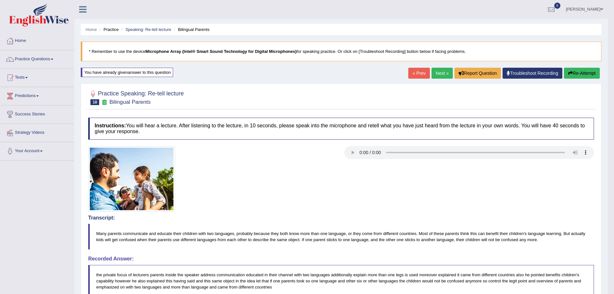
click at [439, 71] on link "Next »" at bounding box center [441, 73] width 21 height 11
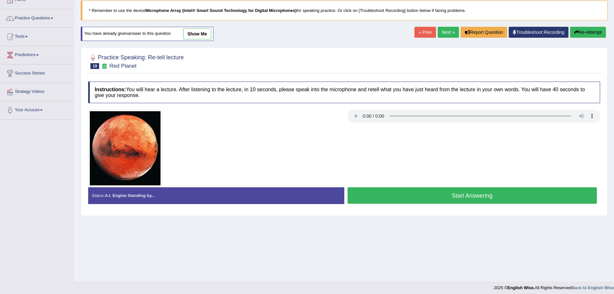
click at [442, 36] on link "Next »" at bounding box center [447, 32] width 21 height 11
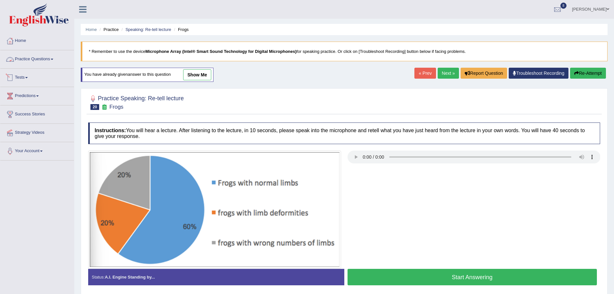
click at [46, 58] on link "Practice Questions" at bounding box center [37, 58] width 74 height 16
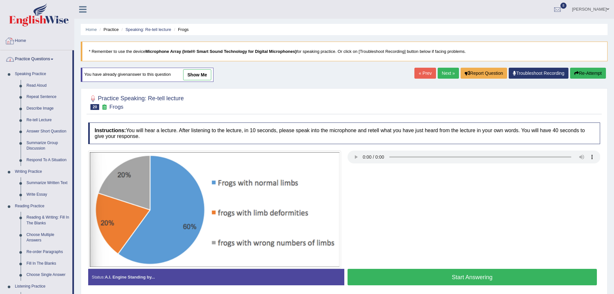
click at [37, 10] on img at bounding box center [39, 14] width 60 height 23
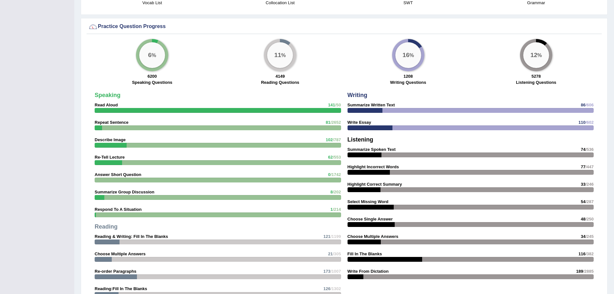
scroll to position [464, 0]
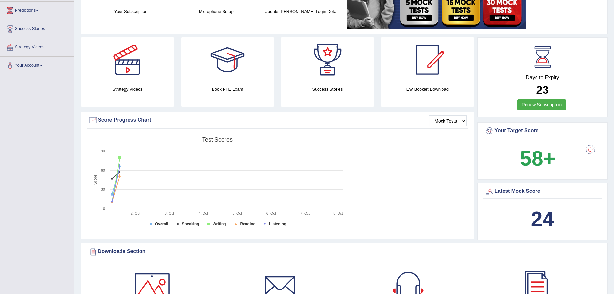
drag, startPoint x: 0, startPoint y: 0, endPoint x: 617, endPoint y: 45, distance: 618.2
click at [613, 45] on html "Toggle navigation Home Practice Questions Speaking Practice Read Aloud Repeat S…" at bounding box center [307, 61] width 614 height 294
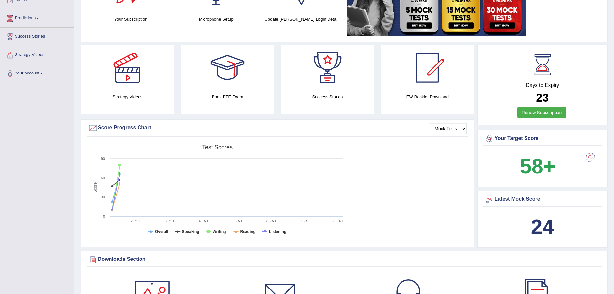
scroll to position [0, 0]
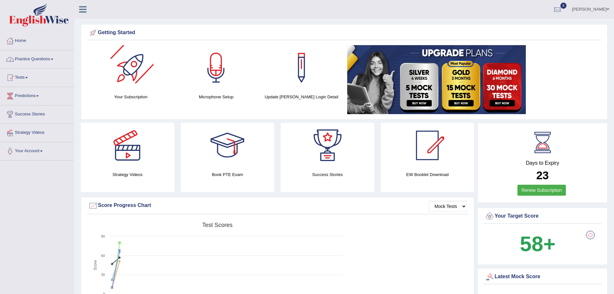
click at [48, 56] on link "Practice Questions" at bounding box center [37, 58] width 74 height 16
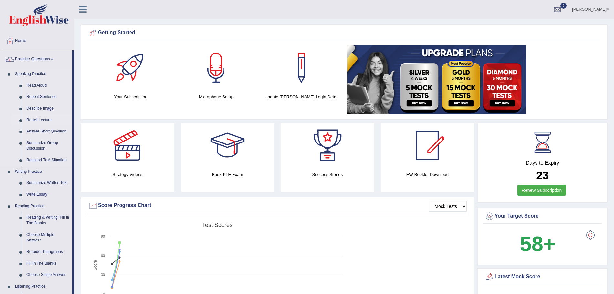
click at [38, 118] on link "Re-tell Lecture" at bounding box center [48, 121] width 49 height 12
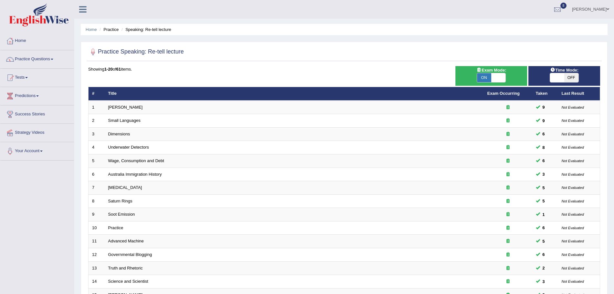
scroll to position [133, 0]
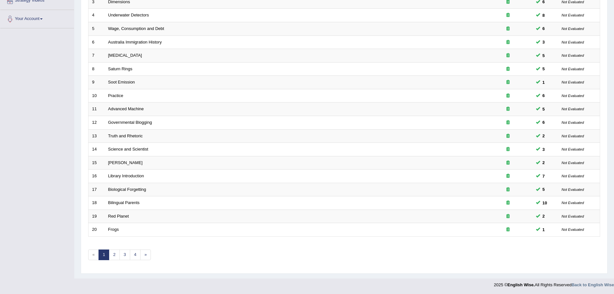
click at [613, 162] on html "Toggle navigation Home Practice Questions Speaking Practice Read Aloud Repeat S…" at bounding box center [307, 15] width 614 height 294
click at [111, 251] on link "2" at bounding box center [114, 254] width 11 height 11
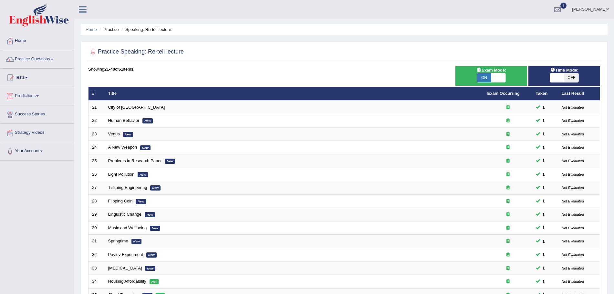
scroll to position [133, 0]
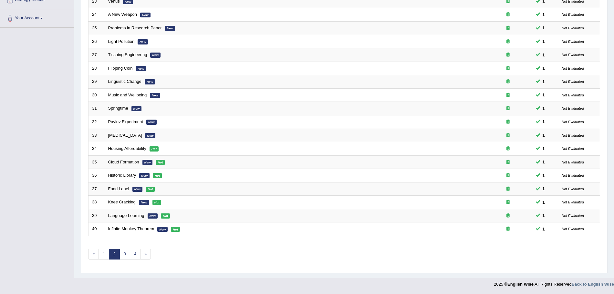
drag, startPoint x: 0, startPoint y: 0, endPoint x: 619, endPoint y: 245, distance: 666.3
click at [613, 161] on html "Toggle navigation Home Practice Questions Speaking Practice Read Aloud Repeat S…" at bounding box center [307, 14] width 614 height 294
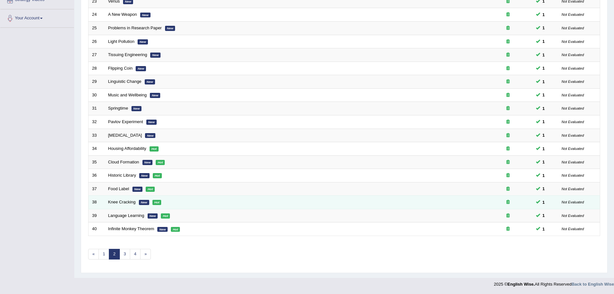
click at [126, 199] on td "Knee Cracking New Hot" at bounding box center [294, 203] width 379 height 14
click at [125, 201] on link "Knee Cracking" at bounding box center [121, 202] width 27 height 5
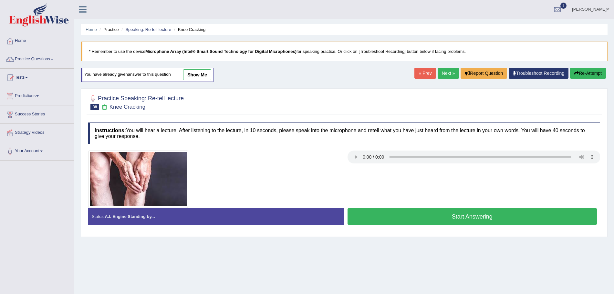
click at [439, 71] on link "Next »" at bounding box center [447, 73] width 21 height 11
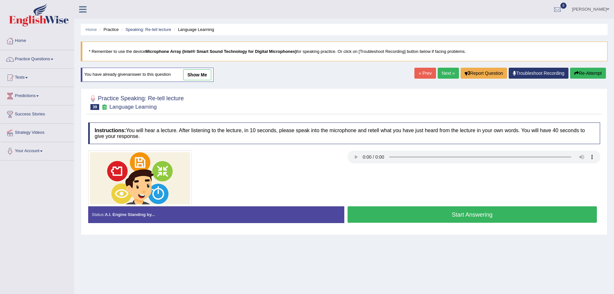
click at [415, 210] on button "Start Answering" at bounding box center [472, 215] width 250 height 16
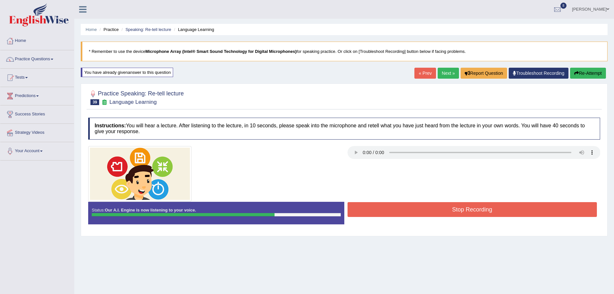
click at [415, 210] on button "Stop Recording" at bounding box center [472, 209] width 250 height 15
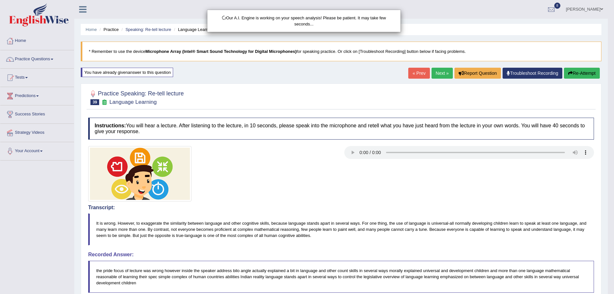
drag, startPoint x: 619, startPoint y: 111, endPoint x: 619, endPoint y: 173, distance: 61.3
click at [613, 173] on html "Toggle navigation Home Practice Questions Speaking Practice Read Aloud Repeat S…" at bounding box center [307, 147] width 614 height 294
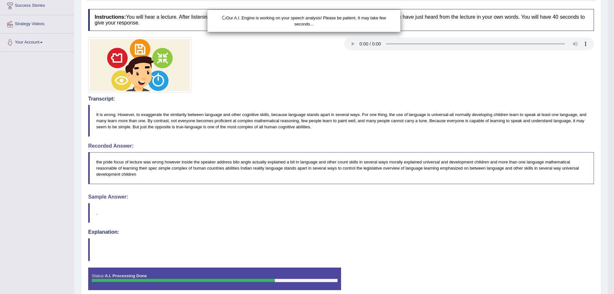
scroll to position [138, 0]
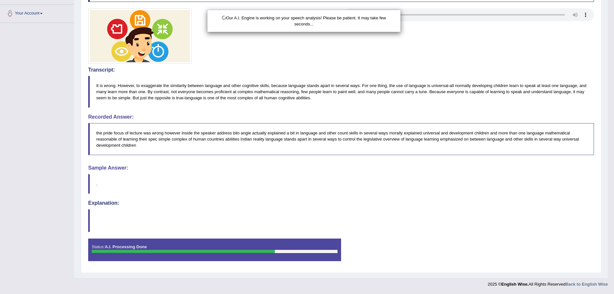
click at [613, 157] on html "Toggle navigation Home Practice Questions Speaking Practice Read Aloud Repeat S…" at bounding box center [307, 9] width 614 height 294
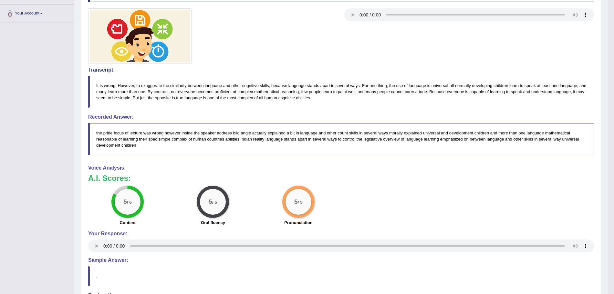
scroll to position [0, 0]
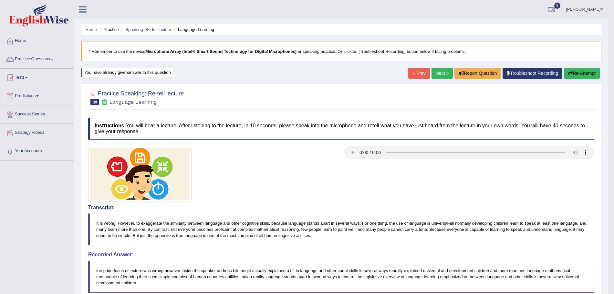
click at [435, 70] on link "Next »" at bounding box center [441, 73] width 21 height 11
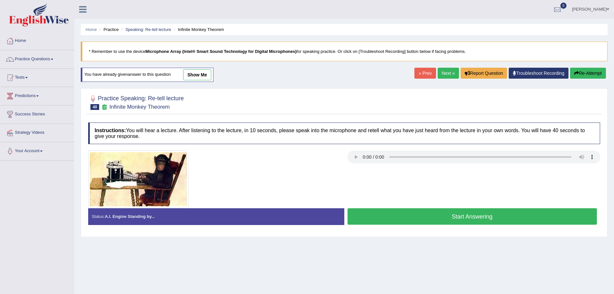
click at [427, 219] on button "Start Answering" at bounding box center [472, 217] width 250 height 16
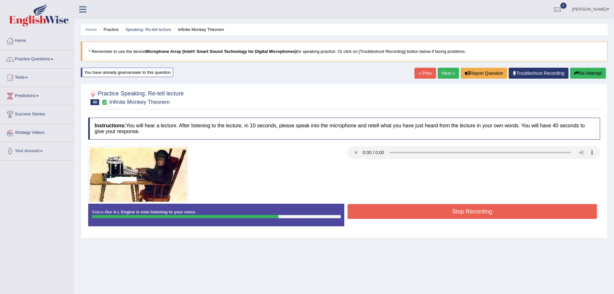
click at [426, 216] on button "Stop Recording" at bounding box center [472, 211] width 250 height 15
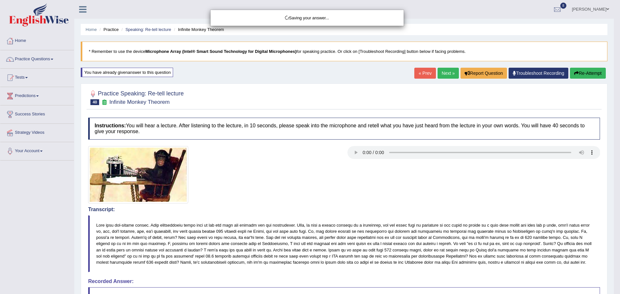
click at [613, 145] on div "Saving your answer..." at bounding box center [310, 147] width 620 height 294
drag, startPoint x: 619, startPoint y: 132, endPoint x: 619, endPoint y: 164, distance: 32.6
click at [613, 164] on div "Saving your answer..." at bounding box center [310, 147] width 620 height 294
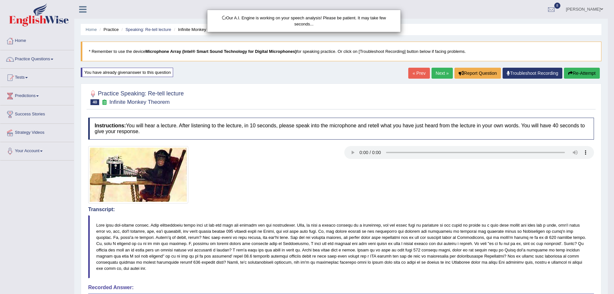
drag, startPoint x: 619, startPoint y: 148, endPoint x: 619, endPoint y: 207, distance: 58.7
click at [613, 207] on html "Toggle navigation Home Practice Questions Speaking Practice Read Aloud Repeat S…" at bounding box center [307, 147] width 614 height 294
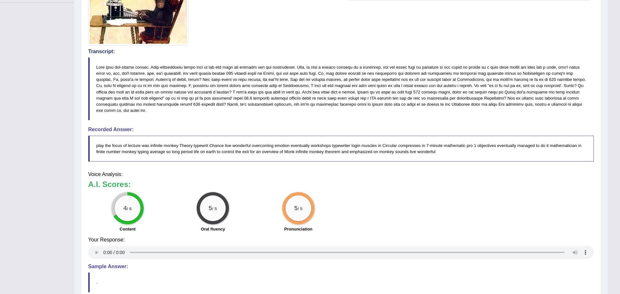
drag, startPoint x: 619, startPoint y: 207, endPoint x: 619, endPoint y: 227, distance: 20.0
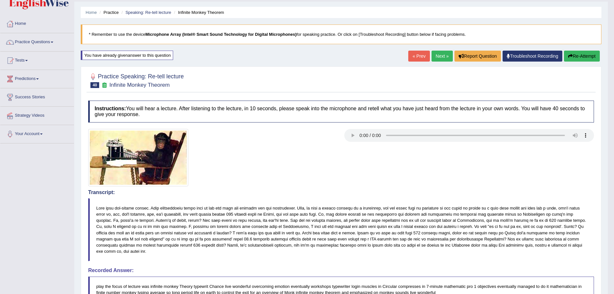
scroll to position [0, 0]
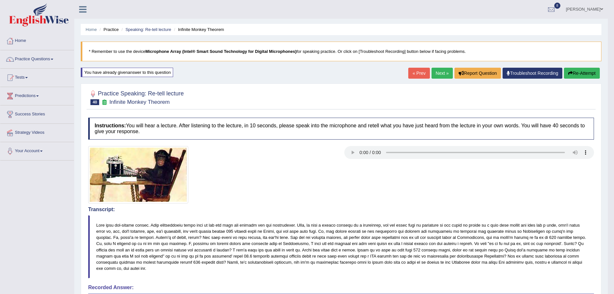
click at [445, 74] on link "Next »" at bounding box center [441, 73] width 21 height 11
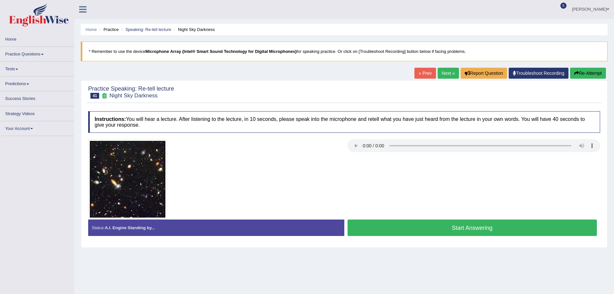
click at [613, 119] on html "Toggle navigation Home Practice Questions Speaking Practice Read Aloud Repeat S…" at bounding box center [307, 147] width 614 height 294
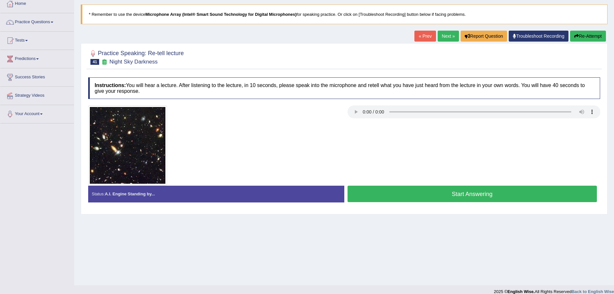
scroll to position [37, 0]
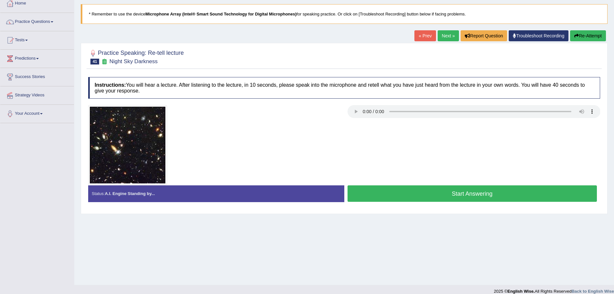
click at [441, 36] on link "Next »" at bounding box center [447, 35] width 21 height 11
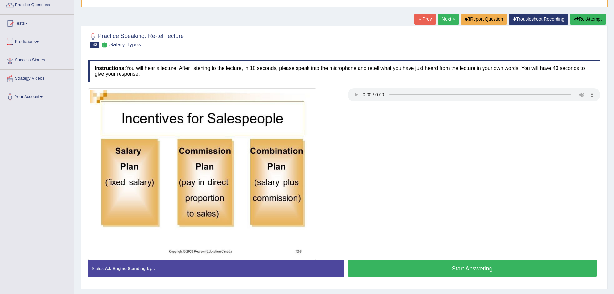
scroll to position [70, 0]
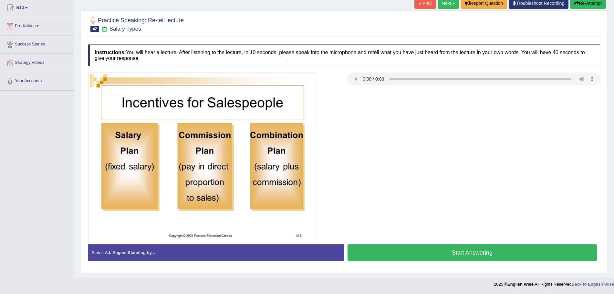
click at [461, 252] on button "Start Answering" at bounding box center [472, 253] width 250 height 16
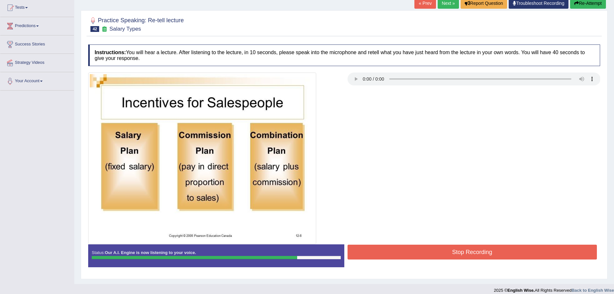
click at [461, 252] on button "Stop Recording" at bounding box center [472, 252] width 250 height 15
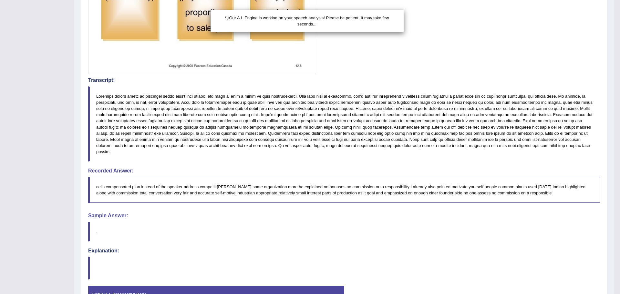
drag, startPoint x: 619, startPoint y: 111, endPoint x: 618, endPoint y: 211, distance: 99.7
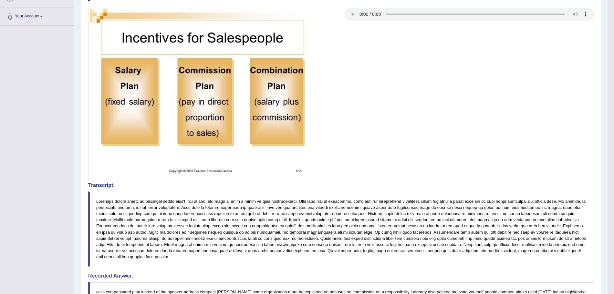
scroll to position [9, 0]
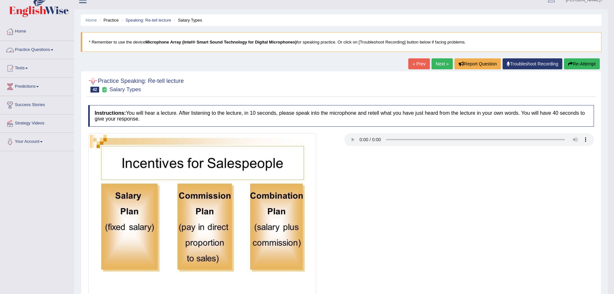
click at [61, 47] on link "Practice Questions" at bounding box center [37, 49] width 74 height 16
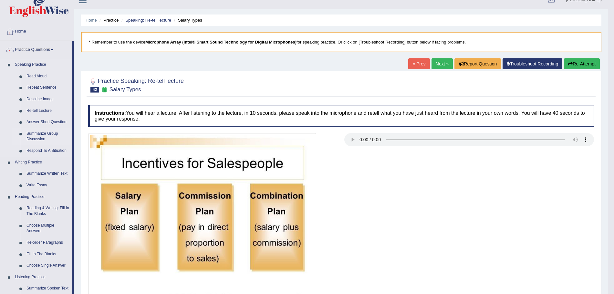
click at [39, 135] on link "Summarize Group Discussion" at bounding box center [48, 136] width 49 height 17
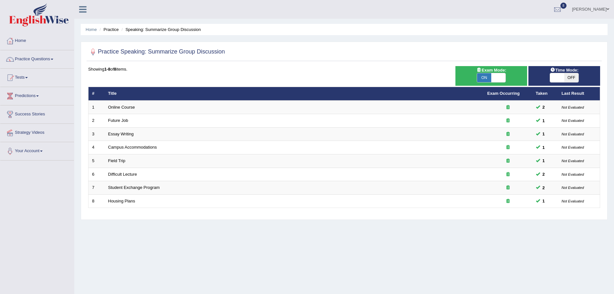
click at [482, 77] on span "ON" at bounding box center [484, 77] width 14 height 9
checkbox input "false"
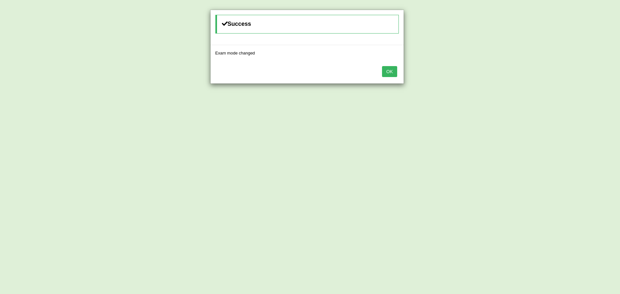
click at [385, 73] on button "OK" at bounding box center [389, 71] width 15 height 11
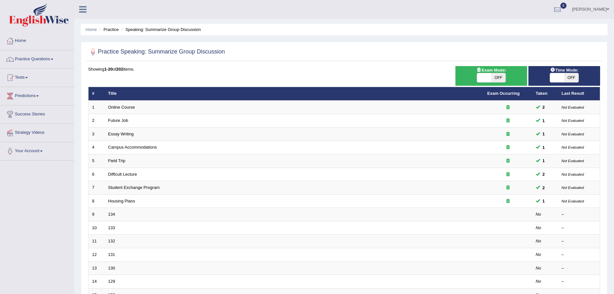
scroll to position [133, 0]
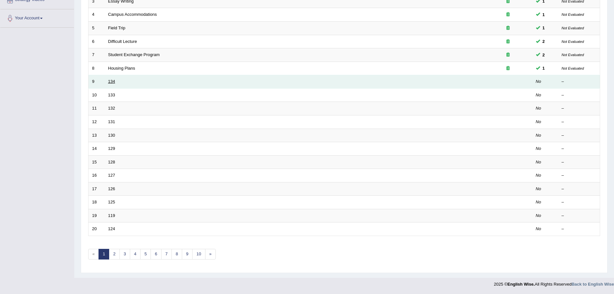
click at [112, 81] on link "134" at bounding box center [111, 81] width 7 height 5
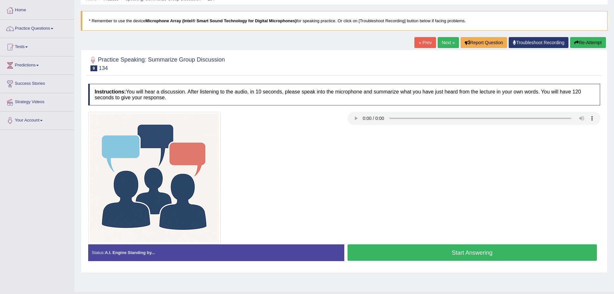
scroll to position [39, 0]
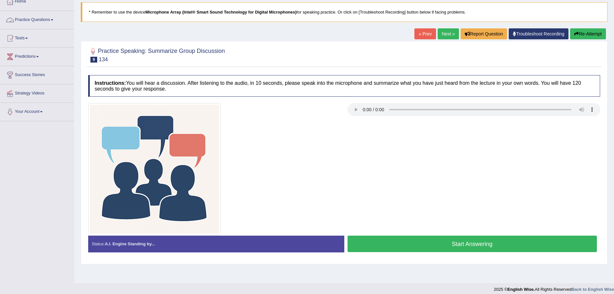
click at [46, 18] on link "Practice Questions" at bounding box center [37, 19] width 74 height 16
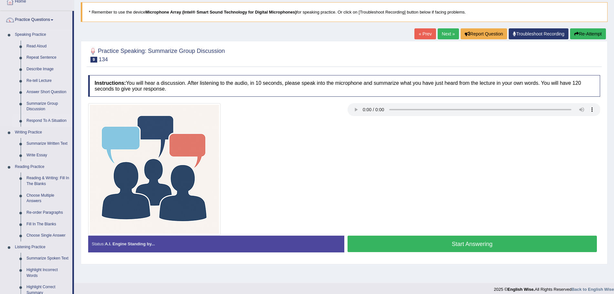
click at [45, 118] on link "Respond To A Situation" at bounding box center [48, 121] width 49 height 12
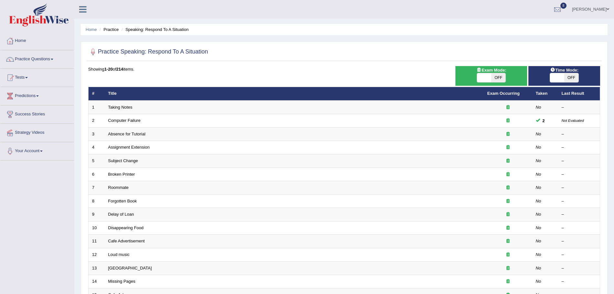
scroll to position [32, 0]
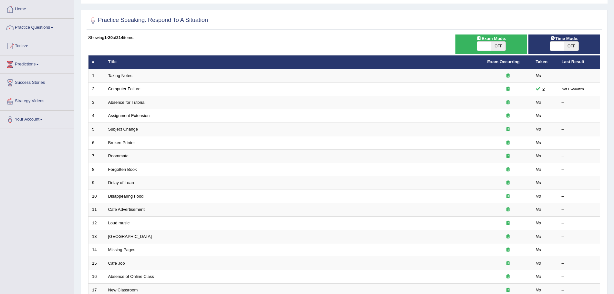
drag, startPoint x: 0, startPoint y: 0, endPoint x: 619, endPoint y: 127, distance: 632.4
click at [613, 127] on html "Toggle navigation Home Practice Questions Speaking Practice Read Aloud Repeat S…" at bounding box center [307, 115] width 614 height 294
click at [495, 46] on span "OFF" at bounding box center [498, 46] width 14 height 9
checkbox input "true"
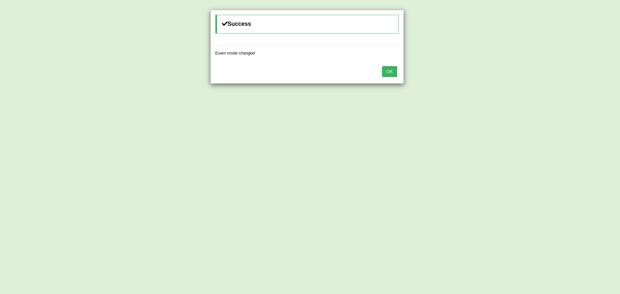
click at [390, 69] on button "OK" at bounding box center [389, 71] width 15 height 11
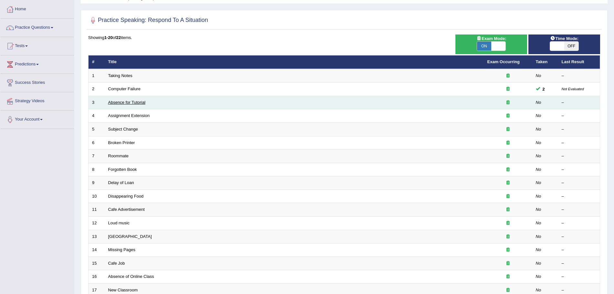
click at [123, 103] on link "Absence for Tutorial" at bounding box center [126, 102] width 37 height 5
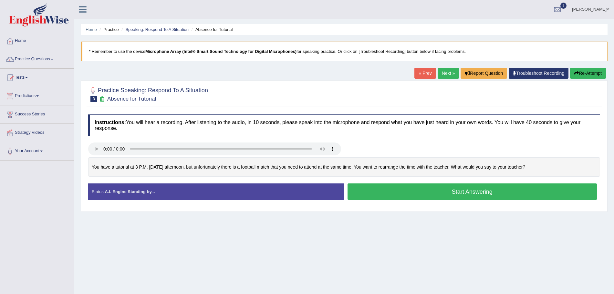
click at [398, 193] on button "Start Answering" at bounding box center [472, 192] width 250 height 16
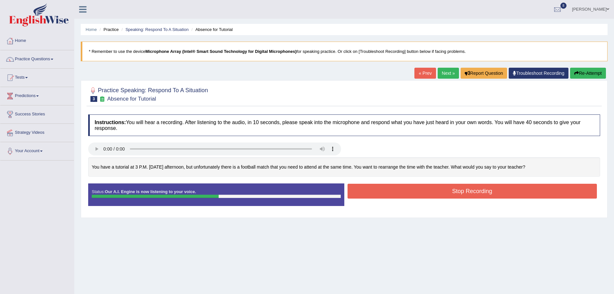
click at [398, 193] on button "Stop Recording" at bounding box center [472, 191] width 250 height 15
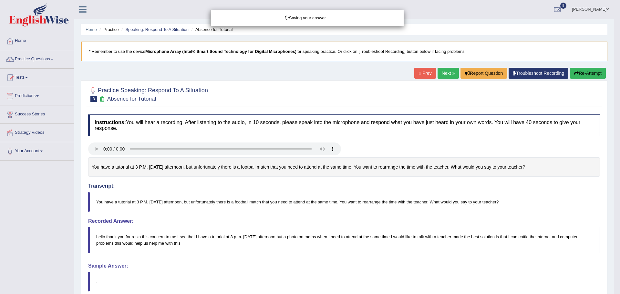
click at [613, 213] on div "Saving your answer..." at bounding box center [310, 147] width 620 height 294
drag, startPoint x: 619, startPoint y: 174, endPoint x: 619, endPoint y: 202, distance: 28.1
click at [613, 202] on body "Toggle navigation Home Practice Questions Speaking Practice Read Aloud Repeat S…" at bounding box center [310, 147] width 620 height 294
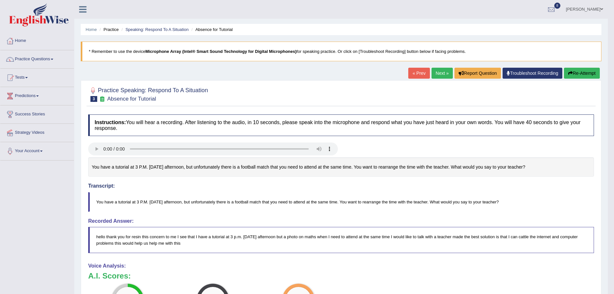
click at [436, 70] on link "Next »" at bounding box center [441, 73] width 21 height 11
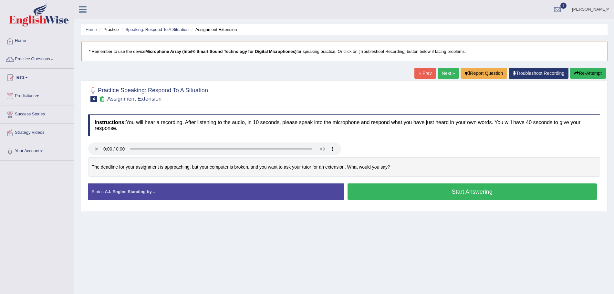
click at [391, 198] on button "Start Answering" at bounding box center [472, 192] width 250 height 16
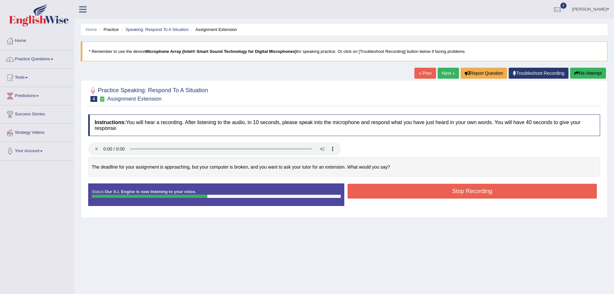
click at [379, 193] on button "Stop Recording" at bounding box center [472, 191] width 250 height 15
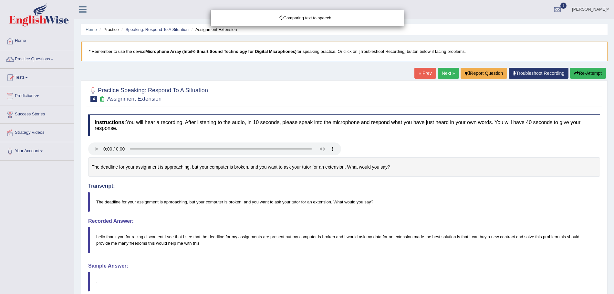
drag, startPoint x: 619, startPoint y: 126, endPoint x: 619, endPoint y: 172, distance: 46.2
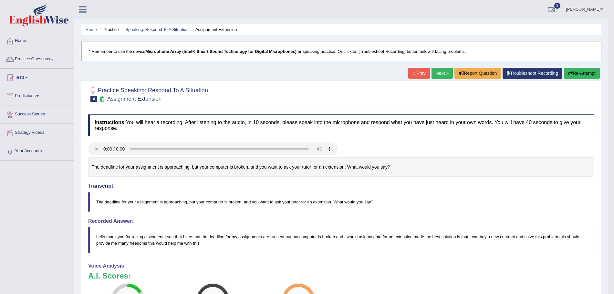
click at [582, 74] on button "Re-Attempt" at bounding box center [582, 73] width 36 height 11
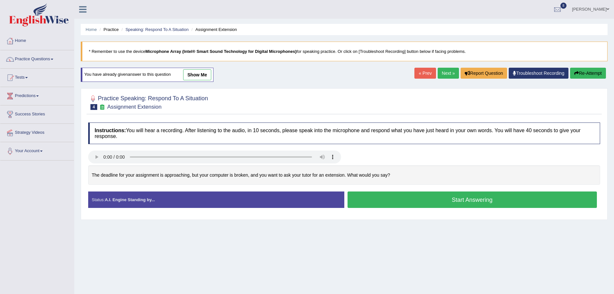
click at [395, 200] on button "Start Answering" at bounding box center [472, 200] width 250 height 16
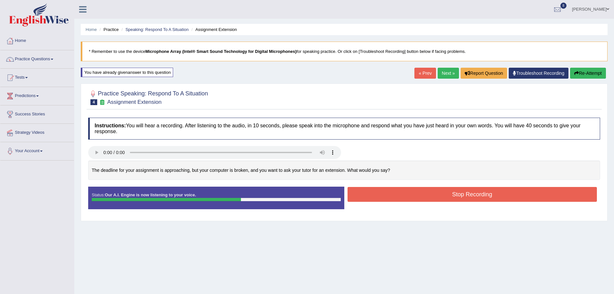
click at [379, 190] on button "Stop Recording" at bounding box center [472, 194] width 250 height 15
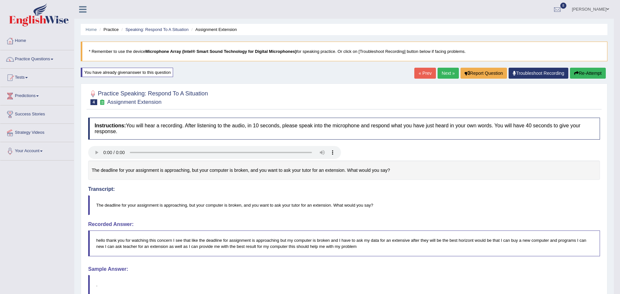
drag, startPoint x: 619, startPoint y: 138, endPoint x: 619, endPoint y: 183, distance: 44.2
click at [613, 183] on body "Toggle navigation Home Practice Questions Speaking Practice Read Aloud Repeat S…" at bounding box center [310, 147] width 620 height 294
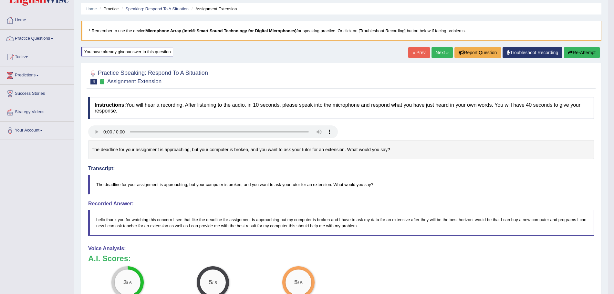
scroll to position [12, 0]
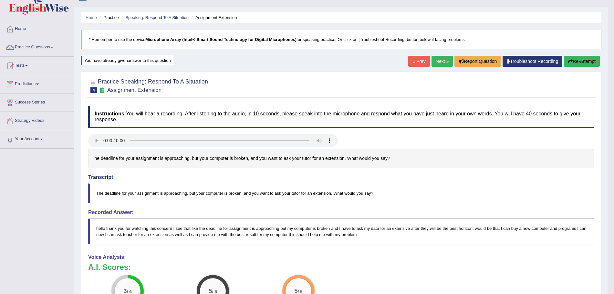
click at [441, 62] on link "Next »" at bounding box center [441, 61] width 21 height 11
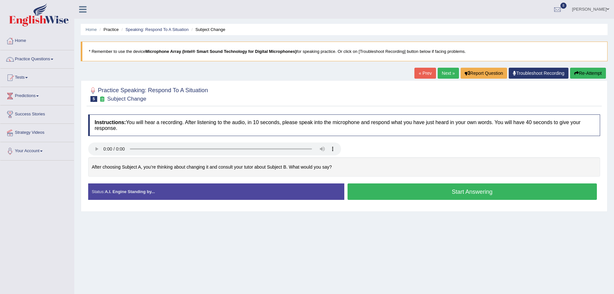
click at [447, 190] on button "Start Answering" at bounding box center [472, 192] width 250 height 16
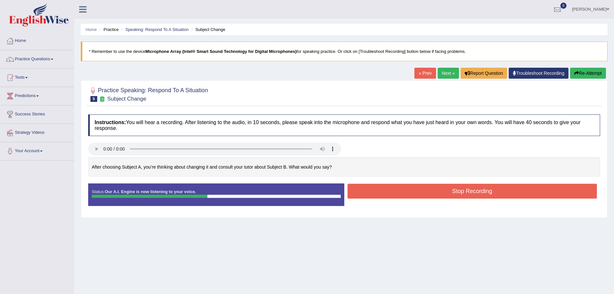
click at [447, 190] on button "Stop Recording" at bounding box center [472, 191] width 250 height 15
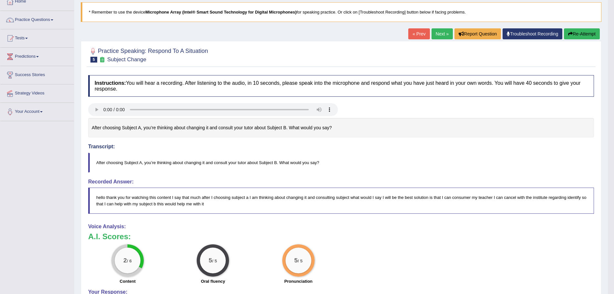
scroll to position [38, 0]
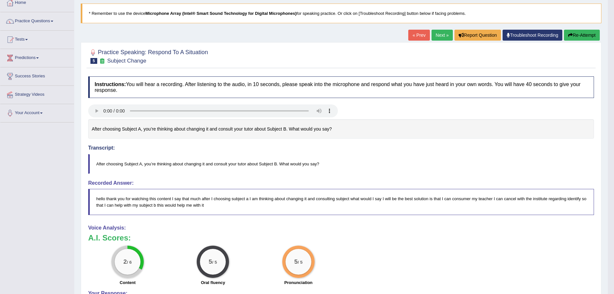
click at [441, 36] on link "Next »" at bounding box center [441, 35] width 21 height 11
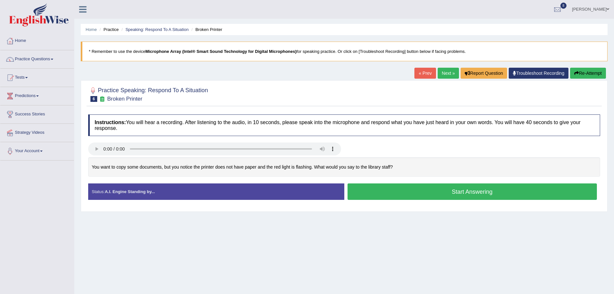
click at [406, 201] on div "Start Answering" at bounding box center [472, 193] width 256 height 18
click at [423, 189] on button "Start Answering" at bounding box center [472, 192] width 250 height 16
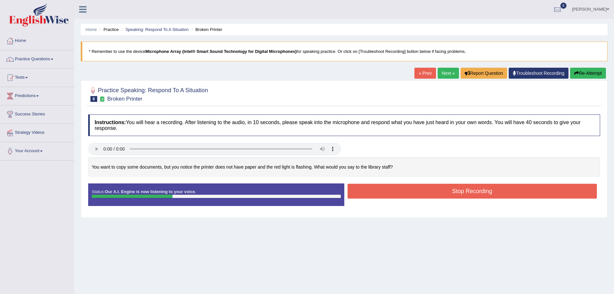
click at [429, 191] on button "Stop Recording" at bounding box center [472, 191] width 250 height 15
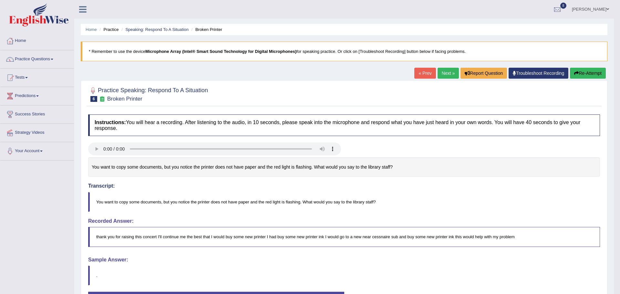
drag, startPoint x: 619, startPoint y: 139, endPoint x: 619, endPoint y: 203, distance: 63.9
click at [613, 203] on body "Toggle navigation Home Practice Questions Speaking Practice Read Aloud Repeat S…" at bounding box center [310, 147] width 620 height 294
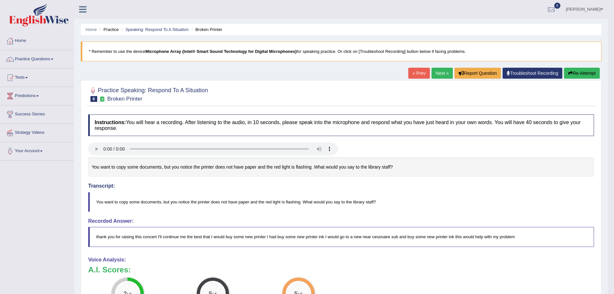
click at [443, 71] on link "Next »" at bounding box center [441, 73] width 21 height 11
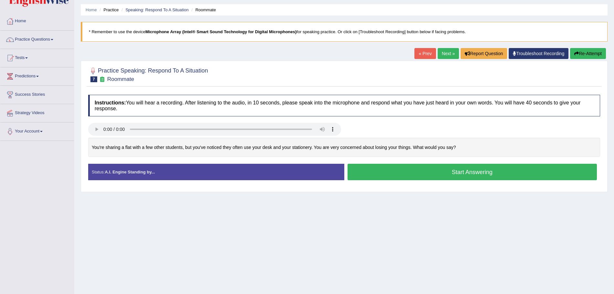
click at [613, 158] on html "Toggle navigation Home Practice Questions Speaking Practice Read Aloud Repeat S…" at bounding box center [307, 127] width 614 height 294
click at [442, 169] on button "Start Answering" at bounding box center [472, 172] width 250 height 16
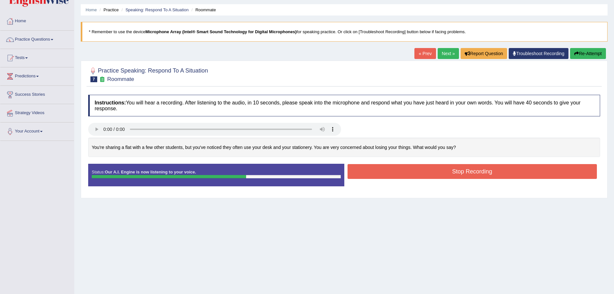
click at [447, 173] on button "Stop Recording" at bounding box center [472, 171] width 250 height 15
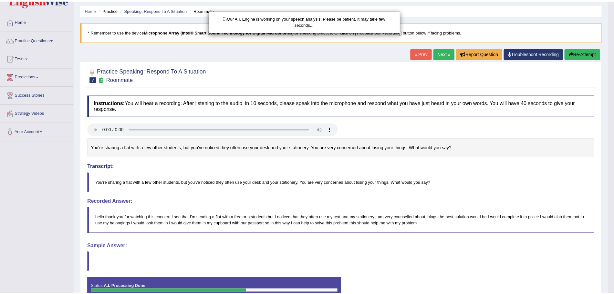
scroll to position [60, 0]
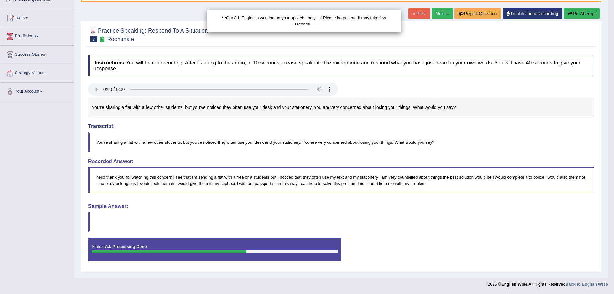
drag, startPoint x: 619, startPoint y: 115, endPoint x: 619, endPoint y: 188, distance: 73.3
click at [613, 188] on html "Toggle navigation Home Practice Questions Speaking Practice Read Aloud Repeat S…" at bounding box center [307, 87] width 614 height 294
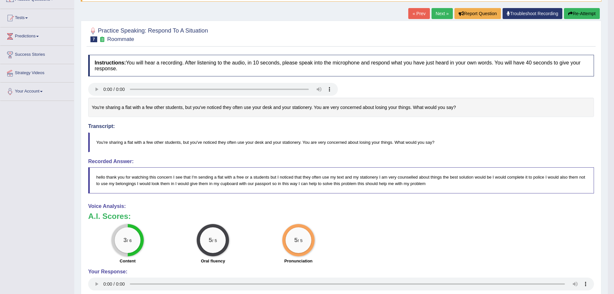
scroll to position [0, 0]
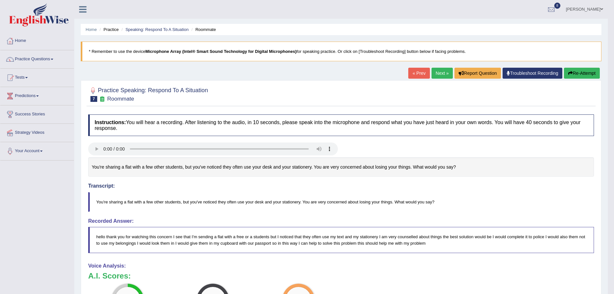
click at [439, 73] on link "Next »" at bounding box center [441, 73] width 21 height 11
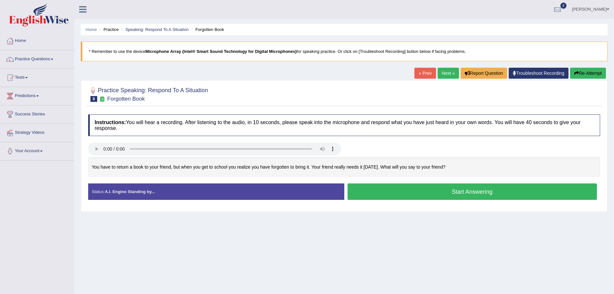
click at [423, 191] on button "Start Answering" at bounding box center [472, 192] width 250 height 16
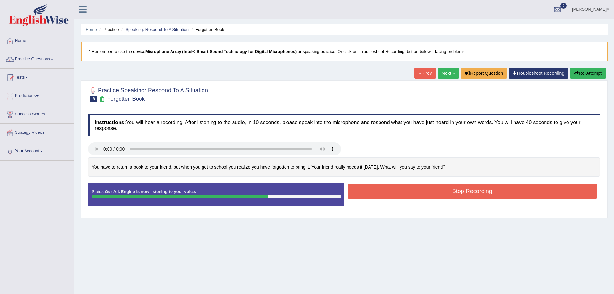
click at [423, 191] on button "Stop Recording" at bounding box center [472, 191] width 250 height 15
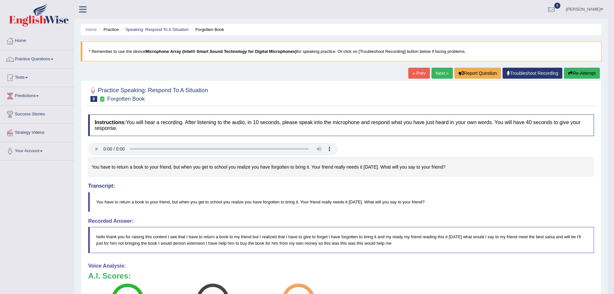
click at [437, 70] on link "Next »" at bounding box center [441, 73] width 21 height 11
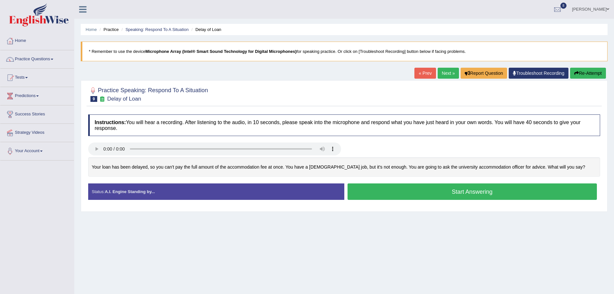
click at [486, 189] on button "Start Answering" at bounding box center [472, 192] width 250 height 16
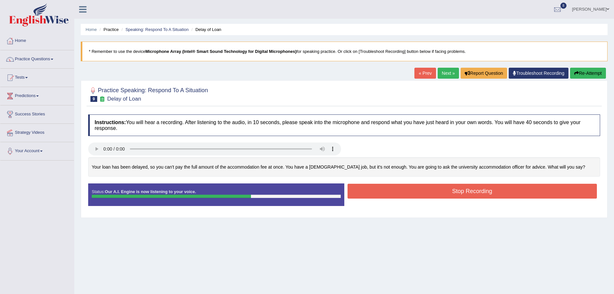
click at [486, 189] on button "Stop Recording" at bounding box center [472, 191] width 250 height 15
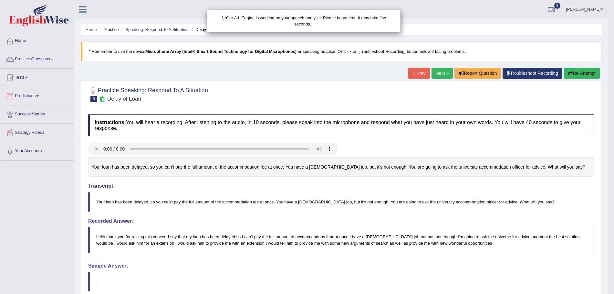
drag, startPoint x: 619, startPoint y: 145, endPoint x: 619, endPoint y: 207, distance: 62.3
click at [613, 207] on html "Toggle navigation Home Practice Questions Speaking Practice Read Aloud Repeat S…" at bounding box center [307, 147] width 614 height 294
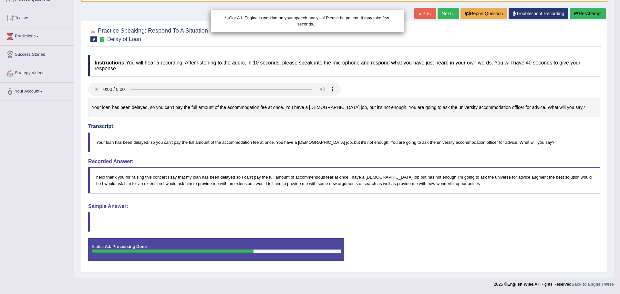
drag, startPoint x: 619, startPoint y: 207, endPoint x: 619, endPoint y: 266, distance: 58.7
click at [613, 235] on html "Toggle navigation Home Practice Questions Speaking Practice Read Aloud Repeat S…" at bounding box center [310, 87] width 620 height 294
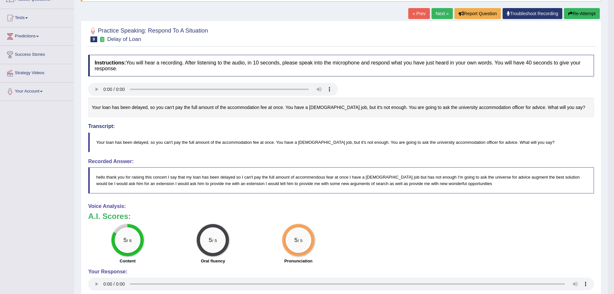
scroll to position [0, 0]
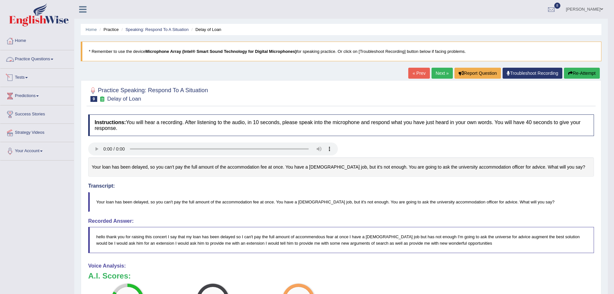
click at [42, 56] on link "Practice Questions" at bounding box center [37, 58] width 74 height 16
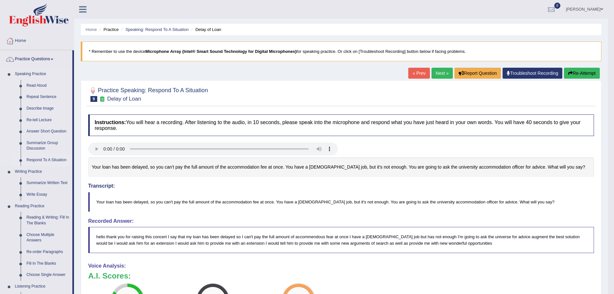
click at [50, 160] on link "Respond To A Situation" at bounding box center [48, 161] width 49 height 12
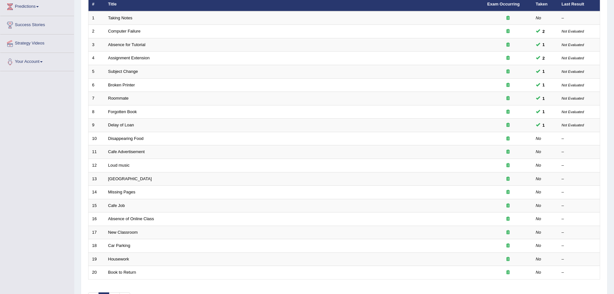
scroll to position [133, 0]
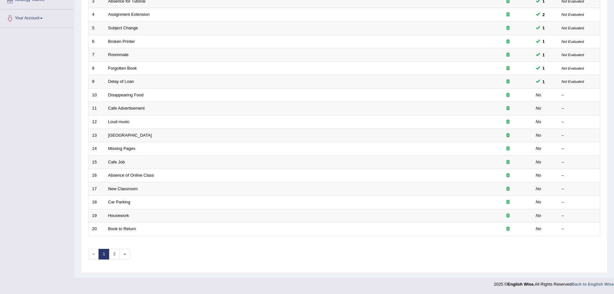
drag, startPoint x: 0, startPoint y: 0, endPoint x: 619, endPoint y: 206, distance: 652.9
click at [613, 161] on html "Toggle navigation Home Practice Questions Speaking Practice Read Aloud Repeat S…" at bounding box center [307, 14] width 614 height 294
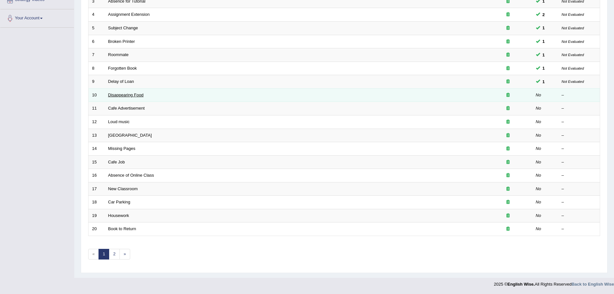
click at [124, 95] on link "Disappearing Food" at bounding box center [126, 95] width 36 height 5
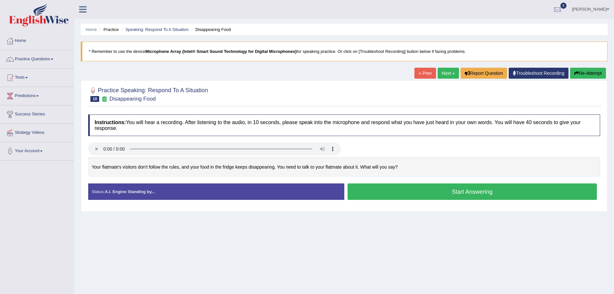
click at [366, 195] on button "Start Answering" at bounding box center [472, 192] width 250 height 16
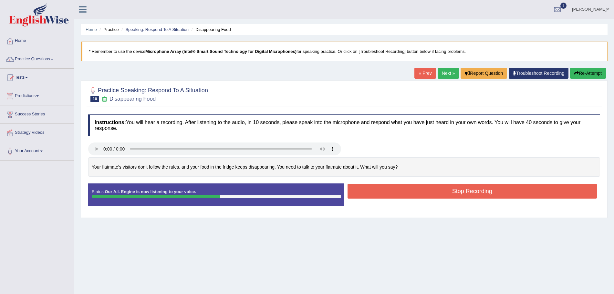
click at [381, 194] on button "Stop Recording" at bounding box center [472, 191] width 250 height 15
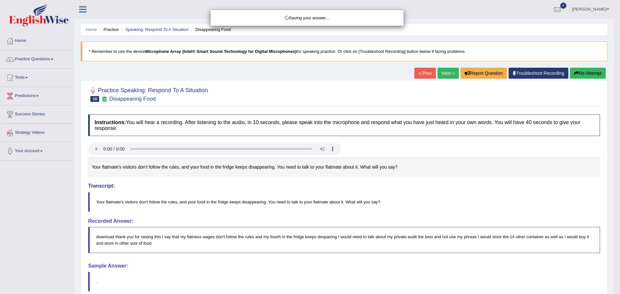
drag, startPoint x: 619, startPoint y: 143, endPoint x: 619, endPoint y: 187, distance: 44.2
click at [613, 187] on div "Saving your answer..." at bounding box center [310, 147] width 620 height 294
drag, startPoint x: 619, startPoint y: 187, endPoint x: 619, endPoint y: 247, distance: 59.4
click at [613, 247] on body "Toggle navigation Home Practice Questions Speaking Practice Read Aloud Repeat S…" at bounding box center [310, 147] width 620 height 294
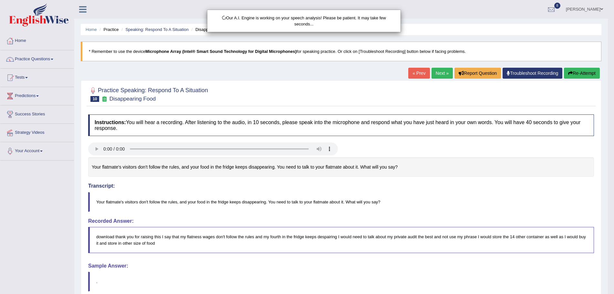
scroll to position [60, 0]
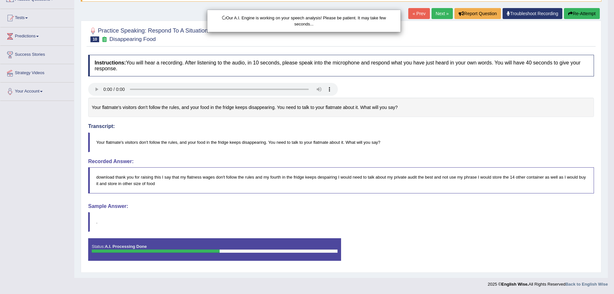
click at [613, 235] on html "Toggle navigation Home Practice Questions Speaking Practice Read Aloud Repeat S…" at bounding box center [307, 87] width 614 height 294
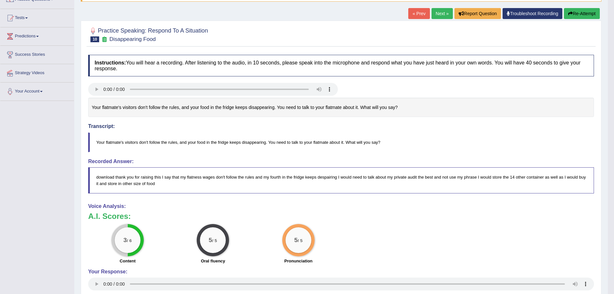
scroll to position [0, 0]
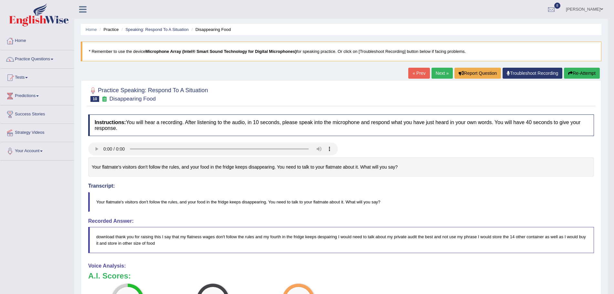
click at [437, 72] on link "Next »" at bounding box center [441, 73] width 21 height 11
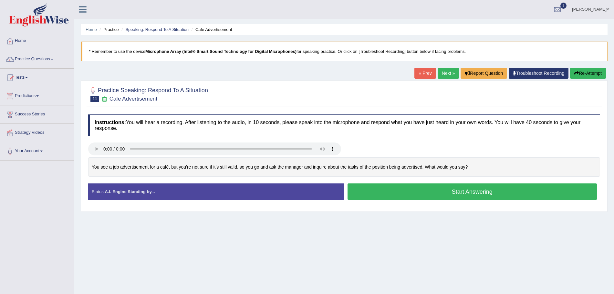
click at [476, 195] on button "Start Answering" at bounding box center [472, 192] width 250 height 16
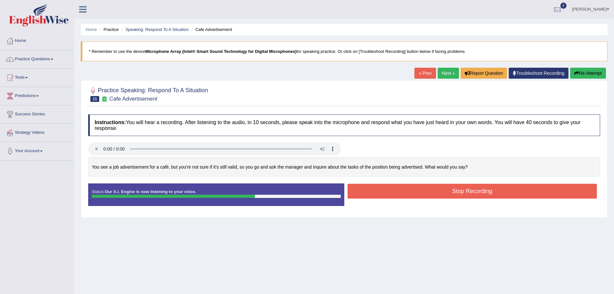
click at [456, 192] on button "Stop Recording" at bounding box center [472, 191] width 250 height 15
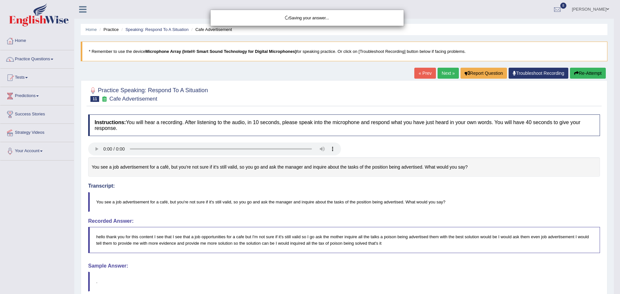
drag, startPoint x: 619, startPoint y: 119, endPoint x: 619, endPoint y: 195, distance: 75.9
click at [613, 195] on div "Saving your answer..." at bounding box center [310, 147] width 620 height 294
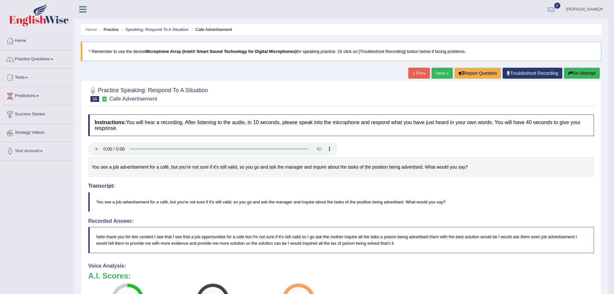
click at [438, 70] on link "Next »" at bounding box center [441, 73] width 21 height 11
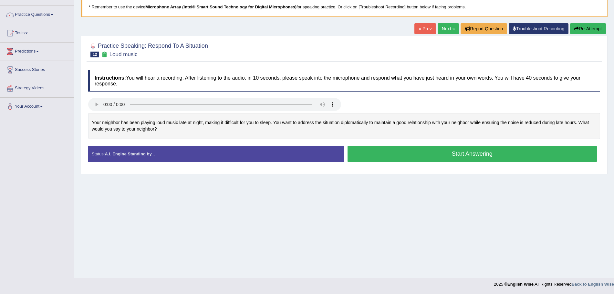
click at [377, 159] on button "Start Answering" at bounding box center [472, 154] width 250 height 16
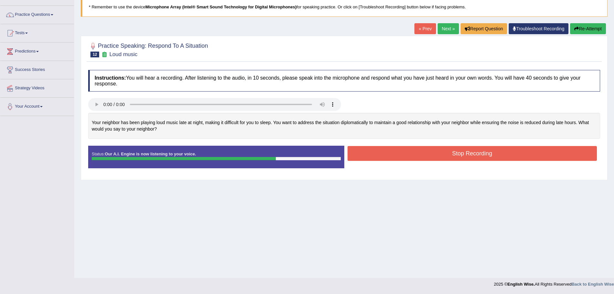
click at [375, 158] on button "Stop Recording" at bounding box center [472, 153] width 250 height 15
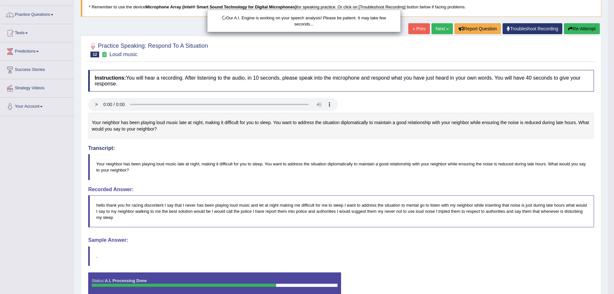
scroll to position [78, 0]
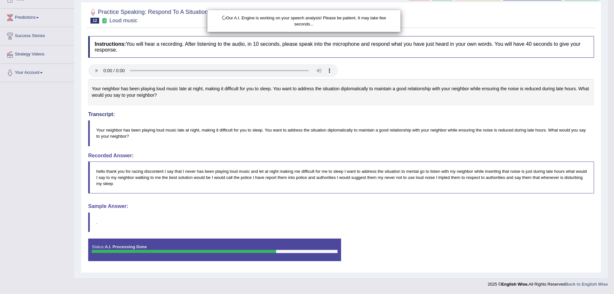
drag, startPoint x: 619, startPoint y: 116, endPoint x: 619, endPoint y: 185, distance: 69.1
click at [613, 185] on html "Toggle navigation Home Practice Questions Speaking Practice Read Aloud Repeat S…" at bounding box center [307, 69] width 614 height 294
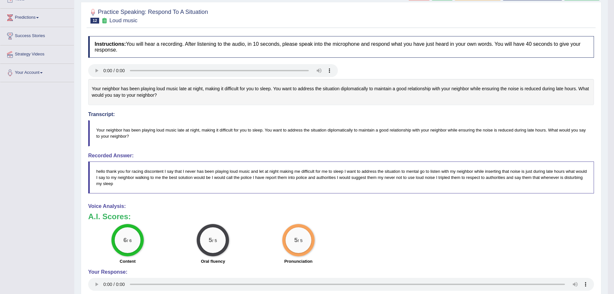
scroll to position [0, 0]
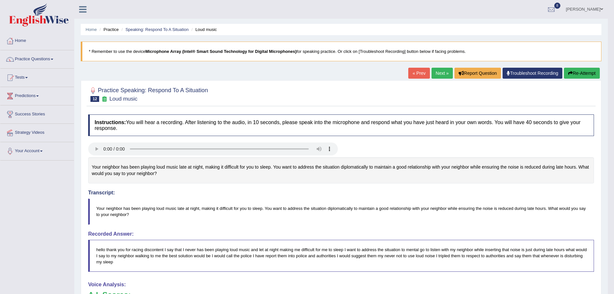
click at [441, 76] on link "Next »" at bounding box center [441, 73] width 21 height 11
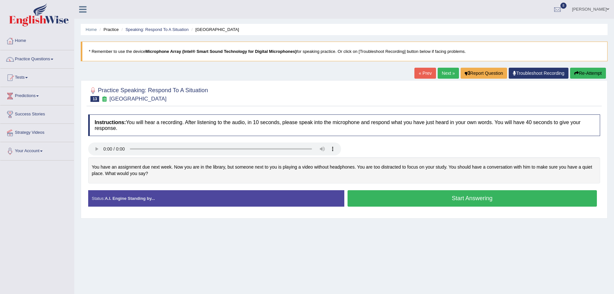
click at [422, 200] on button "Start Answering" at bounding box center [472, 198] width 250 height 16
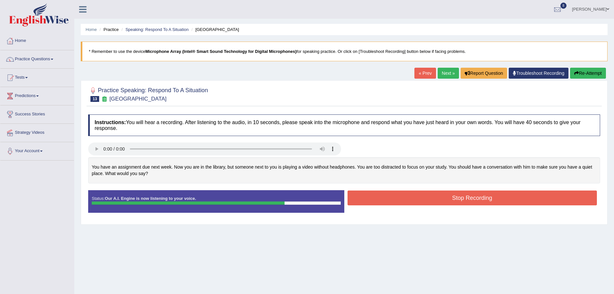
click at [415, 199] on button "Stop Recording" at bounding box center [472, 198] width 250 height 15
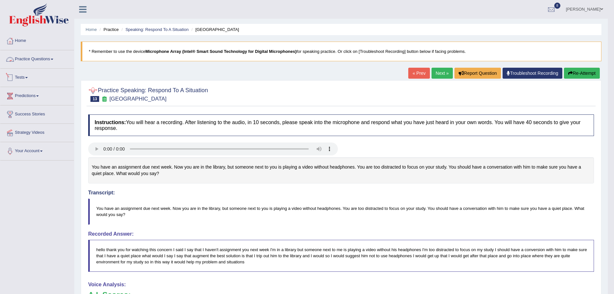
click at [48, 56] on link "Practice Questions" at bounding box center [37, 58] width 74 height 16
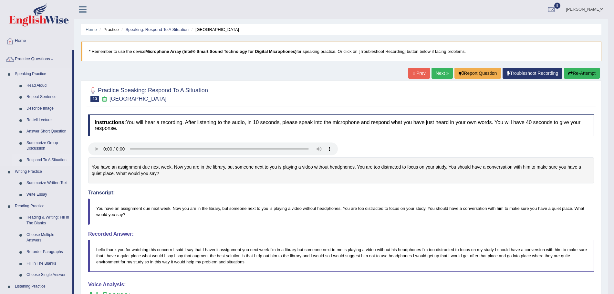
click at [44, 156] on link "Respond To A Situation" at bounding box center [48, 161] width 49 height 12
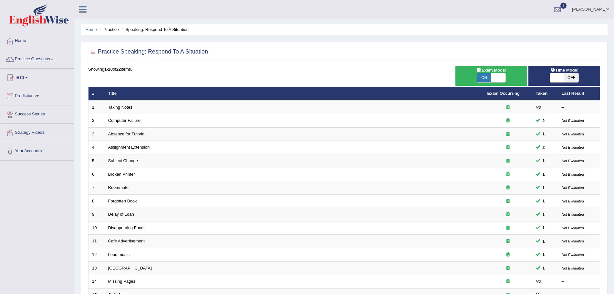
click at [613, 108] on html "Toggle navigation Home Practice Questions Speaking Practice Read Aloud Repeat S…" at bounding box center [307, 147] width 614 height 294
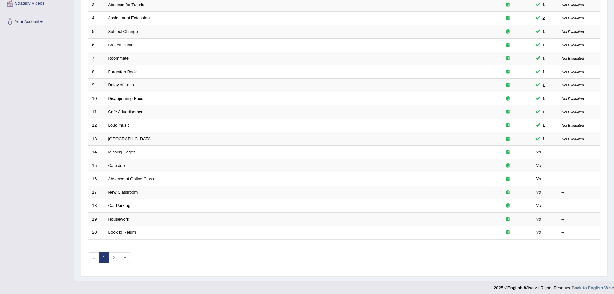
scroll to position [130, 0]
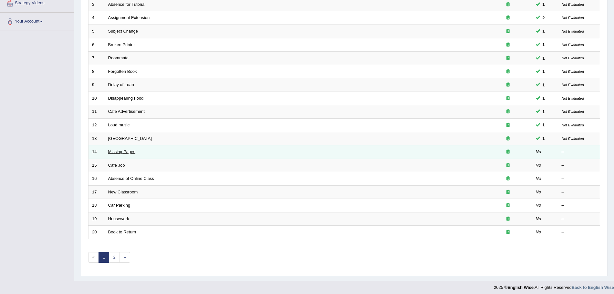
click at [122, 151] on link "Missing Pages" at bounding box center [121, 151] width 27 height 5
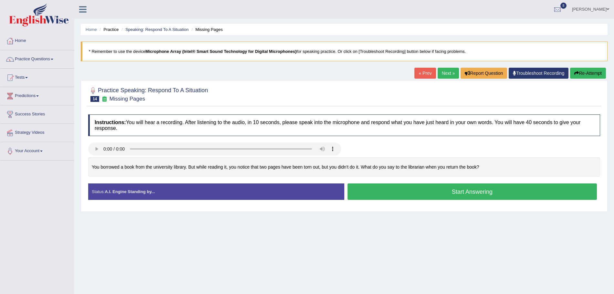
click at [384, 193] on button "Start Answering" at bounding box center [472, 192] width 250 height 16
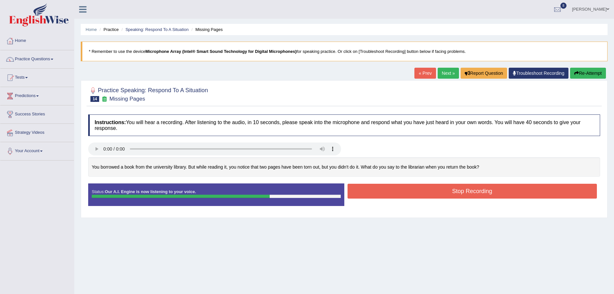
click at [396, 194] on button "Stop Recording" at bounding box center [472, 191] width 250 height 15
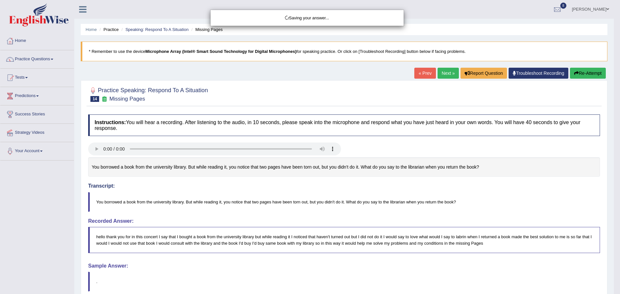
click at [613, 186] on div "Saving your answer..." at bounding box center [310, 147] width 620 height 294
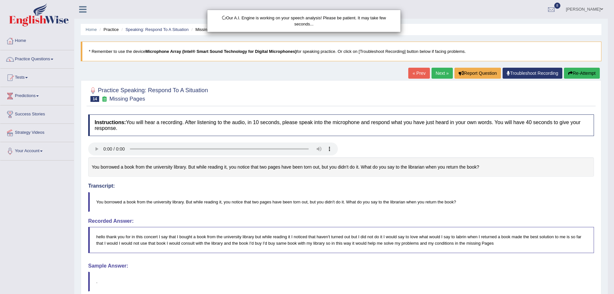
drag, startPoint x: 619, startPoint y: 124, endPoint x: 619, endPoint y: 202, distance: 78.1
click at [613, 202] on html "Toggle navigation Home Practice Questions Speaking Practice Read Aloud Repeat S…" at bounding box center [307, 147] width 614 height 294
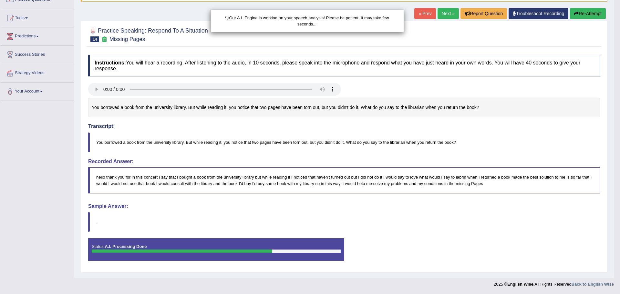
drag, startPoint x: 619, startPoint y: 202, endPoint x: 619, endPoint y: 276, distance: 74.6
click at [613, 235] on html "Toggle navigation Home Practice Questions Speaking Practice Read Aloud Repeat S…" at bounding box center [310, 87] width 620 height 294
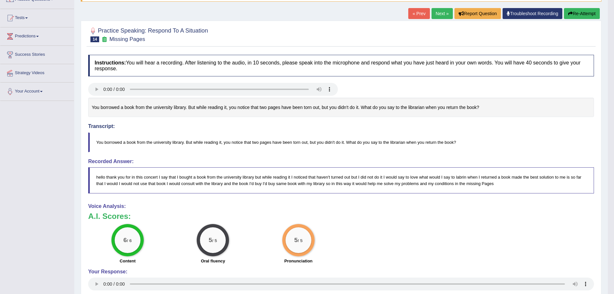
scroll to position [0, 0]
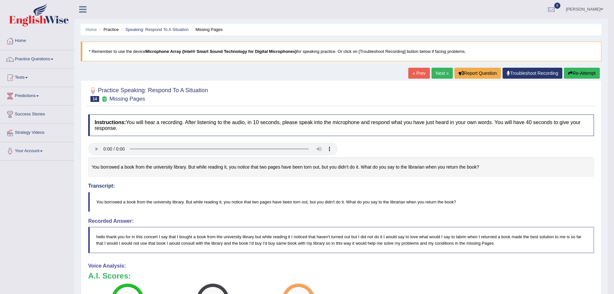
click at [440, 77] on link "Next »" at bounding box center [441, 73] width 21 height 11
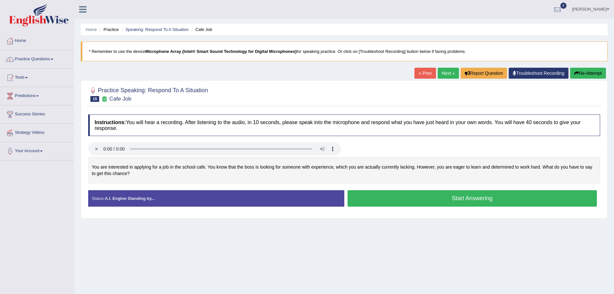
click at [455, 198] on button "Start Answering" at bounding box center [472, 198] width 250 height 16
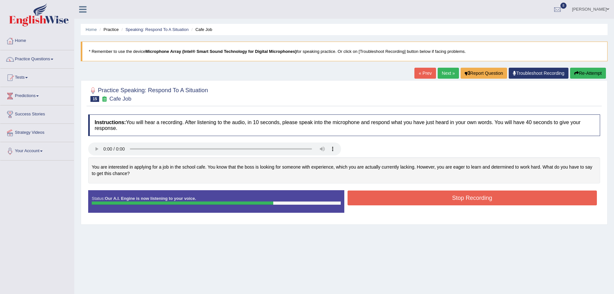
click at [445, 198] on button "Stop Recording" at bounding box center [472, 198] width 250 height 15
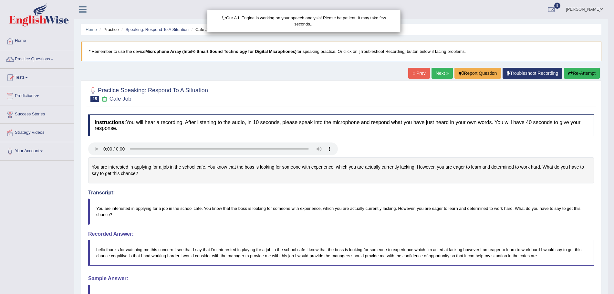
drag, startPoint x: 619, startPoint y: 110, endPoint x: 619, endPoint y: 185, distance: 74.6
click at [613, 185] on html "Toggle navigation Home Practice Questions Speaking Practice Read Aloud Repeat S…" at bounding box center [307, 147] width 614 height 294
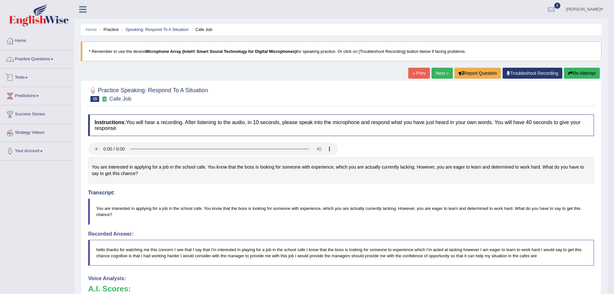
click at [47, 61] on link "Practice Questions" at bounding box center [37, 58] width 74 height 16
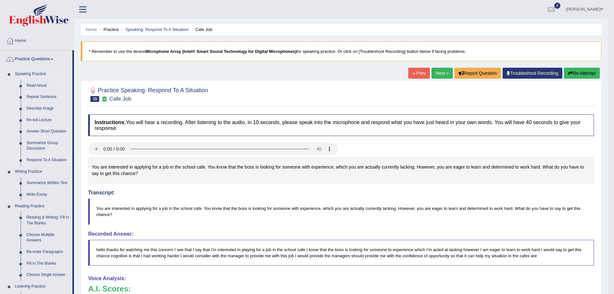
click at [48, 160] on link "Respond To A Situation" at bounding box center [48, 161] width 49 height 12
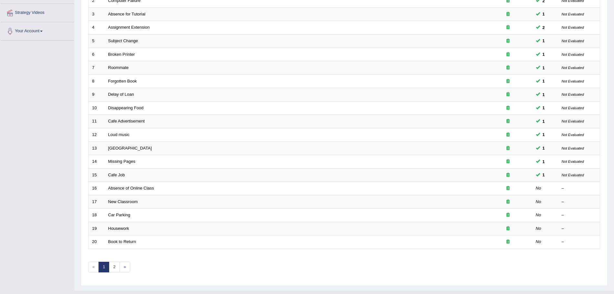
scroll to position [133, 0]
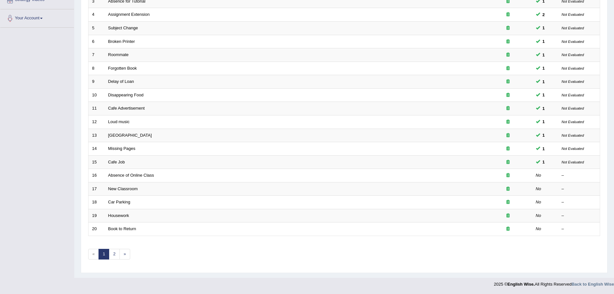
drag, startPoint x: 0, startPoint y: 0, endPoint x: 619, endPoint y: 197, distance: 649.9
click at [614, 161] on html "Toggle navigation Home Practice Questions Speaking Practice Read Aloud Repeat S…" at bounding box center [307, 14] width 614 height 294
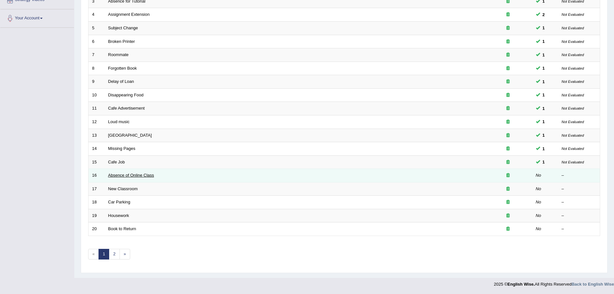
click at [139, 175] on link "Absence of Online Class" at bounding box center [131, 175] width 46 height 5
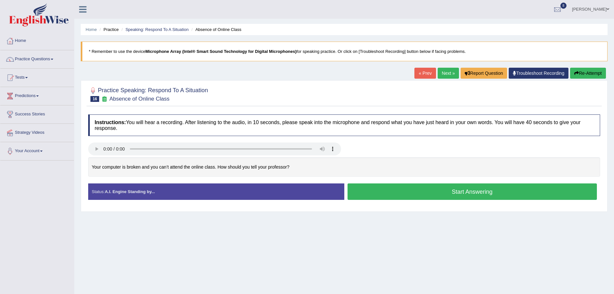
click at [427, 191] on button "Start Answering" at bounding box center [472, 192] width 250 height 16
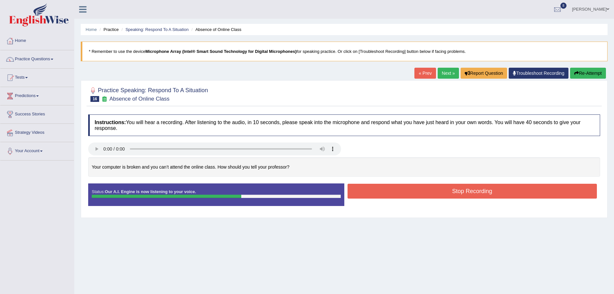
click at [427, 191] on button "Stop Recording" at bounding box center [472, 191] width 250 height 15
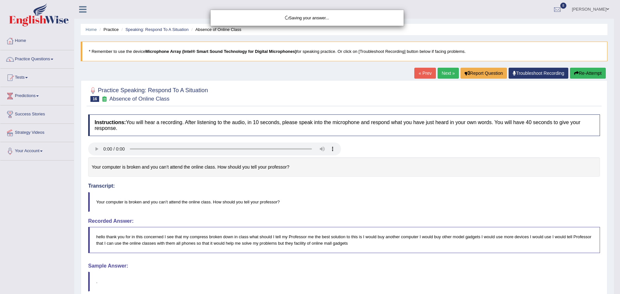
drag, startPoint x: 619, startPoint y: 116, endPoint x: 595, endPoint y: 173, distance: 61.5
click at [613, 194] on div "Saving your answer..." at bounding box center [310, 147] width 620 height 294
drag, startPoint x: 619, startPoint y: 153, endPoint x: 619, endPoint y: 207, distance: 53.9
click at [613, 207] on div "Saving your answer..." at bounding box center [310, 147] width 620 height 294
drag, startPoint x: 619, startPoint y: 207, endPoint x: 619, endPoint y: 275, distance: 68.4
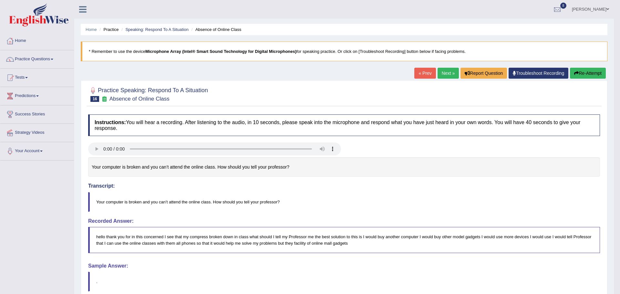
click at [613, 275] on body "Toggle navigation Home Practice Questions Speaking Practice Read Aloud Repeat S…" at bounding box center [310, 147] width 620 height 294
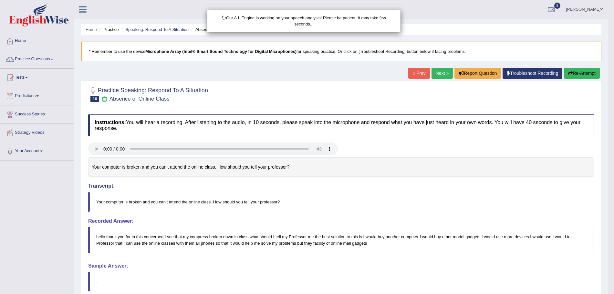
scroll to position [50, 0]
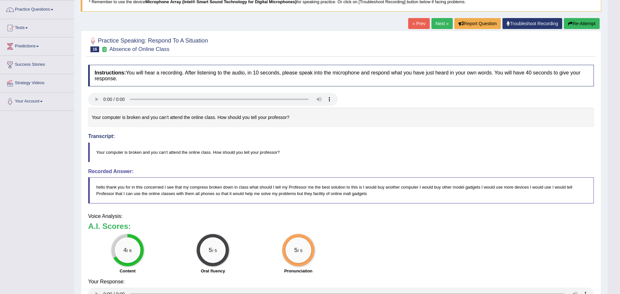
drag, startPoint x: 619, startPoint y: 220, endPoint x: 619, endPoint y: 298, distance: 78.1
click at [613, 245] on html "Toggle navigation Home Practice Questions Speaking Practice Read Aloud Repeat S…" at bounding box center [310, 97] width 620 height 294
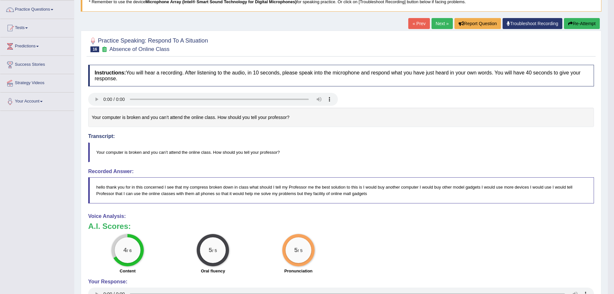
click at [435, 27] on link "Next »" at bounding box center [441, 23] width 21 height 11
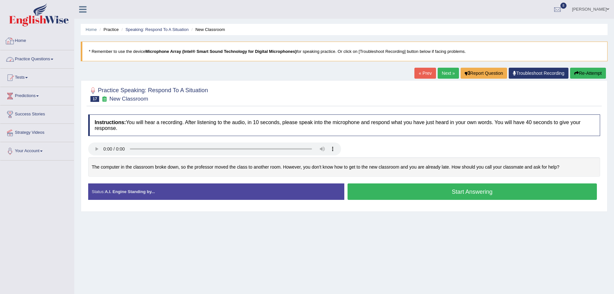
click at [29, 53] on link "Practice Questions" at bounding box center [37, 58] width 74 height 16
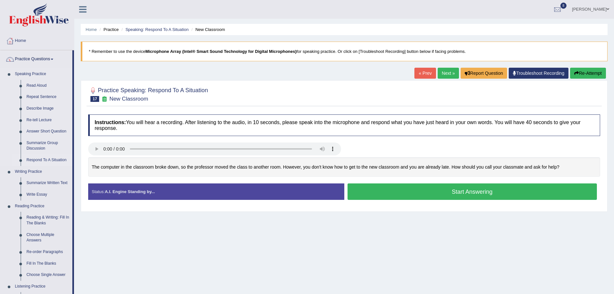
click at [44, 157] on link "Respond To A Situation" at bounding box center [48, 161] width 49 height 12
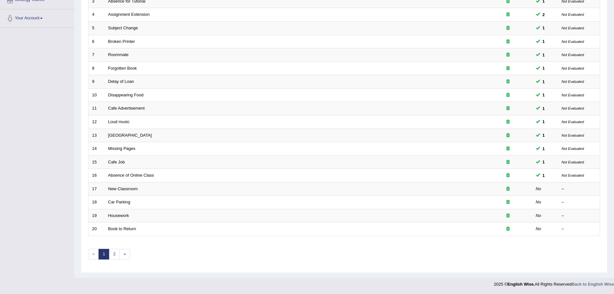
click at [613, 161] on html "Toggle navigation Home Practice Questions Speaking Practice Read Aloud Repeat S…" at bounding box center [307, 14] width 614 height 294
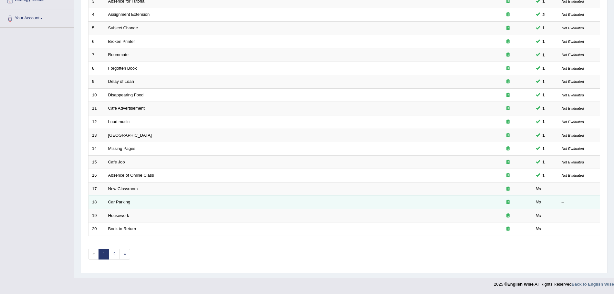
click at [121, 204] on link "Car Parking" at bounding box center [119, 202] width 22 height 5
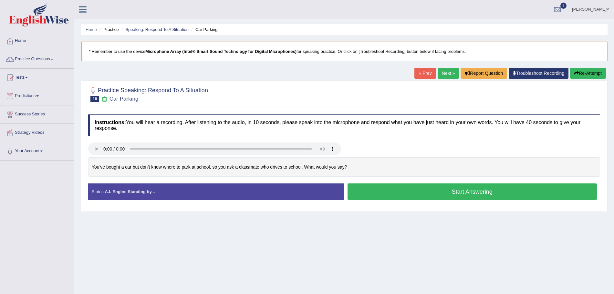
click at [413, 190] on button "Start Answering" at bounding box center [472, 192] width 250 height 16
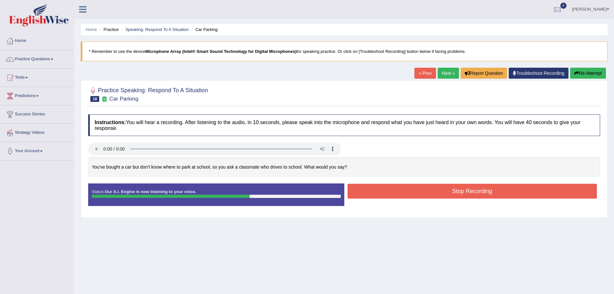
click at [423, 192] on button "Stop Recording" at bounding box center [472, 191] width 250 height 15
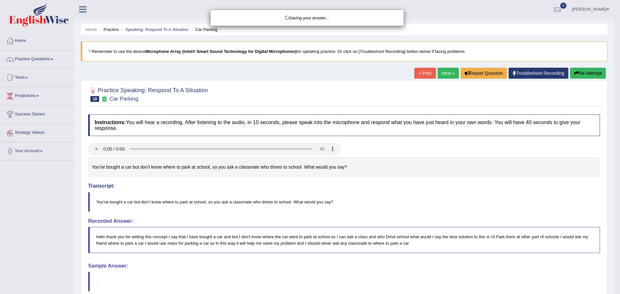
click at [613, 190] on div "Saving your answer..." at bounding box center [310, 147] width 620 height 294
click at [613, 213] on body "Toggle navigation Home Practice Questions Speaking Practice Read Aloud Repeat S…" at bounding box center [310, 147] width 620 height 294
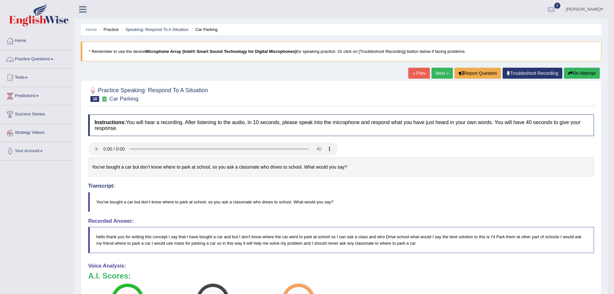
click at [40, 63] on link "Practice Questions" at bounding box center [37, 58] width 74 height 16
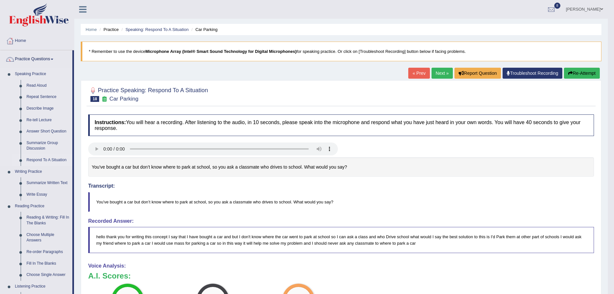
click at [42, 158] on link "Respond To A Situation" at bounding box center [48, 161] width 49 height 12
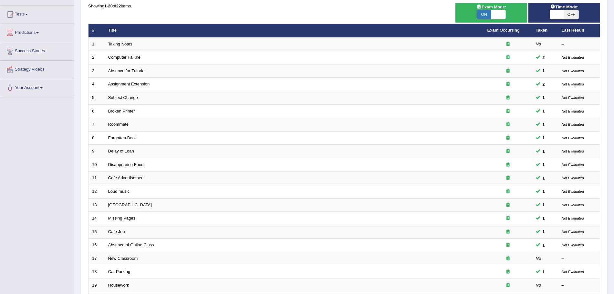
click at [613, 140] on html "Toggle navigation Home Practice Questions Speaking Practice Read Aloud Repeat S…" at bounding box center [307, 84] width 614 height 294
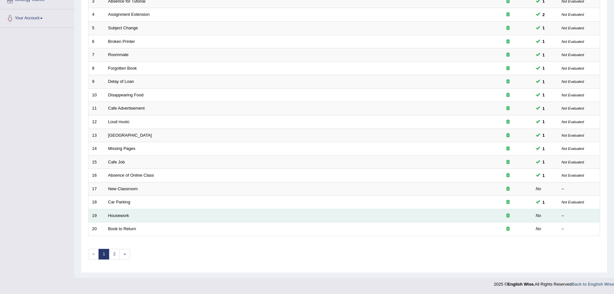
click at [117, 218] on td "Housework" at bounding box center [294, 216] width 379 height 14
click at [115, 216] on link "Housework" at bounding box center [118, 215] width 21 height 5
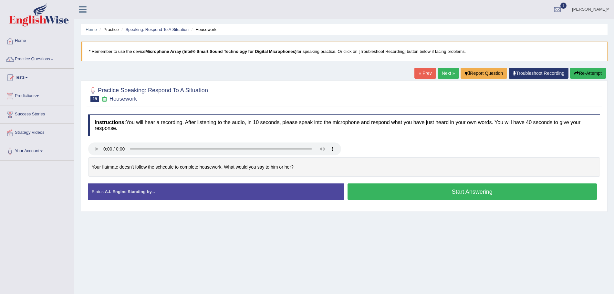
click at [388, 197] on button "Start Answering" at bounding box center [472, 192] width 250 height 16
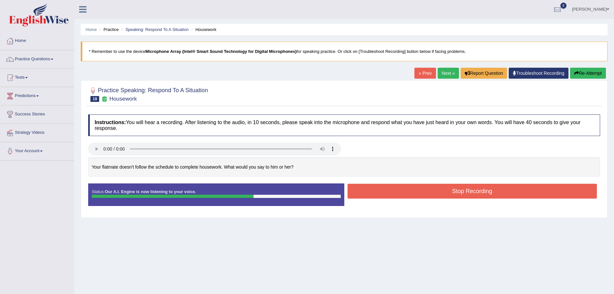
click at [397, 197] on button "Stop Recording" at bounding box center [472, 191] width 250 height 15
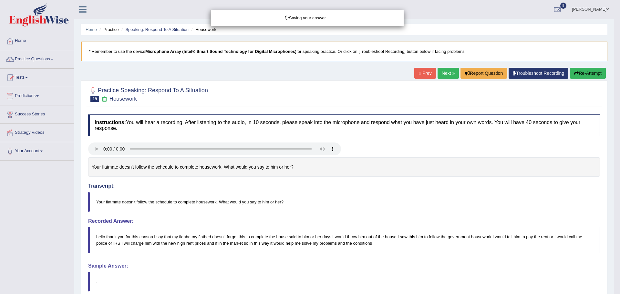
drag, startPoint x: 619, startPoint y: 137, endPoint x: 619, endPoint y: 216, distance: 79.1
click at [613, 216] on div "Saving your answer..." at bounding box center [310, 147] width 620 height 294
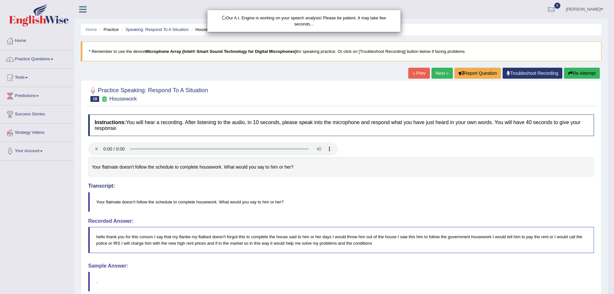
scroll to position [60, 0]
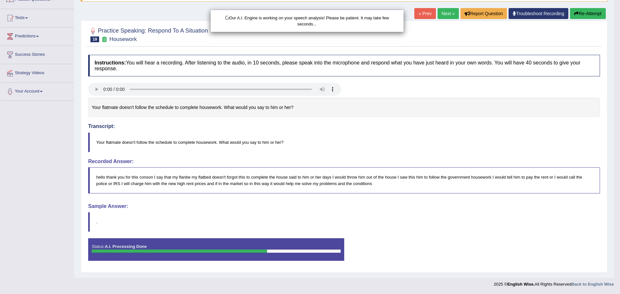
click at [613, 235] on html "Toggle navigation Home Practice Questions Speaking Practice Read Aloud Repeat S…" at bounding box center [310, 87] width 620 height 294
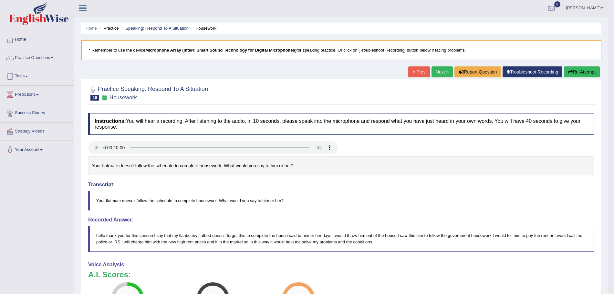
scroll to position [0, 0]
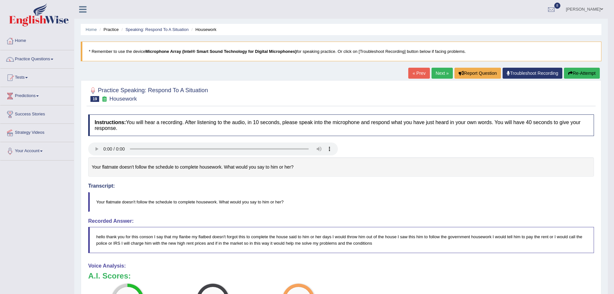
click at [436, 74] on link "Next »" at bounding box center [441, 73] width 21 height 11
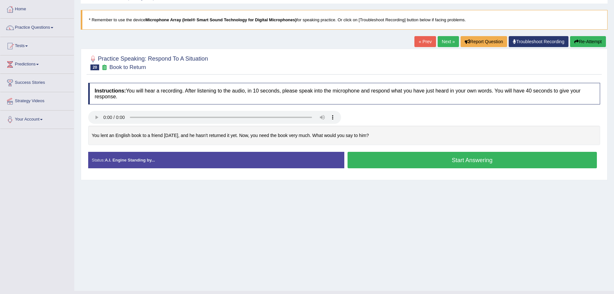
scroll to position [32, 0]
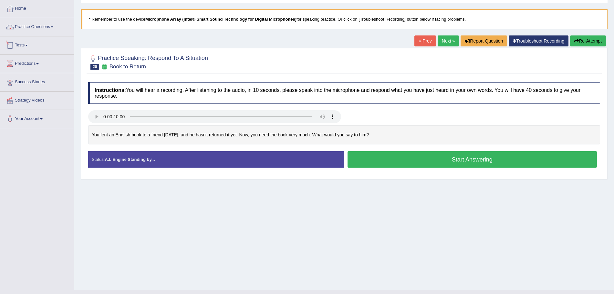
click at [26, 22] on link "Practice Questions" at bounding box center [37, 26] width 74 height 16
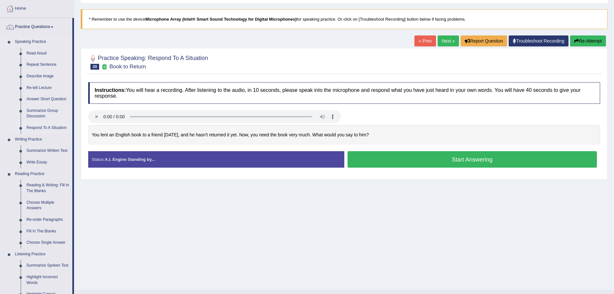
click at [44, 123] on link "Respond To A Situation" at bounding box center [48, 128] width 49 height 12
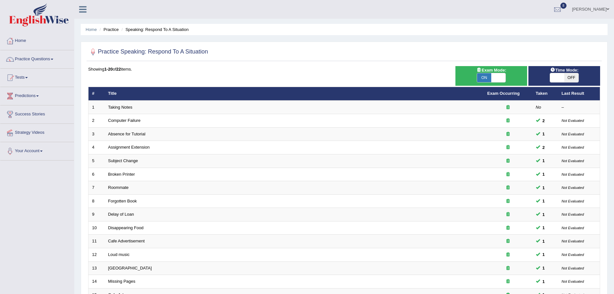
click at [613, 13] on html "Toggle navigation Home Practice Questions Speaking Practice Read Aloud Repeat S…" at bounding box center [307, 147] width 614 height 294
